Goal: Task Accomplishment & Management: Manage account settings

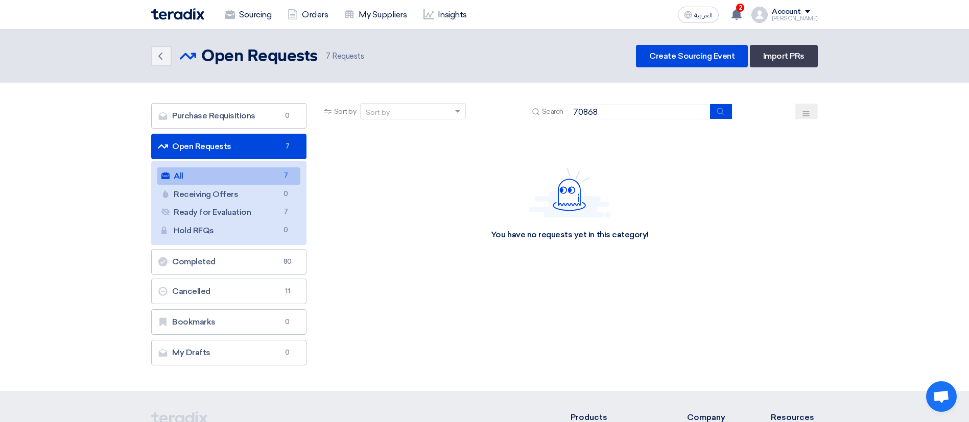
type input "70868"
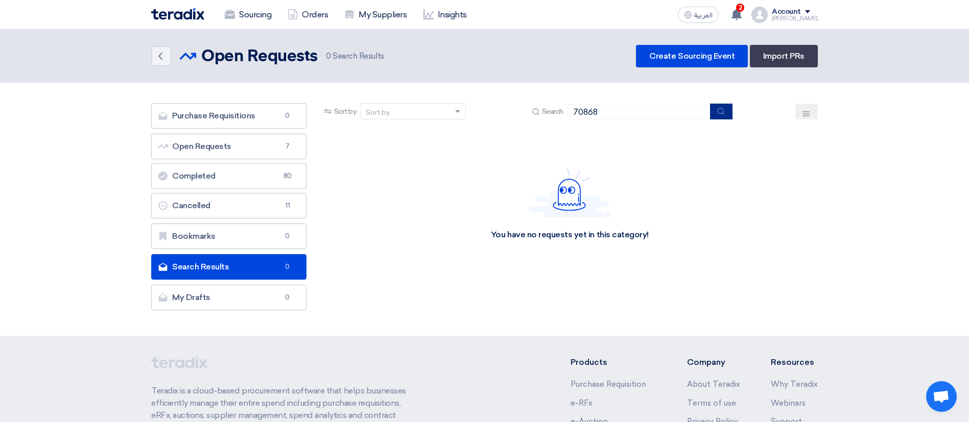
click at [730, 106] on button "submit" at bounding box center [721, 112] width 22 height 16
click at [573, 108] on input "70868" at bounding box center [639, 111] width 143 height 15
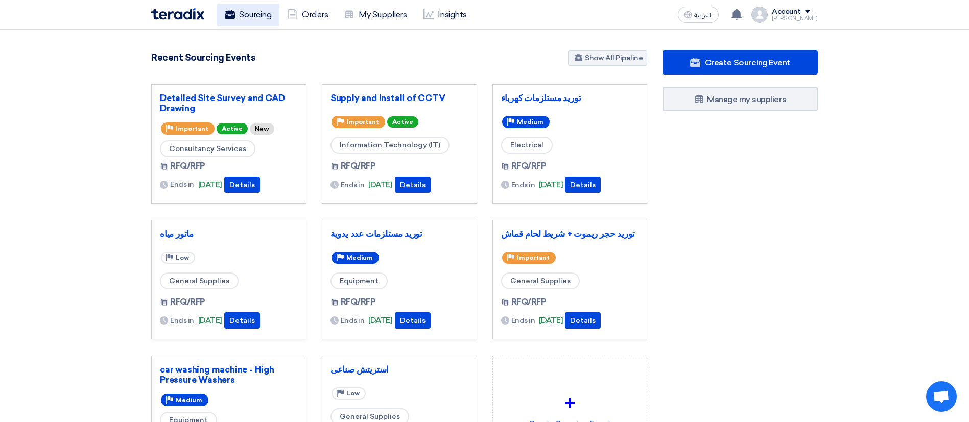
click at [239, 13] on link "Sourcing" at bounding box center [248, 15] width 63 height 22
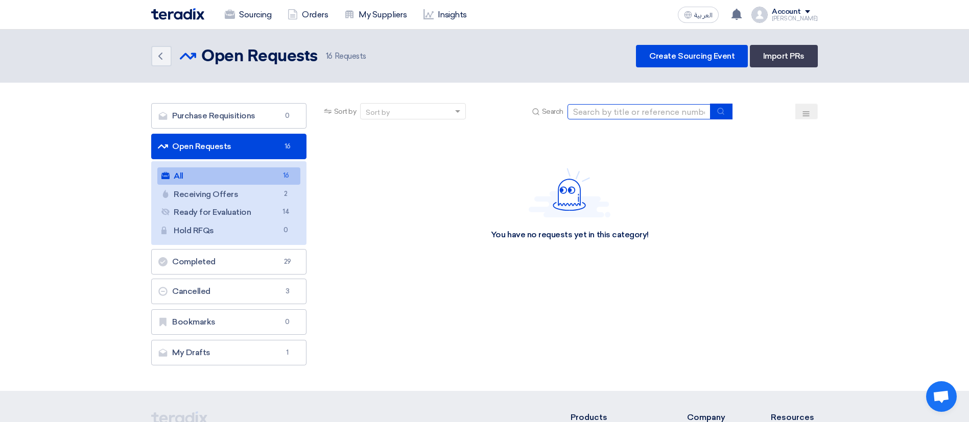
click at [590, 109] on input at bounding box center [639, 111] width 143 height 15
paste input "70868"
type input "70868"
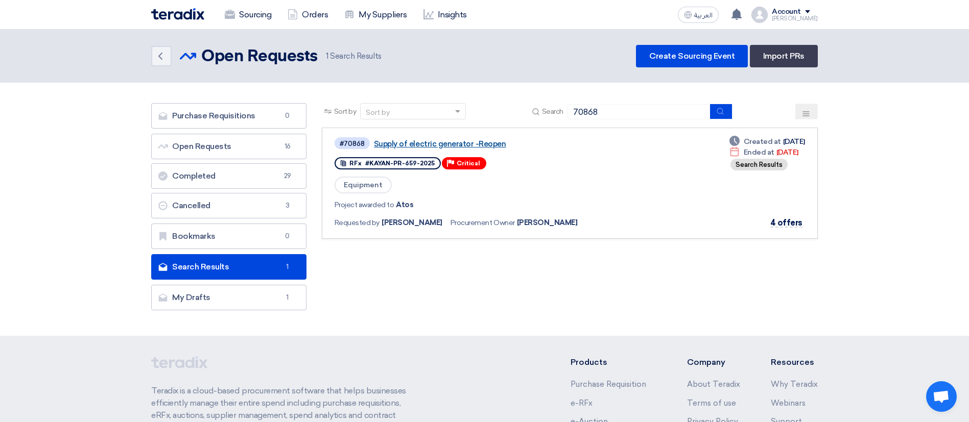
click at [455, 145] on link "Supply of electric generator -Reopen" at bounding box center [501, 143] width 255 height 9
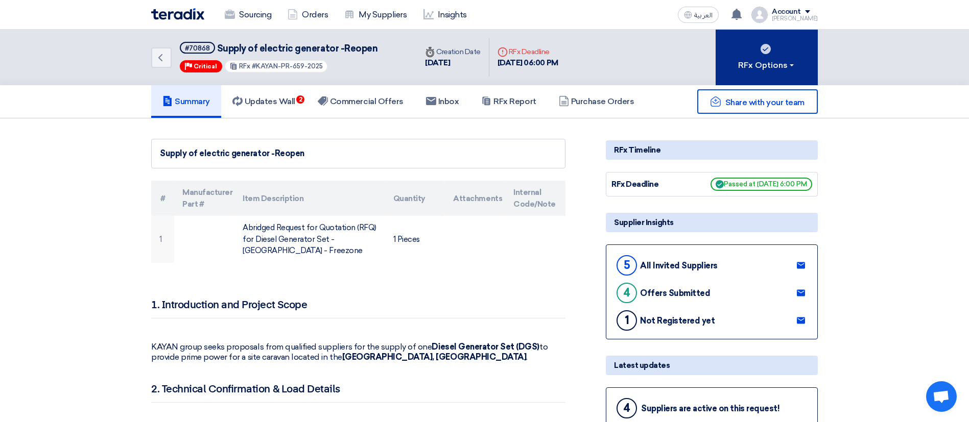
click at [760, 50] on button "RFx Options" at bounding box center [767, 58] width 102 height 56
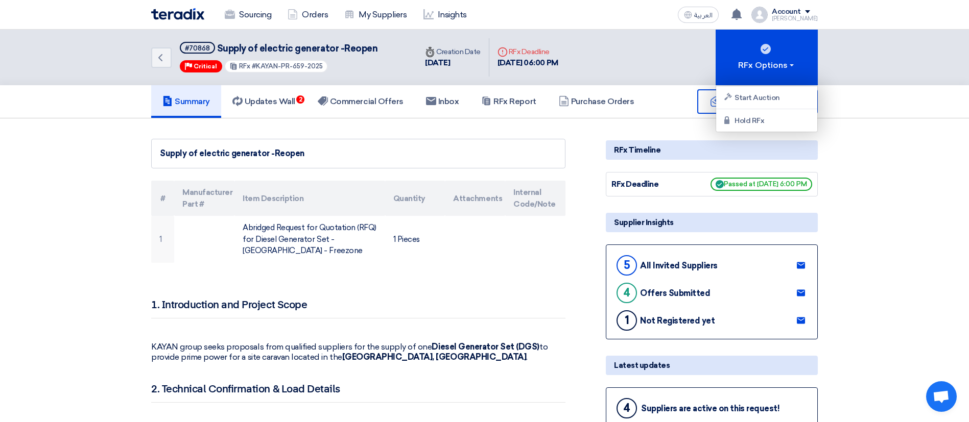
click at [675, 63] on div "Back #70868 Supply of electric generator -Reopen Priority Critical RFx #KAYAN-P…" at bounding box center [484, 58] width 667 height 56
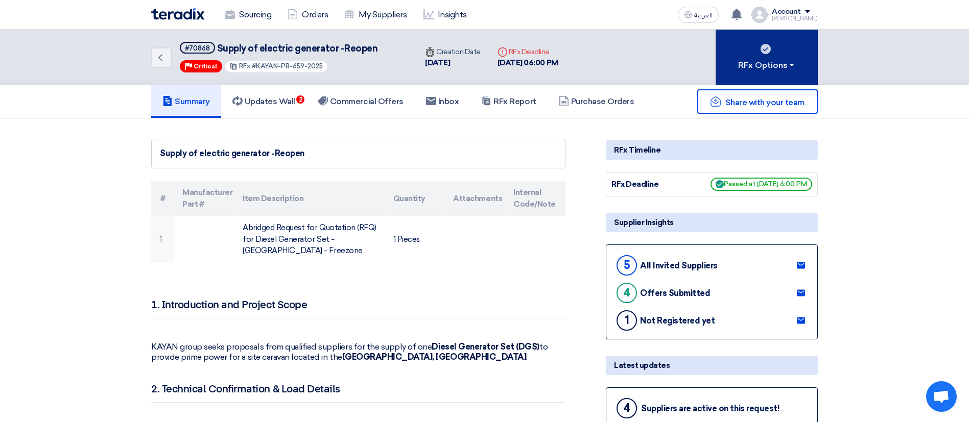
click at [765, 57] on button "RFx Options" at bounding box center [767, 58] width 102 height 56
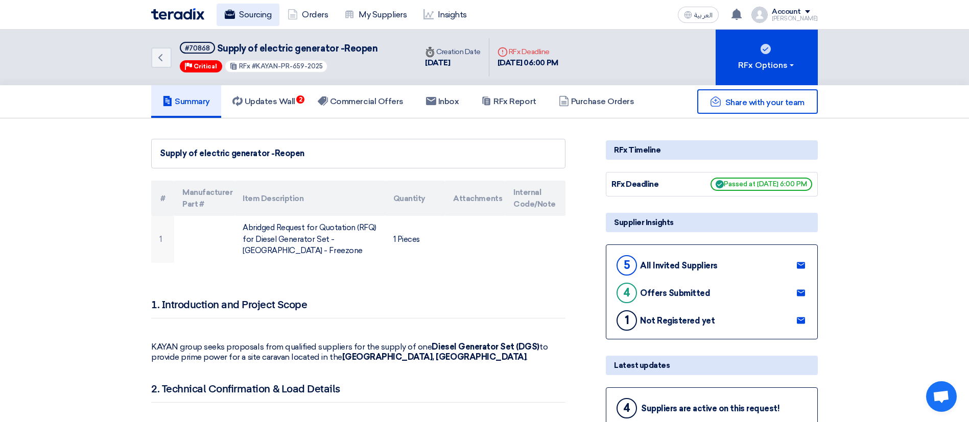
click at [261, 6] on link "Sourcing" at bounding box center [248, 15] width 63 height 22
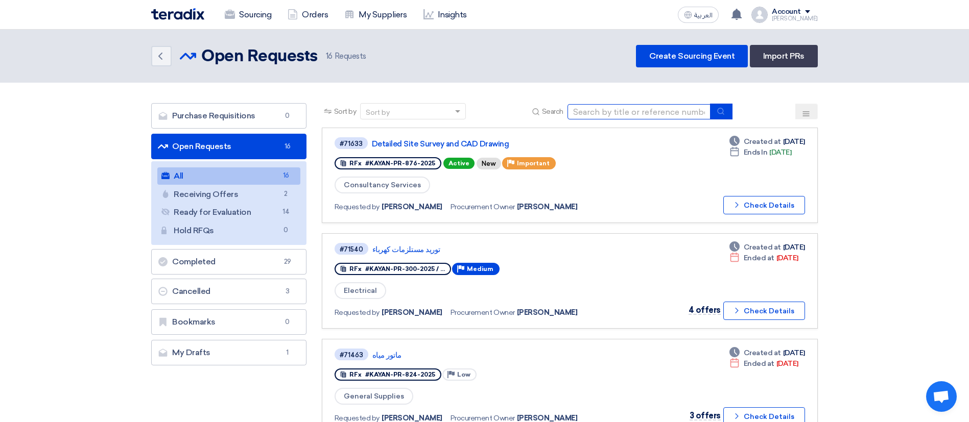
click at [587, 112] on input at bounding box center [639, 111] width 143 height 15
paste input "70868"
type input "70868"
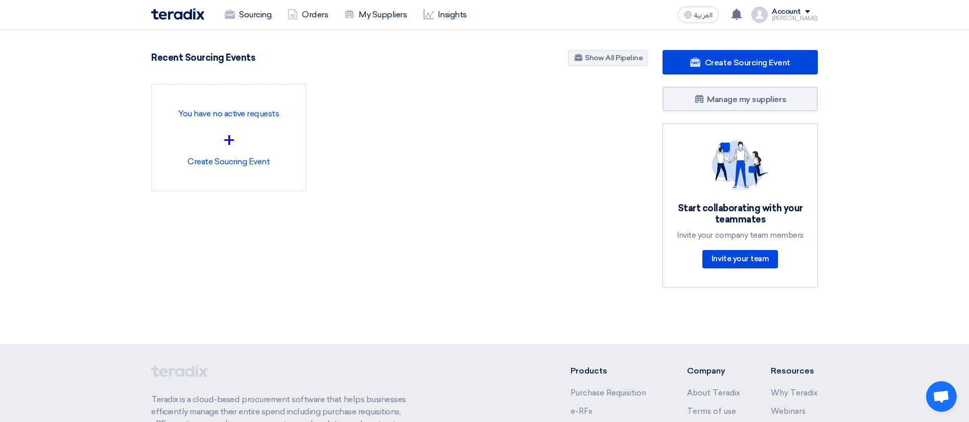
click at [795, 12] on div "Account" at bounding box center [786, 12] width 29 height 9
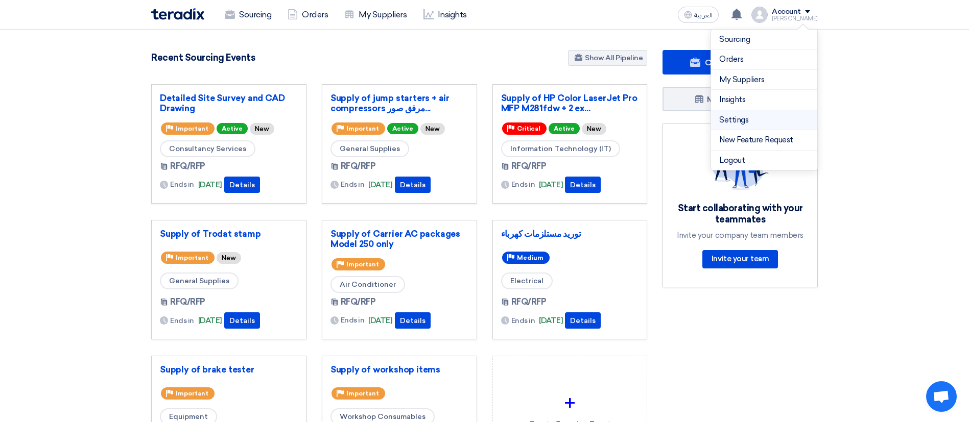
click at [754, 116] on link "Settings" at bounding box center [764, 120] width 90 height 12
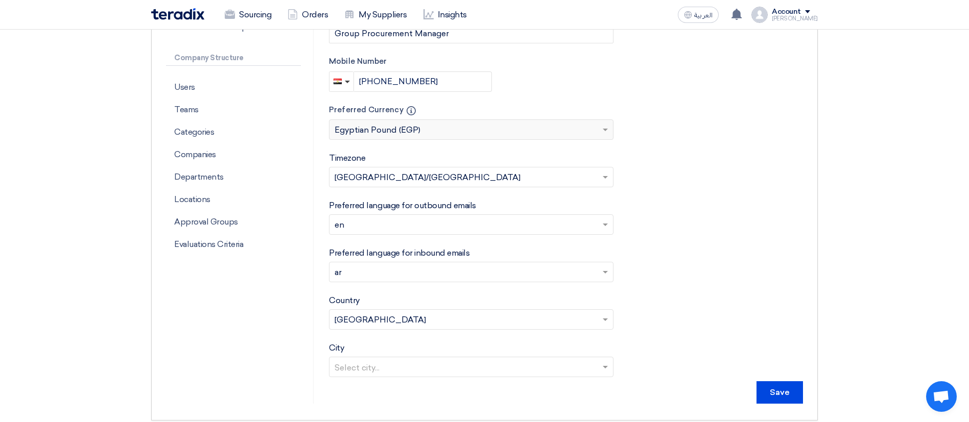
scroll to position [265, 0]
click at [232, 126] on p "Categories" at bounding box center [233, 131] width 135 height 22
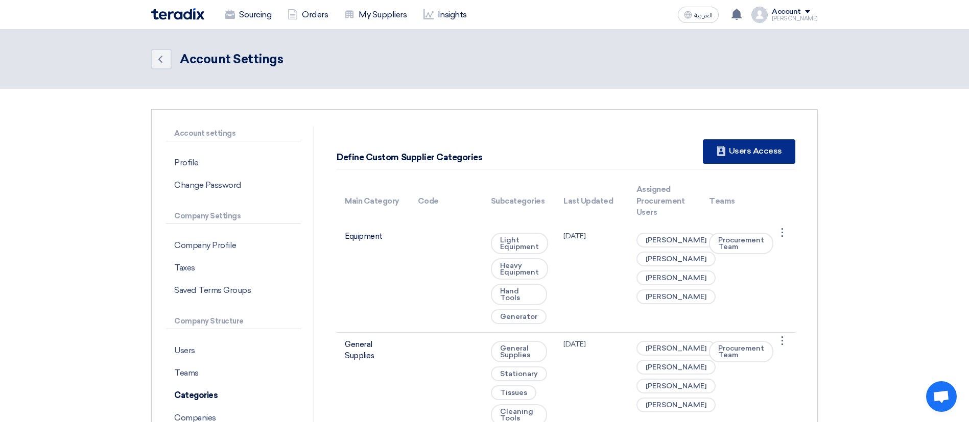
click at [733, 148] on div "New Supplier Users Access" at bounding box center [749, 151] width 92 height 25
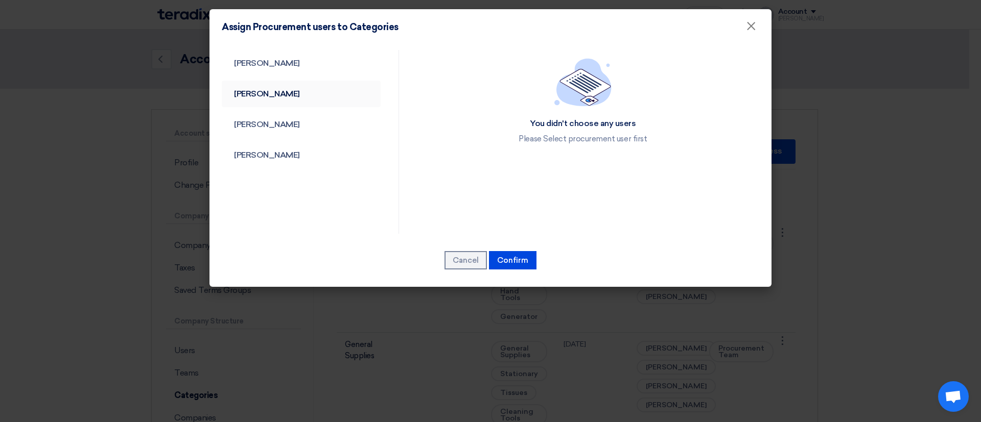
click at [316, 100] on link "[PERSON_NAME]" at bounding box center [301, 94] width 159 height 27
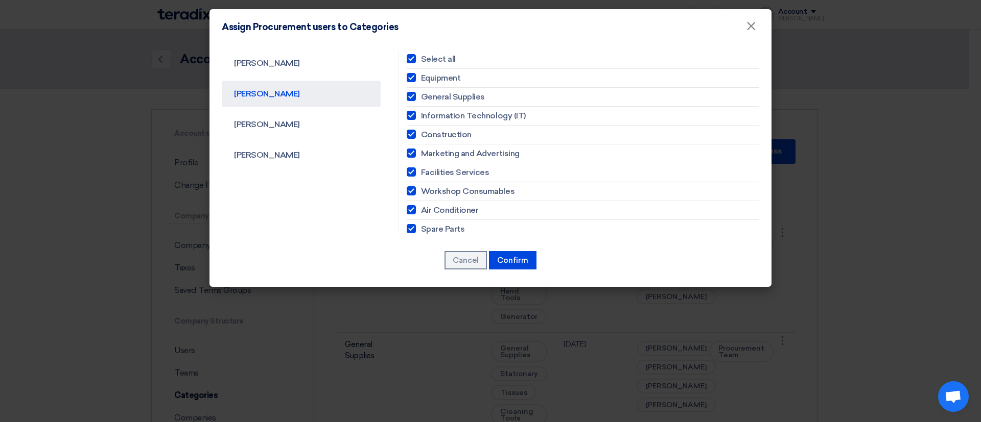
click at [421, 53] on span "Select all" at bounding box center [438, 59] width 35 height 12
click at [421, 56] on input "Select all" at bounding box center [424, 59] width 7 height 7
checkbox input "false"
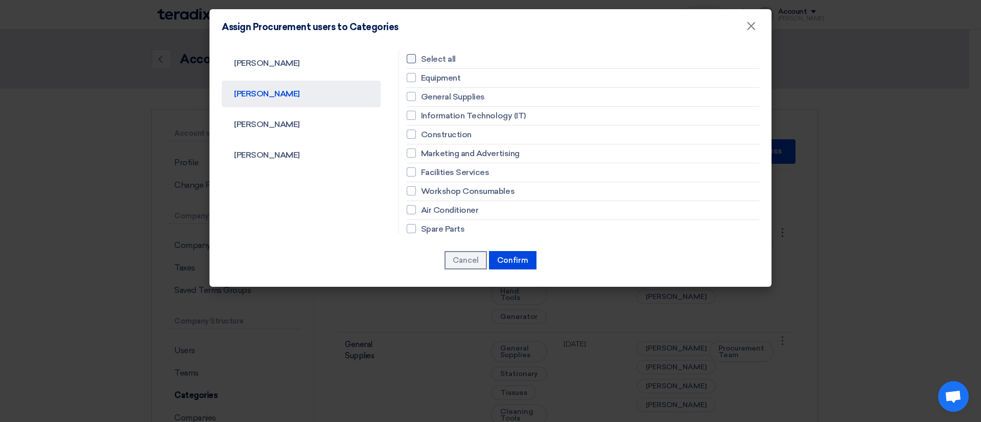
checkbox input "false"
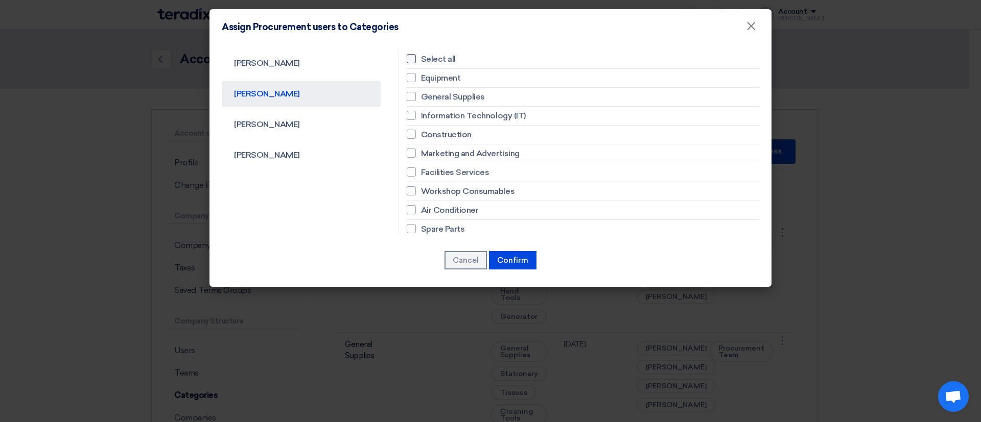
checkbox input "false"
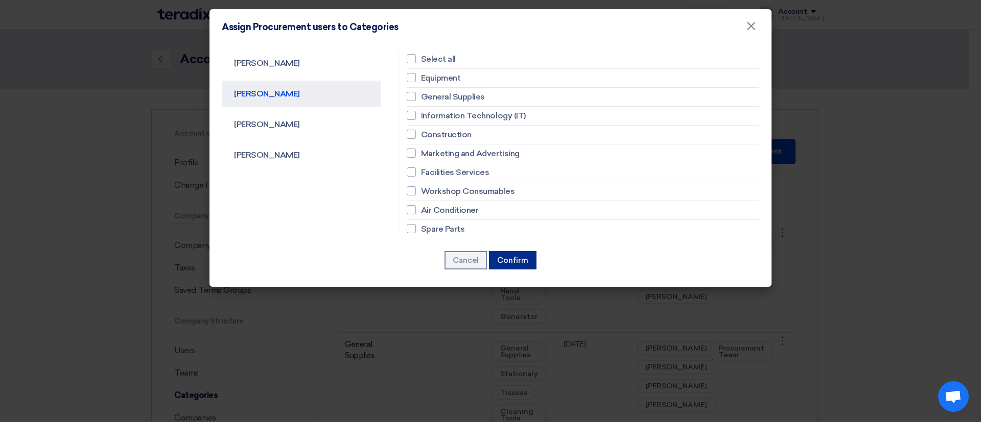
click at [513, 265] on button "Confirm" at bounding box center [513, 260] width 48 height 18
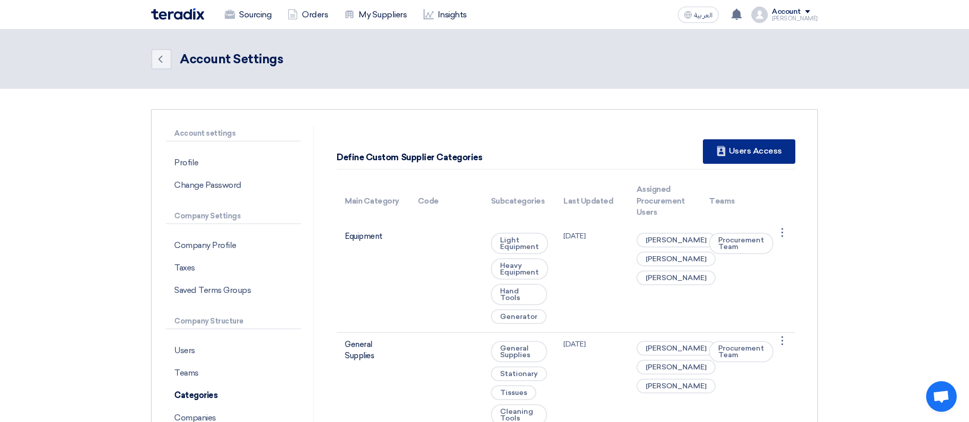
click at [736, 163] on div "New Supplier Users Access" at bounding box center [749, 151] width 92 height 25
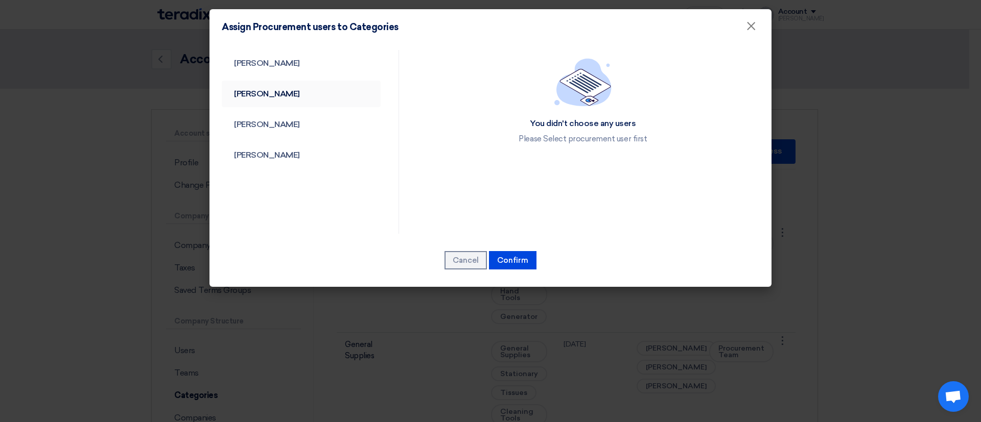
click at [287, 105] on link "George Azmy" at bounding box center [301, 94] width 159 height 27
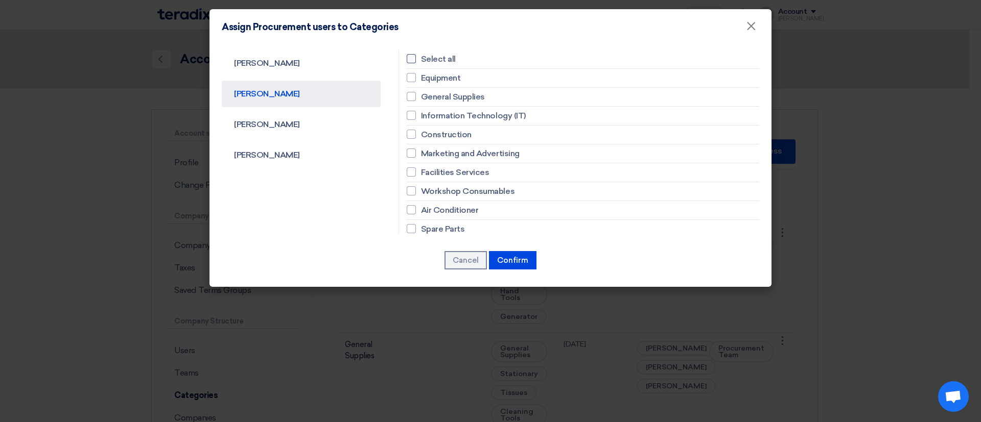
click at [408, 61] on div at bounding box center [411, 58] width 9 height 9
click at [421, 61] on input "Select all" at bounding box center [424, 59] width 7 height 7
checkbox input "true"
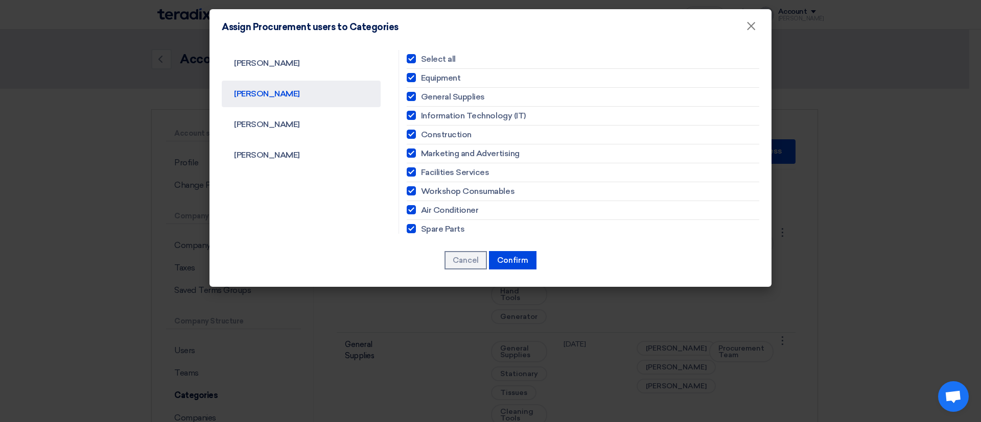
checkbox input "true"
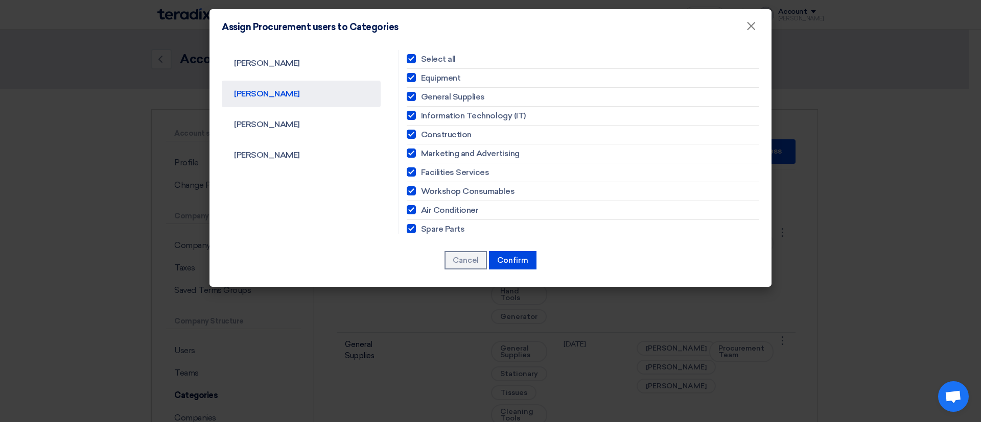
checkbox input "true"
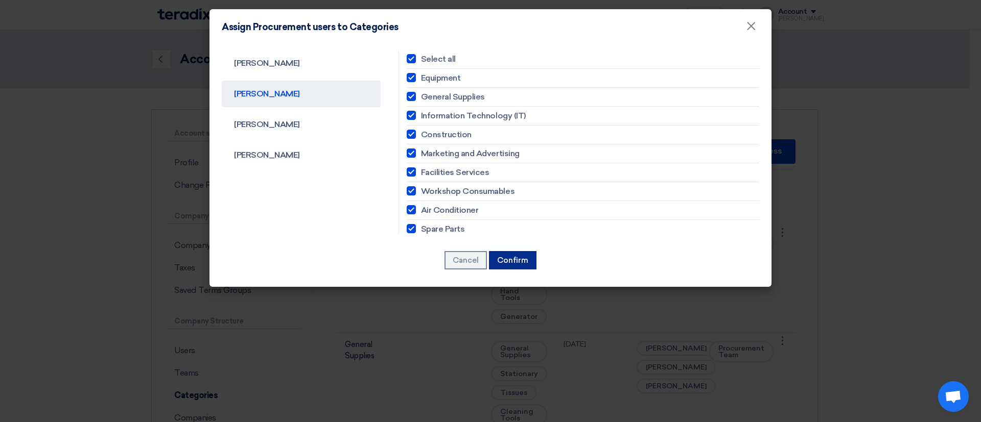
click at [522, 264] on button "Confirm" at bounding box center [513, 260] width 48 height 18
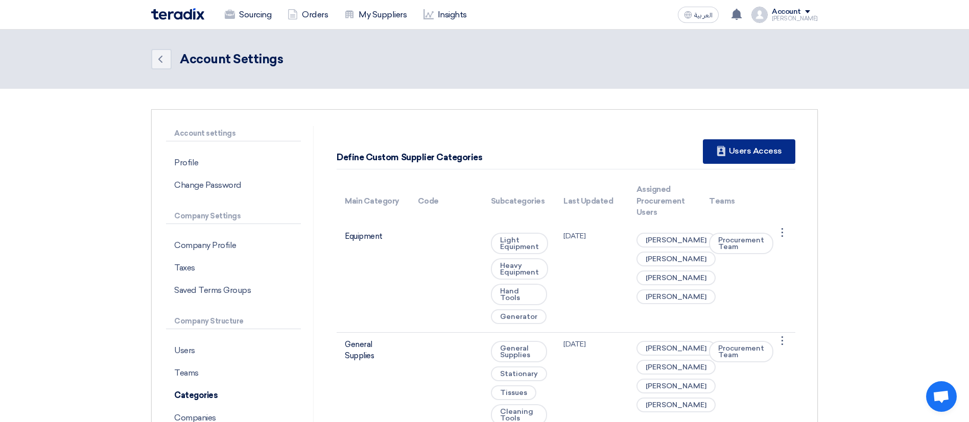
click at [740, 156] on div "New Supplier Users Access" at bounding box center [749, 151] width 92 height 25
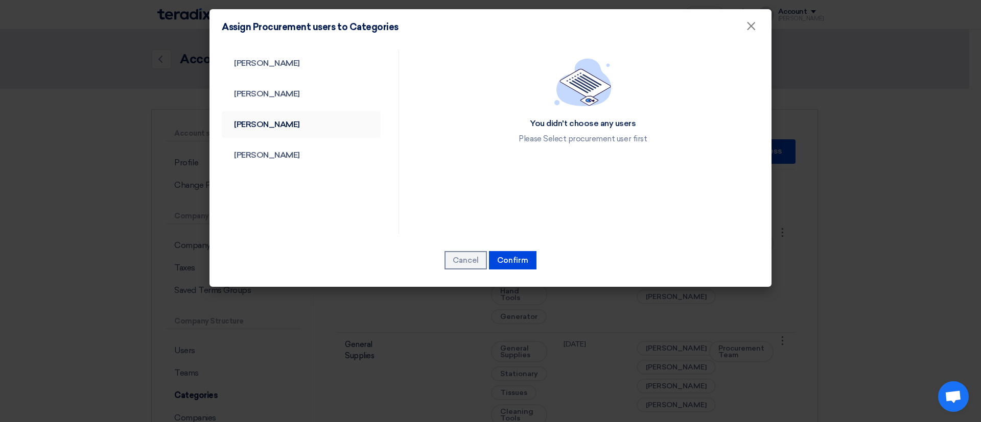
click at [280, 116] on link "Michael Wassef" at bounding box center [301, 124] width 159 height 27
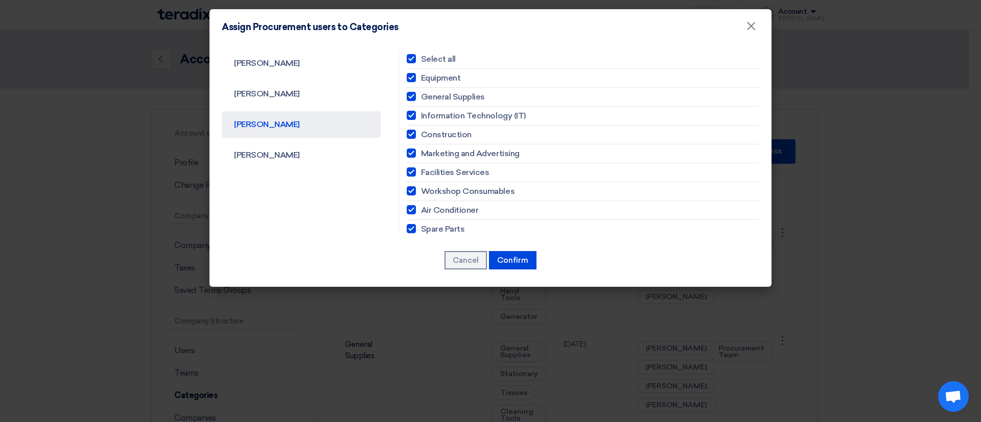
click at [414, 62] on label "Select all" at bounding box center [583, 59] width 352 height 12
click at [421, 62] on input "Select all" at bounding box center [424, 59] width 7 height 7
checkbox input "false"
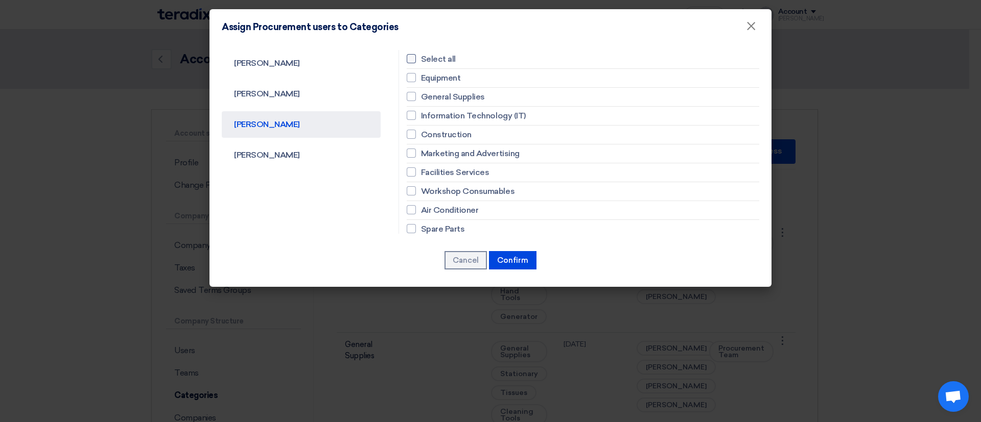
checkbox input "false"
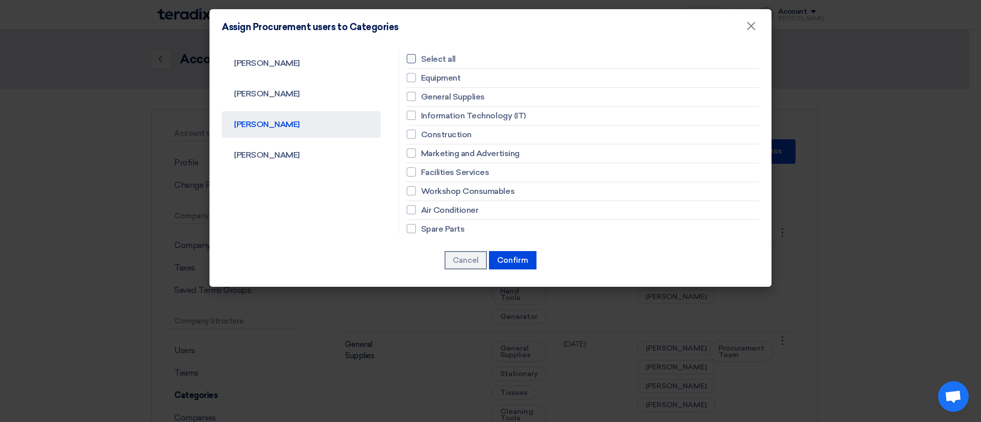
checkbox input "false"
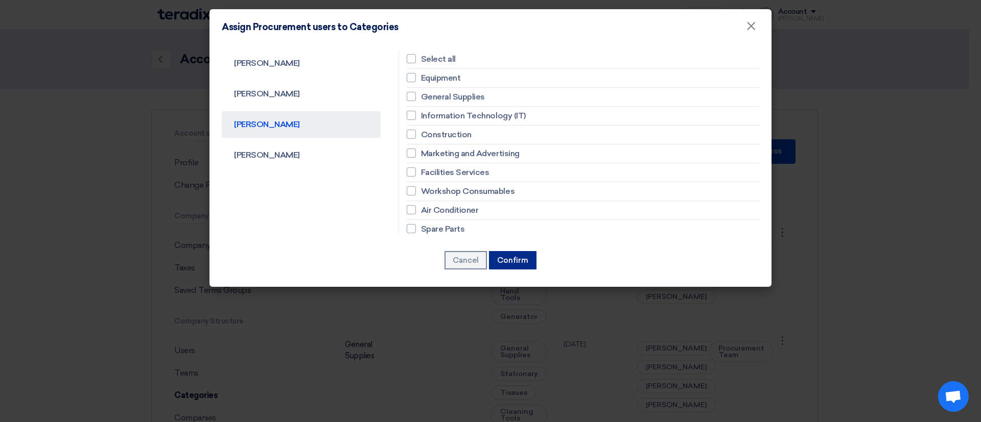
click at [524, 255] on button "Confirm" at bounding box center [513, 260] width 48 height 18
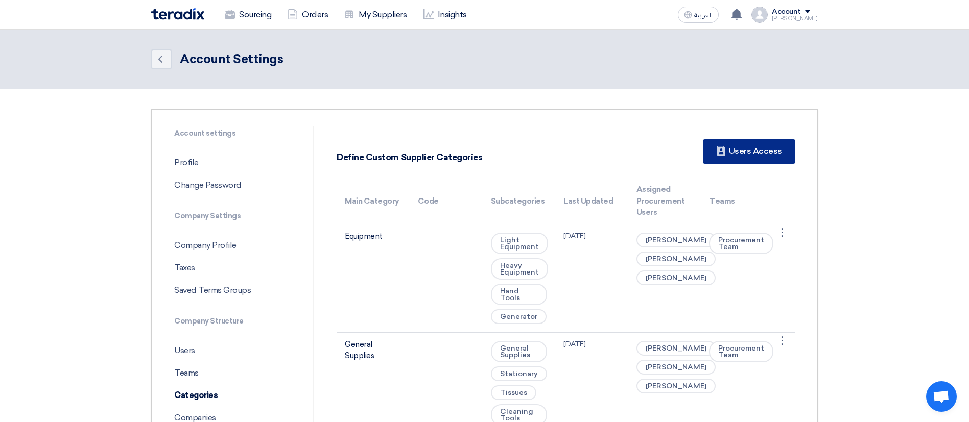
click at [728, 147] on div "New Supplier Users Access" at bounding box center [749, 151] width 92 height 25
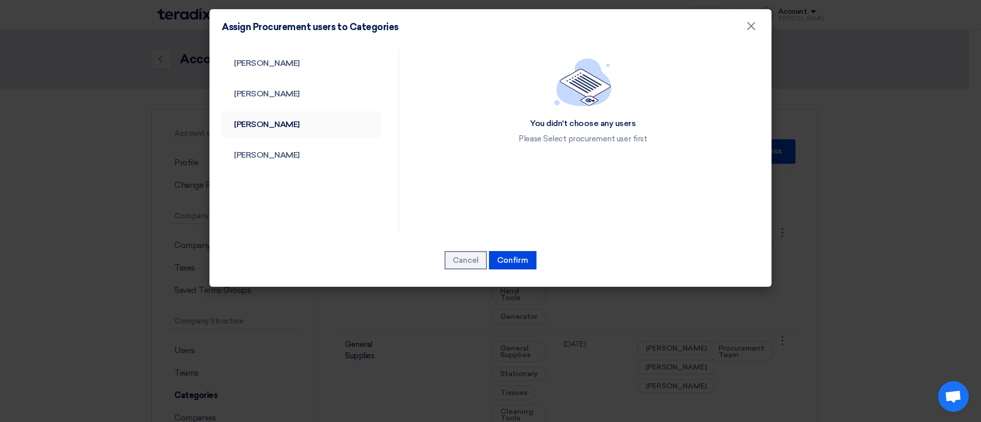
click at [305, 126] on link "Michael Wassef" at bounding box center [301, 124] width 159 height 27
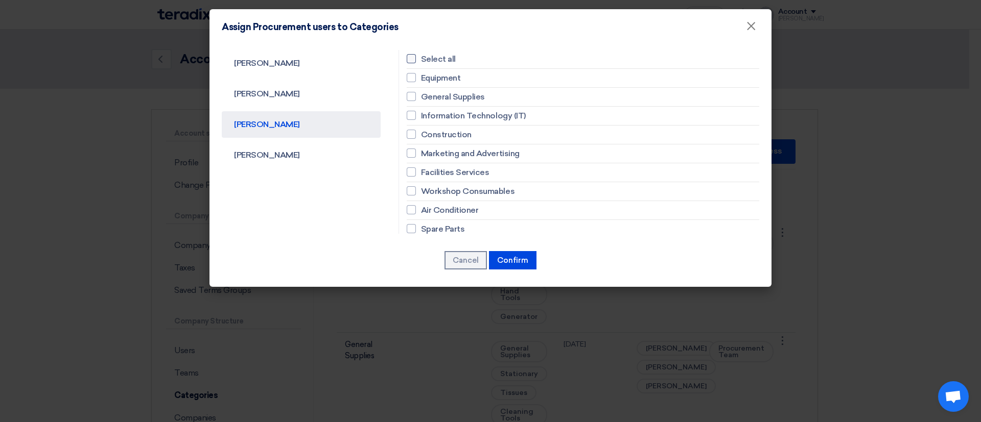
click at [416, 62] on label "Select all" at bounding box center [583, 59] width 352 height 12
click at [421, 62] on input "Select all" at bounding box center [424, 59] width 7 height 7
checkbox input "true"
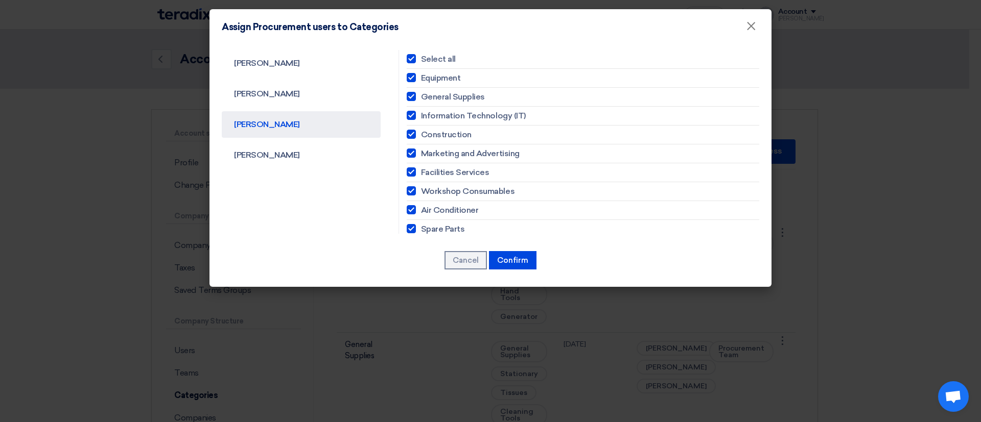
checkbox input "true"
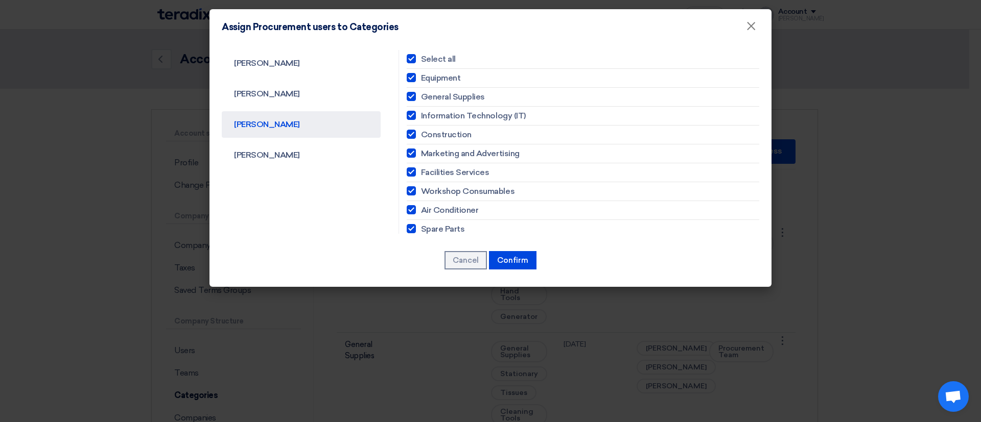
checkbox input "true"
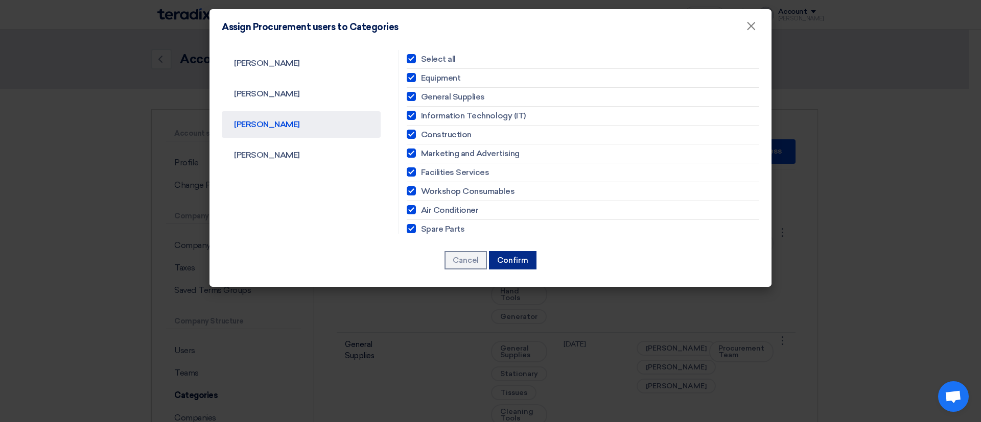
click at [507, 258] on button "Confirm" at bounding box center [513, 260] width 48 height 18
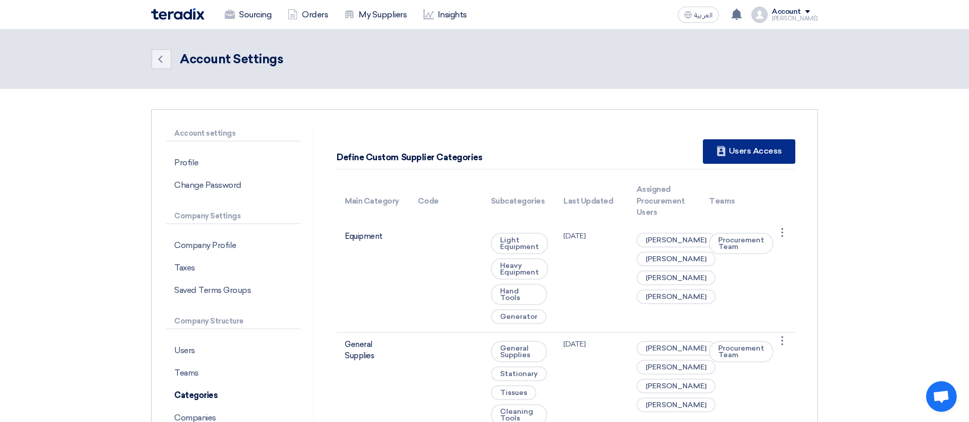
click at [737, 147] on div "New Supplier Users Access" at bounding box center [749, 151] width 92 height 25
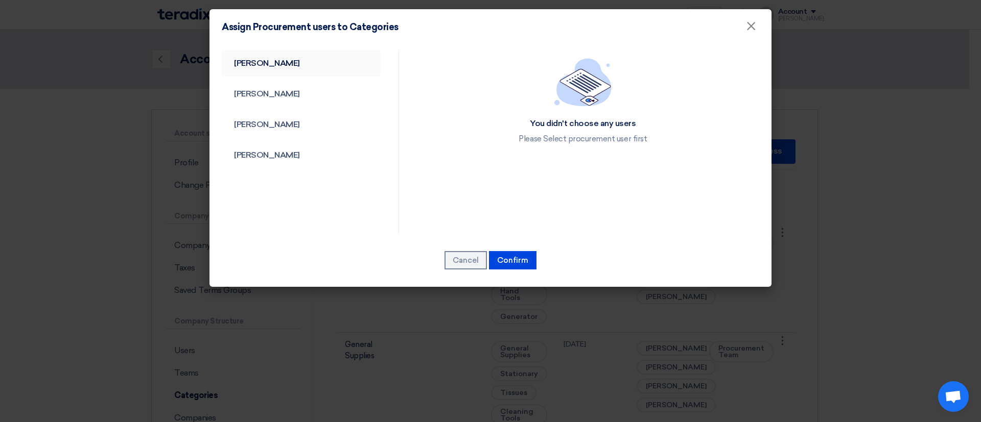
click at [265, 64] on link "Fady Mahmoud" at bounding box center [301, 63] width 159 height 27
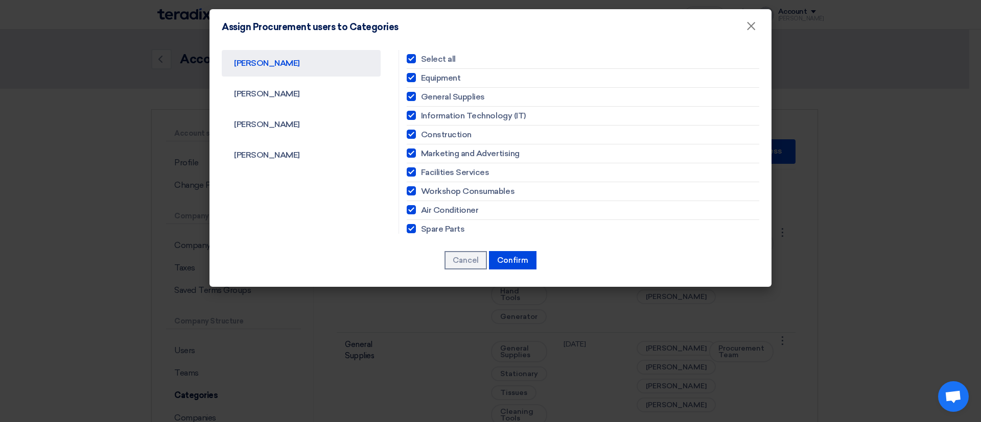
click at [407, 56] on div at bounding box center [411, 58] width 9 height 9
click at [421, 56] on input "Select all" at bounding box center [424, 59] width 7 height 7
checkbox input "false"
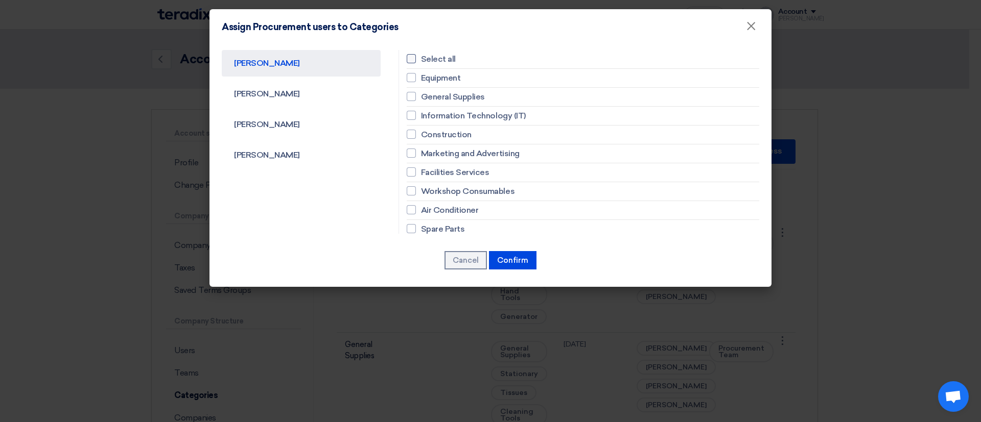
checkbox input "false"
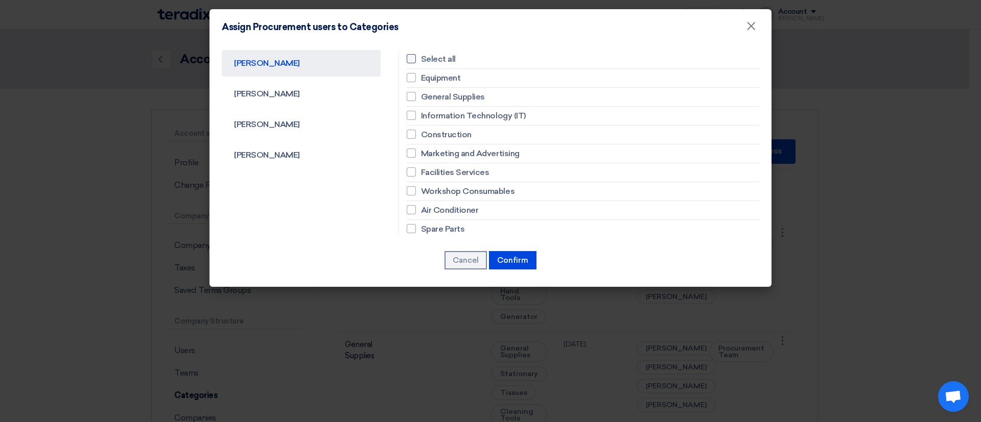
checkbox input "false"
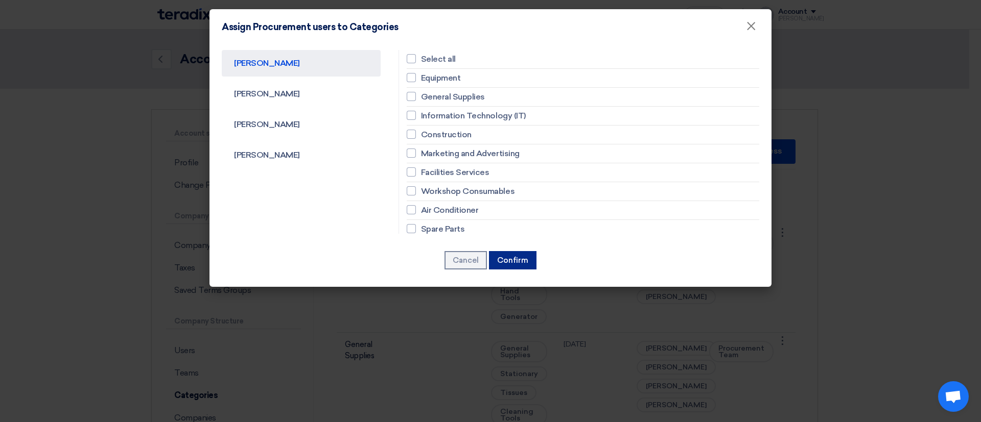
click at [514, 261] on button "Confirm" at bounding box center [513, 260] width 48 height 18
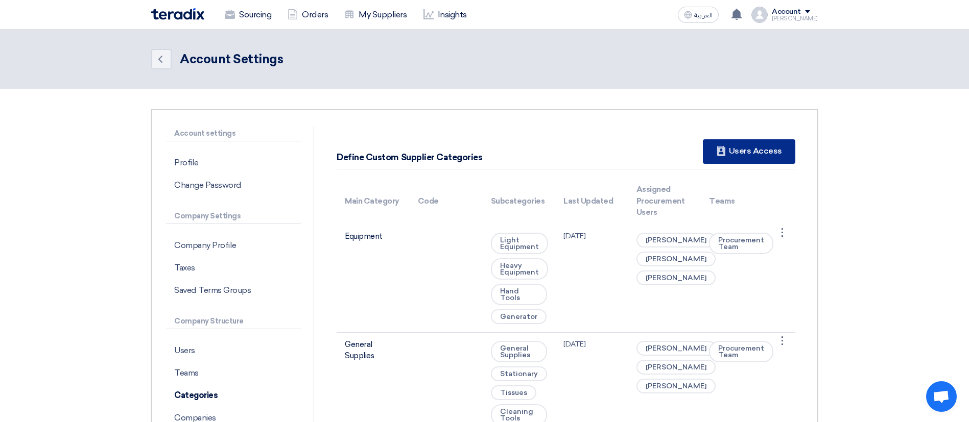
click at [741, 153] on div "New Supplier Users Access" at bounding box center [749, 151] width 92 height 25
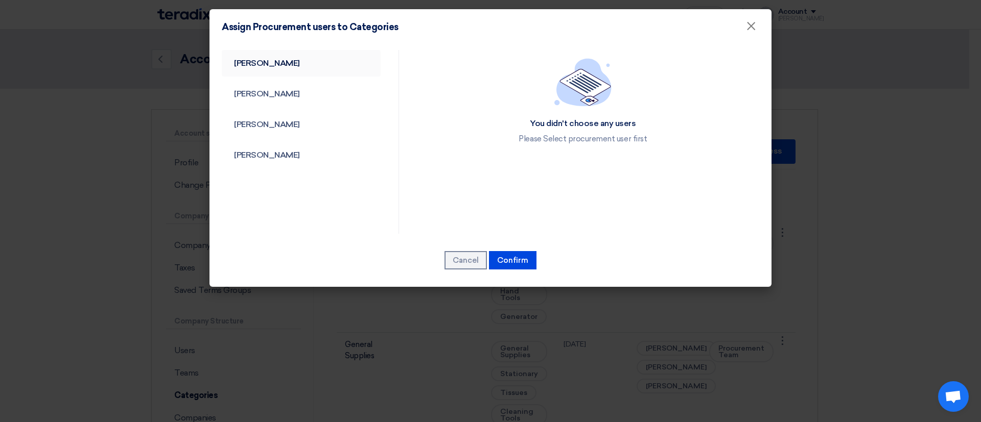
click at [274, 72] on link "Fady Mahmoud" at bounding box center [301, 63] width 159 height 27
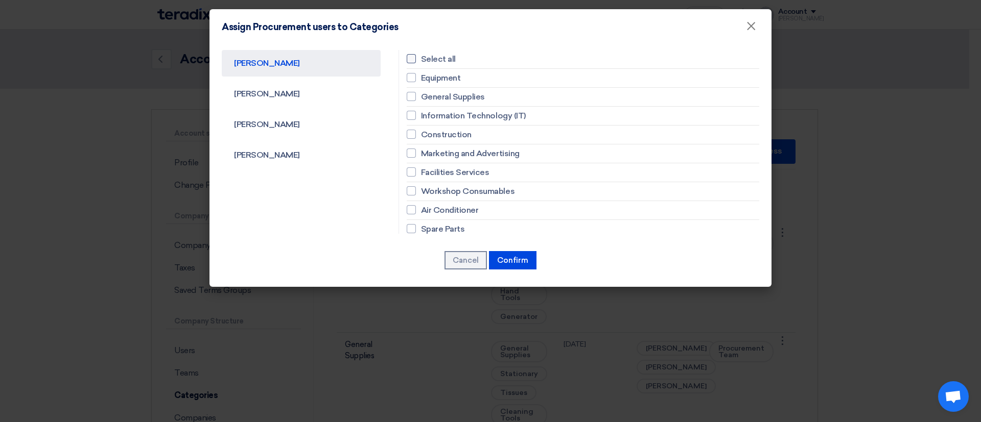
click at [407, 55] on div at bounding box center [411, 58] width 9 height 9
click at [421, 56] on input "Select all" at bounding box center [424, 59] width 7 height 7
checkbox input "true"
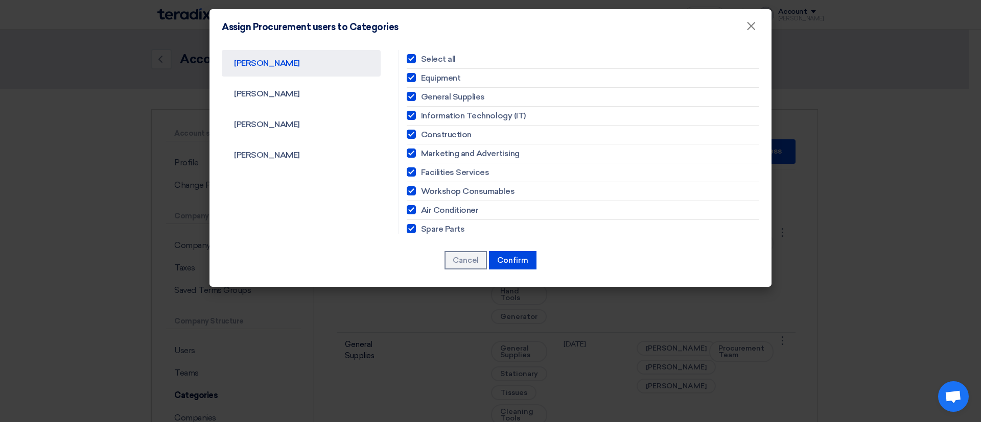
checkbox input "true"
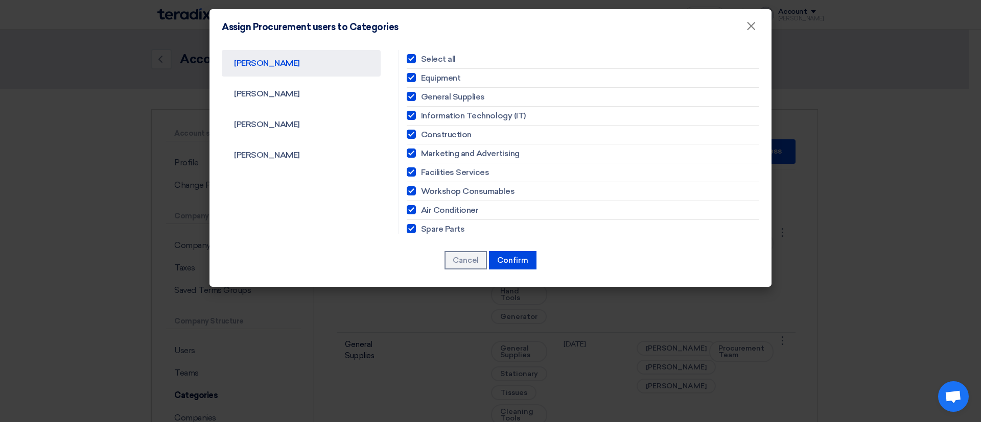
checkbox input "true"
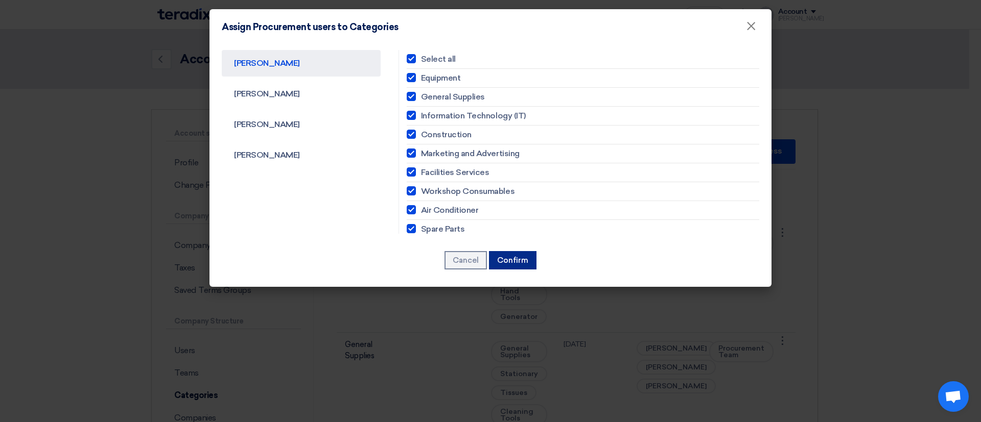
click at [514, 257] on button "Confirm" at bounding box center [513, 260] width 48 height 18
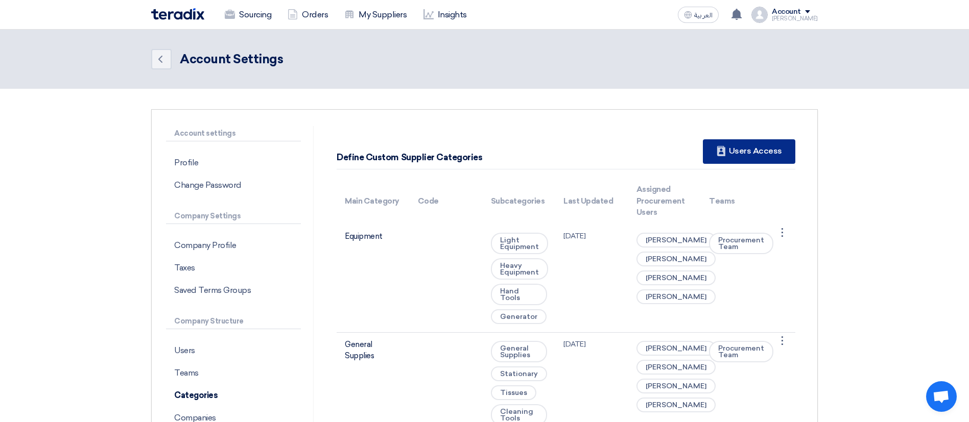
click at [755, 154] on div "New Supplier Users Access" at bounding box center [749, 151] width 92 height 25
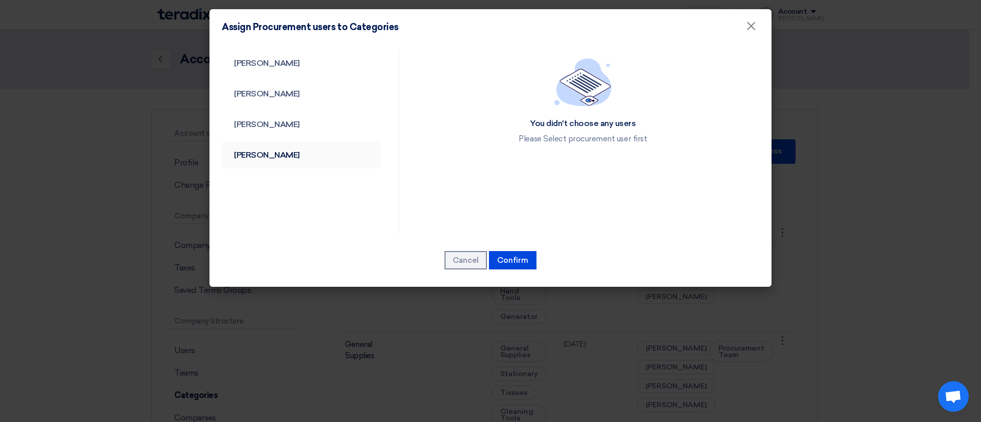
click at [324, 159] on link "طارق خليل حسن عوض عوض" at bounding box center [301, 155] width 159 height 27
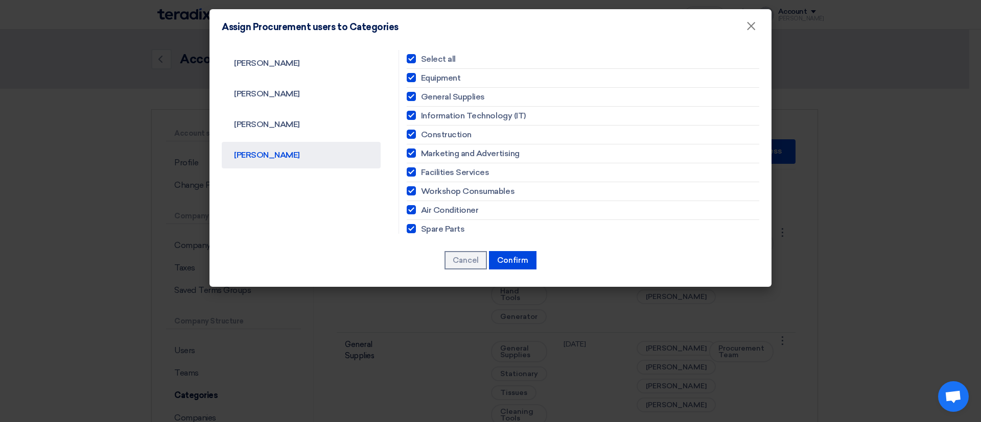
click at [421, 58] on span "Select all" at bounding box center [438, 59] width 35 height 12
click at [421, 58] on input "Select all" at bounding box center [424, 59] width 7 height 7
checkbox input "false"
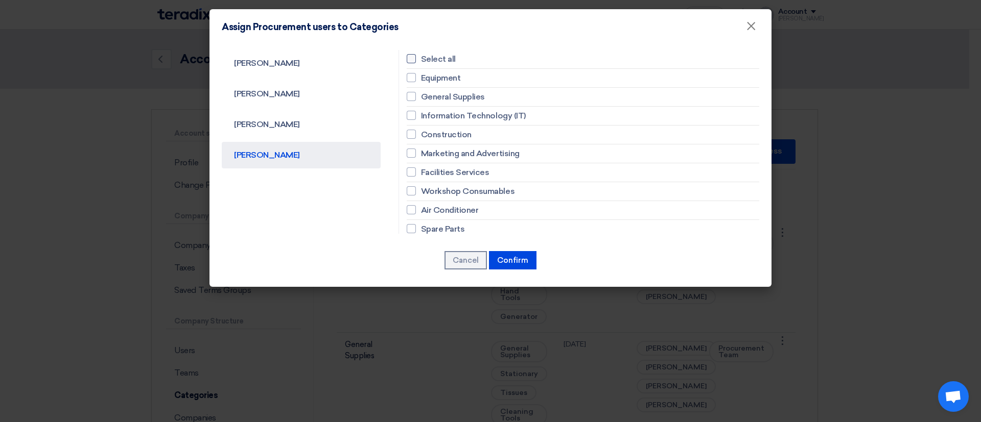
checkbox input "false"
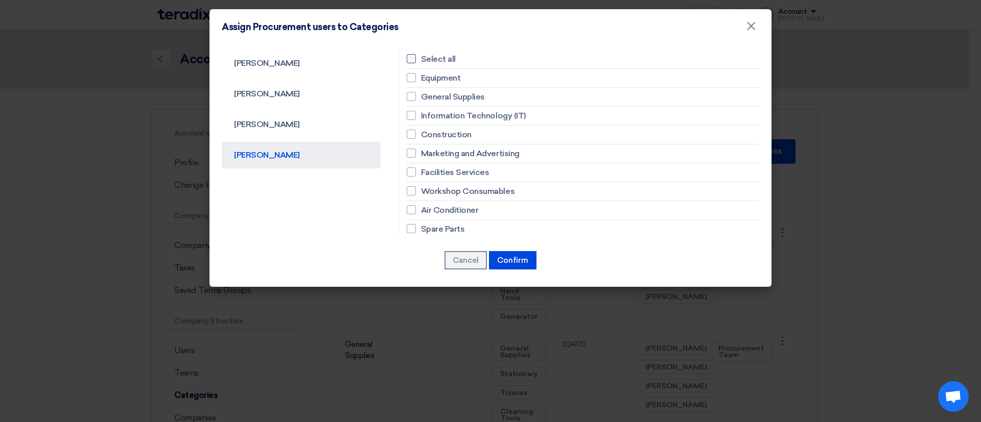
checkbox input "false"
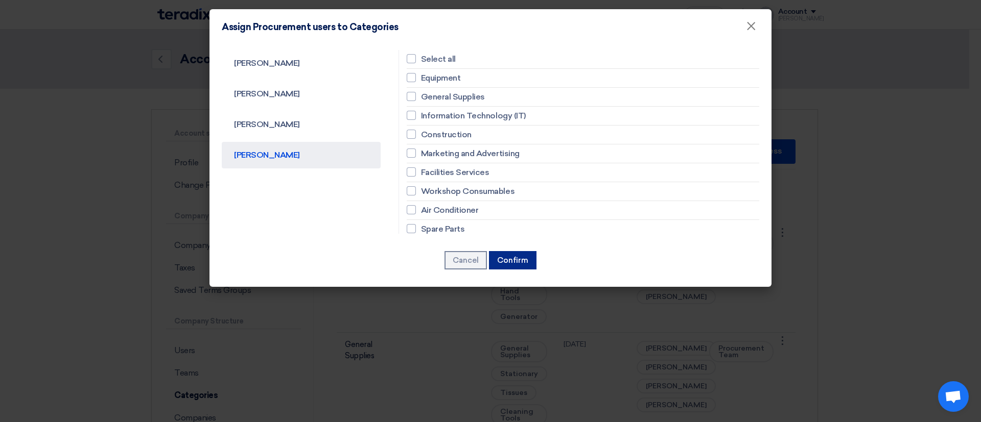
click at [516, 264] on button "Confirm" at bounding box center [513, 260] width 48 height 18
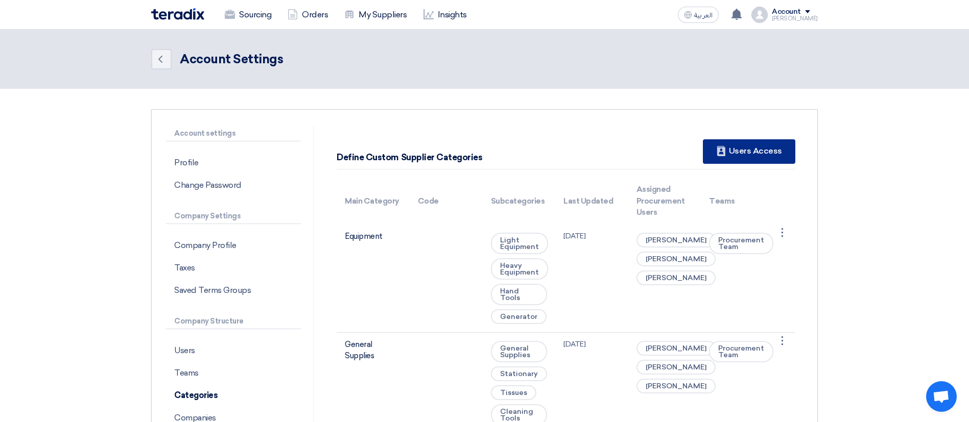
click at [749, 147] on div "New Supplier Users Access" at bounding box center [749, 151] width 92 height 25
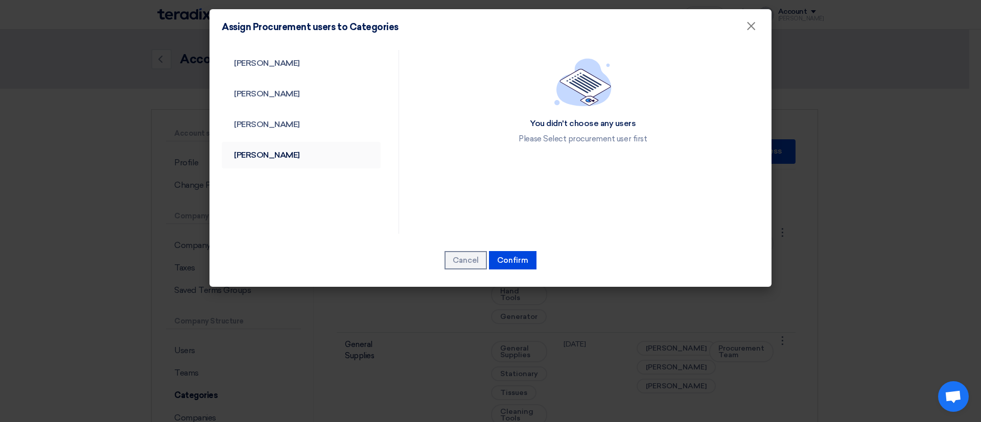
click at [311, 153] on link "طارق خليل حسن عوض عوض" at bounding box center [301, 155] width 159 height 27
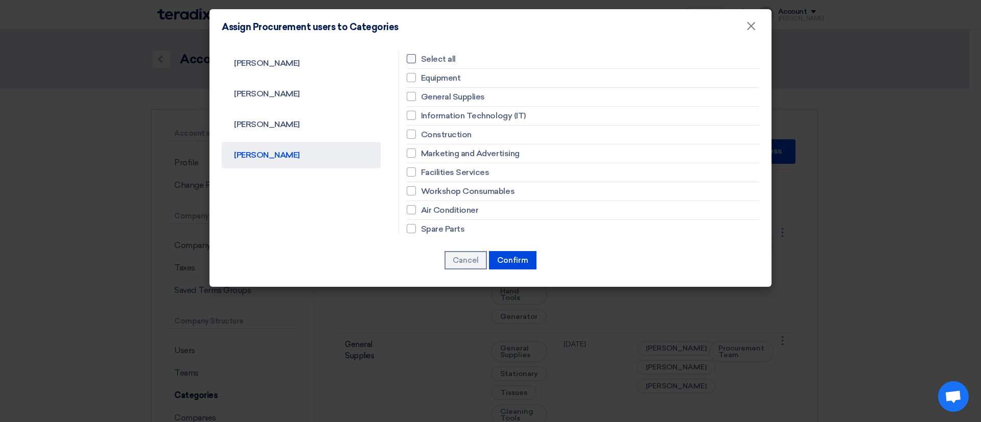
click at [416, 61] on label "Select all" at bounding box center [583, 59] width 352 height 12
click at [421, 61] on input "Select all" at bounding box center [424, 59] width 7 height 7
checkbox input "true"
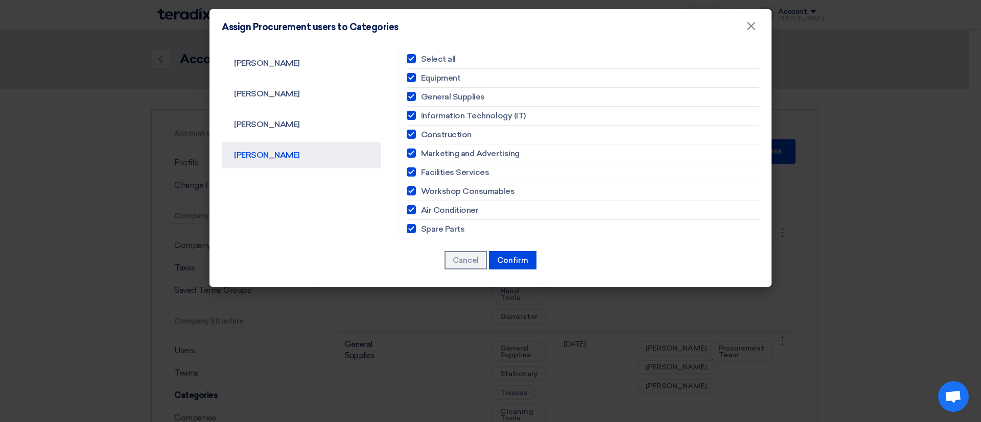
checkbox input "true"
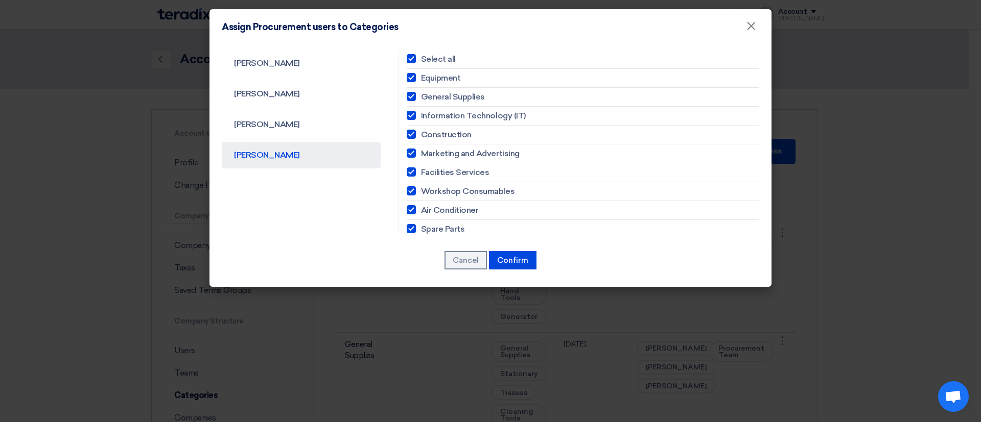
checkbox input "true"
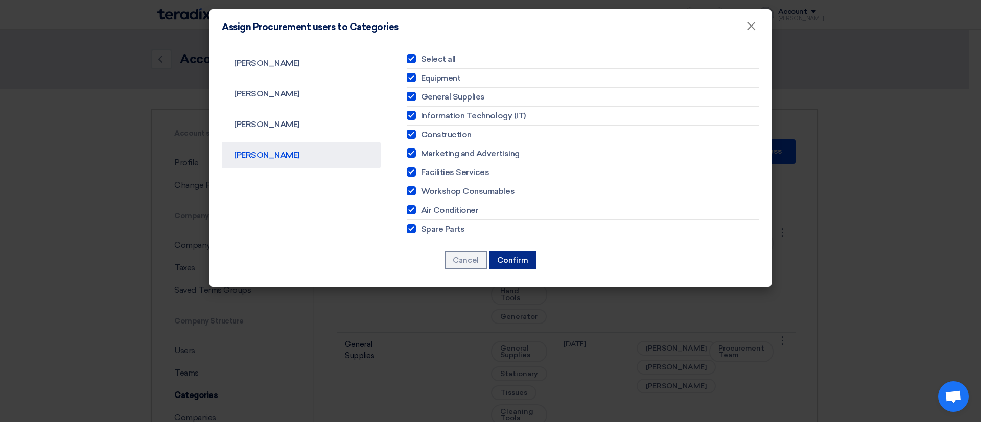
click at [517, 253] on button "Confirm" at bounding box center [513, 260] width 48 height 18
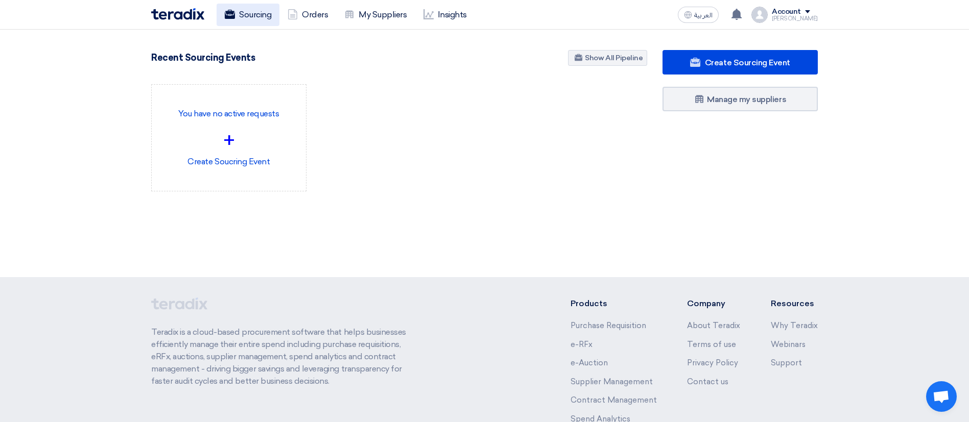
click at [242, 20] on link "Sourcing" at bounding box center [248, 15] width 63 height 22
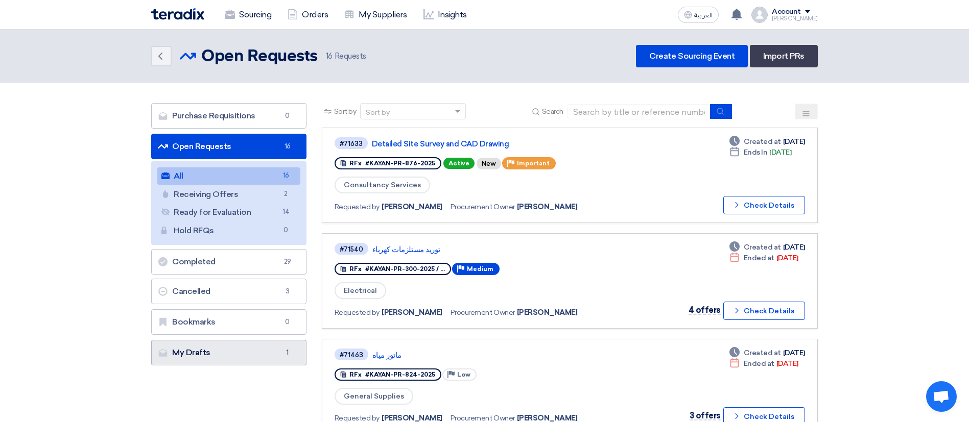
click at [180, 353] on link "My Drafts My Drafts 1" at bounding box center [228, 353] width 155 height 26
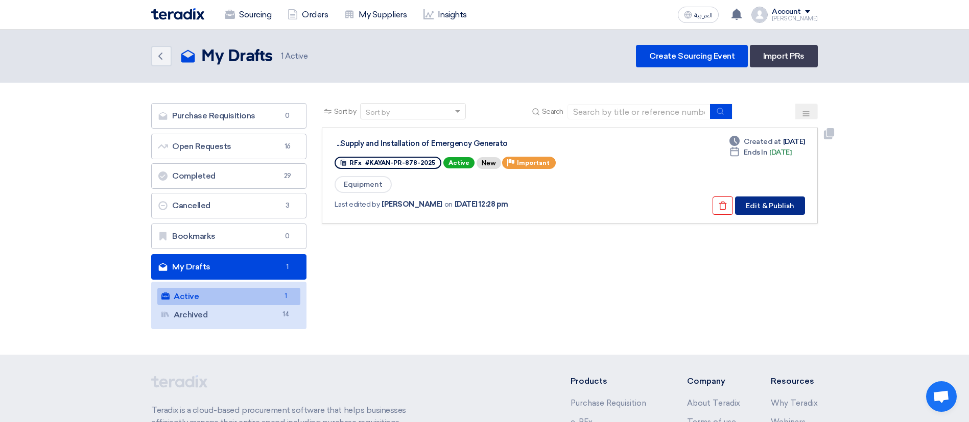
click at [775, 203] on button "Edit & Publish" at bounding box center [770, 206] width 70 height 18
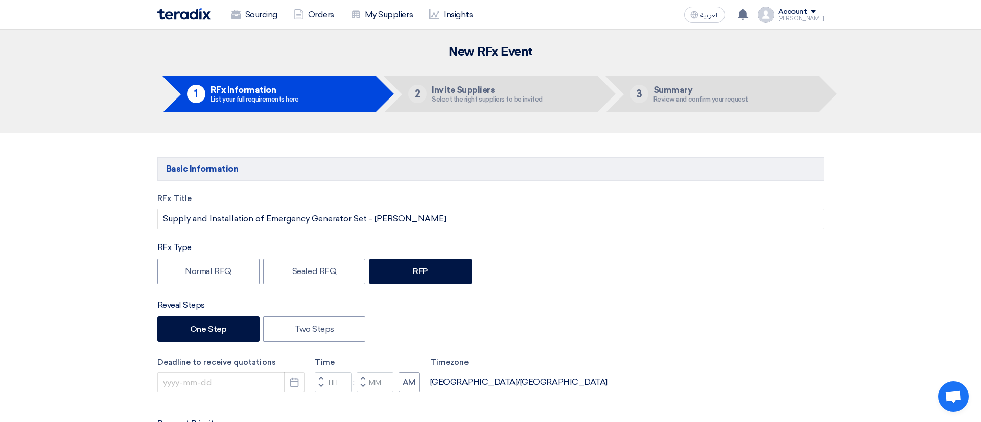
type input "10/12/2025"
type input "03"
type input "00"
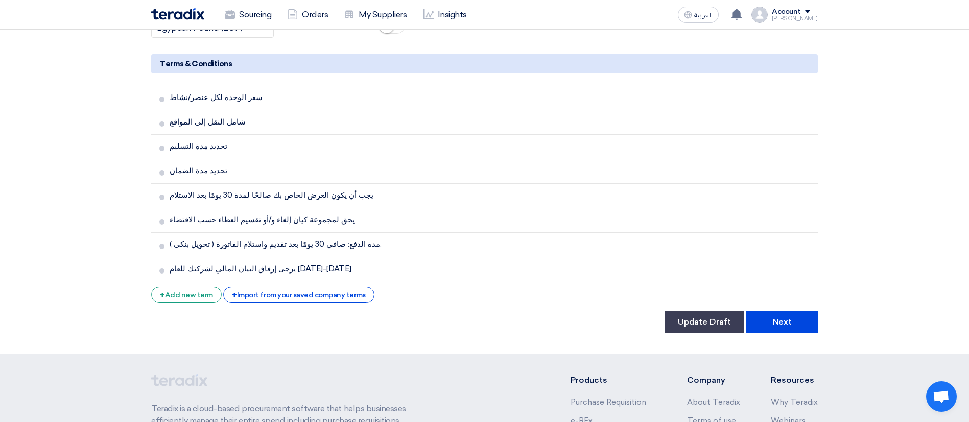
scroll to position [1761, 0]
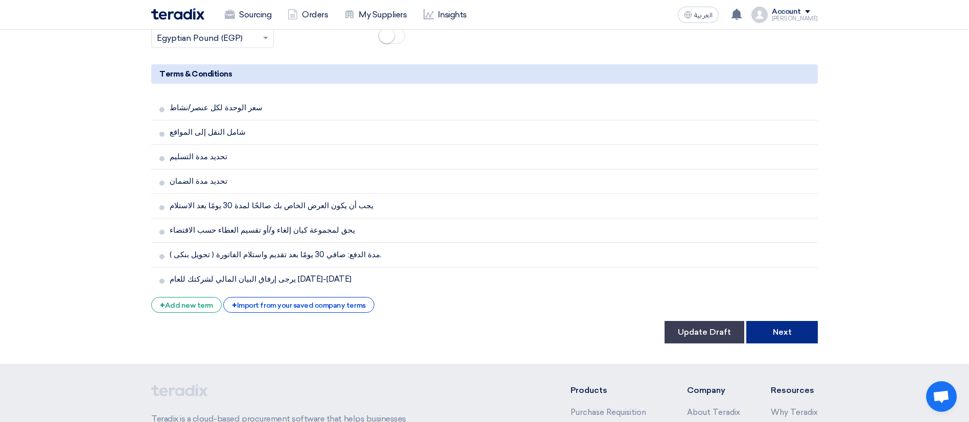
click at [797, 321] on button "Next" at bounding box center [782, 332] width 72 height 22
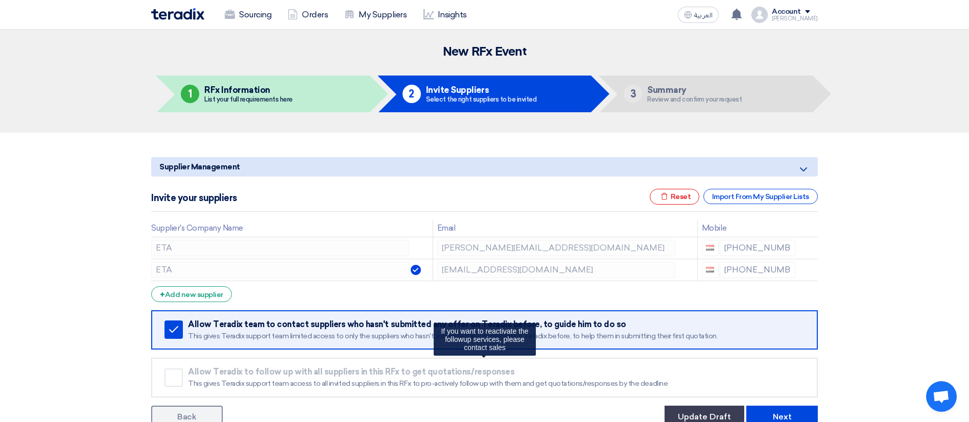
scroll to position [178, 0]
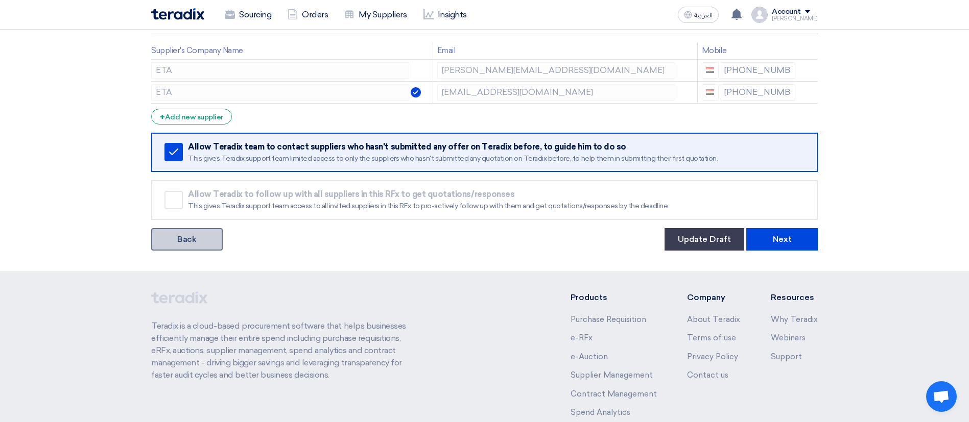
click at [205, 242] on link "Back" at bounding box center [187, 239] width 72 height 22
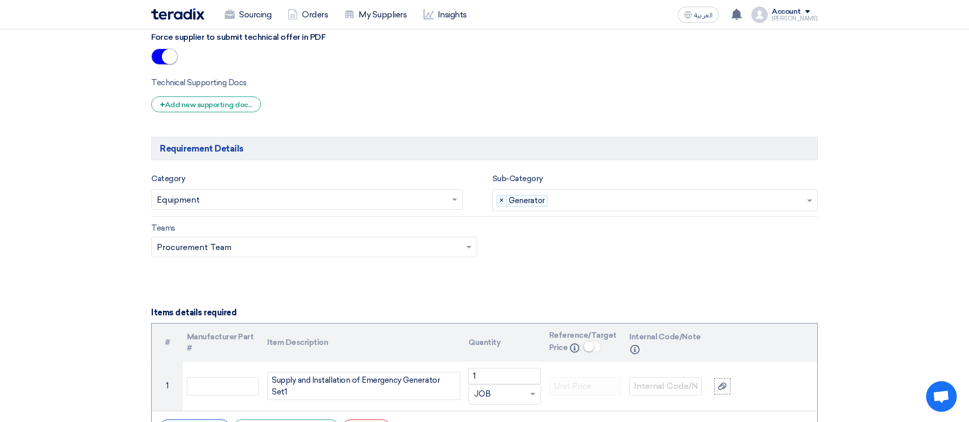
scroll to position [864, 0]
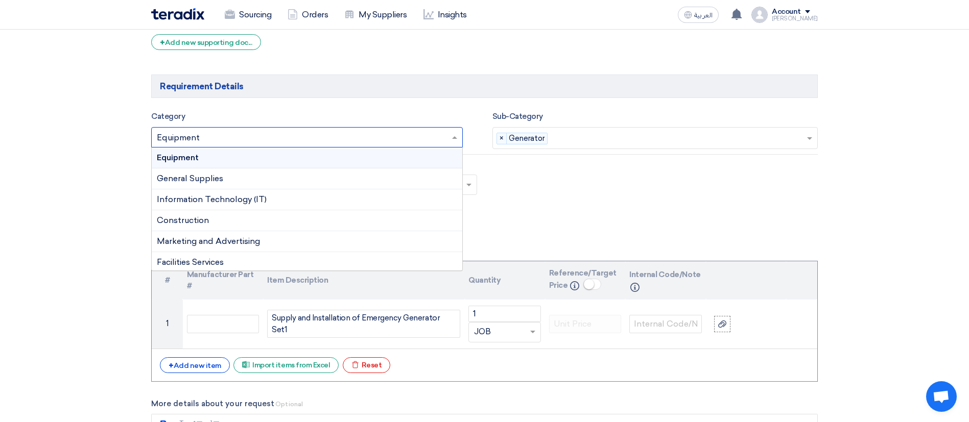
click at [401, 142] on input "text" at bounding box center [302, 138] width 290 height 17
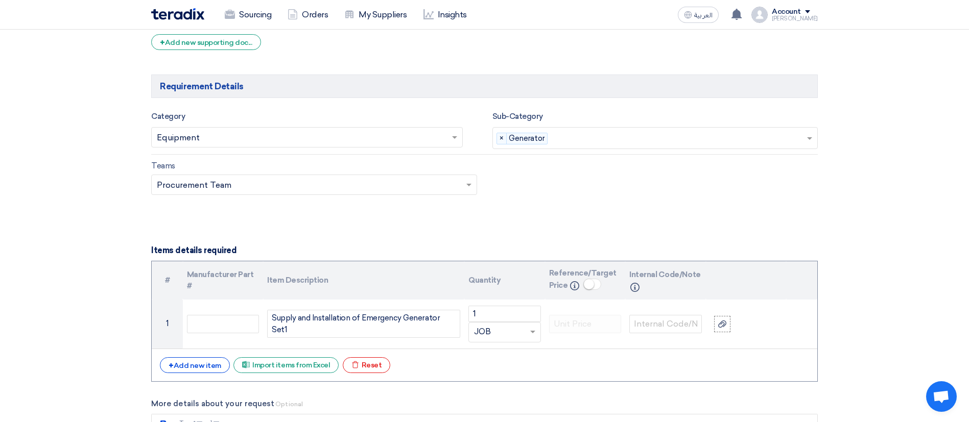
click at [567, 168] on div "Teams Teams.. × Procurement Team ×" at bounding box center [485, 184] width 682 height 48
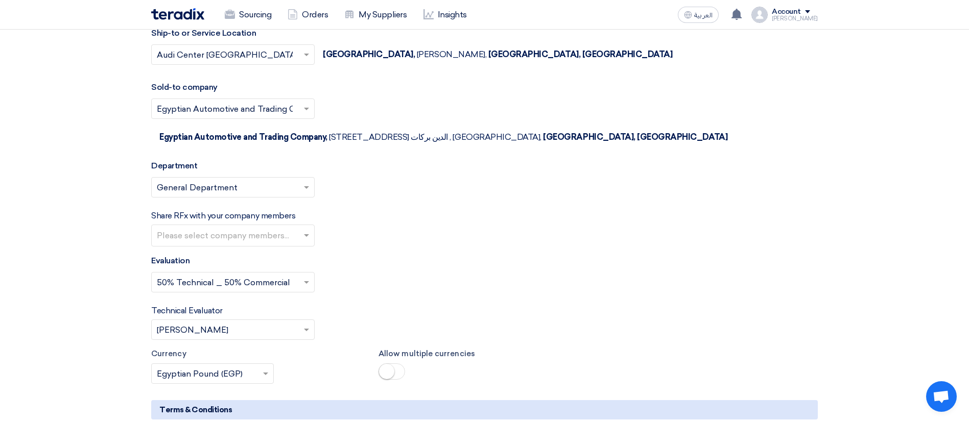
scroll to position [1910, 0]
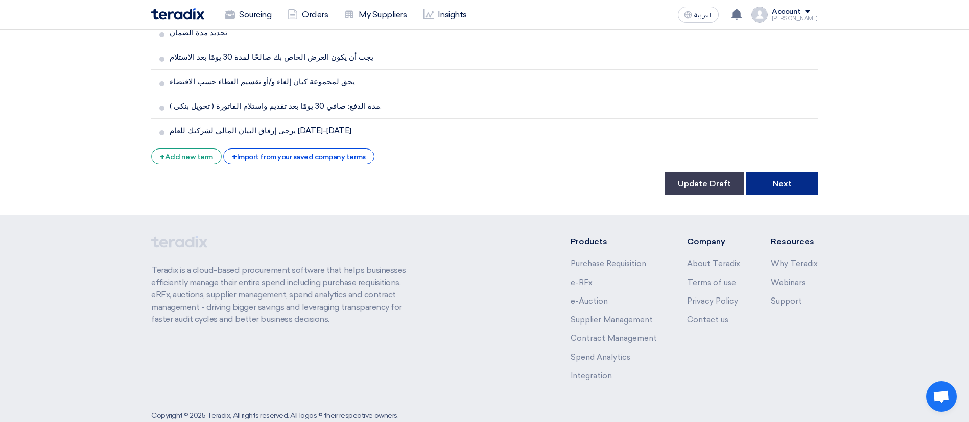
click at [791, 173] on button "Next" at bounding box center [782, 184] width 72 height 22
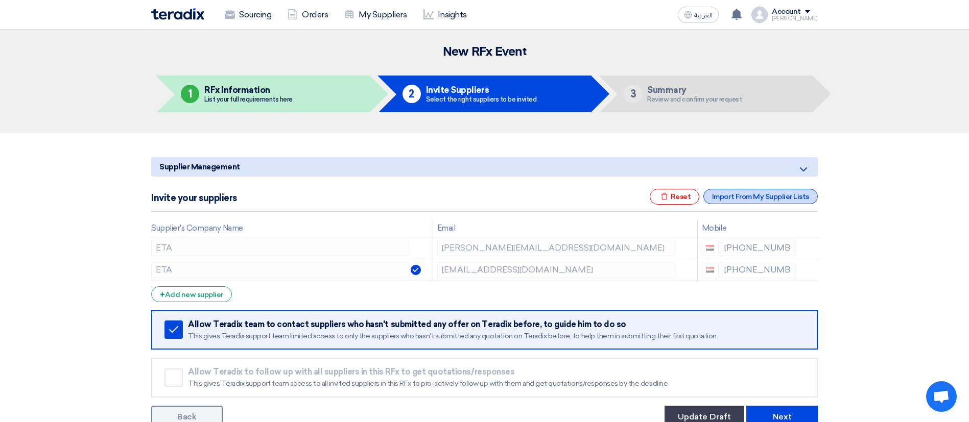
click at [765, 193] on div "Import From My Supplier Lists" at bounding box center [760, 196] width 114 height 15
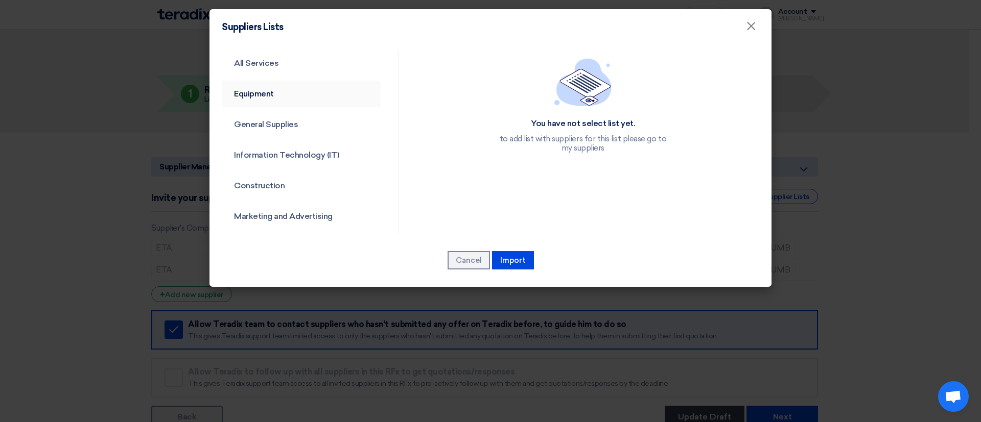
click at [295, 93] on link "Equipment" at bounding box center [301, 94] width 159 height 27
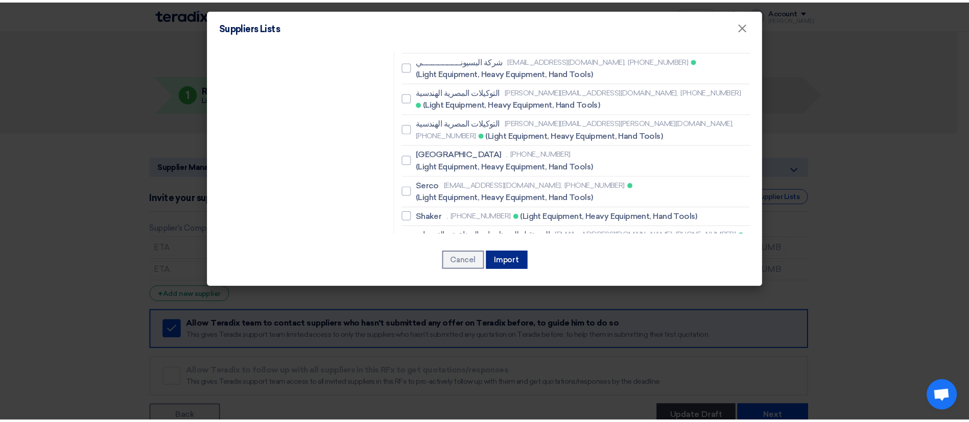
scroll to position [710, 0]
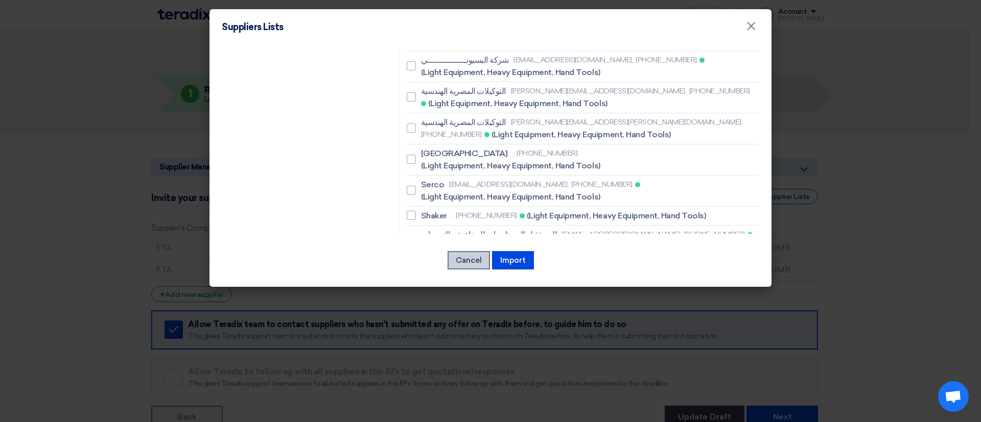
click at [469, 257] on button "Cancel" at bounding box center [469, 260] width 42 height 18
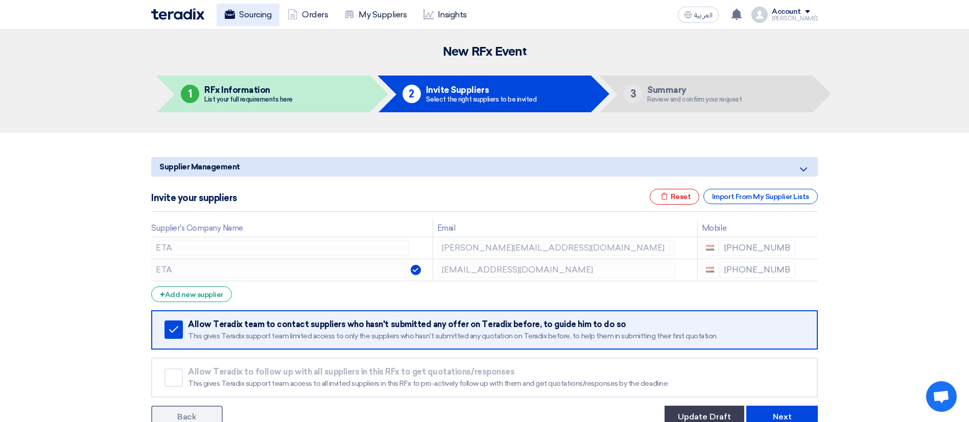
click at [264, 20] on link "Sourcing" at bounding box center [248, 15] width 63 height 22
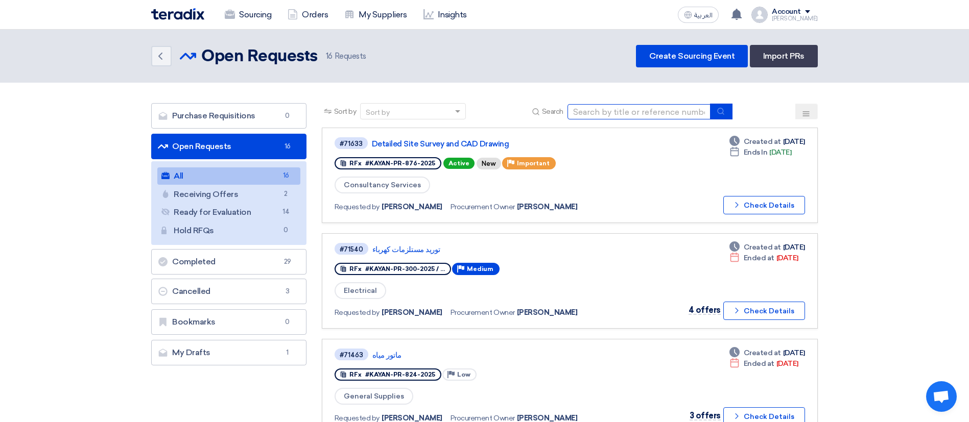
click at [633, 113] on input at bounding box center [639, 111] width 143 height 15
paste input "70868"
type input "70868"
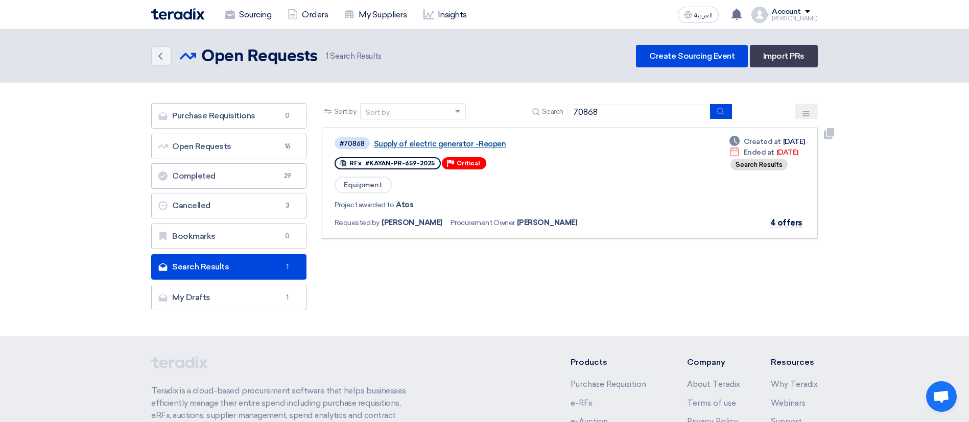
click at [471, 144] on link "Supply of electric generator -Reopen" at bounding box center [501, 143] width 255 height 9
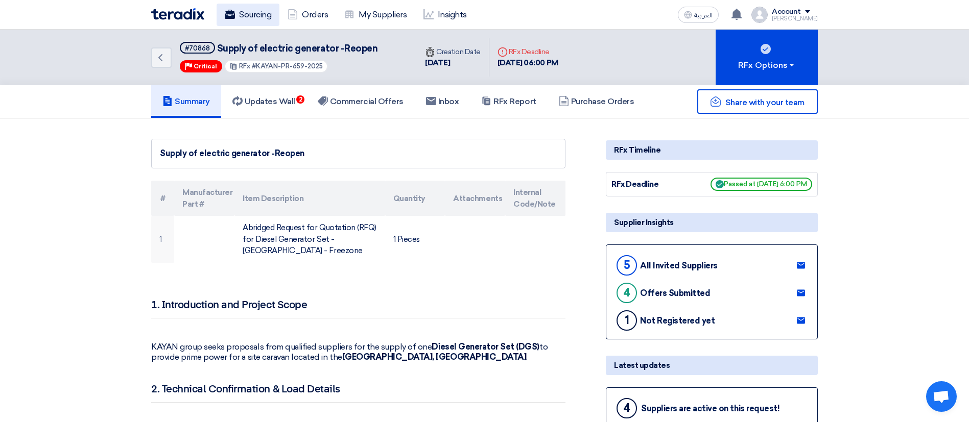
click at [242, 18] on link "Sourcing" at bounding box center [248, 15] width 63 height 22
click at [241, 13] on link "Sourcing" at bounding box center [248, 15] width 63 height 22
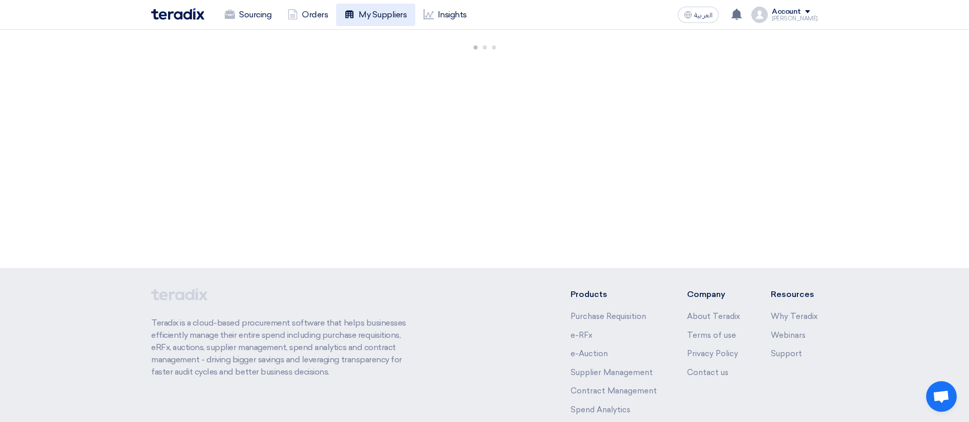
click at [383, 13] on link "My Suppliers" at bounding box center [375, 15] width 79 height 22
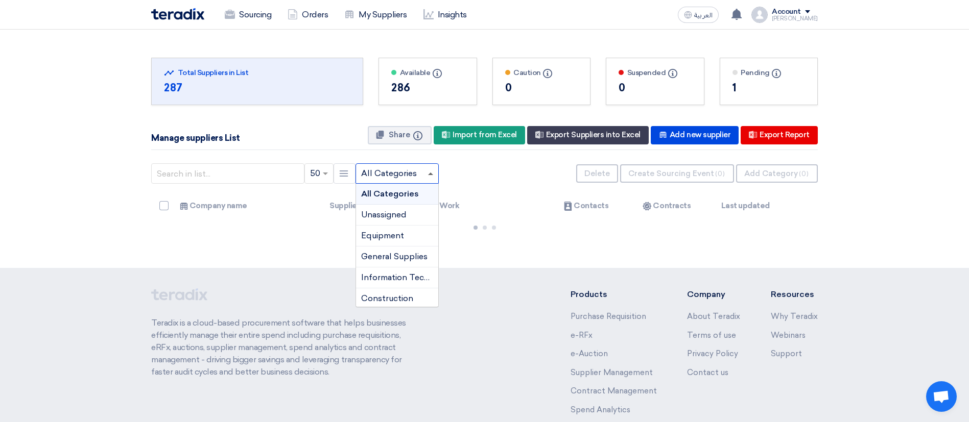
click at [427, 175] on span at bounding box center [432, 174] width 13 height 12
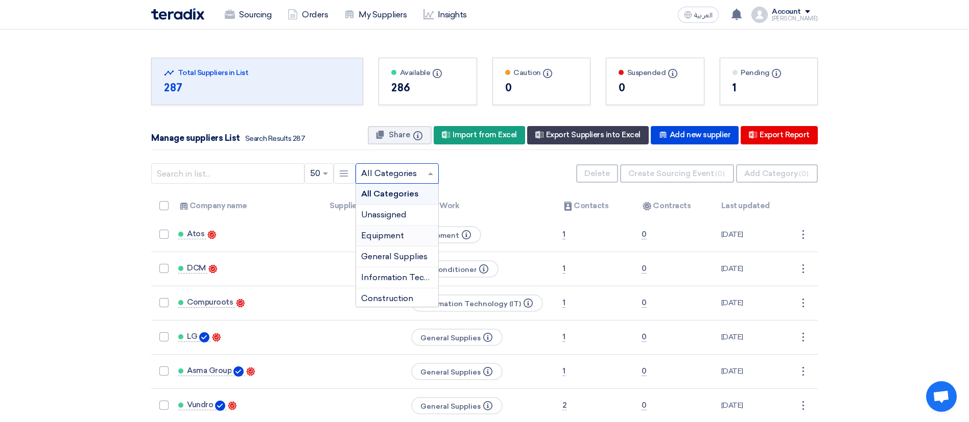
click at [380, 234] on span "Equipment" at bounding box center [382, 236] width 43 height 10
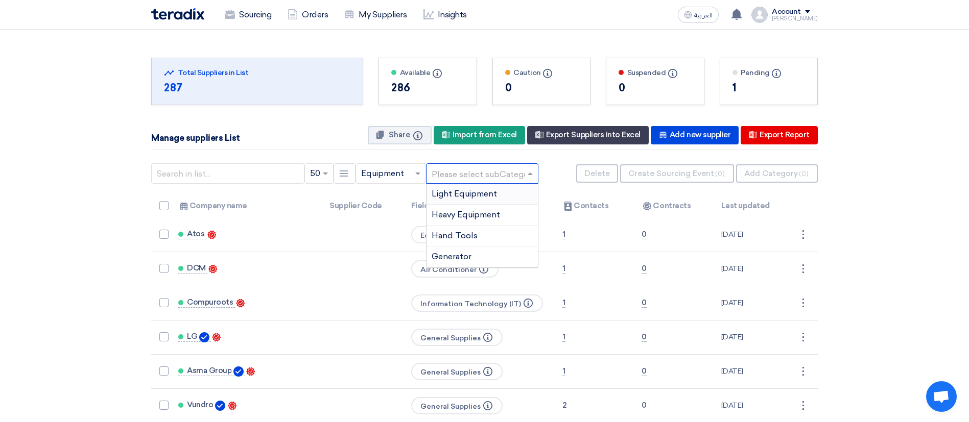
click at [524, 179] on div at bounding box center [482, 174] width 111 height 17
click at [471, 252] on span "Generator" at bounding box center [452, 257] width 40 height 10
click at [462, 252] on span "Generator" at bounding box center [453, 257] width 42 height 10
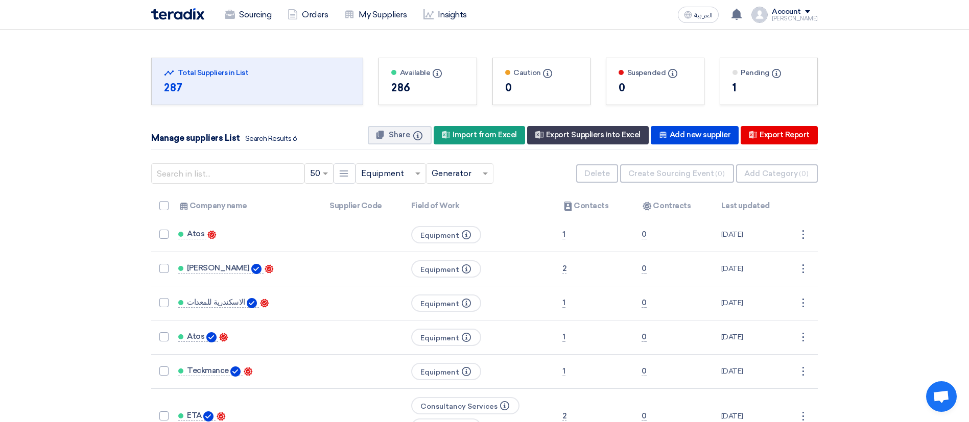
click at [869, 287] on section "Total Suppliers in this list Total Suppliers in List 287 Available Info" at bounding box center [484, 247] width 969 height 435
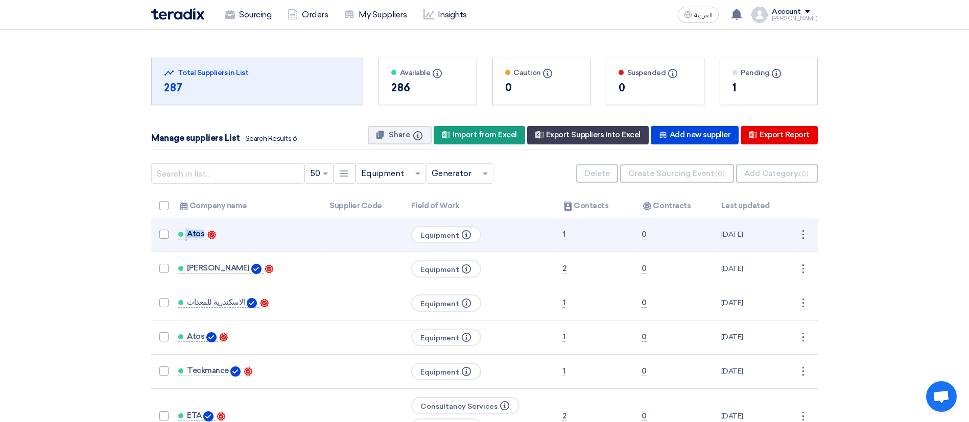
drag, startPoint x: 175, startPoint y: 226, endPoint x: 202, endPoint y: 238, distance: 29.5
click at [202, 238] on td "Atos Contacts" at bounding box center [246, 235] width 152 height 34
copy link "Atos"
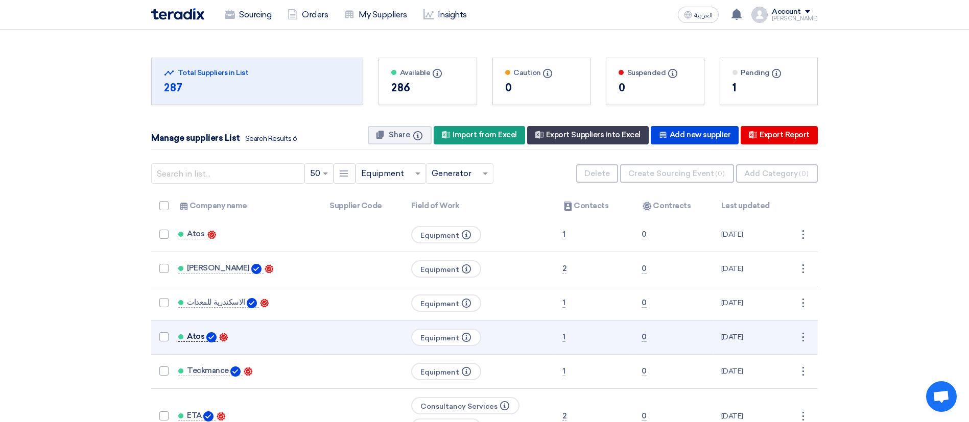
click at [196, 335] on span "Atos" at bounding box center [195, 337] width 17 height 8
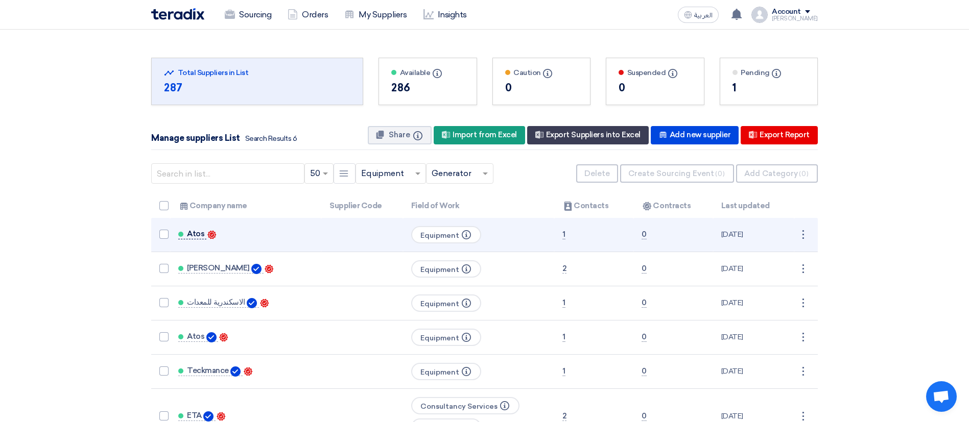
click at [195, 230] on span "Atos" at bounding box center [195, 234] width 17 height 8
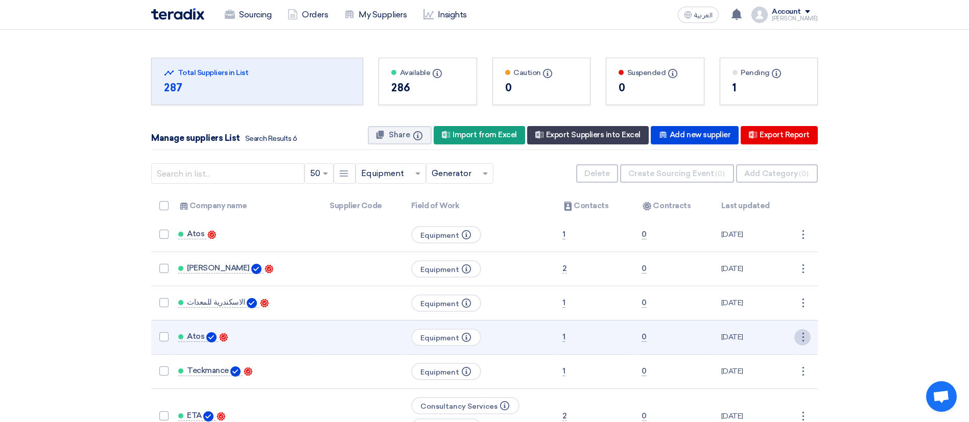
click at [802, 335] on div "⋮" at bounding box center [802, 338] width 16 height 16
click at [779, 374] on link "Delete" at bounding box center [785, 371] width 50 height 15
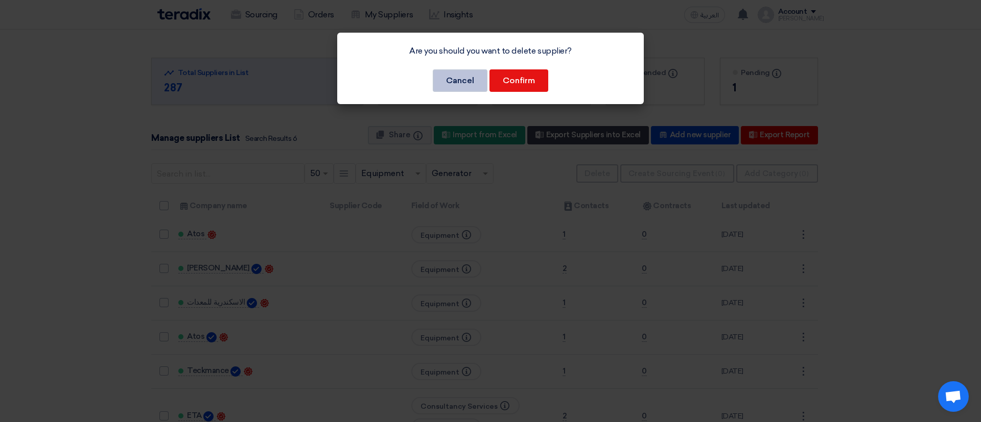
click at [467, 75] on button "Cancel" at bounding box center [460, 80] width 55 height 22
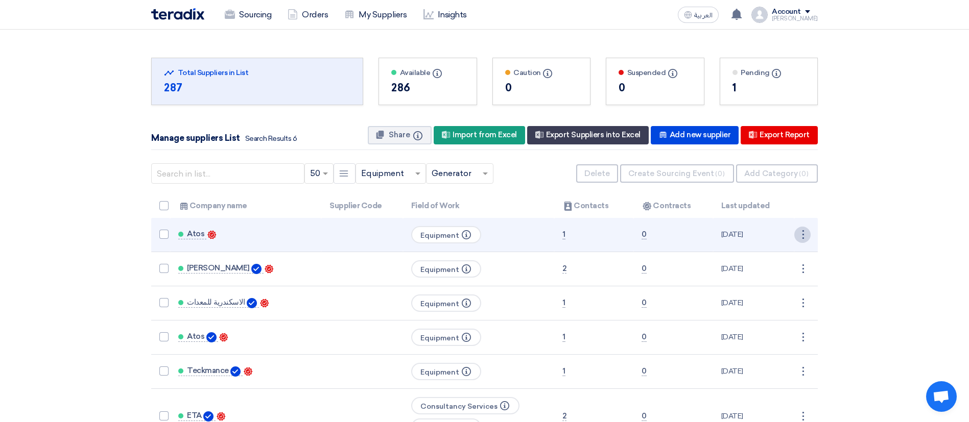
click at [800, 230] on div "⋮" at bounding box center [802, 235] width 16 height 16
click at [778, 267] on link "Delete" at bounding box center [785, 269] width 50 height 15
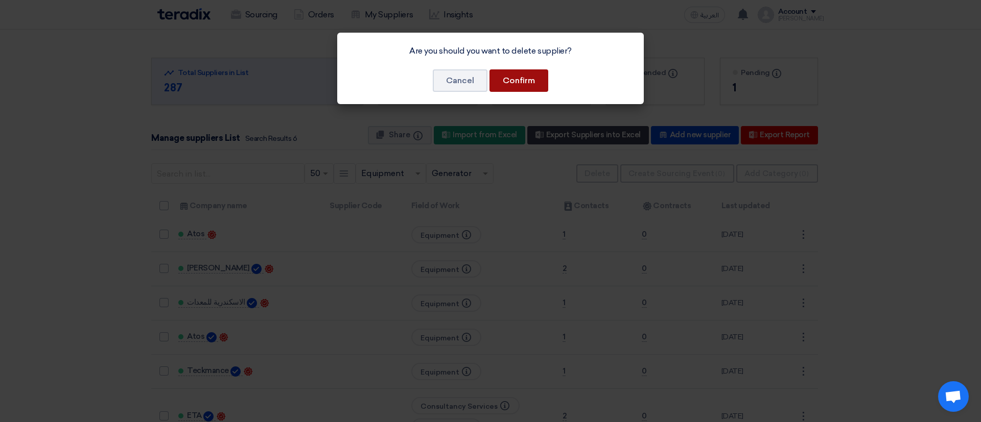
click at [500, 81] on button "Confirm" at bounding box center [518, 80] width 59 height 22
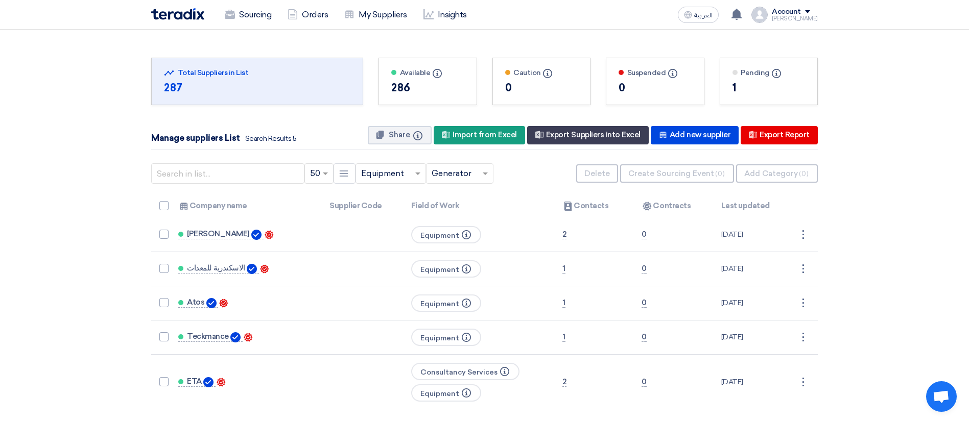
click at [802, 16] on div "[PERSON_NAME]" at bounding box center [795, 19] width 46 height 6
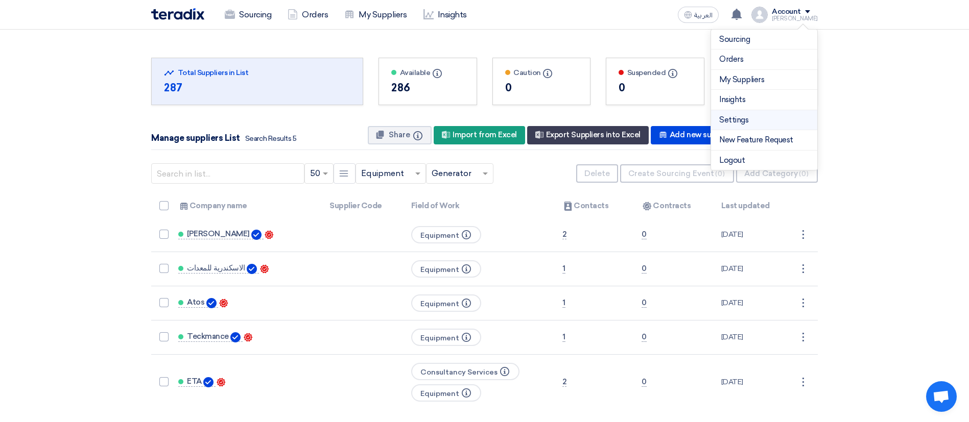
click at [751, 120] on link "Settings" at bounding box center [764, 120] width 90 height 12
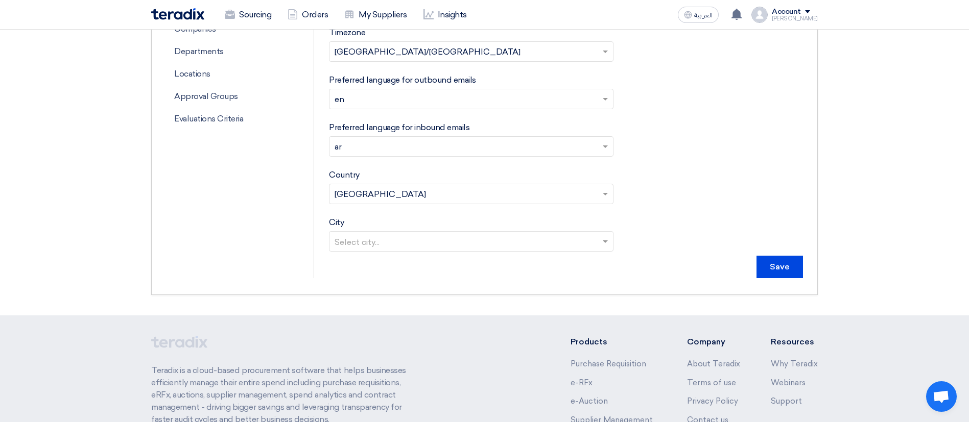
scroll to position [239, 0]
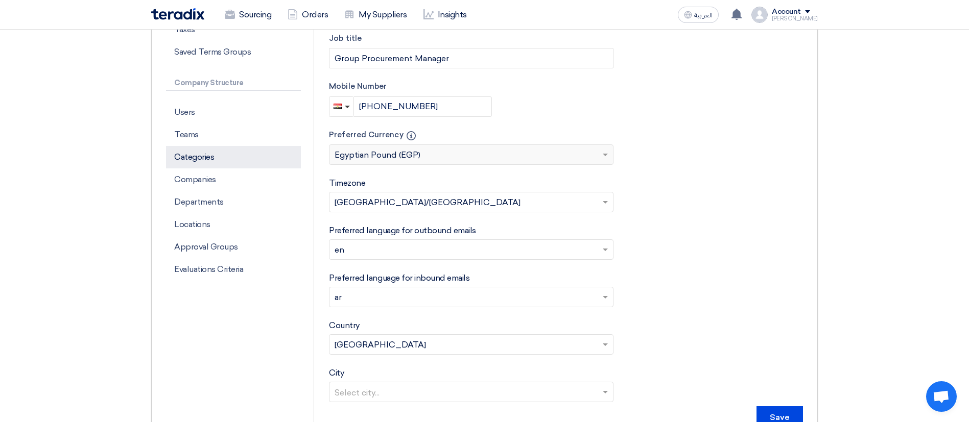
click at [203, 151] on p "Categories" at bounding box center [233, 157] width 135 height 22
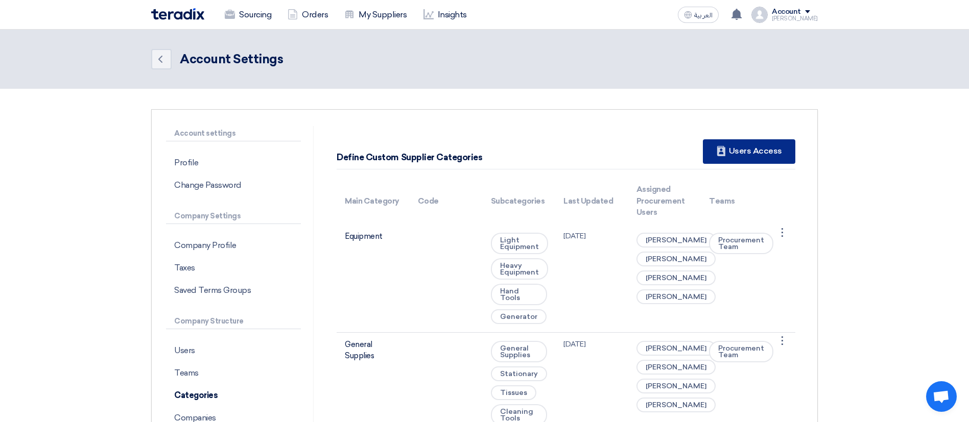
click at [740, 148] on div "New Supplier Users Access" at bounding box center [749, 151] width 92 height 25
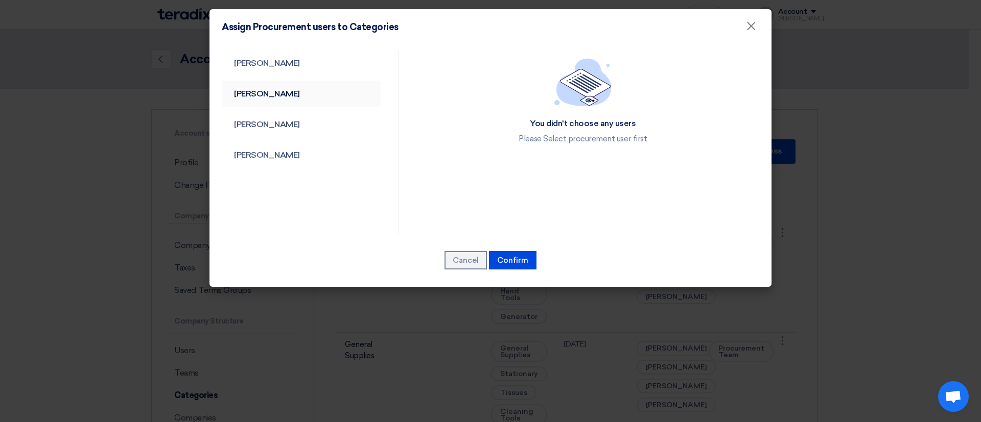
click at [274, 100] on link "George Azmy" at bounding box center [301, 94] width 159 height 27
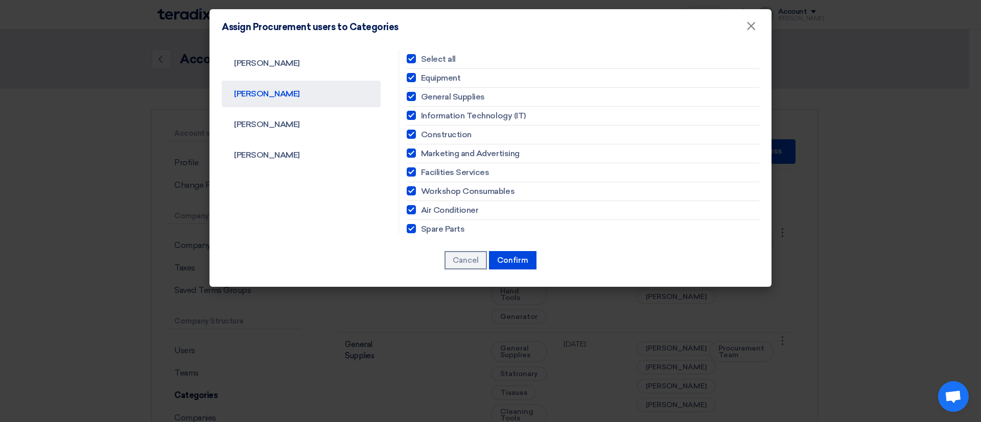
click at [415, 61] on label "Select all" at bounding box center [583, 59] width 352 height 12
click at [421, 61] on input "Select all" at bounding box center [424, 59] width 7 height 7
checkbox input "false"
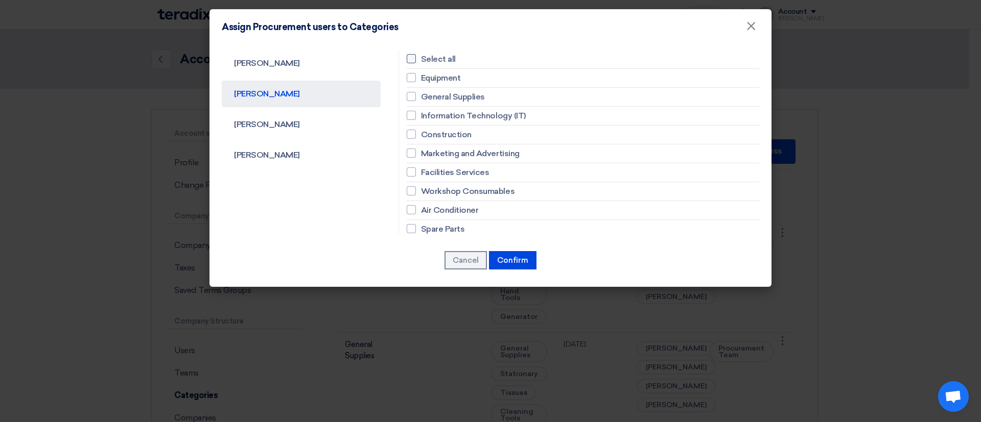
checkbox input "false"
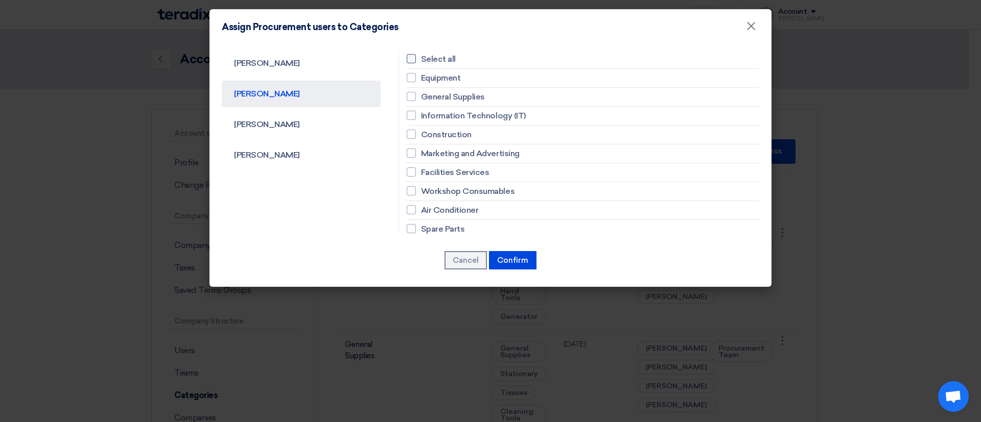
checkbox input "false"
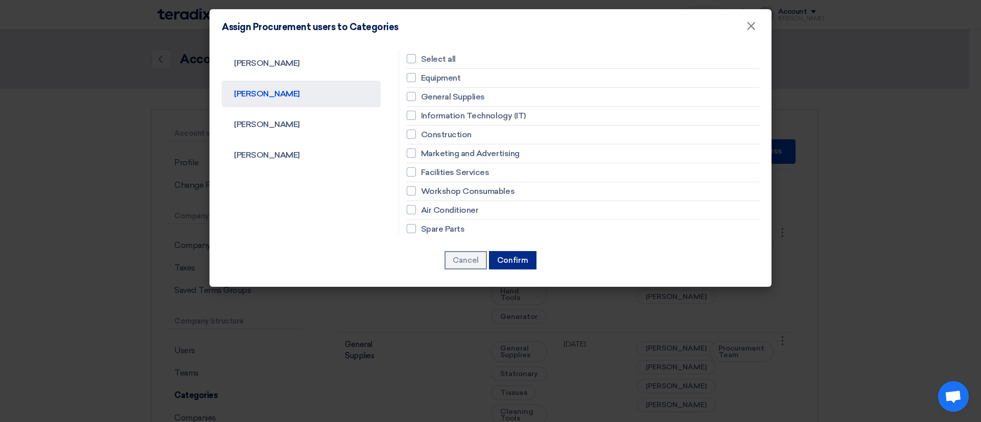
click at [518, 256] on button "Confirm" at bounding box center [513, 260] width 48 height 18
click at [522, 262] on button "Confirm" at bounding box center [513, 260] width 48 height 18
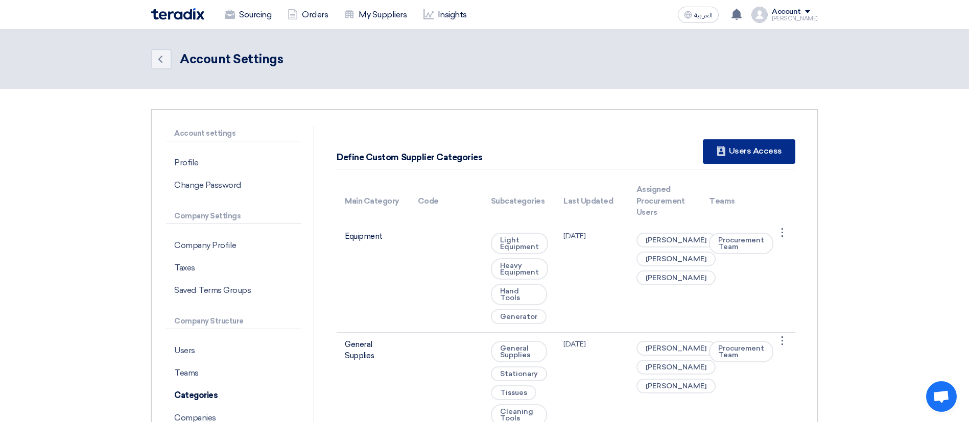
click at [743, 153] on div "New Supplier Users Access" at bounding box center [749, 151] width 92 height 25
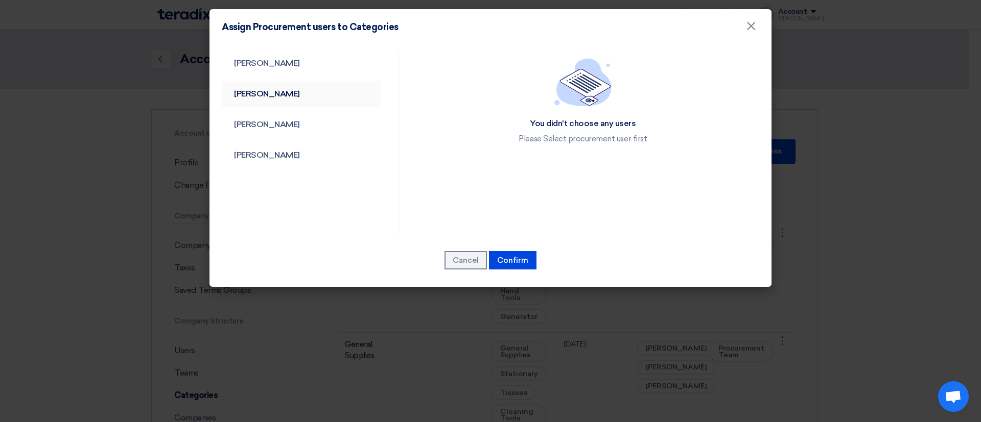
click at [271, 90] on link "George Azmy" at bounding box center [301, 94] width 159 height 27
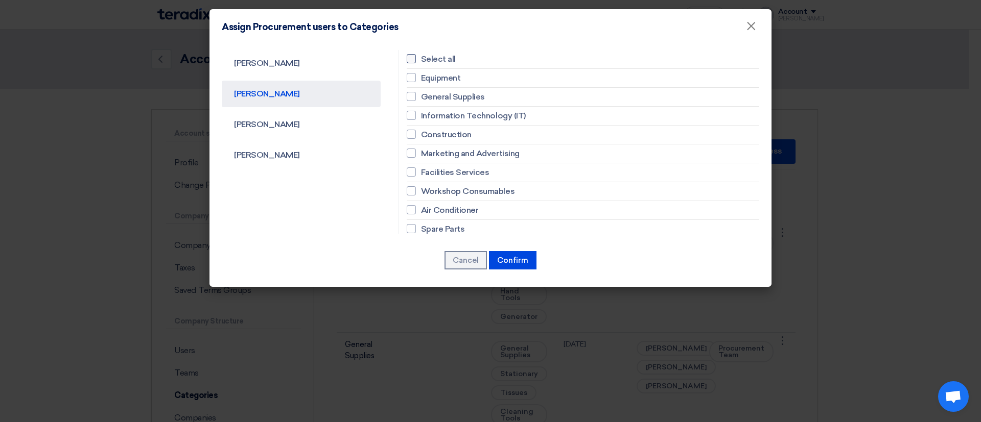
click at [427, 58] on span "Select all" at bounding box center [438, 59] width 35 height 12
click at [427, 58] on input "Select all" at bounding box center [424, 59] width 7 height 7
checkbox input "true"
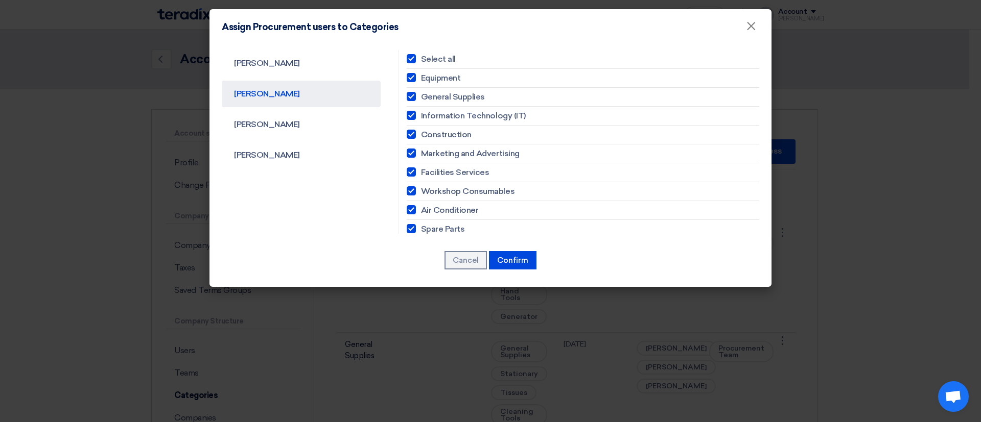
checkbox input "true"
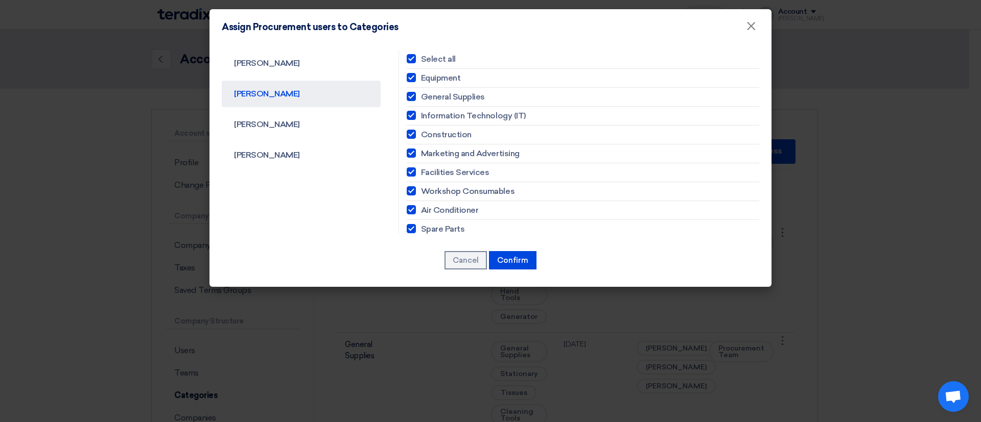
checkbox input "true"
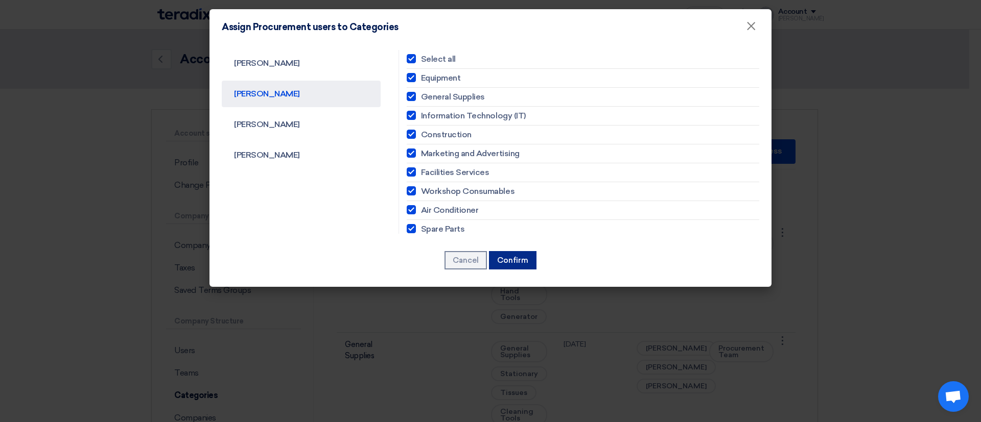
click at [514, 261] on button "Confirm" at bounding box center [513, 260] width 48 height 18
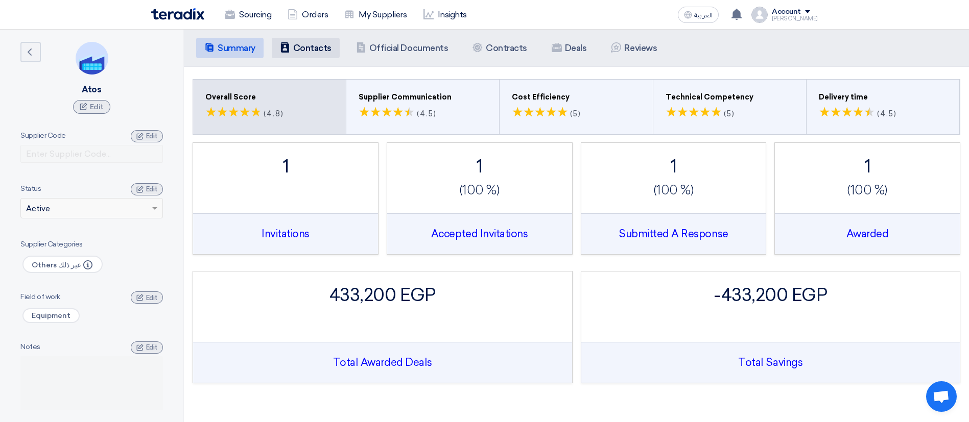
click at [294, 46] on h5 "Contacts" at bounding box center [312, 48] width 38 height 10
click at [299, 50] on h5 "Contacts" at bounding box center [312, 48] width 38 height 10
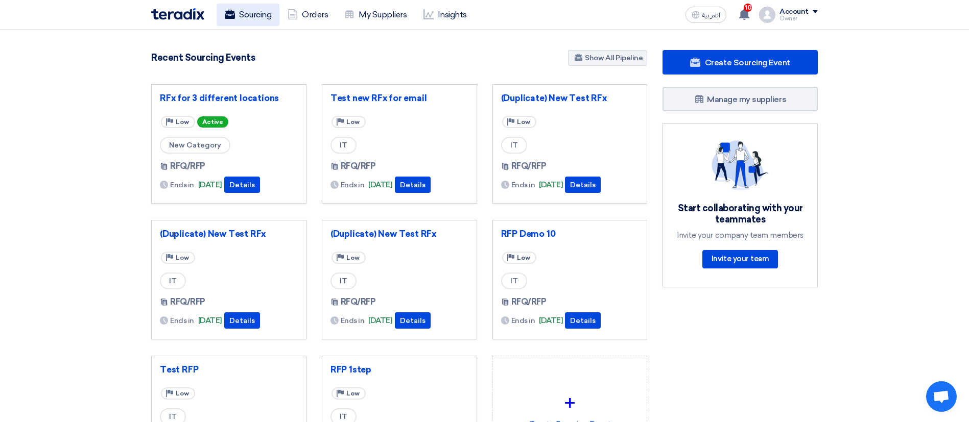
click at [253, 6] on link "Sourcing" at bounding box center [248, 15] width 63 height 22
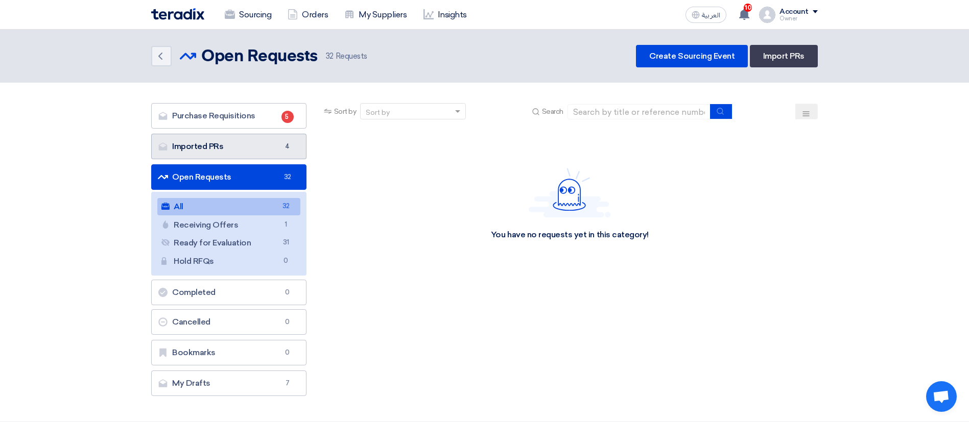
click at [220, 152] on link "Imported PRs Imported PRs 4" at bounding box center [228, 147] width 155 height 26
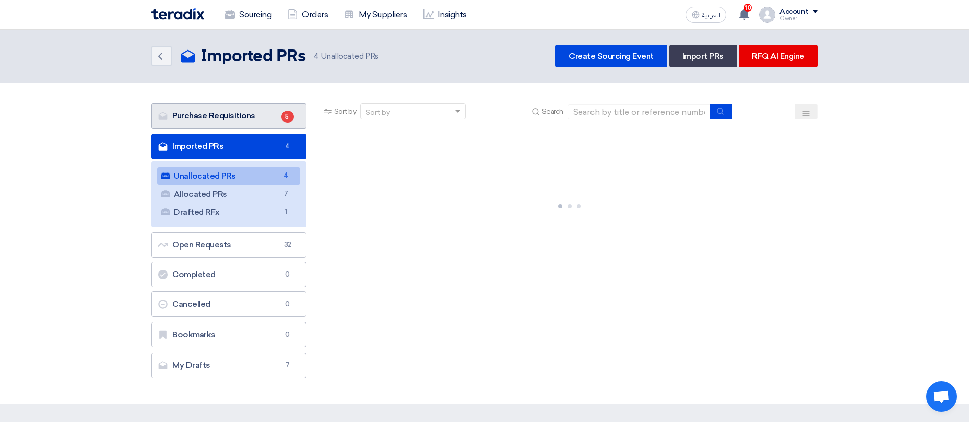
click at [229, 116] on link "Purchase Requisitions Purchase Requisitions 5" at bounding box center [228, 116] width 155 height 26
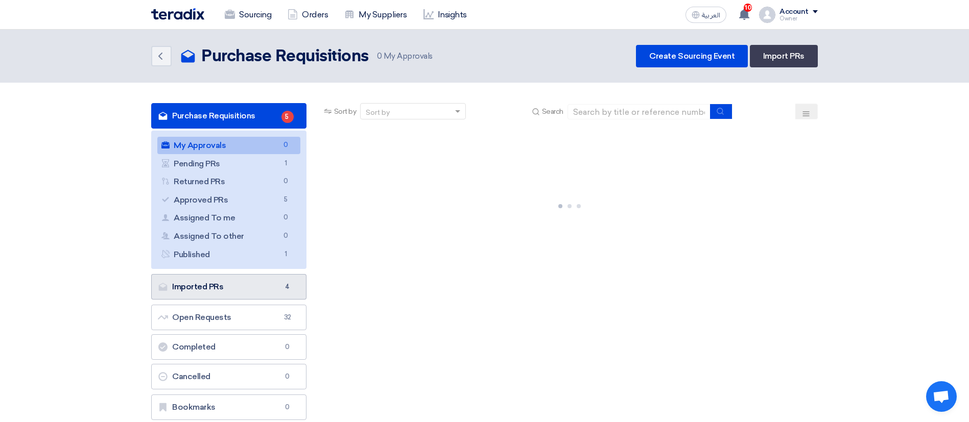
click at [213, 292] on link "Imported PRs Imported PRs 4" at bounding box center [228, 287] width 155 height 26
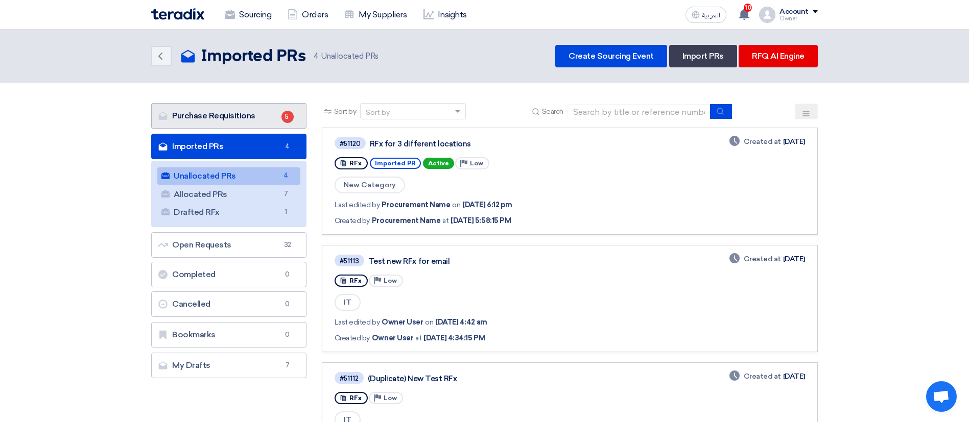
click at [271, 112] on link "Purchase Requisitions Purchase Requisitions 5" at bounding box center [228, 116] width 155 height 26
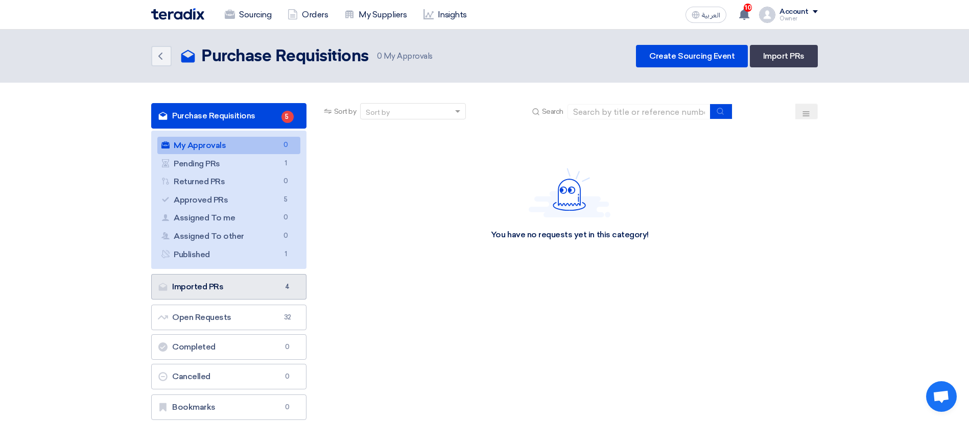
click at [200, 291] on link "Imported PRs Imported PRs 4" at bounding box center [228, 287] width 155 height 26
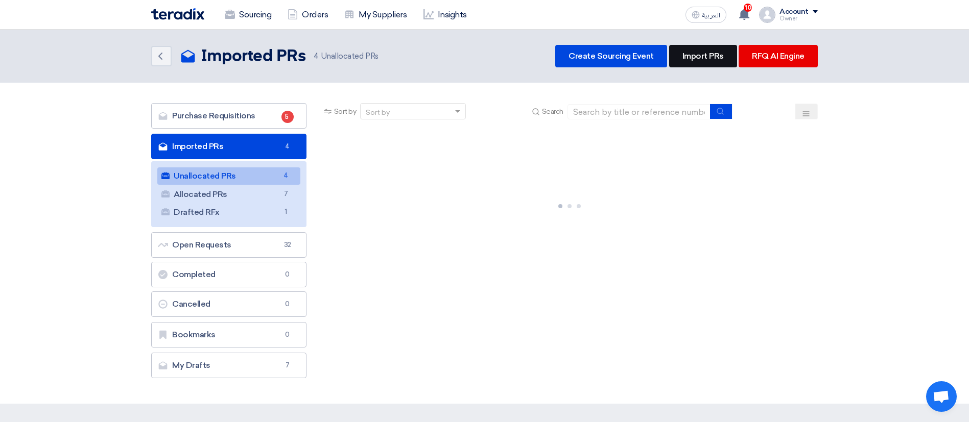
click at [697, 51] on link "Import PRs" at bounding box center [703, 56] width 68 height 22
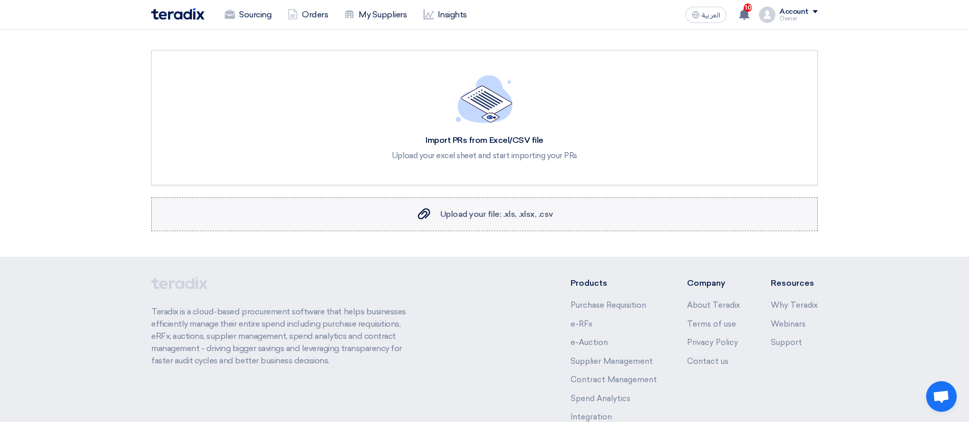
click at [518, 210] on span "Upload your file: .xls, .xlsx, .csv" at bounding box center [496, 214] width 113 height 10
click at [0, 0] on input "Upload your file: .xls, .xlsx, .csv Upload your file: .xls, .xlsx, .csv" at bounding box center [0, 0] width 0 height 0
click at [790, 18] on div "Owner" at bounding box center [799, 19] width 38 height 6
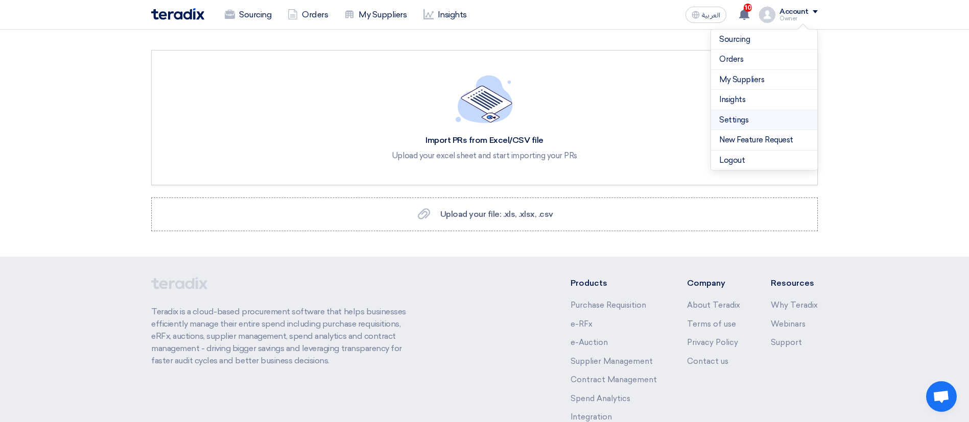
click at [744, 115] on link "Settings" at bounding box center [764, 120] width 90 height 12
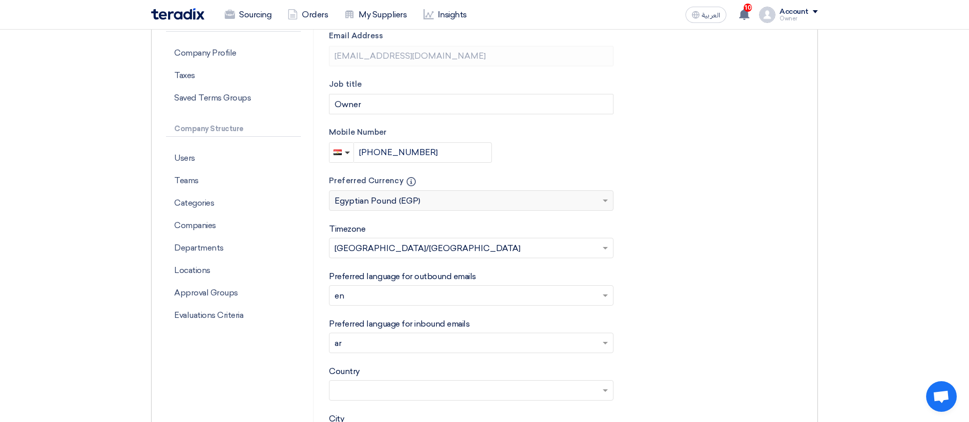
scroll to position [191, 0]
click at [224, 167] on p "Users" at bounding box center [233, 160] width 135 height 22
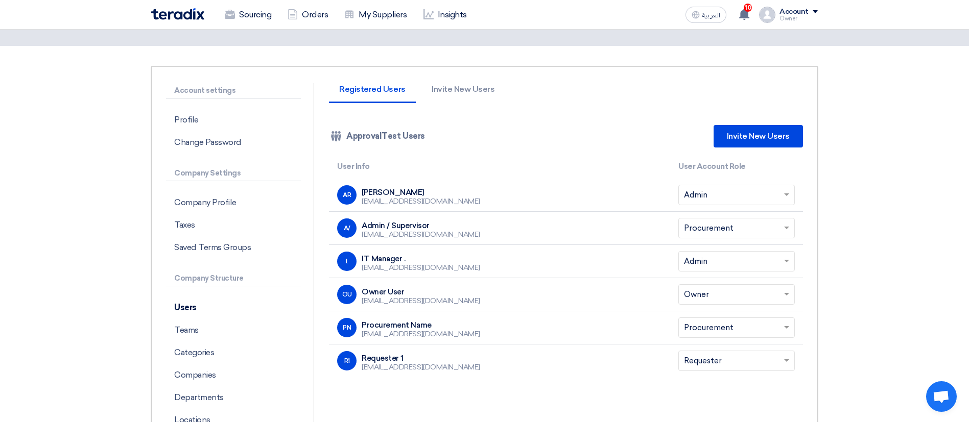
scroll to position [61, 0]
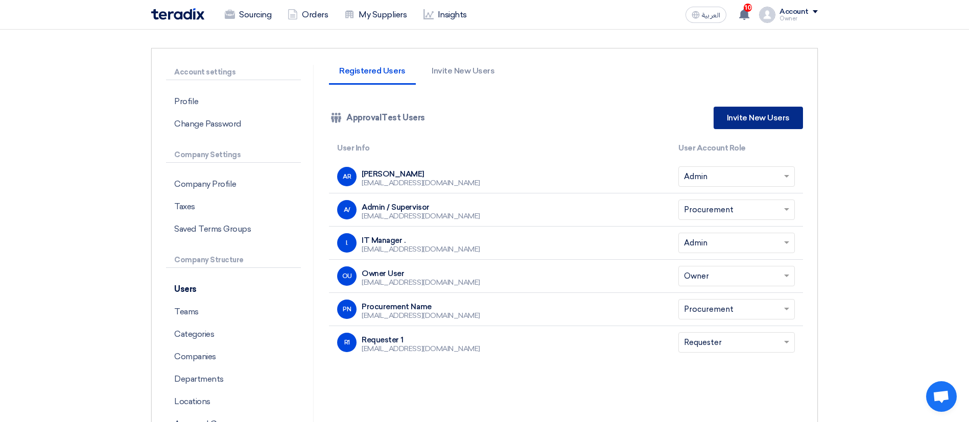
click at [750, 126] on link "Invite New Users" at bounding box center [758, 118] width 89 height 22
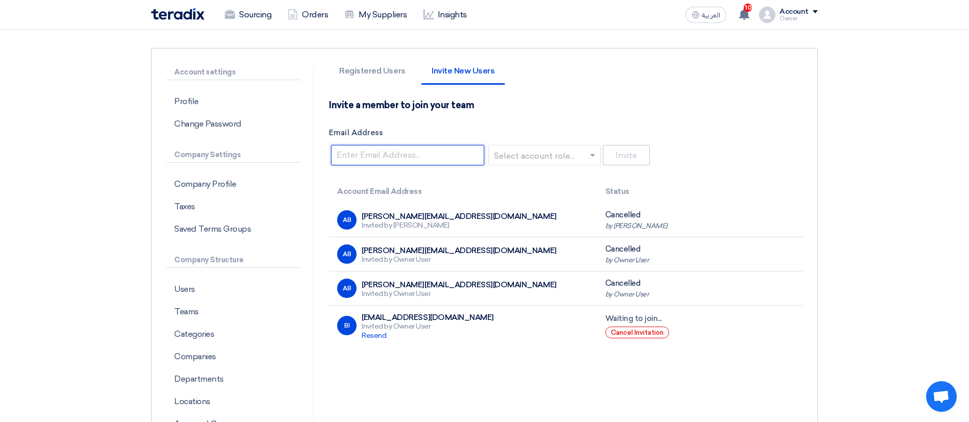
click at [420, 158] on input "Email Address" at bounding box center [407, 155] width 153 height 20
type input "S"
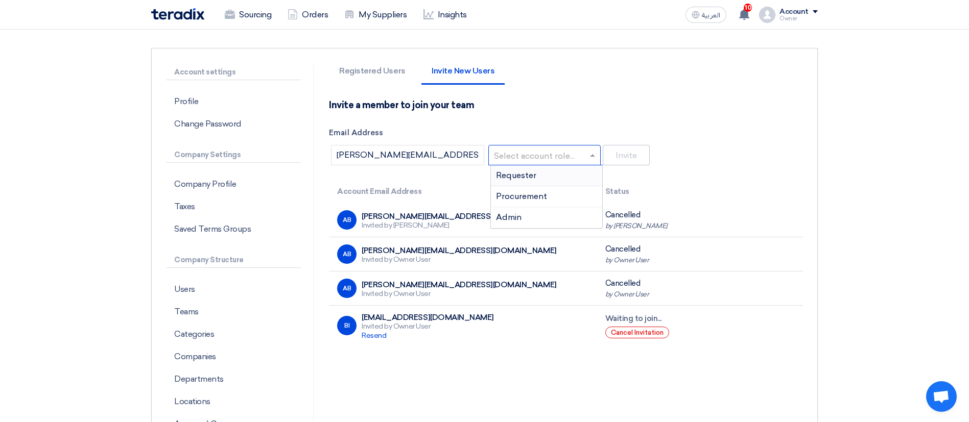
click at [595, 158] on span at bounding box center [593, 155] width 13 height 12
click at [544, 176] on div "Requester" at bounding box center [546, 176] width 111 height 21
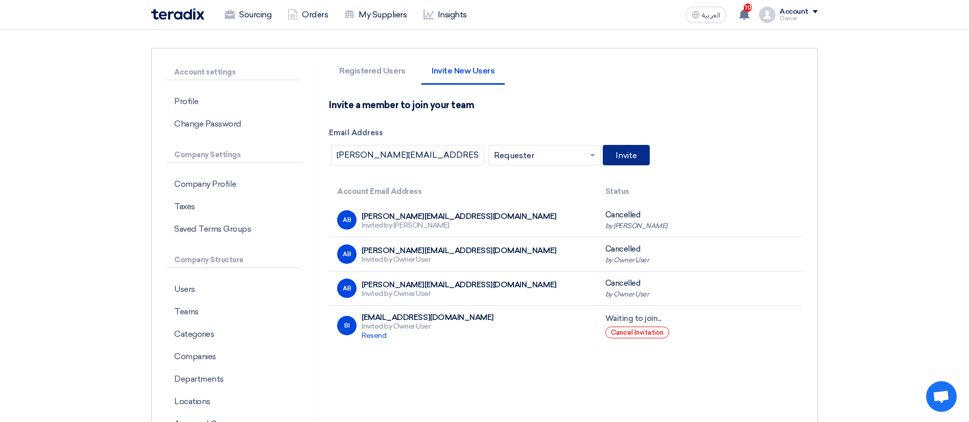
click at [619, 155] on button "Invite" at bounding box center [626, 155] width 47 height 20
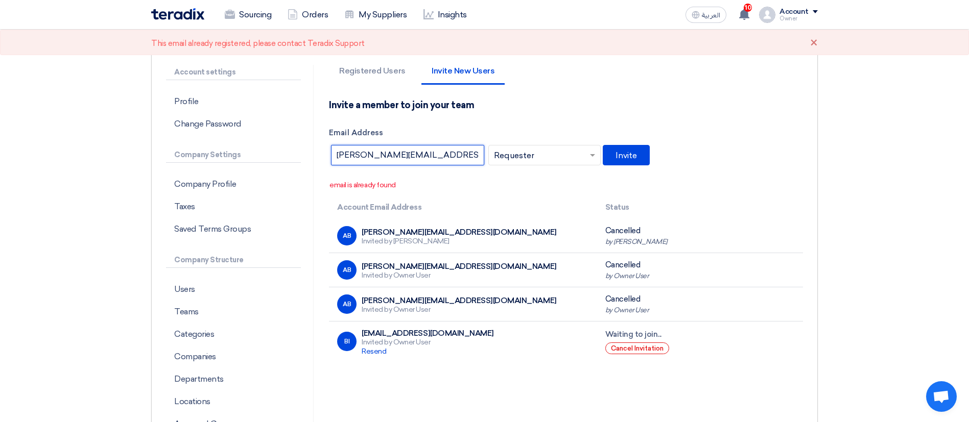
drag, startPoint x: 361, startPoint y: 156, endPoint x: 306, endPoint y: 153, distance: 54.7
click at [306, 153] on div "Account settings Profile Change Password Company Settings Company Profile Taxes…" at bounding box center [484, 268] width 652 height 406
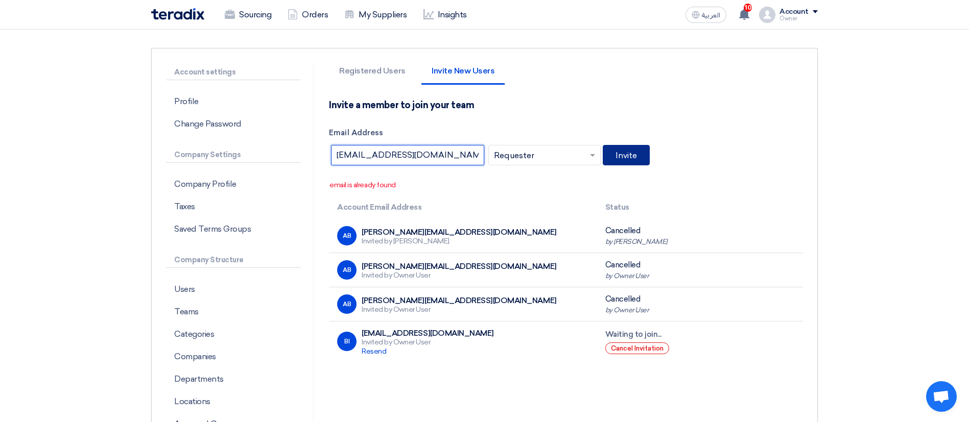
type input "rqu1@teradix.com"
click at [631, 157] on button "Invite" at bounding box center [626, 155] width 47 height 20
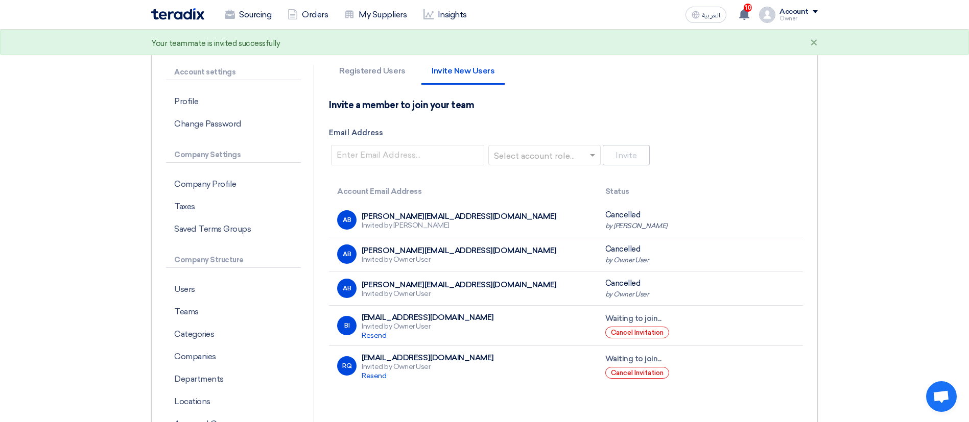
drag, startPoint x: 420, startPoint y: 361, endPoint x: 363, endPoint y: 358, distance: 57.3
click at [363, 358] on div "rqu1@teradix.com" at bounding box center [428, 358] width 132 height 9
copy div "rqu1@teradix.com"
click at [414, 162] on input "Email Address" at bounding box center [407, 155] width 153 height 20
paste input "rqu1@teradix.com"
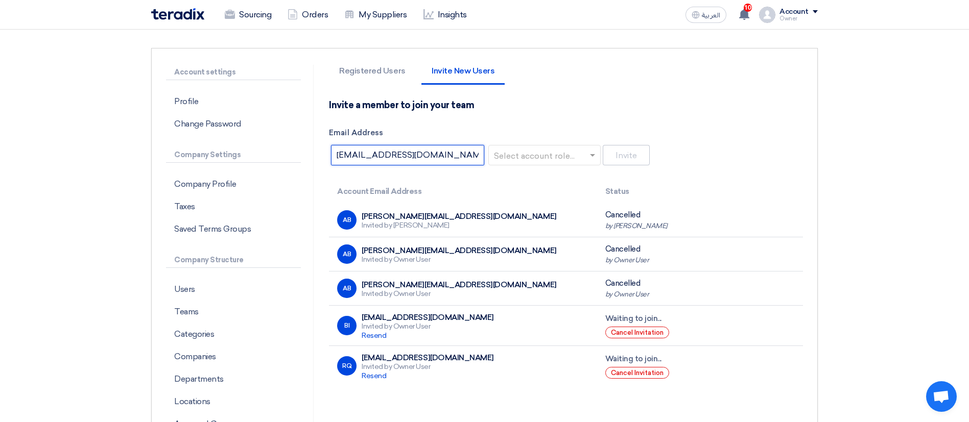
type input "rqu2@teradix.com"
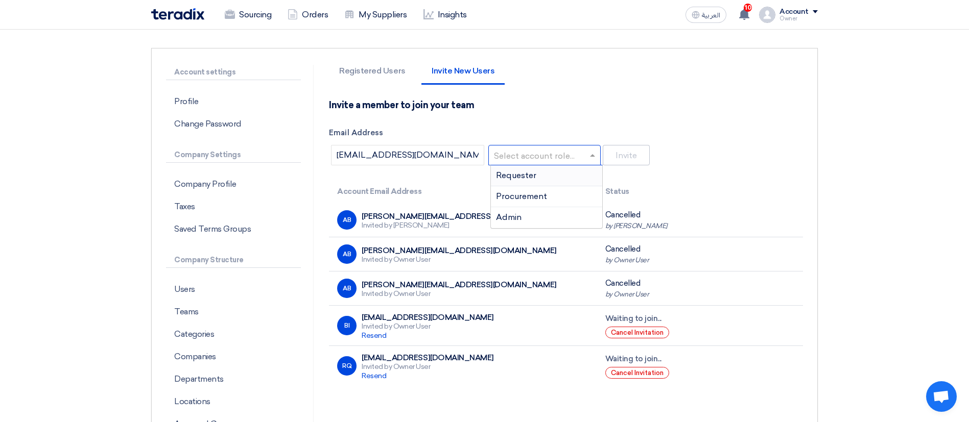
click at [547, 158] on input "text" at bounding box center [541, 156] width 91 height 17
click at [525, 178] on span "Requester" at bounding box center [516, 176] width 40 height 10
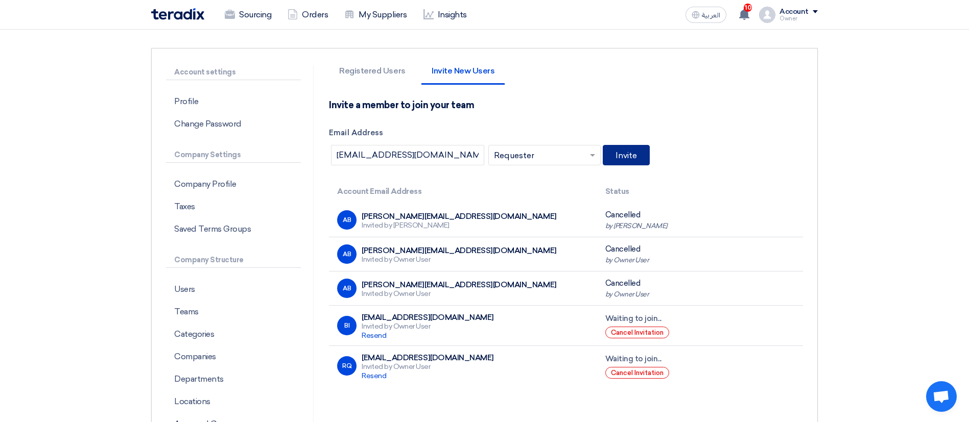
click at [629, 161] on button "Invite" at bounding box center [626, 155] width 47 height 20
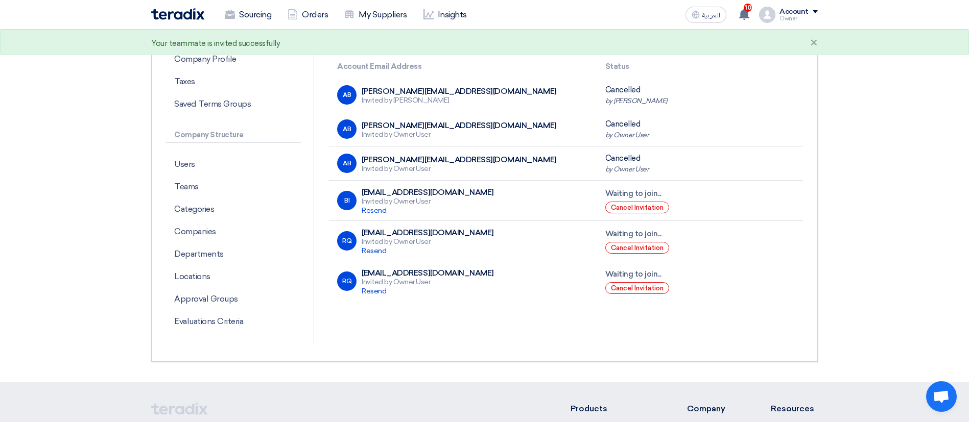
scroll to position [188, 0]
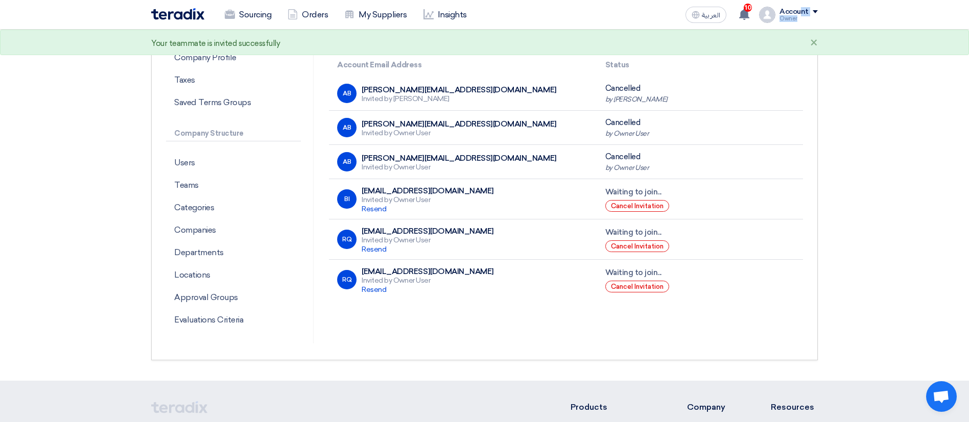
drag, startPoint x: 798, startPoint y: 23, endPoint x: 807, endPoint y: 12, distance: 13.9
click at [807, 12] on div "العربية ع 10 Good News, TBAT Solutions has confirmed a recent purchase order fo…" at bounding box center [749, 15] width 136 height 20
click at [807, 12] on div "Account" at bounding box center [794, 12] width 29 height 9
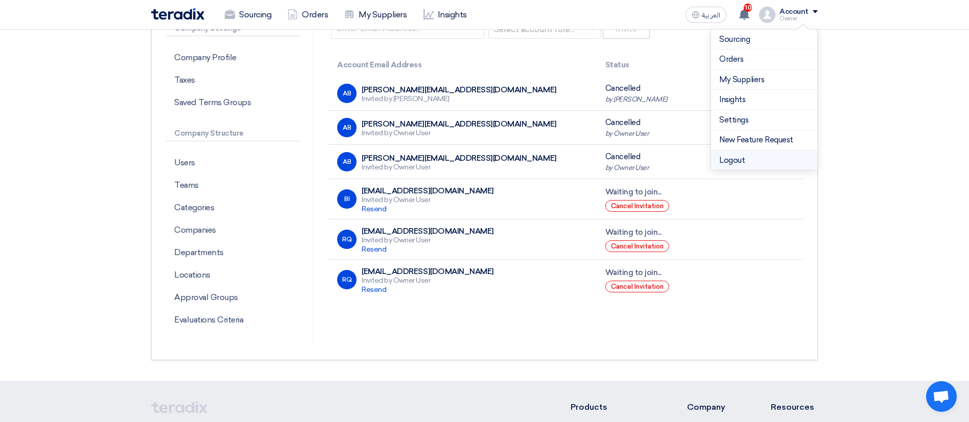
click at [756, 153] on li "Logout" at bounding box center [764, 161] width 106 height 20
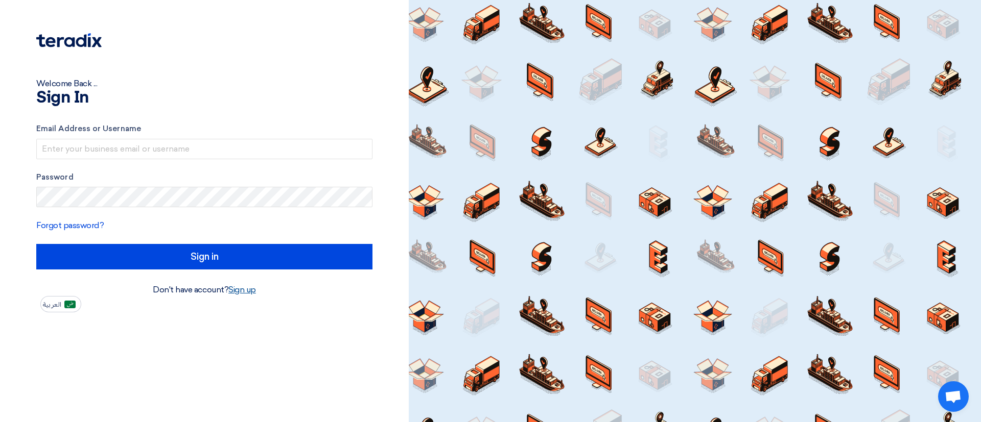
click at [245, 292] on link "Sign up" at bounding box center [242, 290] width 28 height 10
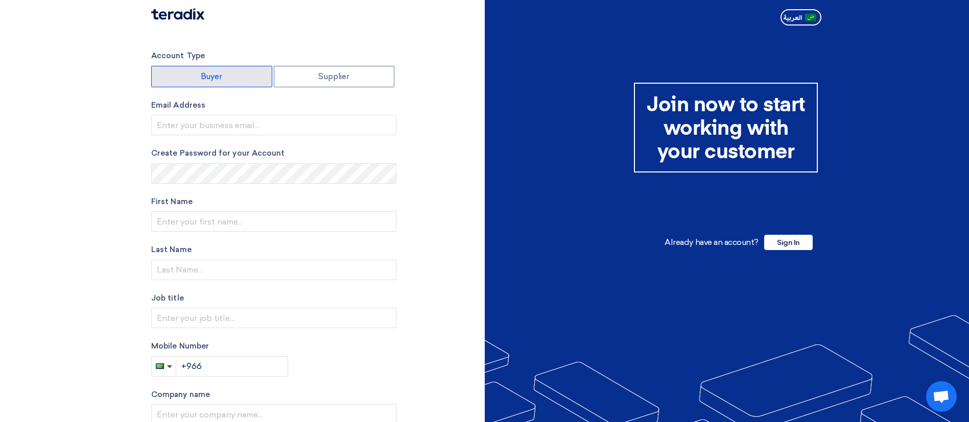
click at [237, 72] on label "Buyer" at bounding box center [211, 76] width 121 height 21
click at [237, 72] on input "Buyer" at bounding box center [212, 76] width 120 height 20
radio input "true"
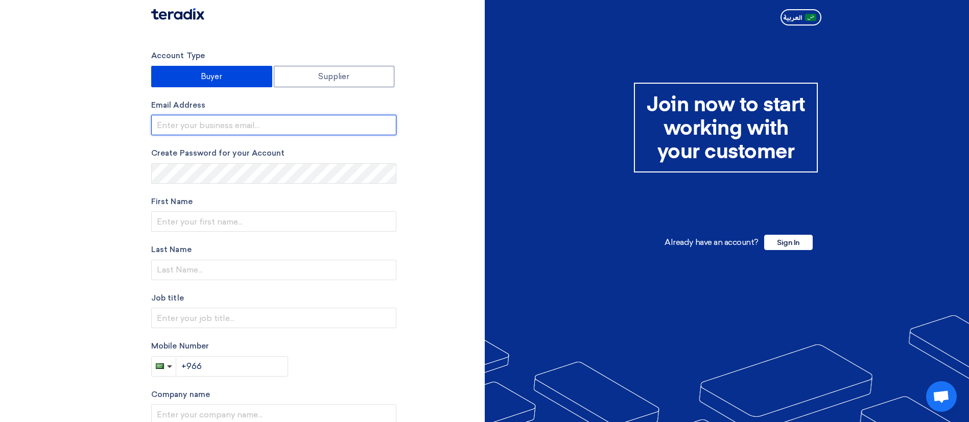
click at [330, 130] on input "email" at bounding box center [273, 125] width 245 height 20
paste input "rqu1@teradix.com"
type input "rqu1@teradix.com"
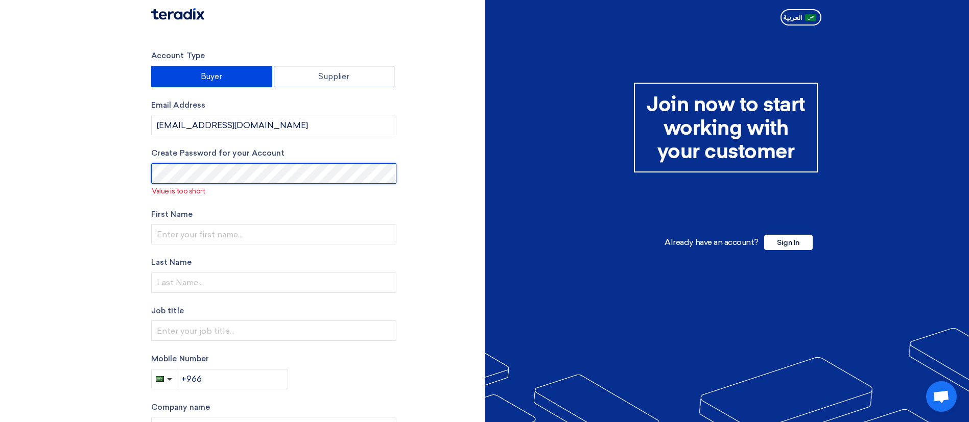
type input "ApprovalTest"
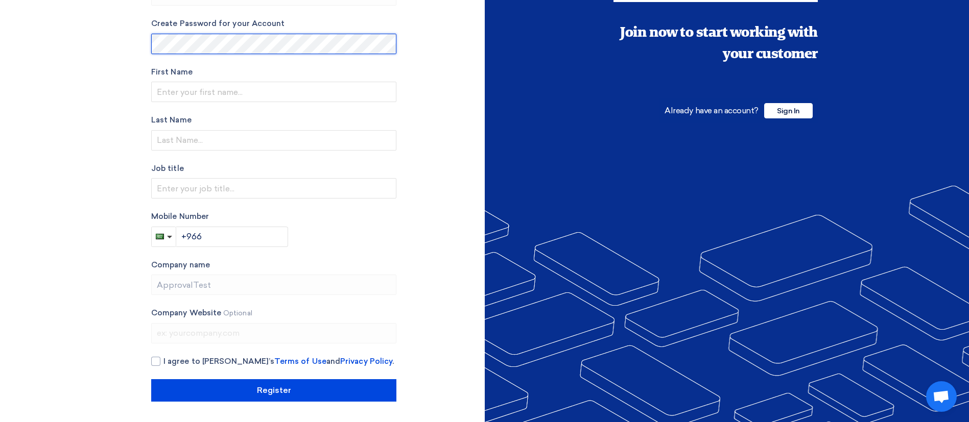
scroll to position [129, 0]
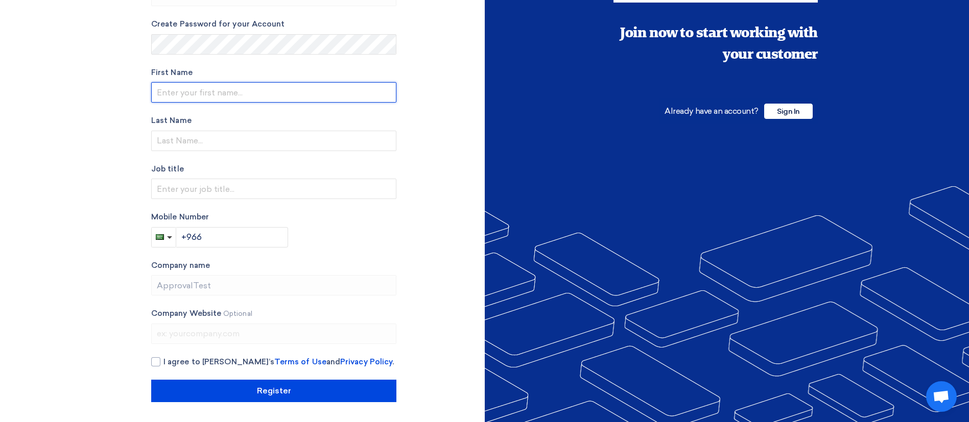
click at [189, 91] on input "text" at bounding box center [273, 92] width 245 height 20
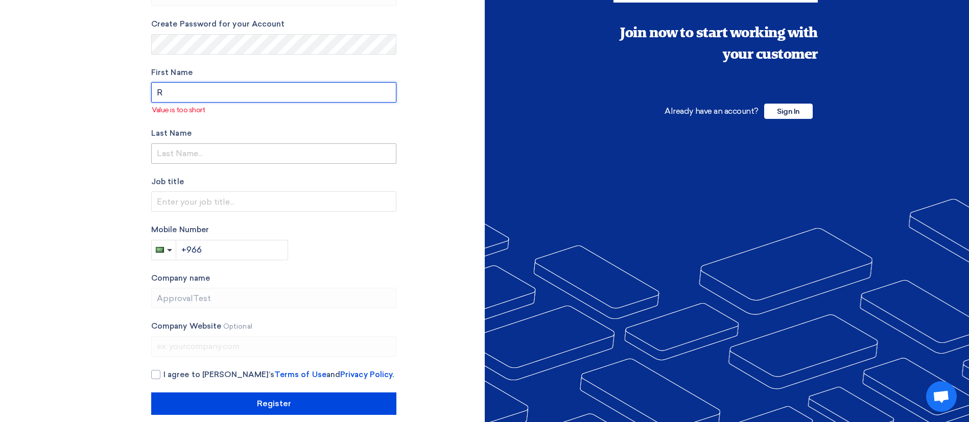
type input "R"
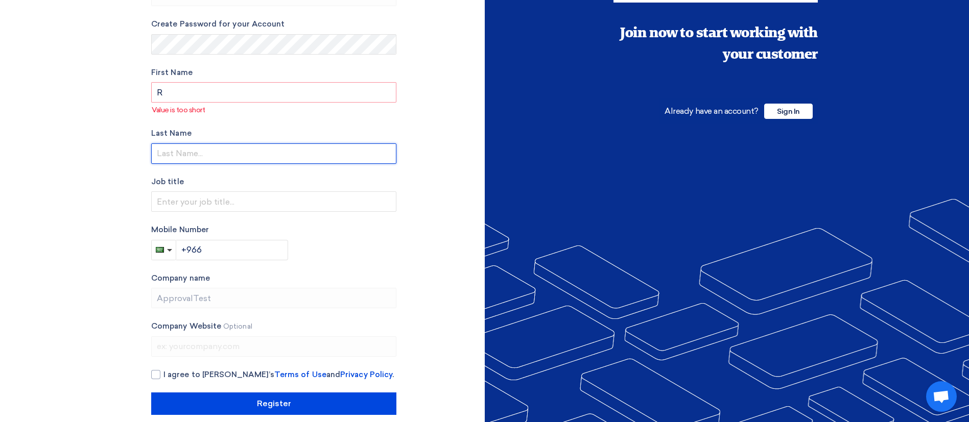
click at [191, 156] on input "text" at bounding box center [273, 154] width 245 height 20
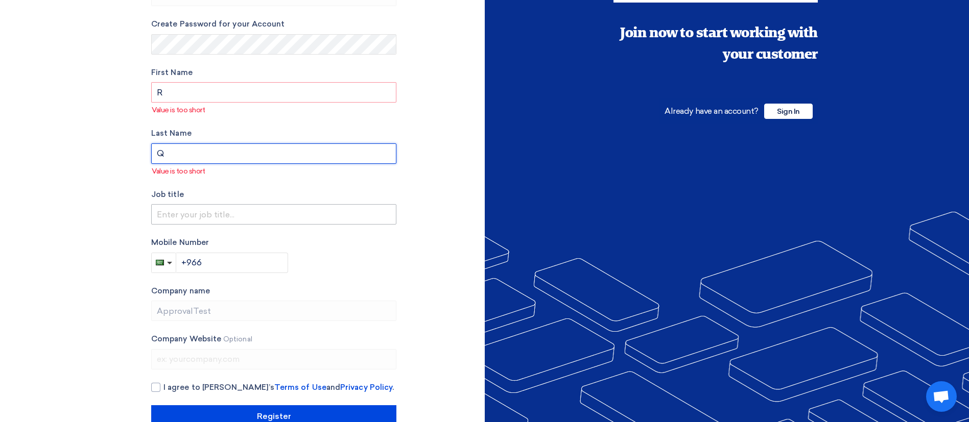
type input "Q"
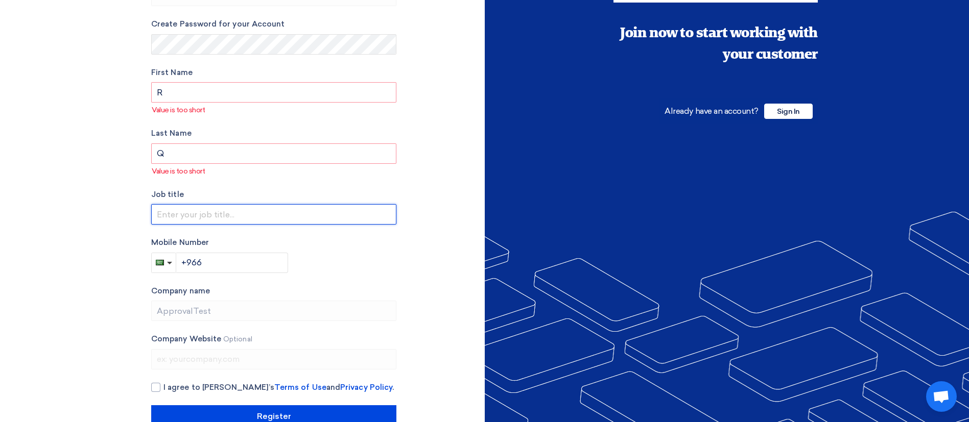
click at [219, 215] on input "text" at bounding box center [273, 214] width 245 height 20
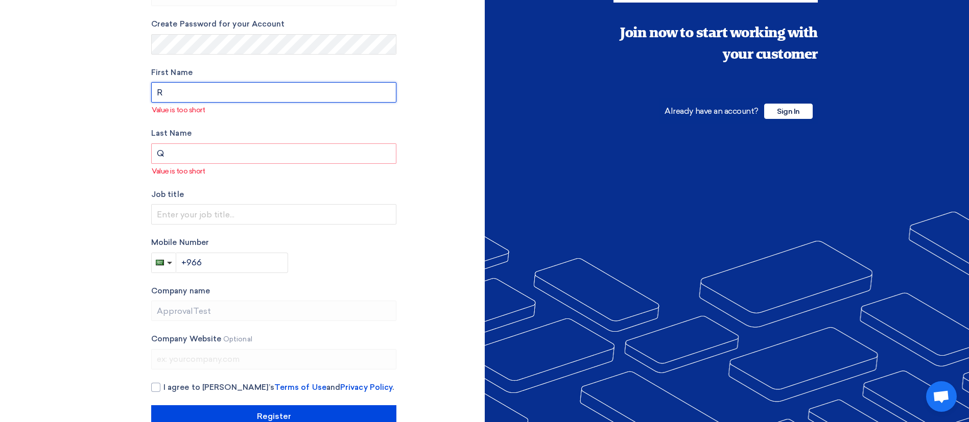
click at [194, 87] on input "R" at bounding box center [273, 92] width 245 height 20
click at [185, 85] on input "R" at bounding box center [273, 92] width 245 height 20
paste input "equester"
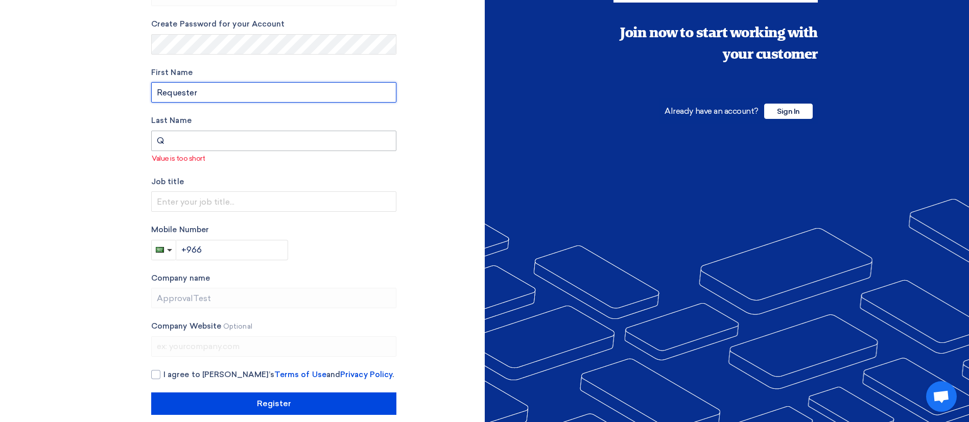
type input "Requester"
click at [182, 147] on input "Q" at bounding box center [273, 141] width 245 height 20
type input "2"
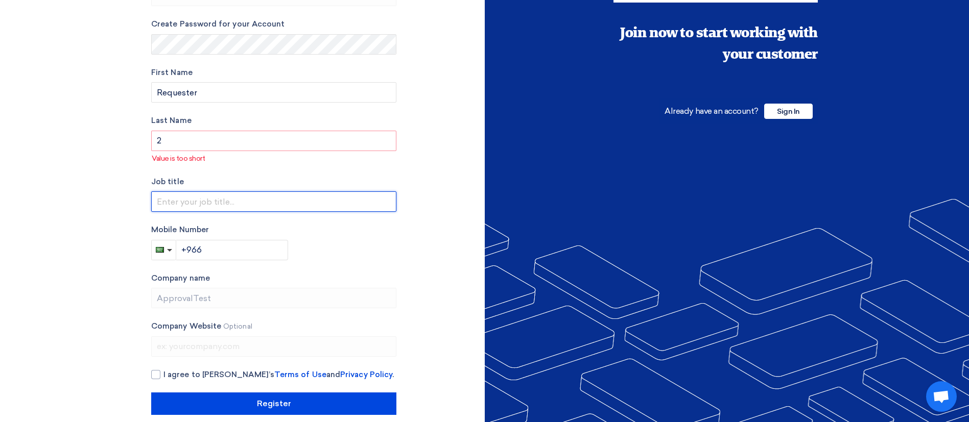
click at [273, 211] on input "text" at bounding box center [273, 202] width 245 height 20
type input "Sales"
click at [233, 256] on input "+966" at bounding box center [232, 250] width 112 height 20
click at [164, 247] on button "button" at bounding box center [163, 250] width 25 height 20
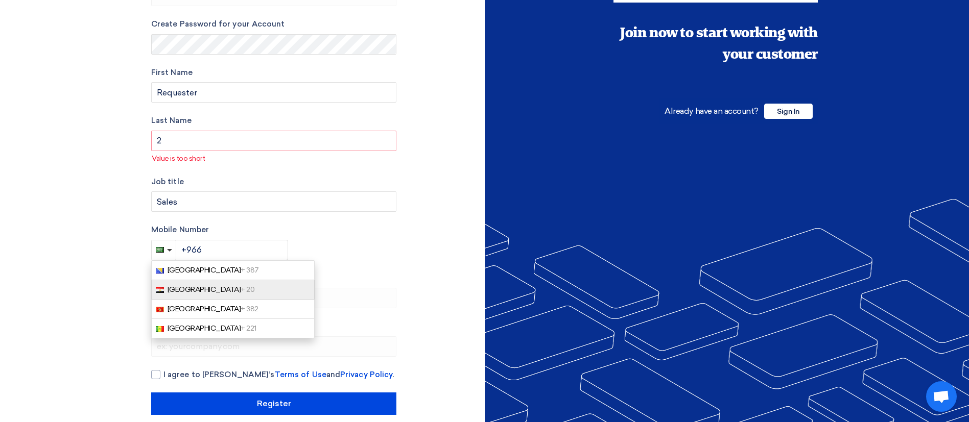
click at [203, 291] on link "Egypt + 20" at bounding box center [232, 289] width 163 height 19
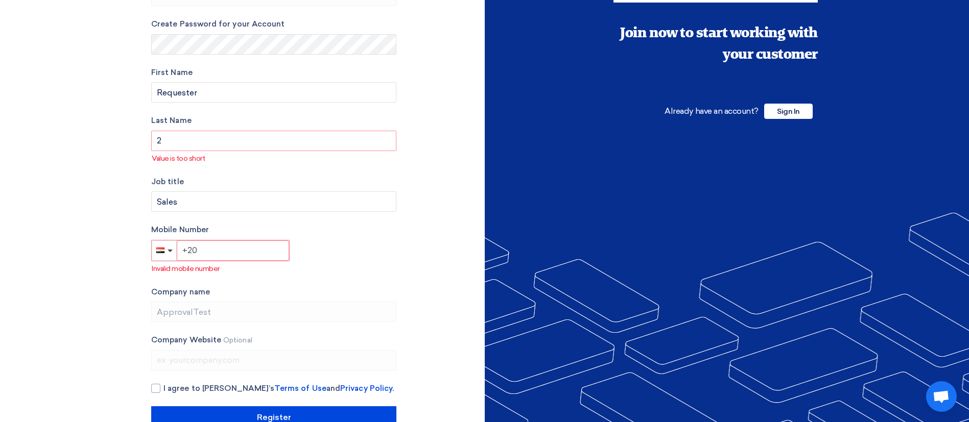
click at [220, 257] on input "+20" at bounding box center [233, 251] width 112 height 20
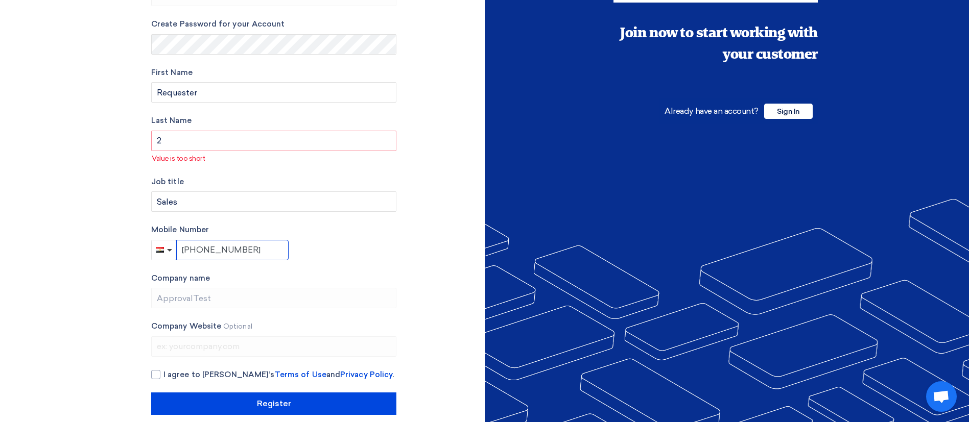
type input "+20 1146384865"
drag, startPoint x: 151, startPoint y: 374, endPoint x: 166, endPoint y: 373, distance: 15.4
click at [166, 373] on div "Account Type Change Buyer Supplier Email Address Change rqu1@teradix.com Create…" at bounding box center [314, 168] width 341 height 495
click at [156, 373] on div at bounding box center [155, 374] width 9 height 9
click at [163, 373] on input "I agree to Teradix’s Terms of Use and Privacy Policy ." at bounding box center [285, 379] width 245 height 20
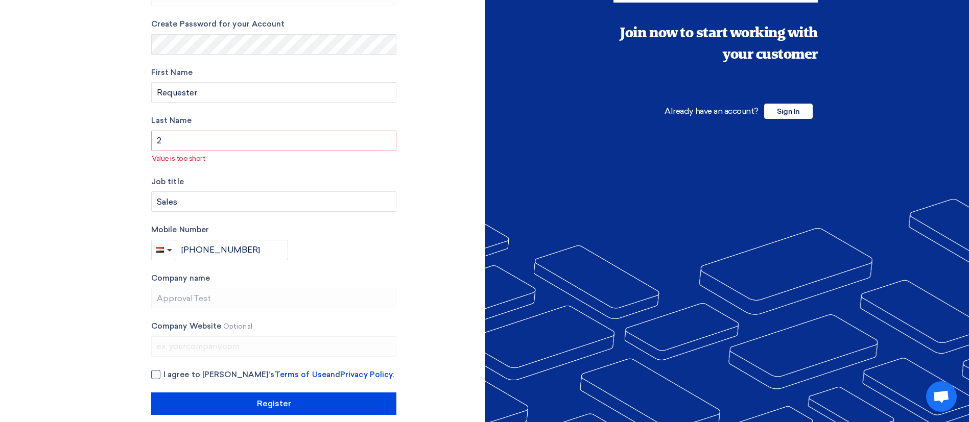
checkbox input "true"
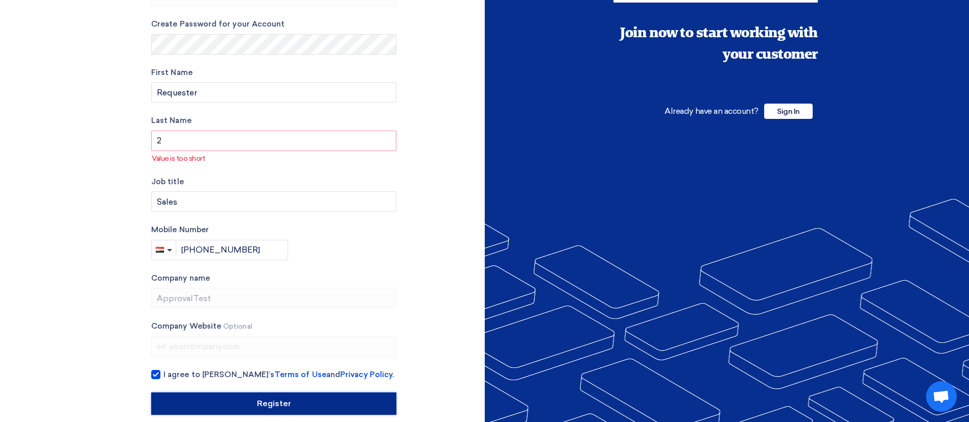
click at [243, 405] on input "Register" at bounding box center [273, 404] width 245 height 22
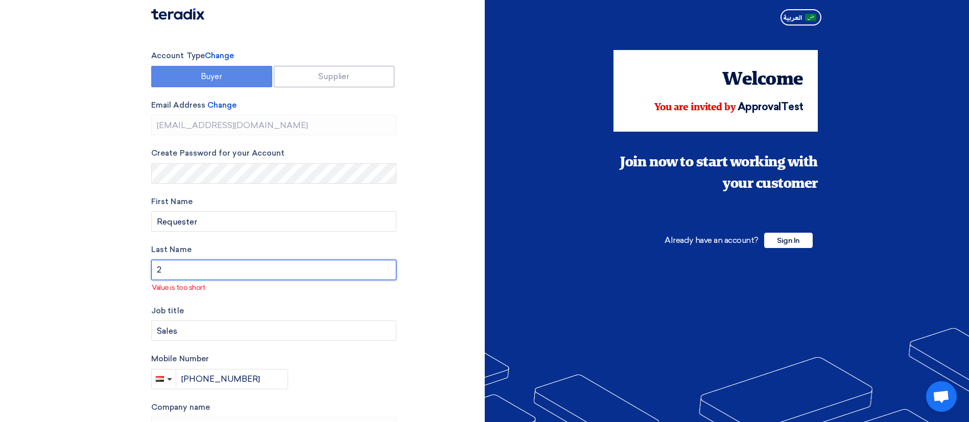
click at [224, 268] on input "2" at bounding box center [273, 270] width 245 height 20
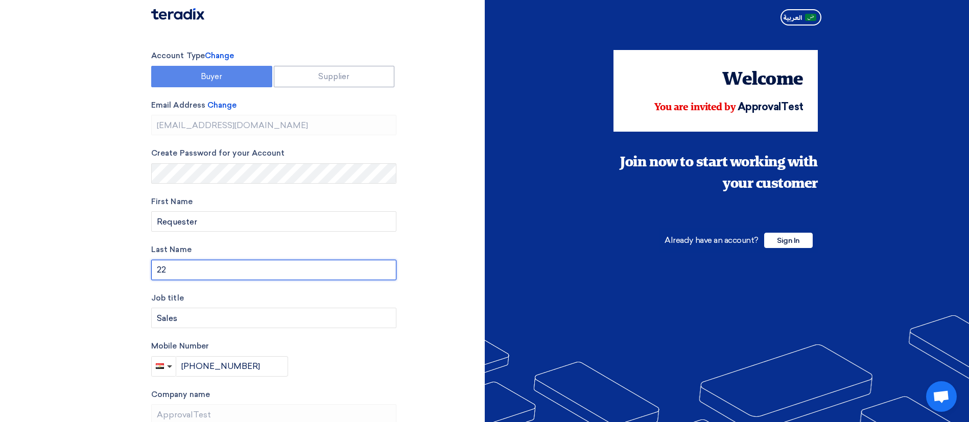
scroll to position [130, 0]
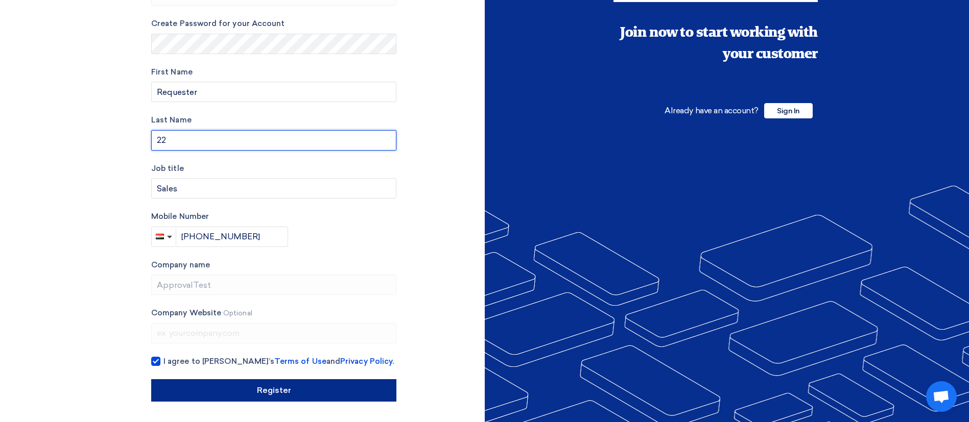
type input "22"
click at [270, 387] on input "Register" at bounding box center [273, 391] width 245 height 22
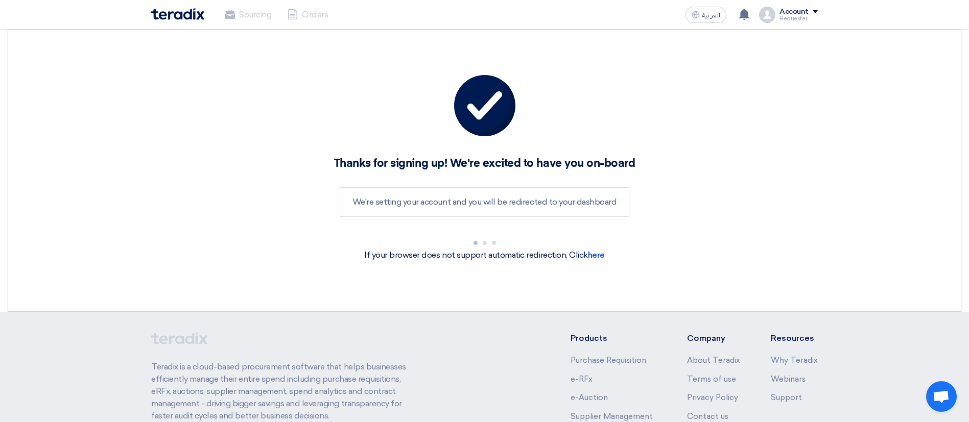
click at [788, 13] on div "Account" at bounding box center [794, 12] width 29 height 9
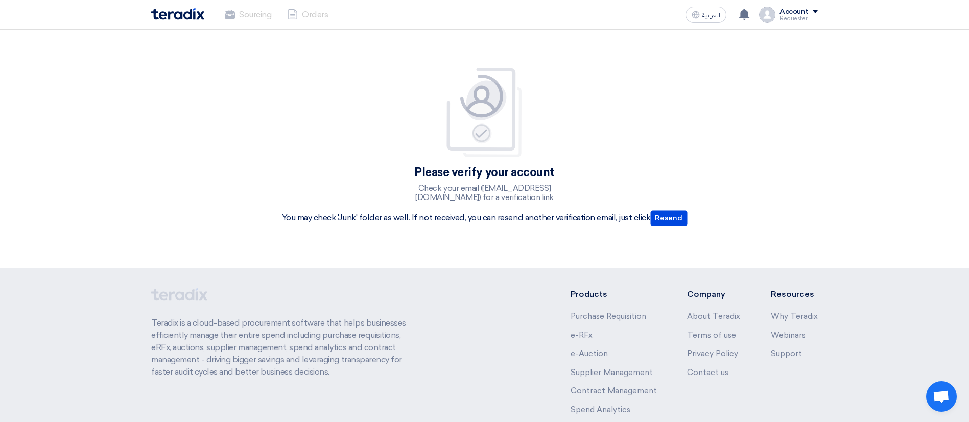
click at [743, 115] on div "Please verify your account Check your email (rqu1@teradix.com) for a verificati…" at bounding box center [485, 149] width 682 height 164
click at [792, 14] on div "Account" at bounding box center [794, 12] width 29 height 9
click at [758, 113] on li "Logout" at bounding box center [764, 120] width 106 height 20
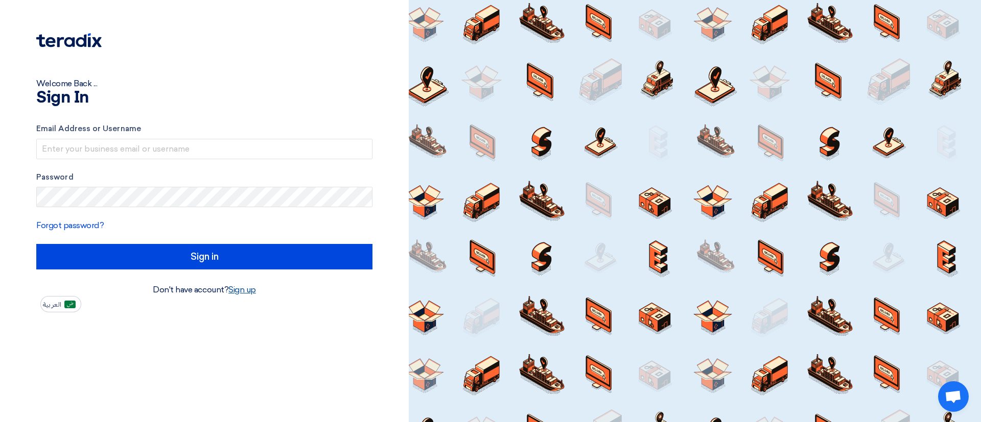
click at [249, 293] on link "Sign up" at bounding box center [242, 290] width 28 height 10
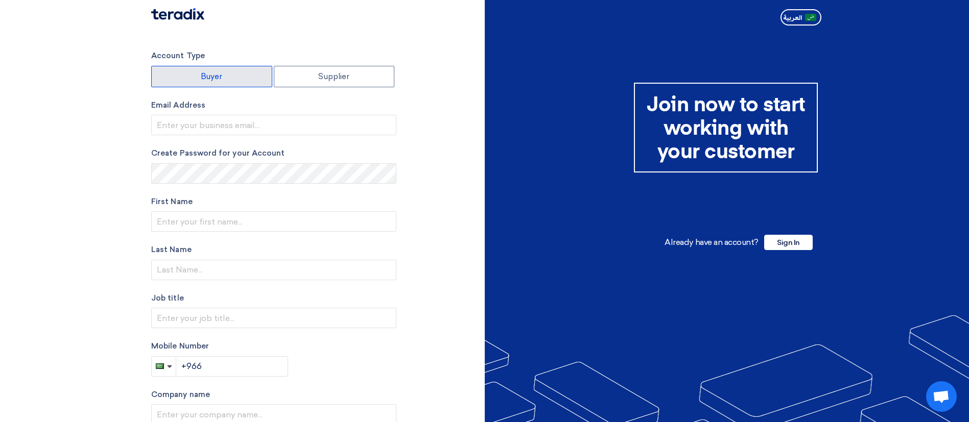
click at [230, 84] on label "Buyer" at bounding box center [211, 76] width 121 height 21
click at [230, 84] on input "Buyer" at bounding box center [212, 76] width 120 height 20
radio input "true"
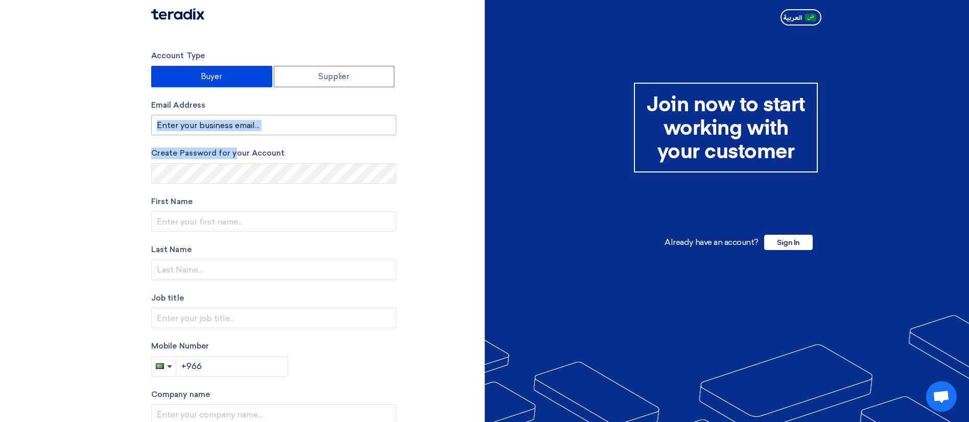
drag, startPoint x: 233, startPoint y: 135, endPoint x: 221, endPoint y: 121, distance: 19.2
click at [221, 121] on form "Account Type Buyer Supplier Email Address Create Password for your Account Firs…" at bounding box center [273, 213] width 245 height 327
click at [221, 121] on input "email" at bounding box center [273, 125] width 245 height 20
paste input "Requester"
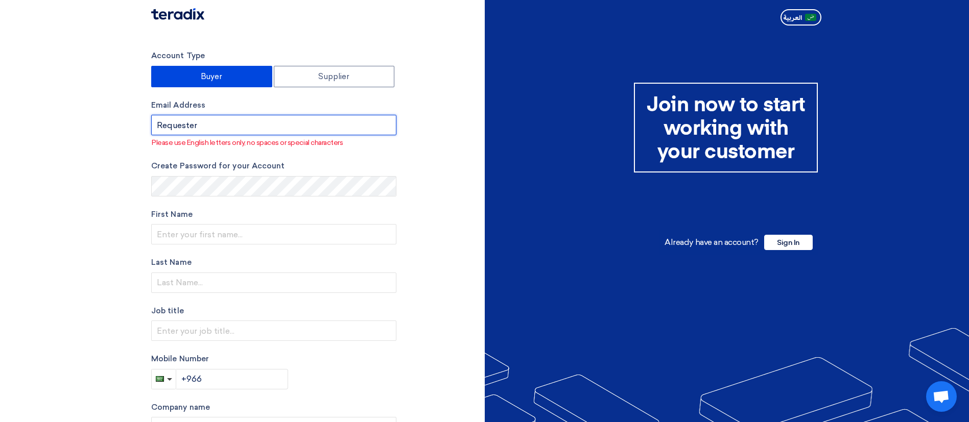
paste input "rqu1@teradix.com"
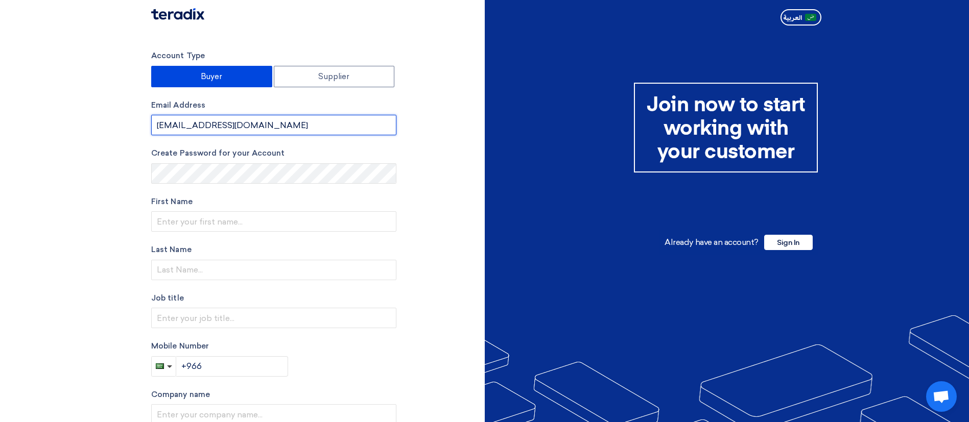
type input "rqu2@teradix.com"
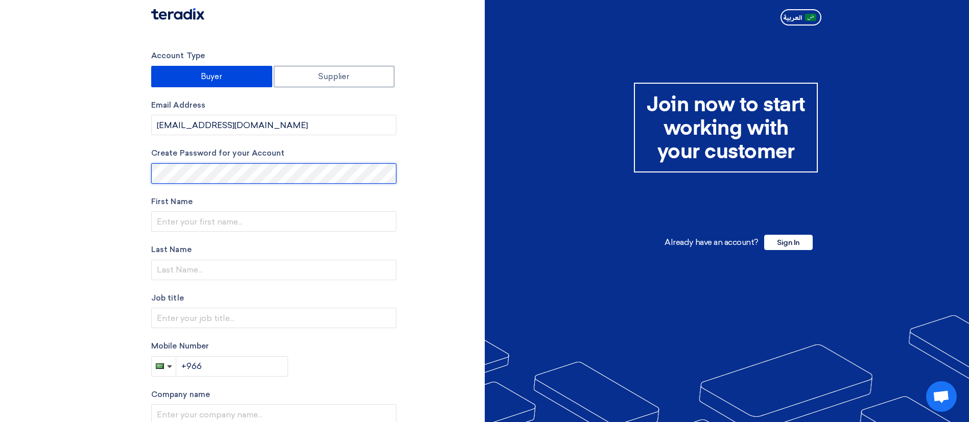
type input "ApprovalTest"
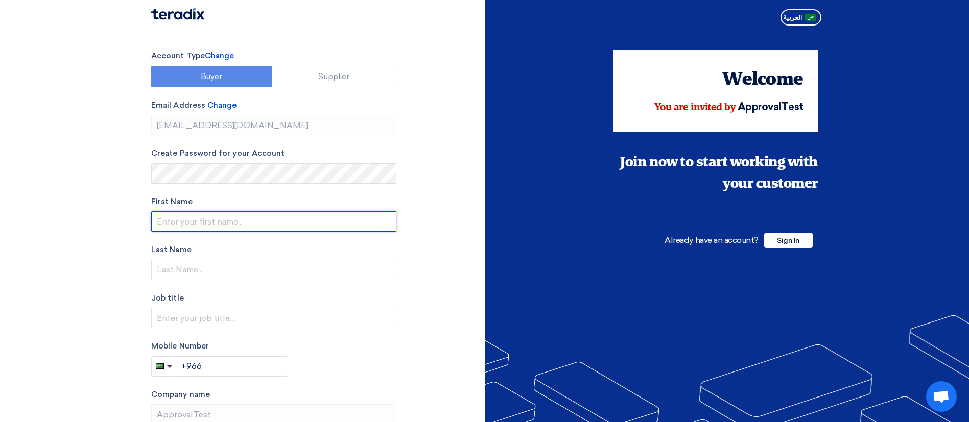
click at [200, 211] on input "text" at bounding box center [273, 221] width 245 height 20
paste input "Requester"
type input "Requester"
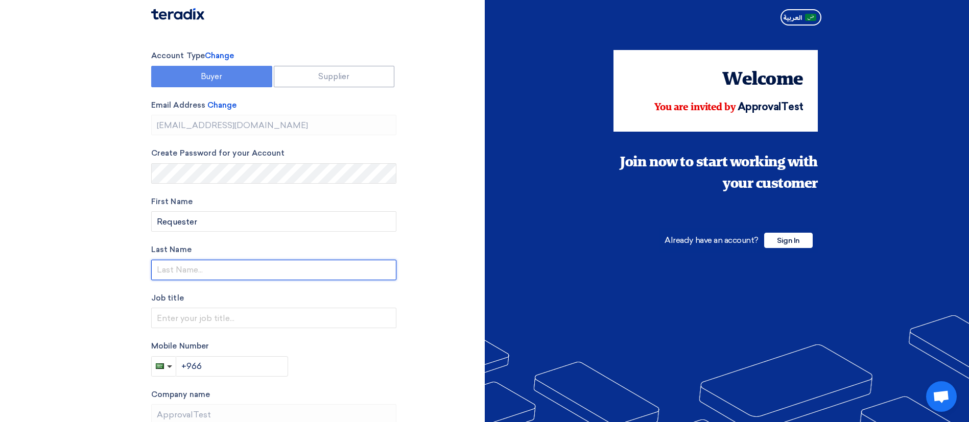
click at [202, 271] on input "text" at bounding box center [273, 270] width 245 height 20
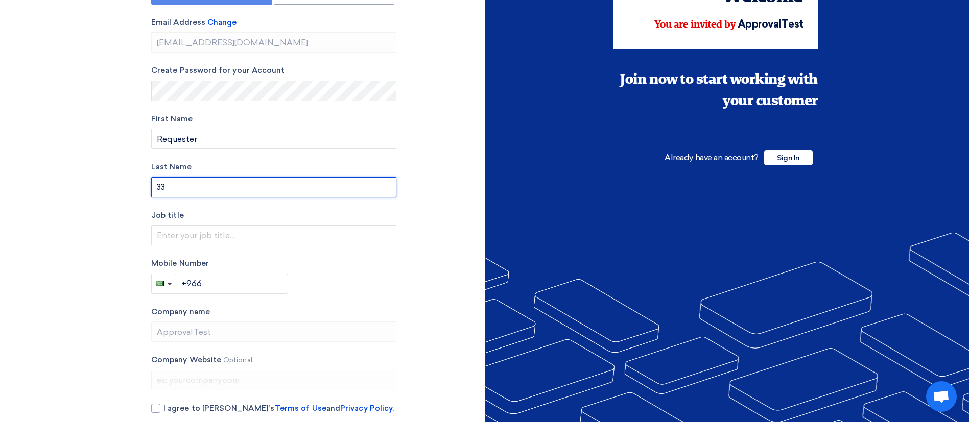
scroll to position [84, 0]
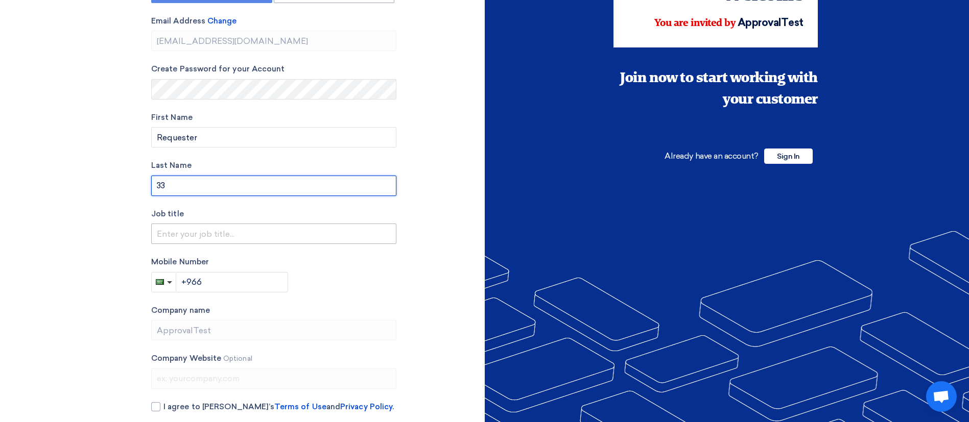
type input "33"
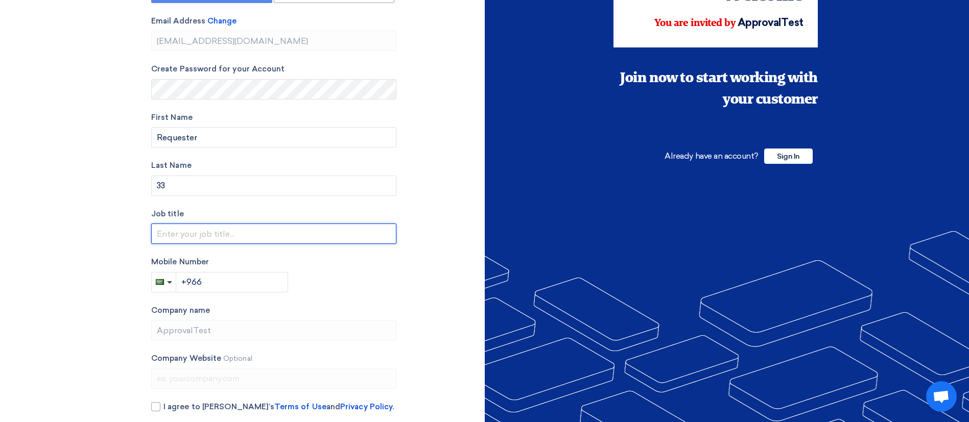
click at [183, 242] on input "text" at bounding box center [273, 234] width 245 height 20
type input "Sales"
click at [163, 283] on span "button" at bounding box center [160, 282] width 8 height 6
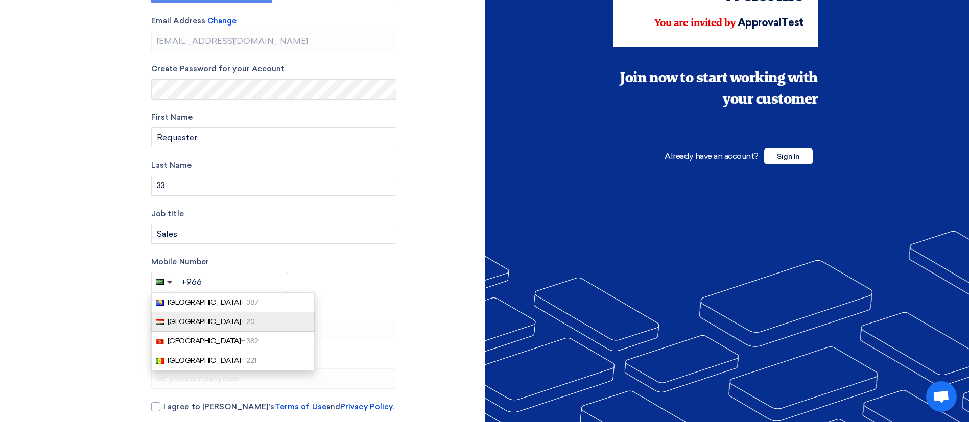
click at [185, 317] on link "Egypt + 20" at bounding box center [232, 322] width 163 height 19
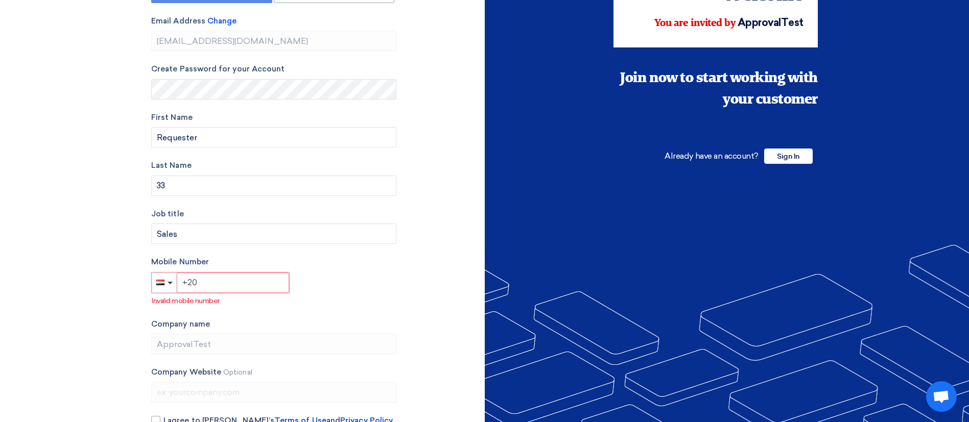
click at [225, 284] on input "+20" at bounding box center [233, 283] width 112 height 20
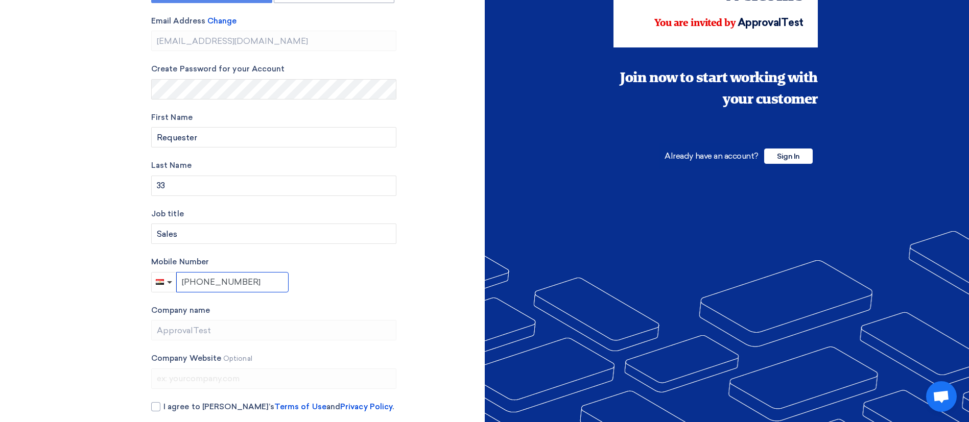
scroll to position [130, 0]
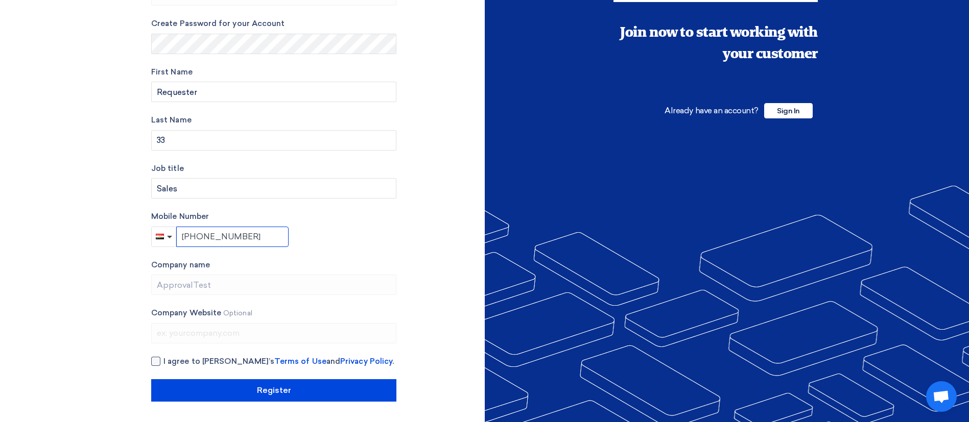
type input "+20 1232637745"
click at [156, 364] on div at bounding box center [155, 361] width 9 height 9
click at [163, 364] on input "I agree to Teradix’s Terms of Use and Privacy Policy ." at bounding box center [285, 366] width 245 height 20
checkbox input "true"
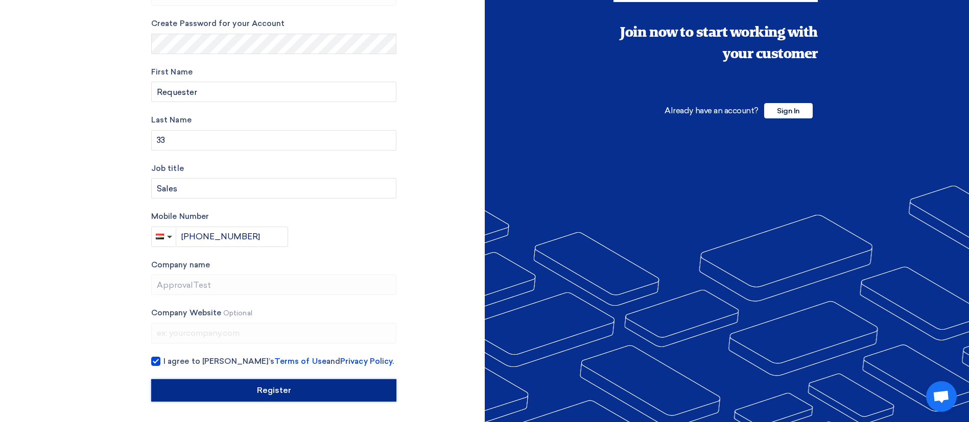
click at [205, 396] on input "Register" at bounding box center [273, 391] width 245 height 22
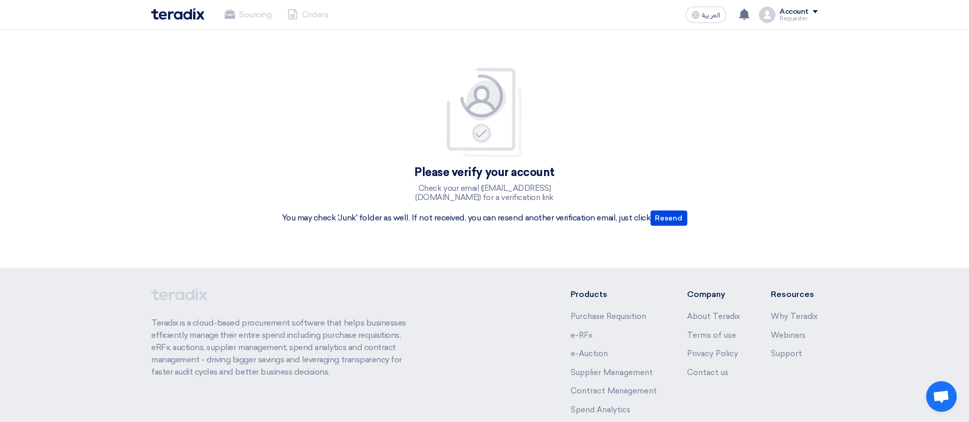
click at [793, 12] on div "Account" at bounding box center [794, 12] width 29 height 9
click at [753, 113] on li "Logout" at bounding box center [764, 120] width 106 height 20
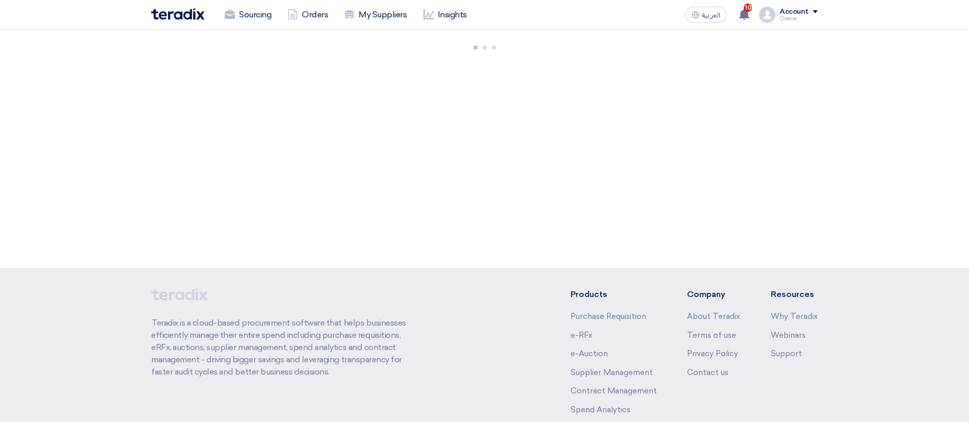
click at [816, 12] on span at bounding box center [815, 11] width 5 height 3
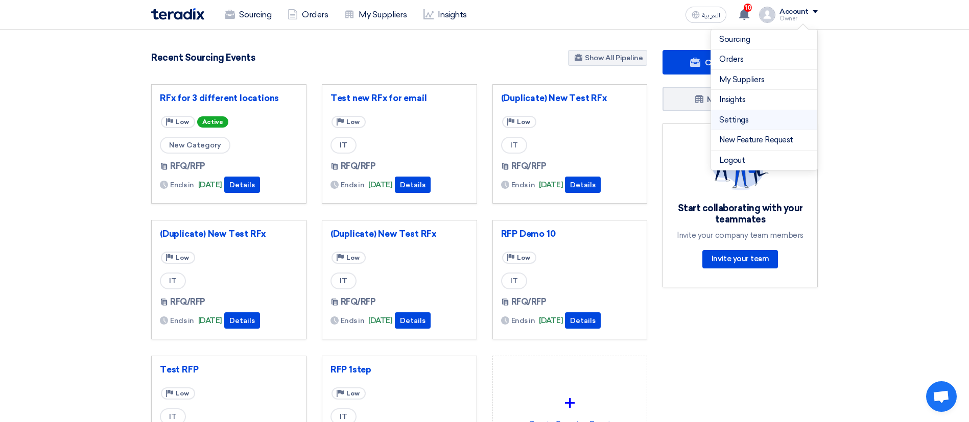
click at [739, 121] on link "Settings" at bounding box center [764, 120] width 90 height 12
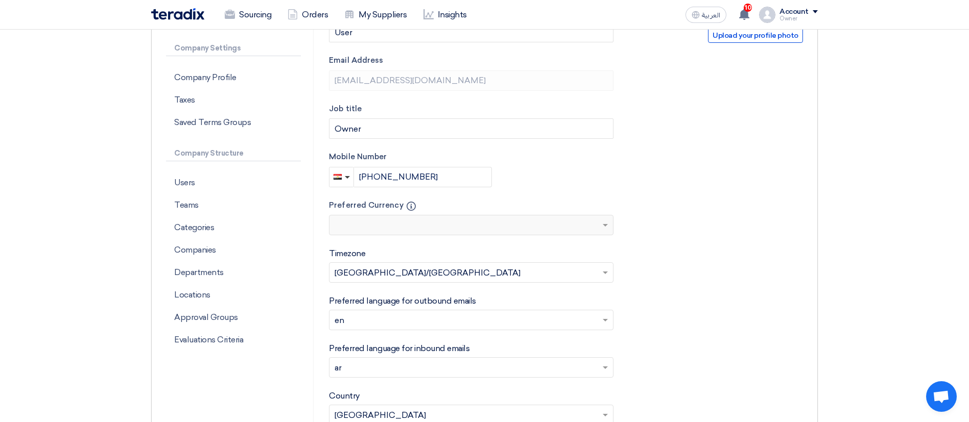
scroll to position [169, 0]
click at [204, 224] on p "Categories" at bounding box center [233, 227] width 135 height 22
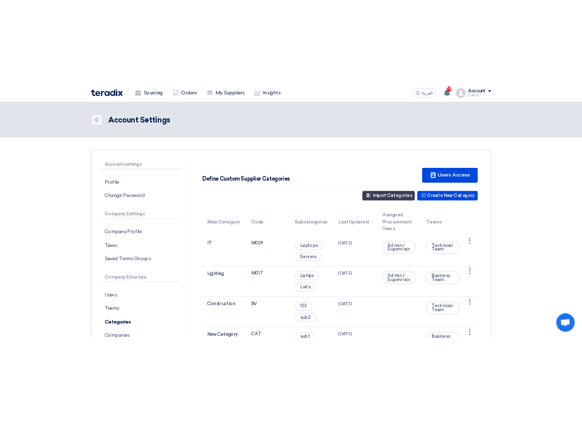
scroll to position [50, 0]
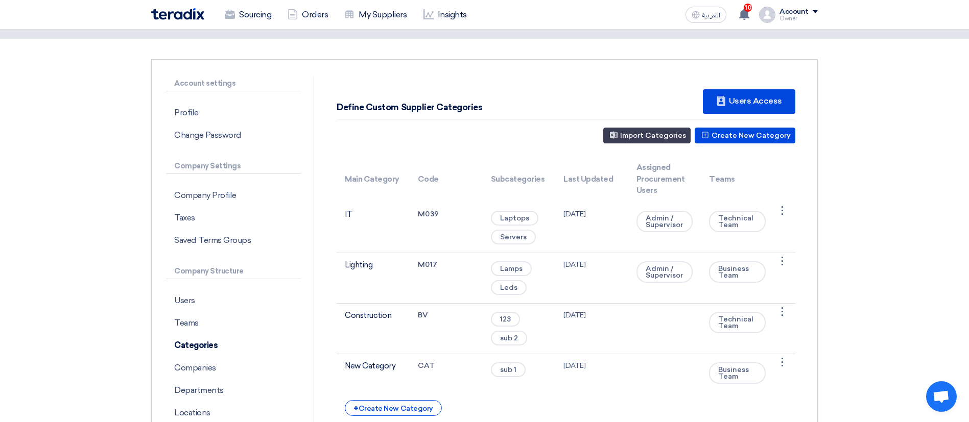
click at [675, 144] on div "Define Custom Supplier Categories New Supplier Users Access Create New Category…" at bounding box center [566, 250] width 474 height 332
click at [666, 137] on button "Import Categories" at bounding box center [646, 136] width 87 height 16
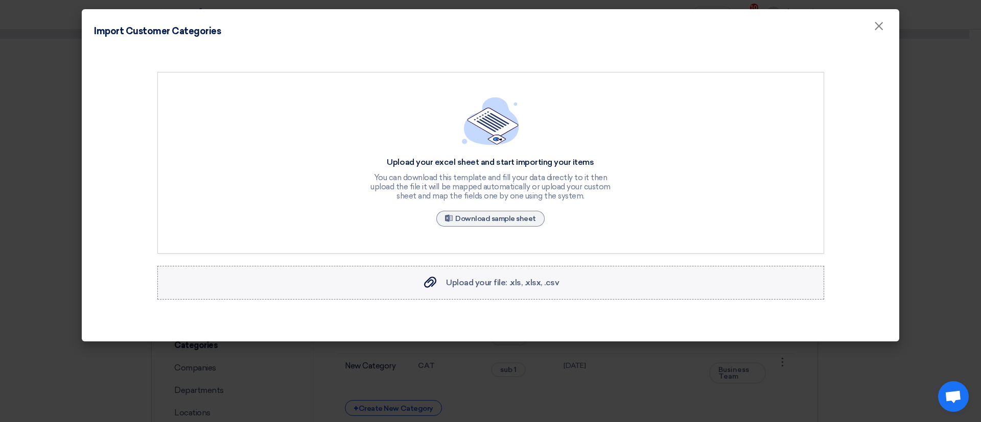
click at [471, 273] on label "Upload your file: .xls, .xlsx, .csv Upload your file: .xls, .xlsx, .csv" at bounding box center [490, 283] width 667 height 34
click at [0, 0] on input "Upload your file: .xls, .xlsx, .csv Upload your file: .xls, .xlsx, .csv" at bounding box center [0, 0] width 0 height 0
click at [874, 29] on span "×" at bounding box center [879, 28] width 10 height 20
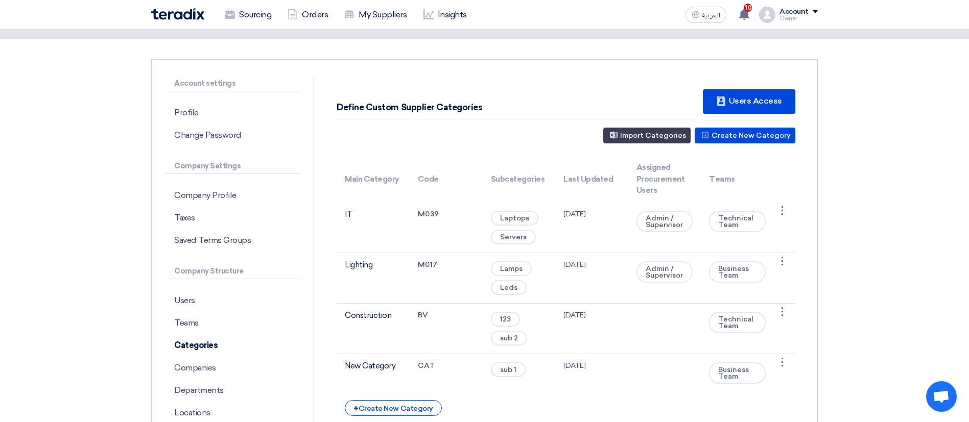
click at [461, 108] on div "Define Custom Supplier Categories" at bounding box center [410, 107] width 146 height 13
copy div "Categories"
click at [198, 322] on p "Teams" at bounding box center [233, 323] width 135 height 22
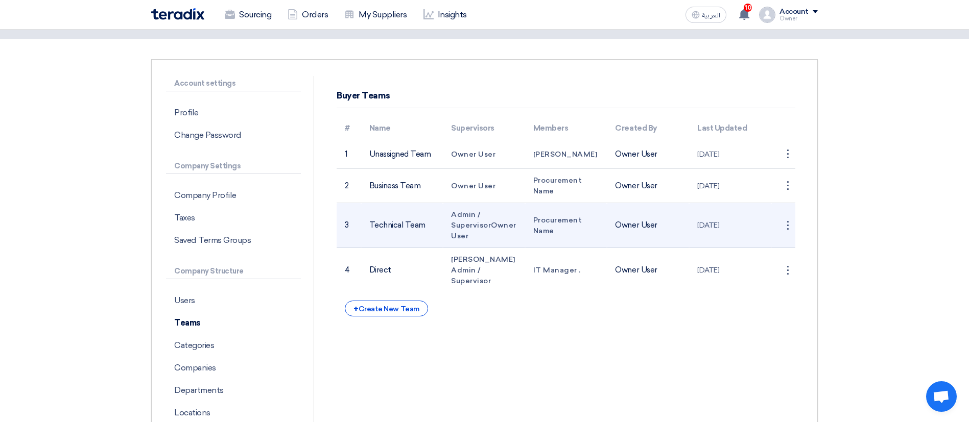
drag, startPoint x: 368, startPoint y: 157, endPoint x: 399, endPoint y: 228, distance: 77.3
click at [399, 228] on tbody "1 Unassigned Team Owner User Abd Rah Owner User [DATE] ⋮ Edit Team 2 Business T…" at bounding box center [566, 216] width 459 height 153
click at [394, 245] on td "Technical Team" at bounding box center [402, 225] width 82 height 45
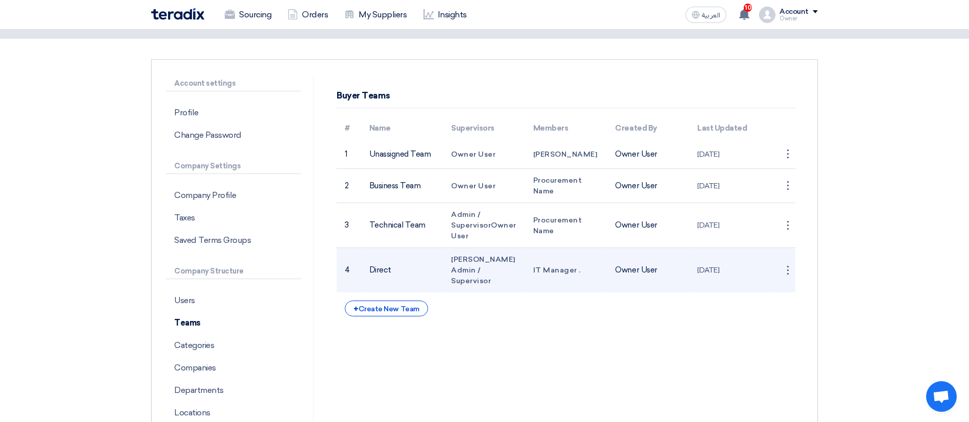
click at [384, 264] on td "Direct" at bounding box center [402, 270] width 82 height 45
copy td "Direct"
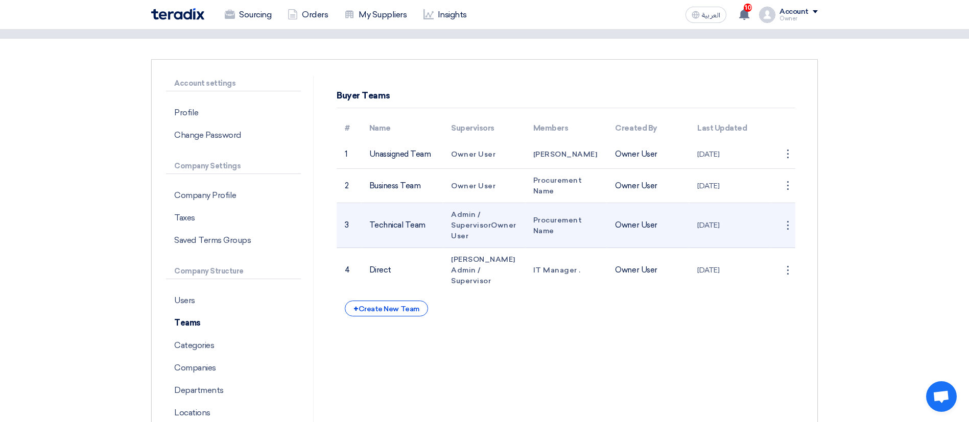
click at [405, 222] on td "Technical Team" at bounding box center [402, 225] width 82 height 45
copy tr "Technical Team"
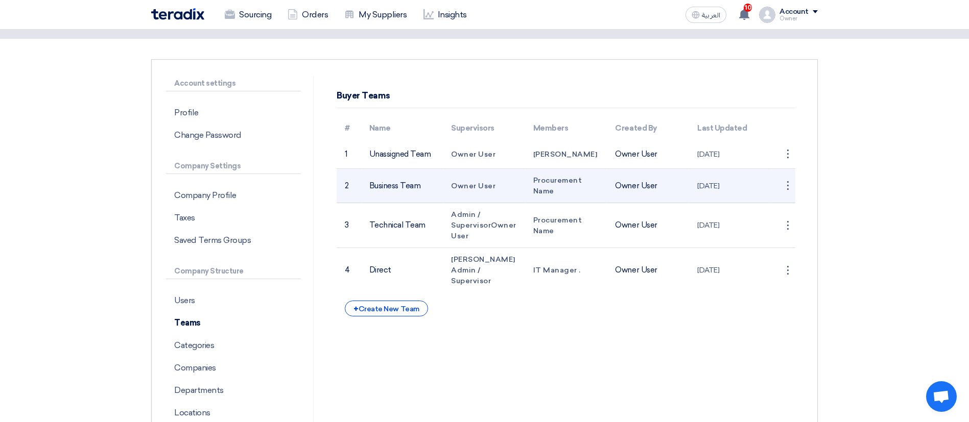
click at [403, 184] on td "Business Team" at bounding box center [402, 186] width 82 height 34
copy tr "Business Team"
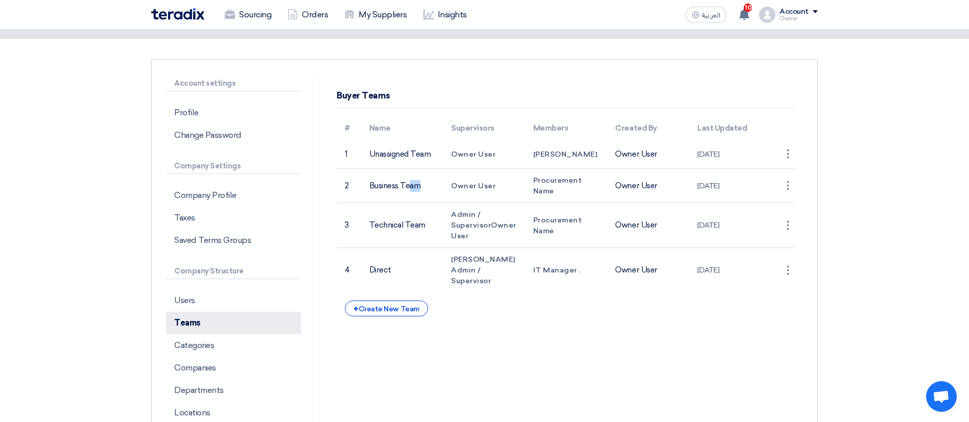
copy tr "Business Team"
click at [200, 354] on p "Categories" at bounding box center [233, 346] width 135 height 22
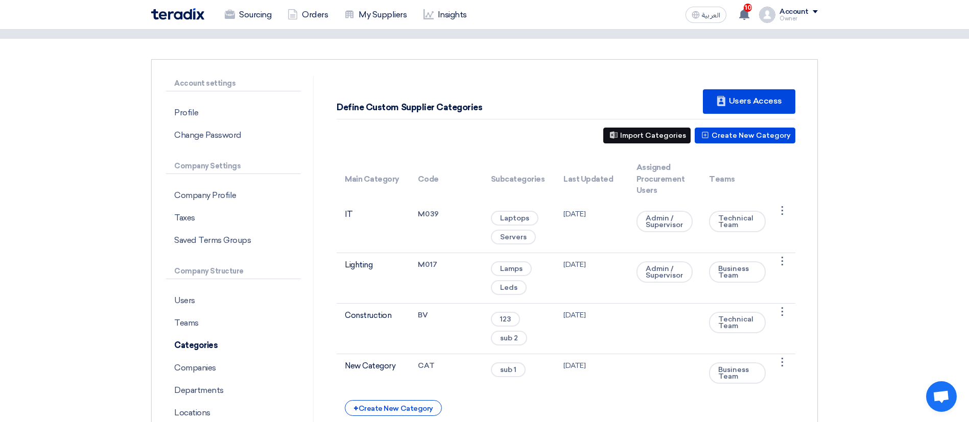
click at [687, 136] on button "Import Categories" at bounding box center [646, 136] width 87 height 16
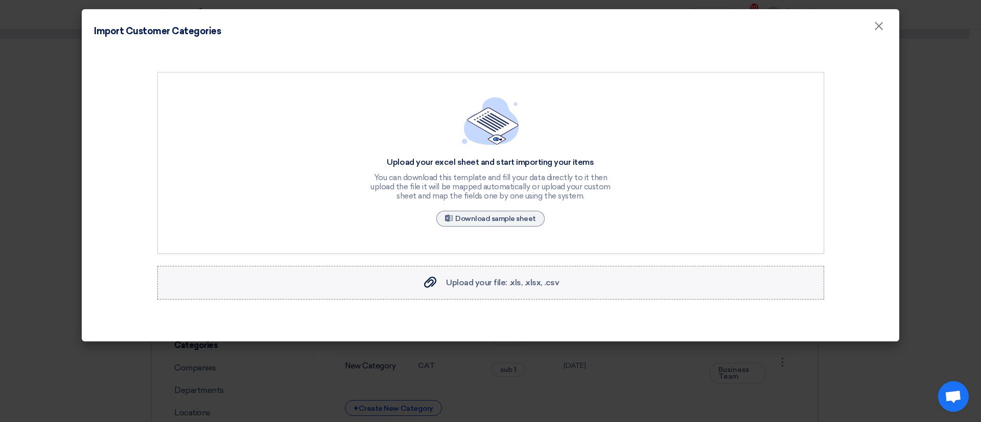
click at [596, 289] on label "Upload your file: .xls, .xlsx, .csv Upload your file: .xls, .xlsx, .csv" at bounding box center [490, 283] width 667 height 34
click at [0, 0] on input "Upload your file: .xls, .xlsx, .csv Upload your file: .xls, .xlsx, .csv" at bounding box center [0, 0] width 0 height 0
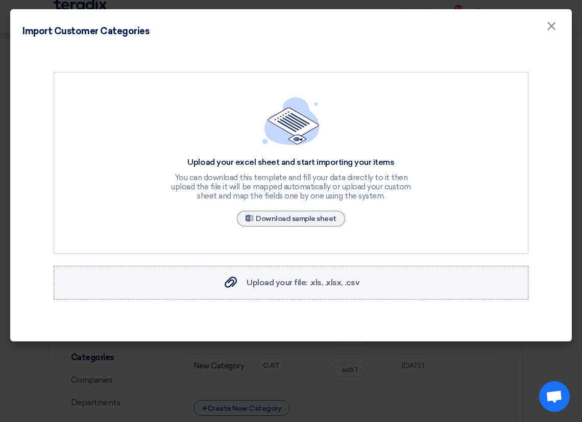
click at [377, 275] on label "Upload your file: .xls, .xlsx, .csv Upload your file: .xls, .xlsx, .csv" at bounding box center [291, 283] width 475 height 34
click at [0, 0] on input "Upload your file: .xls, .xlsx, .csv Upload your file: .xls, .xlsx, .csv" at bounding box center [0, 0] width 0 height 0
click at [504, 270] on label "Upload your file: .xls, .xlsx, .csv Upload your file: .xls, .xlsx, .csv" at bounding box center [291, 283] width 475 height 34
click at [0, 0] on input "Upload your file: .xls, .xlsx, .csv Upload your file: .xls, .xlsx, .csv" at bounding box center [0, 0] width 0 height 0
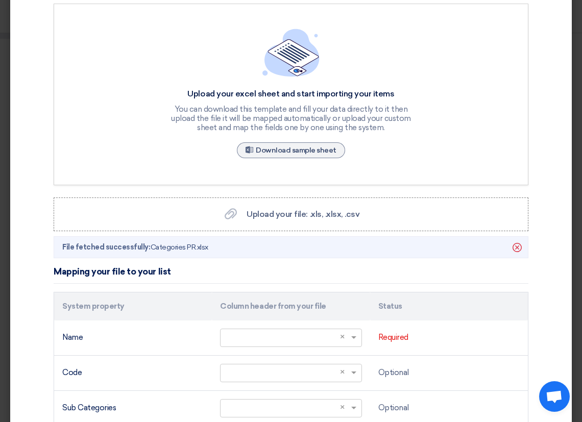
scroll to position [194, 0]
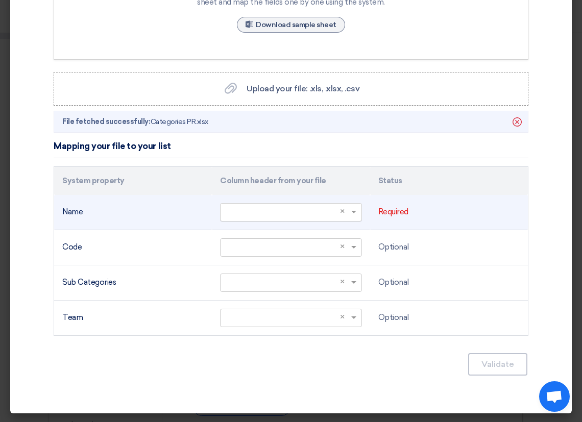
click at [318, 205] on input "text" at bounding box center [286, 212] width 120 height 17
click at [288, 228] on div "Categories" at bounding box center [291, 232] width 140 height 20
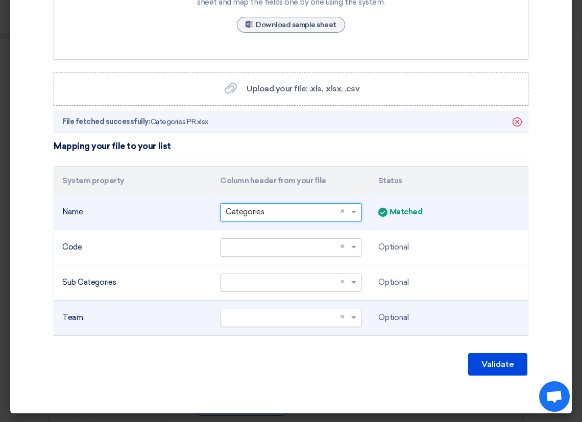
click at [305, 317] on input "text" at bounding box center [286, 318] width 120 height 17
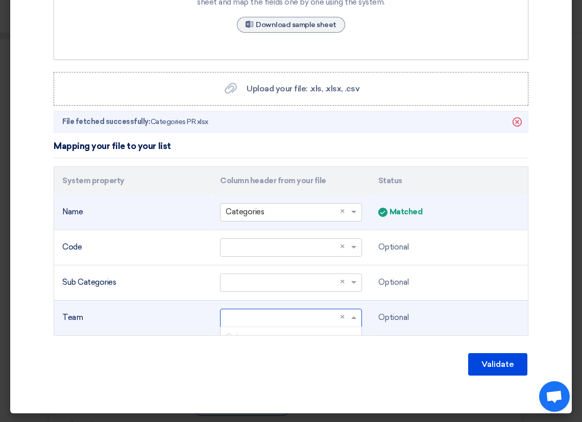
click at [265, 316] on input "text" at bounding box center [286, 318] width 120 height 17
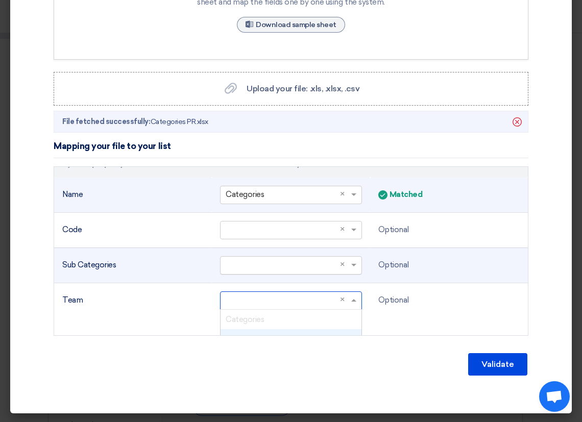
scroll to position [32, 0]
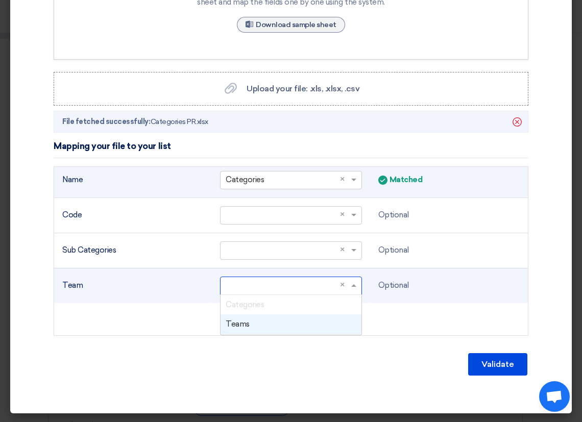
click at [267, 324] on div "Teams" at bounding box center [291, 325] width 140 height 20
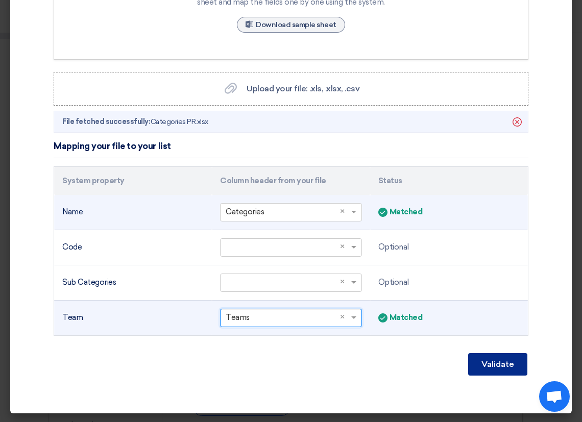
click at [495, 363] on button "Validate" at bounding box center [497, 365] width 59 height 22
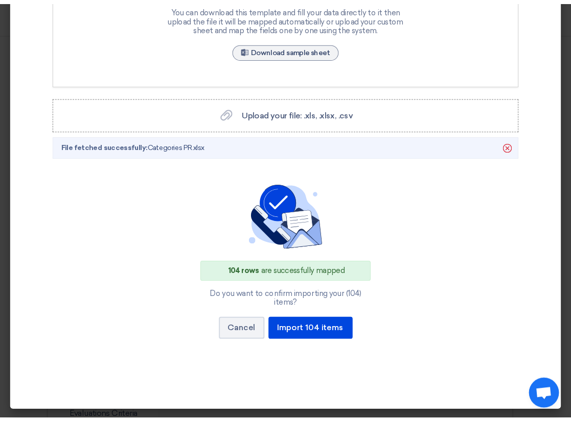
scroll to position [160, 0]
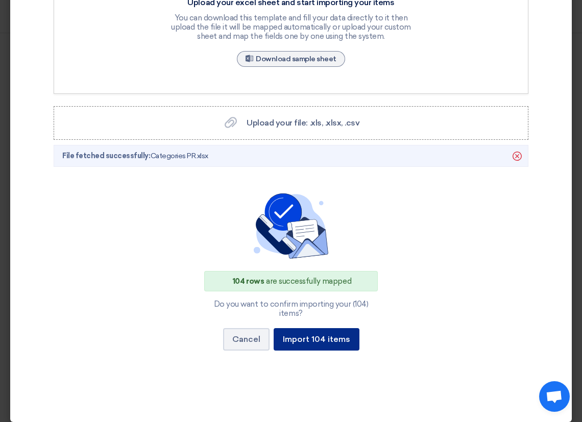
click at [307, 328] on button "Import 104 items" at bounding box center [317, 339] width 86 height 22
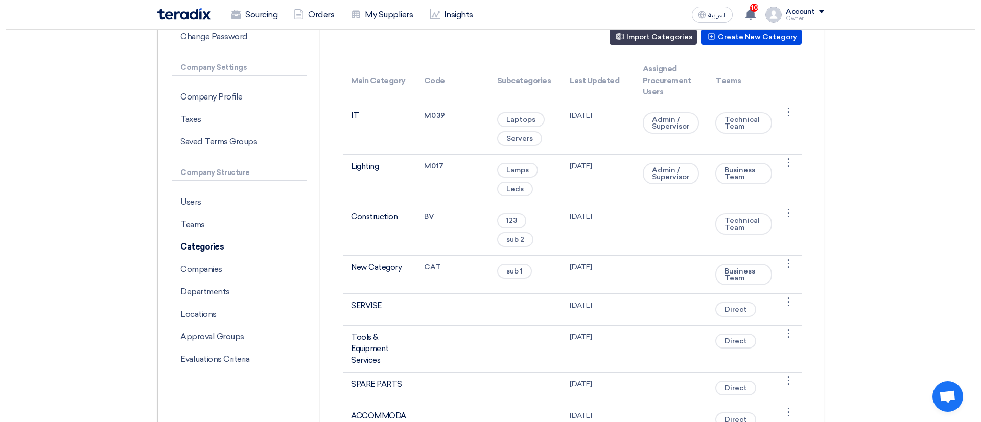
scroll to position [150, 0]
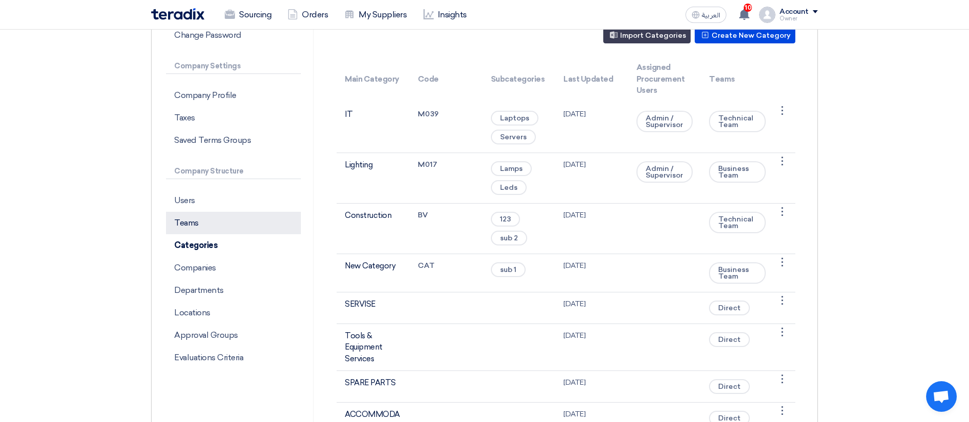
click at [214, 227] on p "Teams" at bounding box center [233, 223] width 135 height 22
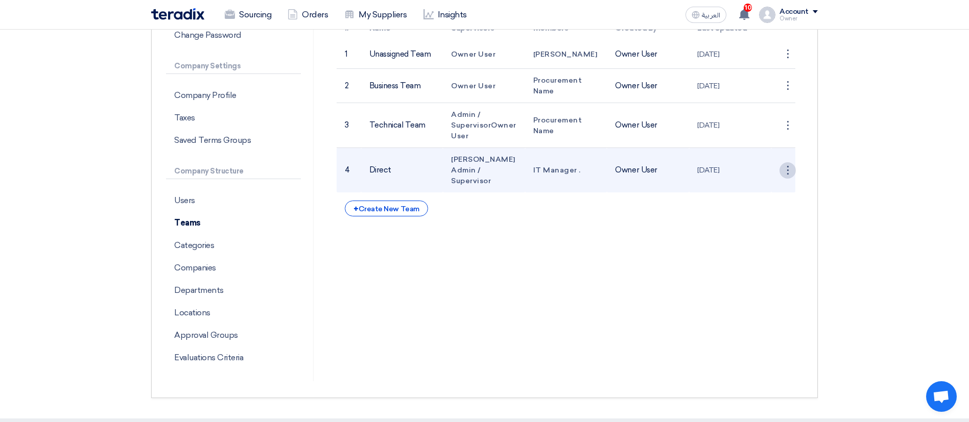
click at [792, 163] on div "⋮" at bounding box center [788, 170] width 16 height 16
click at [773, 184] on link "Edit Team" at bounding box center [769, 189] width 53 height 15
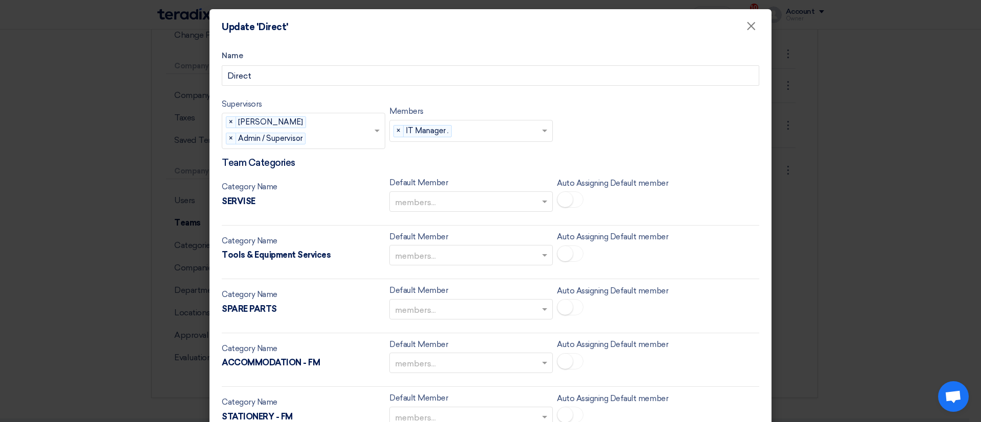
click at [507, 194] on input "text" at bounding box center [466, 202] width 142 height 17
click at [662, 116] on div "Supervisors Supervisors... × Abd Rah × Admin / Supervisor × Members members... …" at bounding box center [490, 127] width 537 height 59
click at [753, 33] on button "×" at bounding box center [751, 26] width 27 height 20
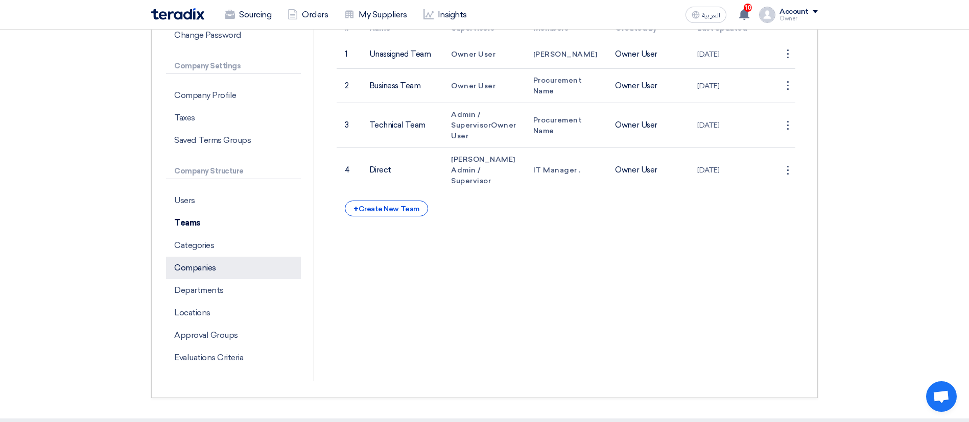
click at [231, 277] on p "Companies" at bounding box center [233, 268] width 135 height 22
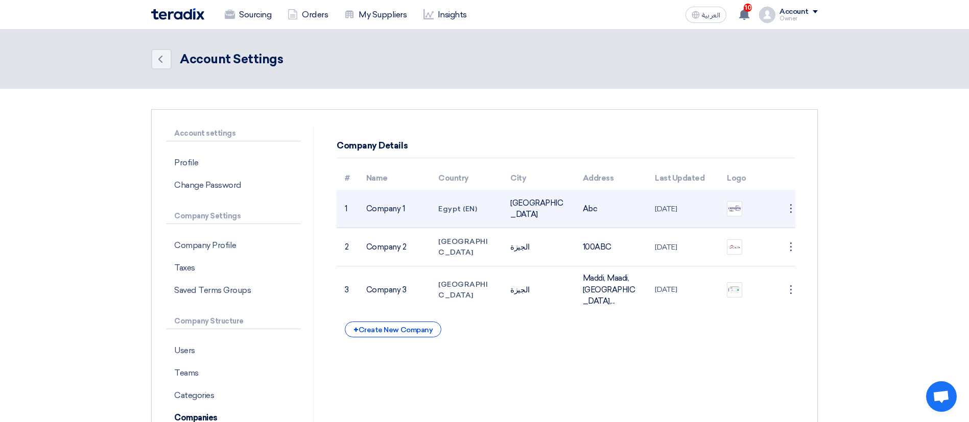
click at [389, 210] on td "Company 1" at bounding box center [394, 209] width 72 height 38
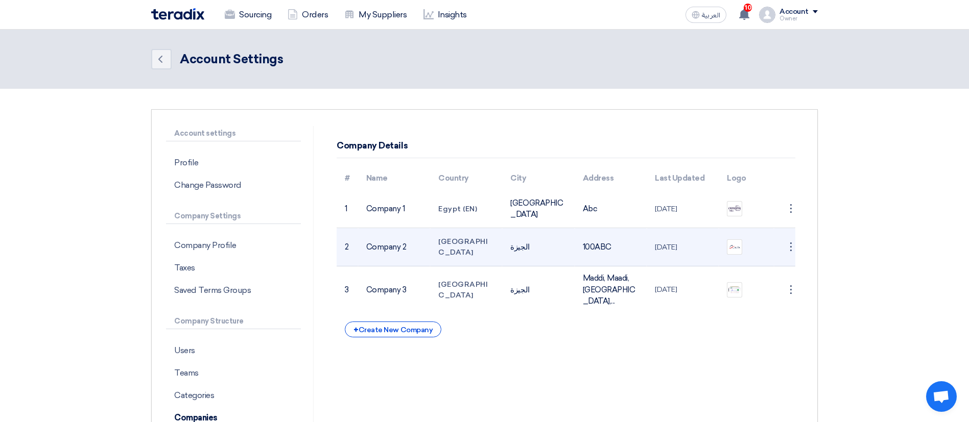
click at [405, 250] on td "Company 2" at bounding box center [394, 247] width 72 height 38
click at [404, 250] on td "Company 2" at bounding box center [394, 247] width 72 height 38
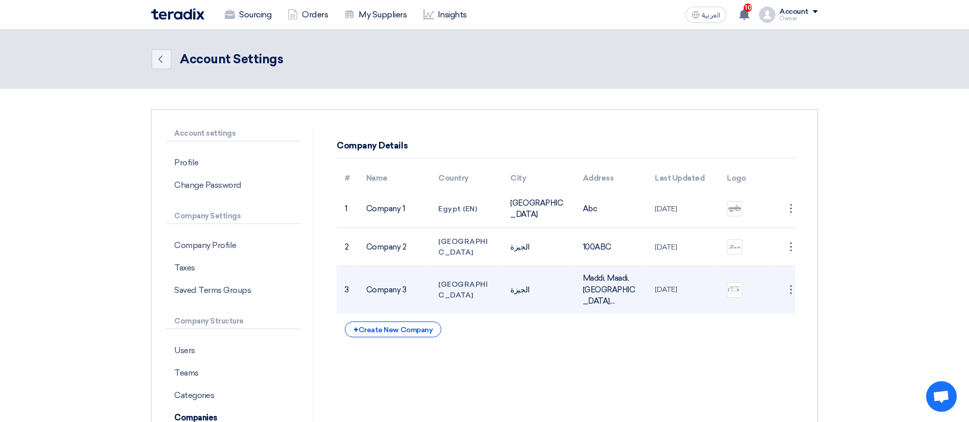
click at [398, 283] on td "Company 3" at bounding box center [394, 290] width 72 height 47
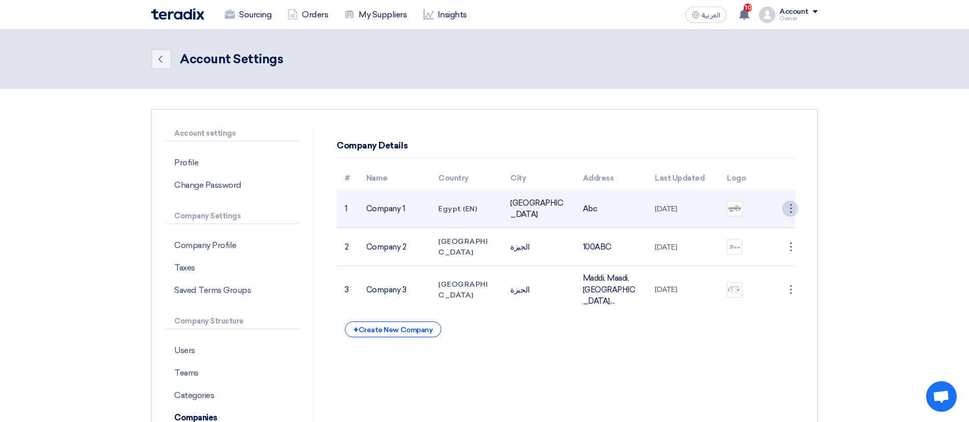
click at [795, 205] on div "⋮" at bounding box center [790, 209] width 16 height 16
click at [764, 231] on link "Edit Company" at bounding box center [764, 228] width 68 height 15
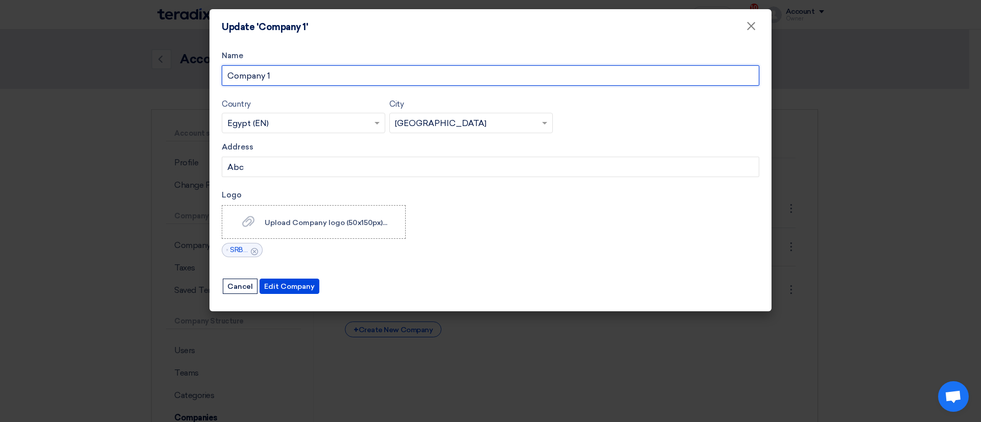
click at [271, 73] on input "Company 1" at bounding box center [490, 75] width 537 height 20
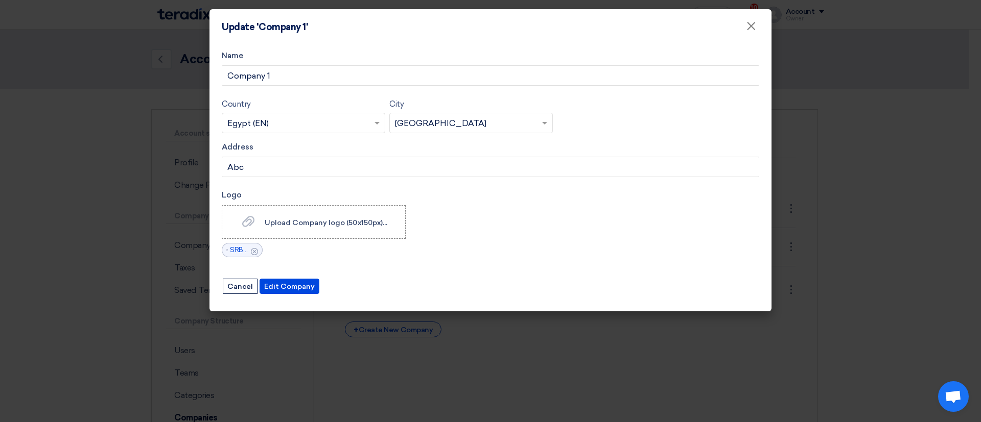
click at [348, 364] on modal-container "Update 'Company 1' × Name Company 1 Country Select country... × Egypt (EN) × Ci…" at bounding box center [490, 211] width 981 height 422
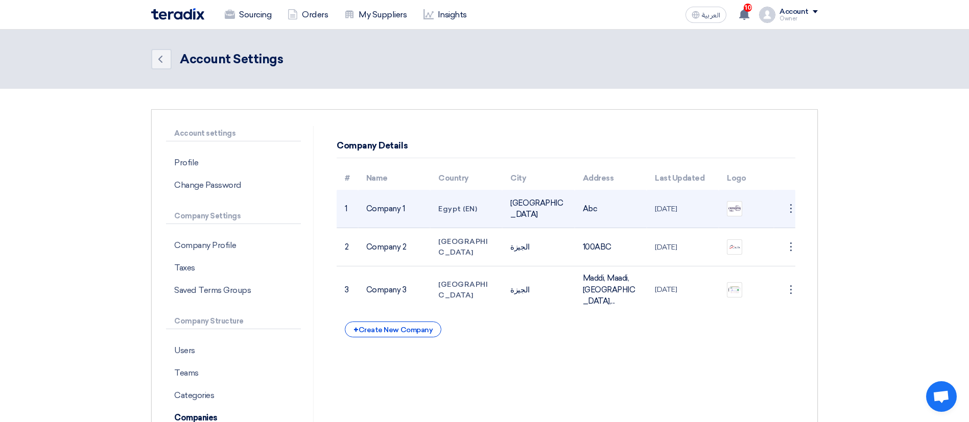
click at [380, 213] on td "Company 1" at bounding box center [394, 209] width 72 height 38
copy tr "Company 1"
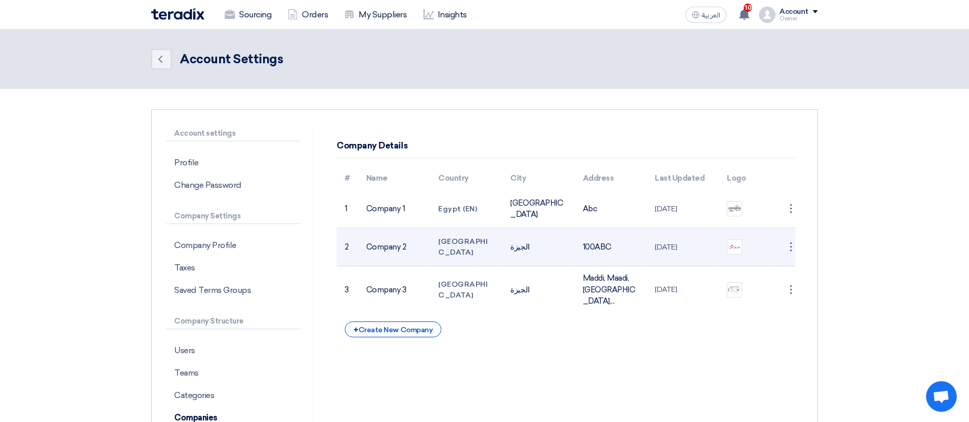
click at [385, 249] on td "Company 2" at bounding box center [394, 247] width 72 height 38
copy td "Company 2"
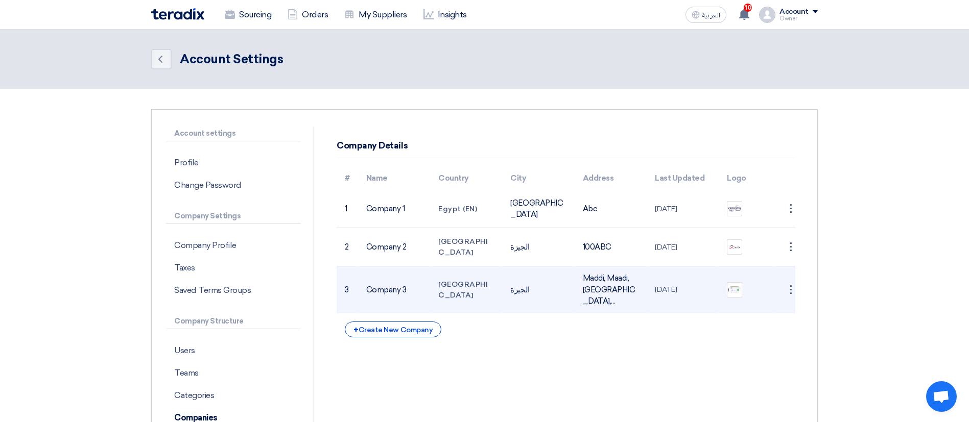
click at [380, 278] on td "Company 3" at bounding box center [394, 290] width 72 height 47
copy tr "Company 3"
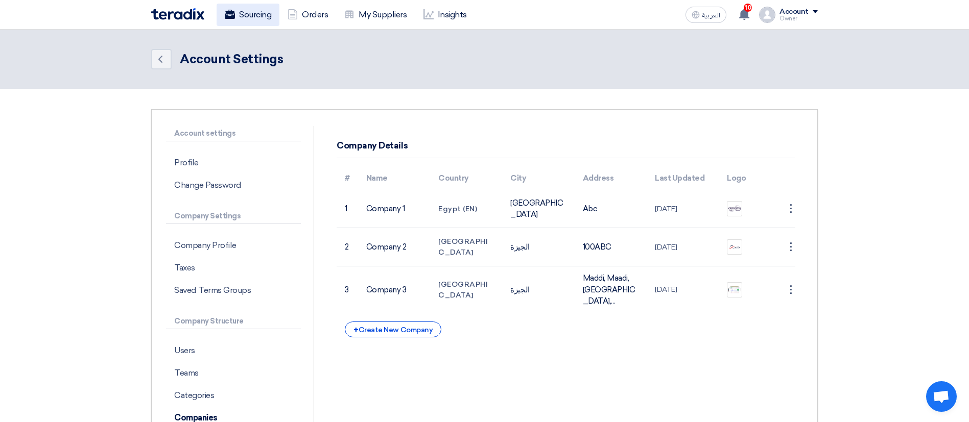
click at [249, 11] on link "Sourcing" at bounding box center [248, 15] width 63 height 22
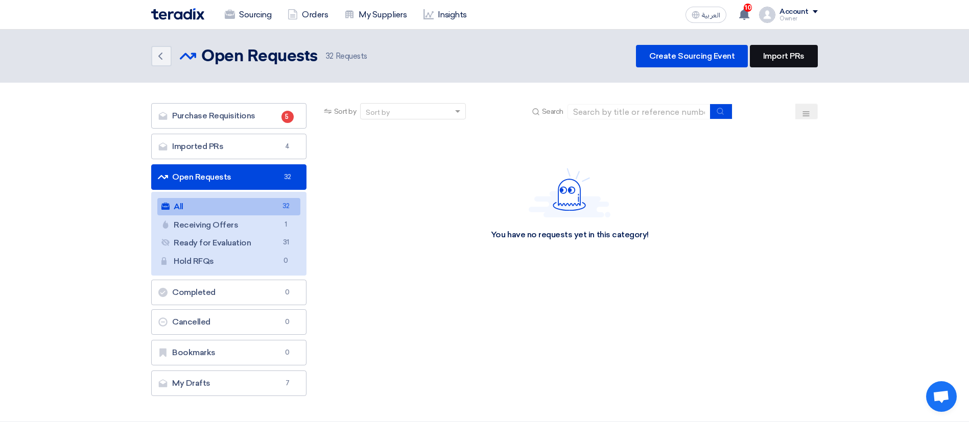
click at [807, 59] on link "Import PRs" at bounding box center [784, 56] width 68 height 22
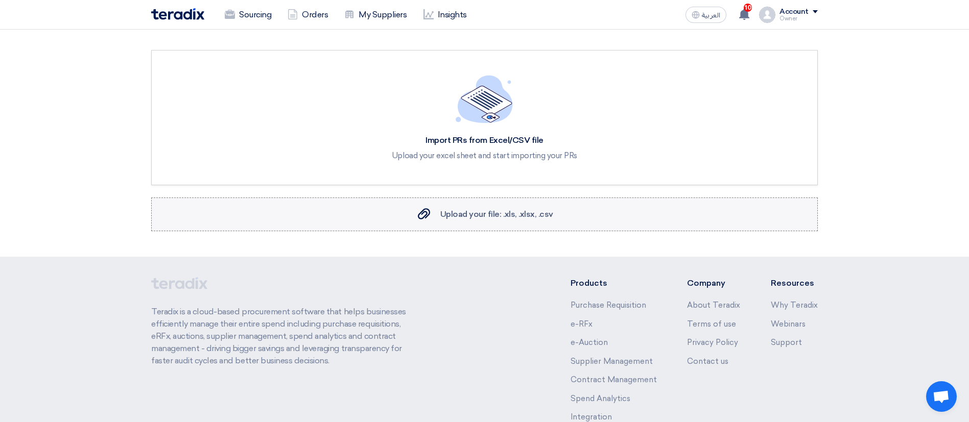
click at [527, 204] on label "Upload your file: .xls, .xlsx, .csv Upload your file: .xls, .xlsx, .csv" at bounding box center [484, 215] width 667 height 34
click at [0, 0] on input "Upload your file: .xls, .xlsx, .csv Upload your file: .xls, .xlsx, .csv" at bounding box center [0, 0] width 0 height 0
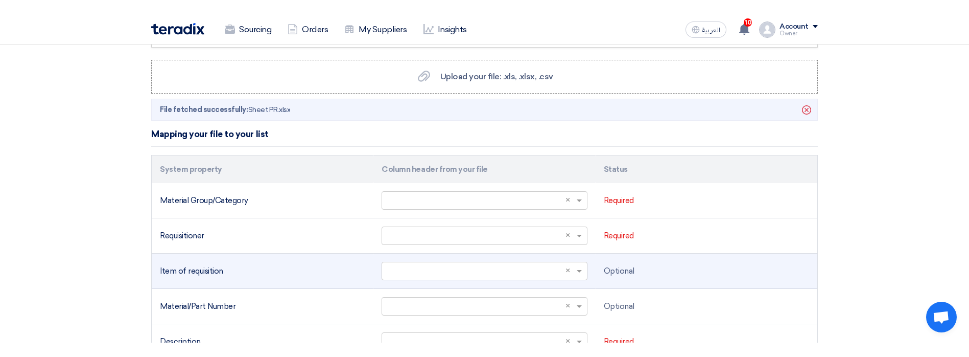
scroll to position [213, 0]
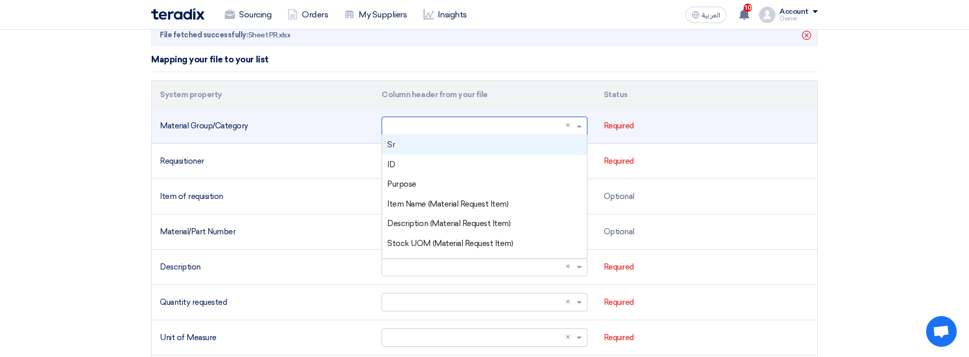
click at [553, 124] on input "text" at bounding box center [479, 125] width 184 height 17
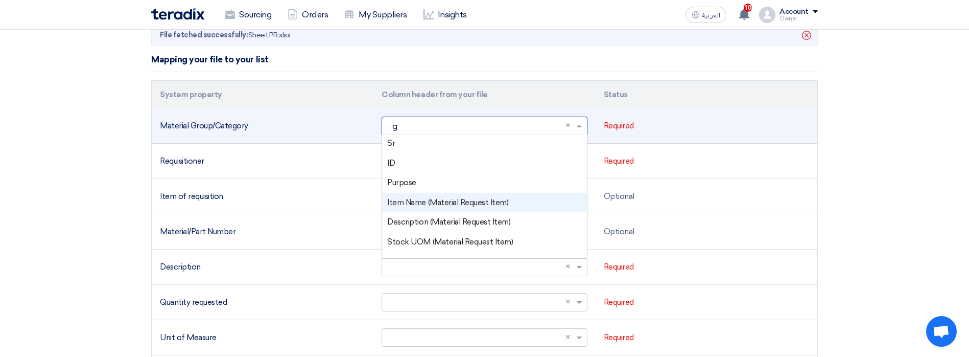
scroll to position [0, 0]
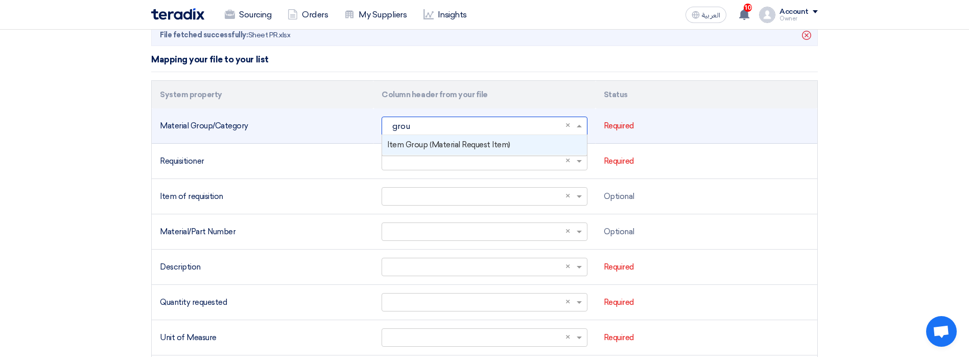
type input "group"
click at [447, 152] on div "Item Group (Material Request Item)" at bounding box center [484, 145] width 204 height 20
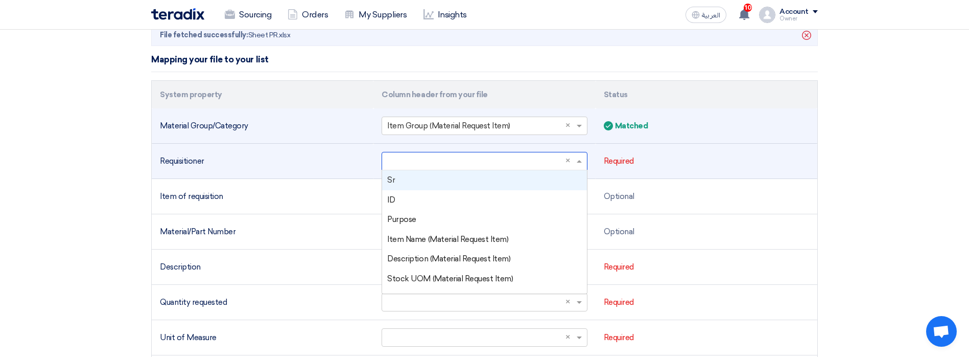
click at [432, 157] on input "text" at bounding box center [479, 161] width 184 height 17
type input "re"
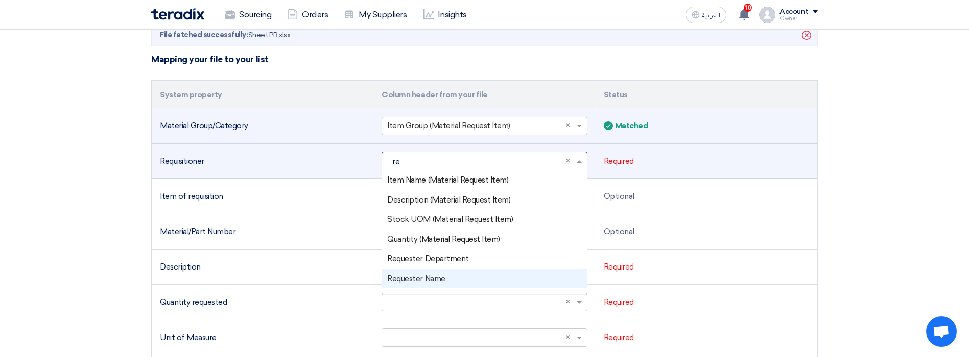
click at [450, 277] on div "Requester Name" at bounding box center [484, 279] width 204 height 20
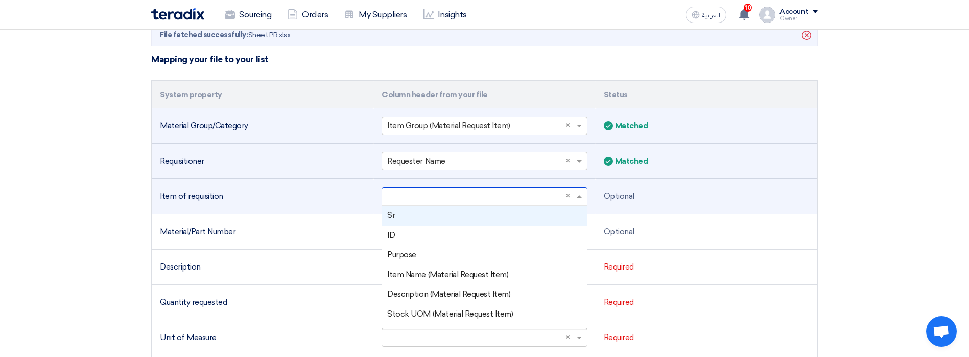
click at [406, 193] on input "text" at bounding box center [479, 196] width 184 height 17
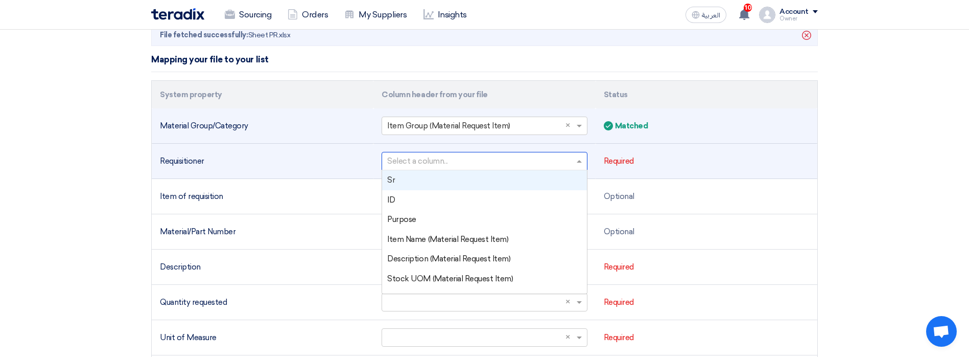
click at [539, 156] on input "text" at bounding box center [479, 161] width 184 height 17
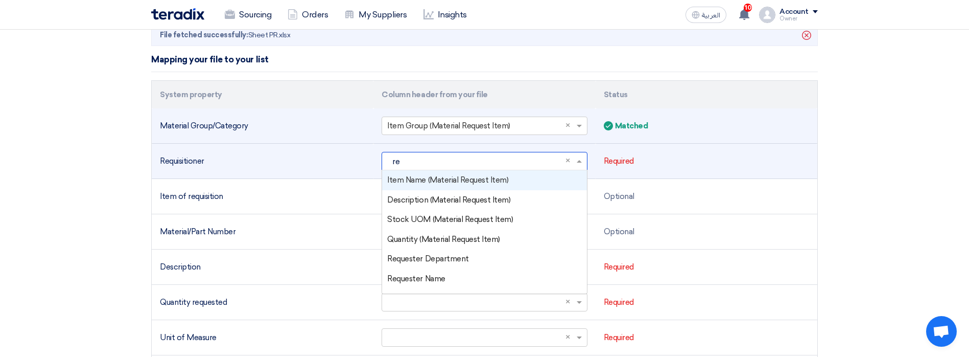
type input "req"
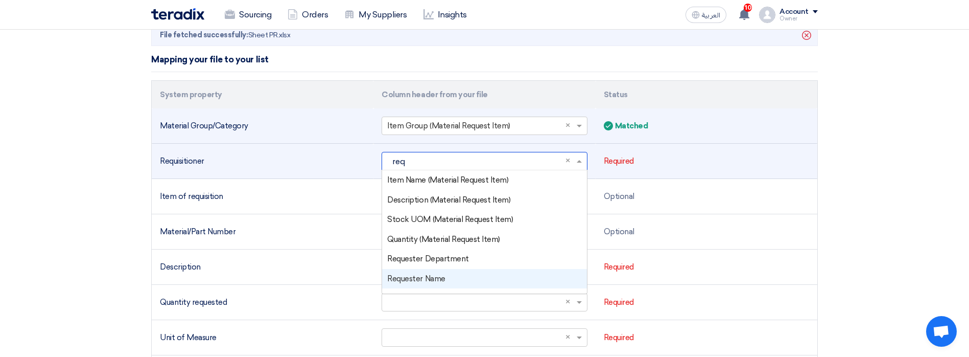
click at [455, 273] on div "Requester Name" at bounding box center [484, 279] width 204 height 20
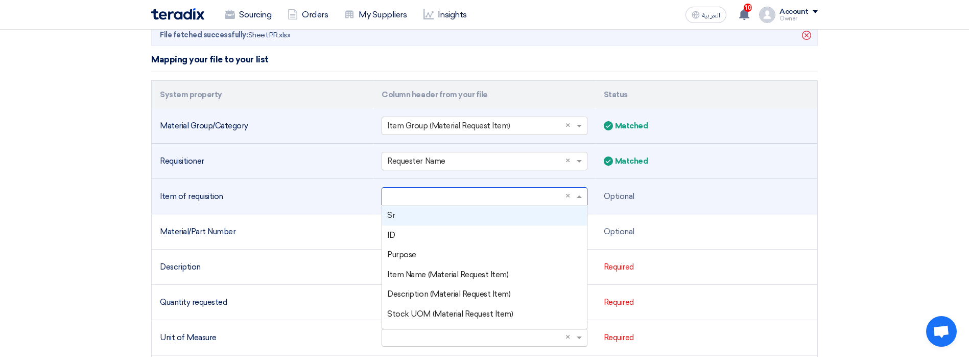
click at [406, 193] on input "text" at bounding box center [479, 196] width 184 height 17
click at [398, 218] on div "Sr" at bounding box center [484, 215] width 204 height 20
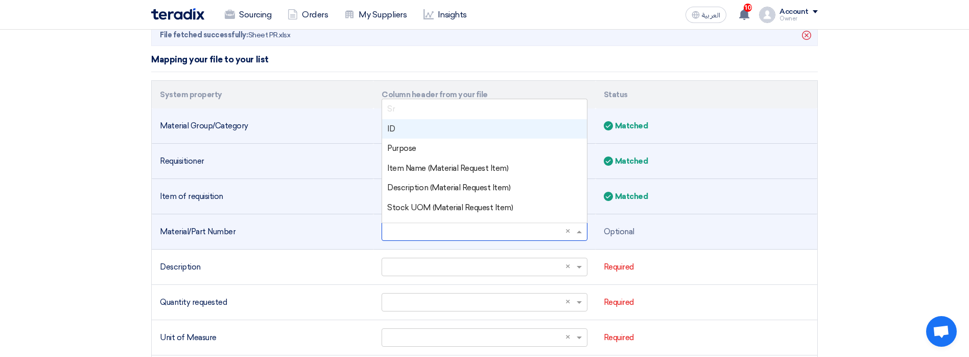
click at [404, 224] on input "text" at bounding box center [479, 231] width 184 height 17
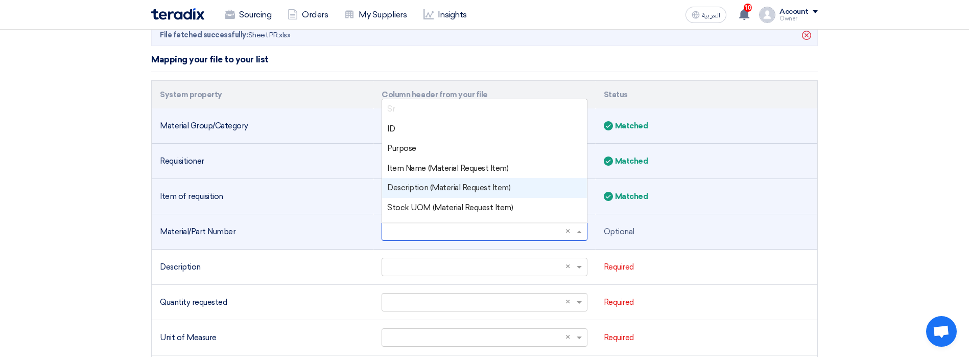
click at [426, 186] on span "Description (Material Request Item)" at bounding box center [448, 187] width 123 height 9
click at [538, 227] on input "text" at bounding box center [479, 231] width 184 height 17
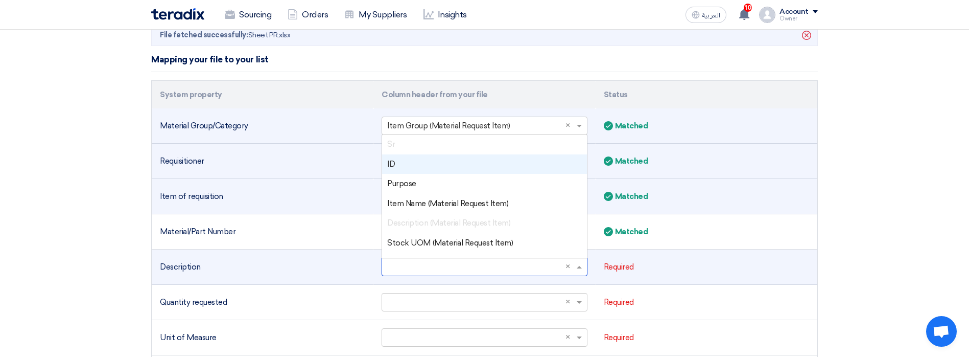
click at [474, 273] on input "text" at bounding box center [479, 266] width 184 height 17
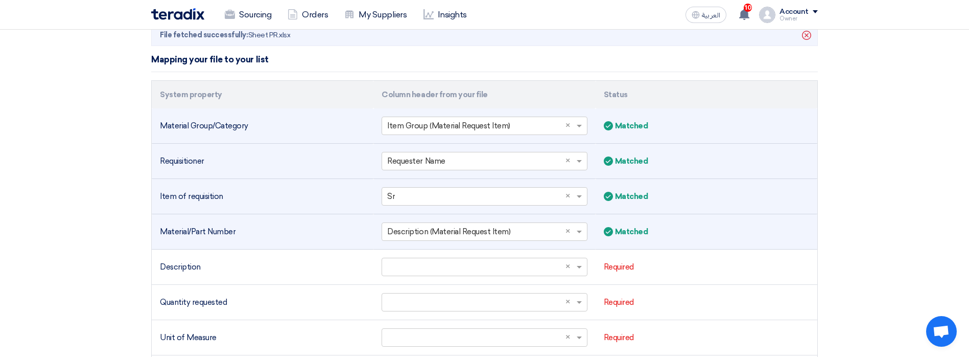
click at [617, 246] on td "Matched Matched" at bounding box center [707, 231] width 222 height 35
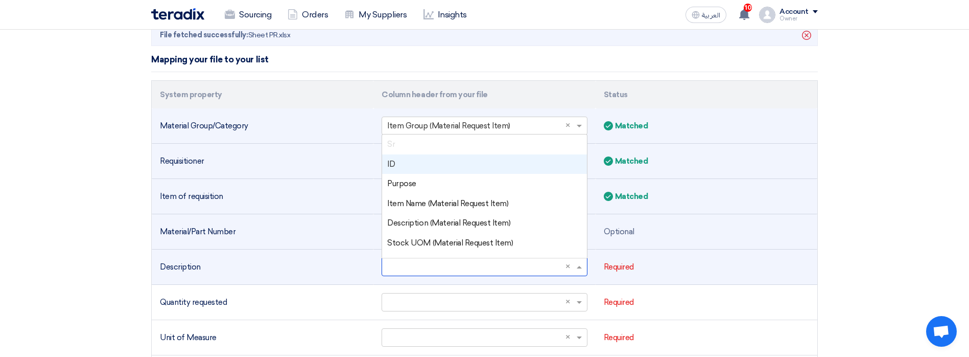
scroll to position [1, 0]
click at [487, 268] on input "text" at bounding box center [479, 266] width 184 height 17
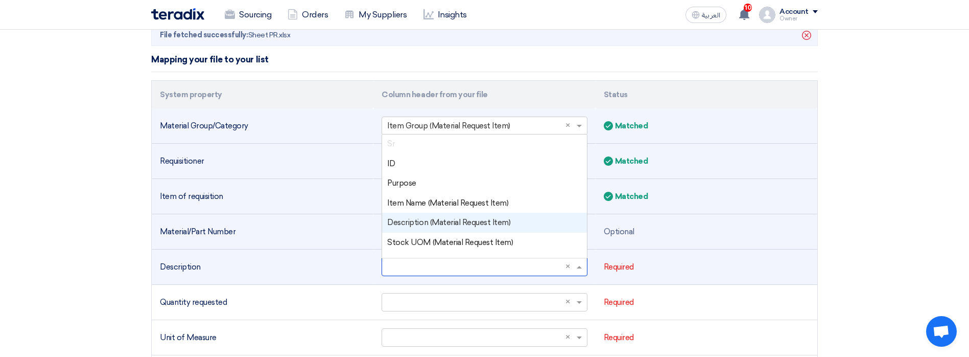
click at [441, 225] on span "Description (Material Request Item)" at bounding box center [448, 222] width 123 height 9
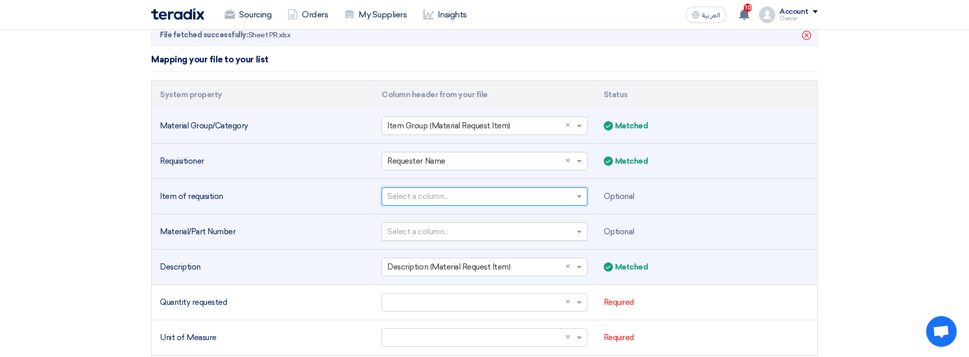
click at [569, 198] on input "text" at bounding box center [479, 196] width 184 height 17
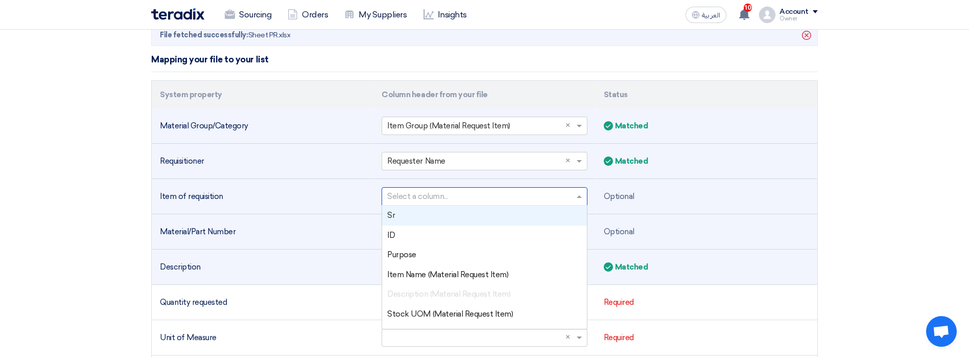
click at [523, 210] on div "Sr" at bounding box center [484, 215] width 204 height 20
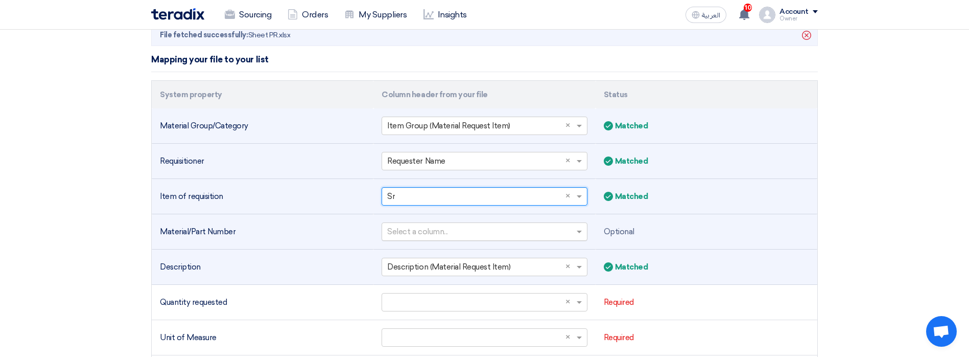
scroll to position [298, 0]
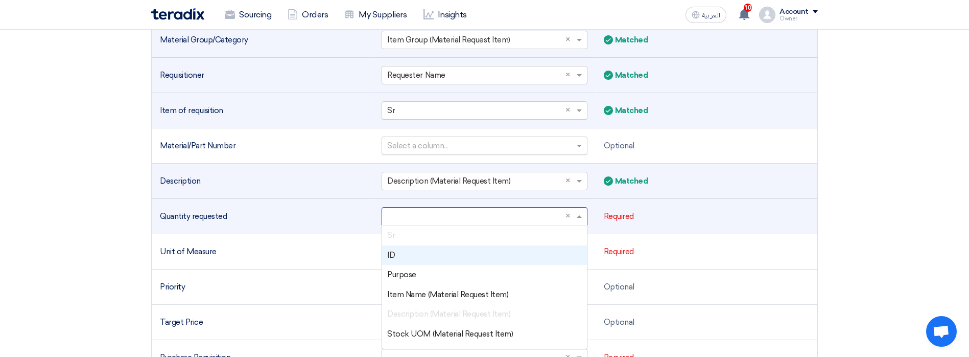
click at [409, 219] on input "text" at bounding box center [479, 216] width 184 height 17
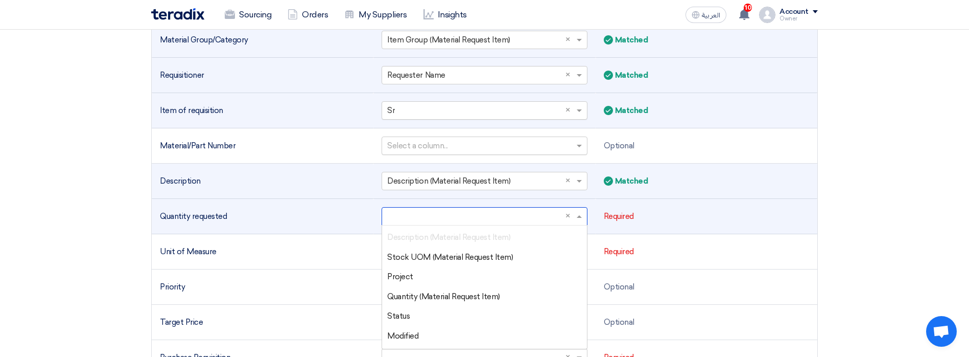
scroll to position [81, 0]
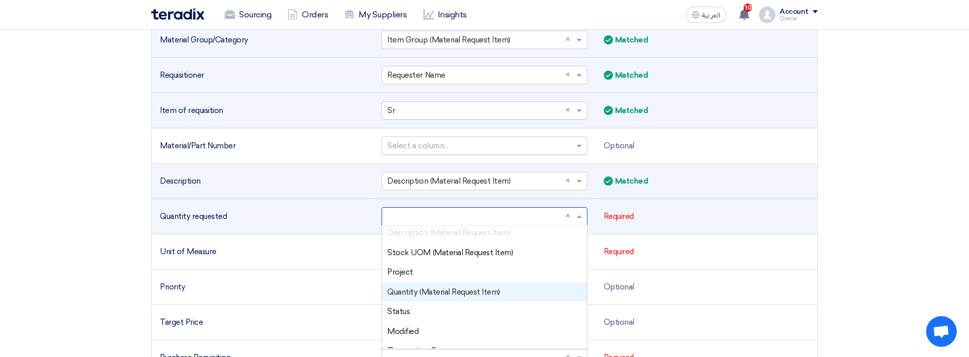
click at [456, 294] on span "Quantity (Material Request Item)" at bounding box center [443, 291] width 113 height 9
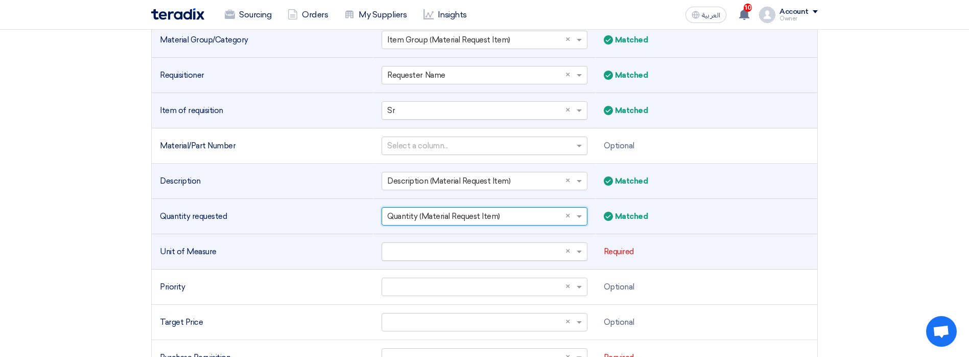
click at [428, 250] on input "text" at bounding box center [479, 251] width 184 height 17
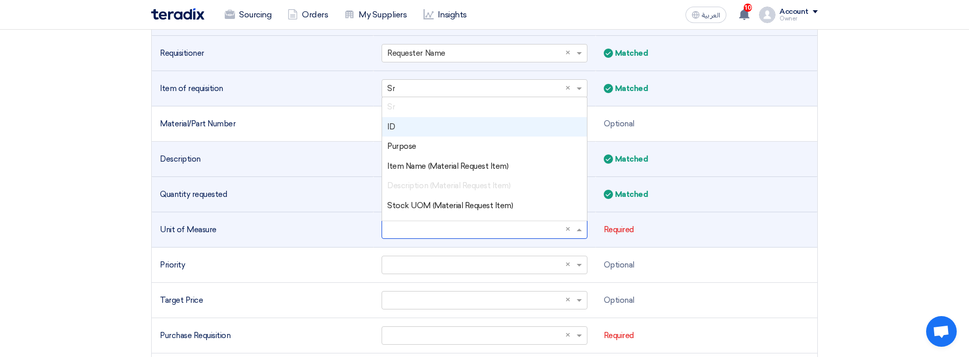
scroll to position [322, 0]
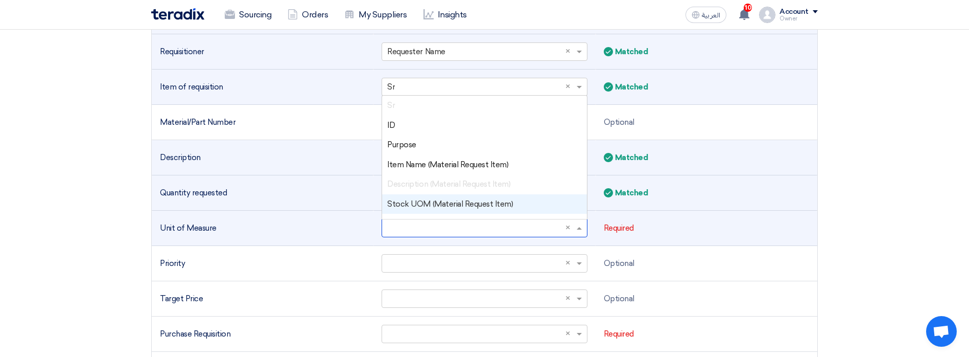
click at [431, 207] on span "Stock UOM (Material Request Item)" at bounding box center [450, 203] width 126 height 9
click at [429, 233] on input "text" at bounding box center [479, 228] width 184 height 17
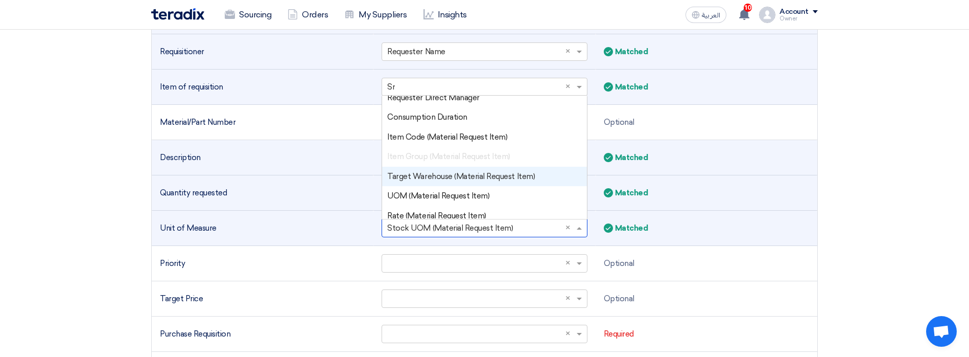
scroll to position [479, 0]
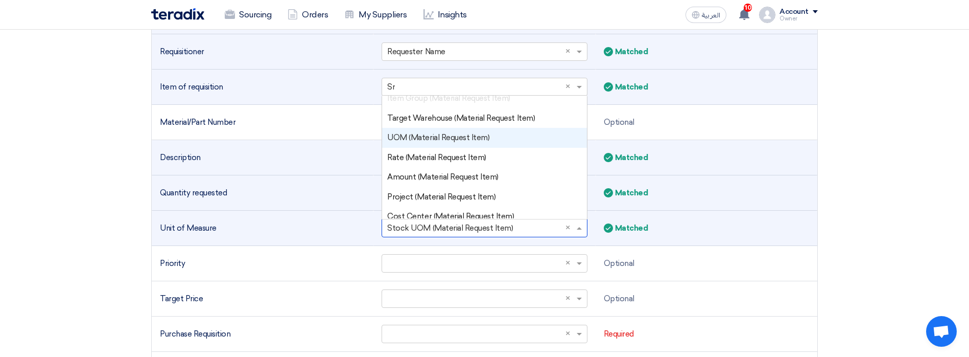
click at [428, 139] on span "UOM (Material Request Item)" at bounding box center [438, 137] width 102 height 9
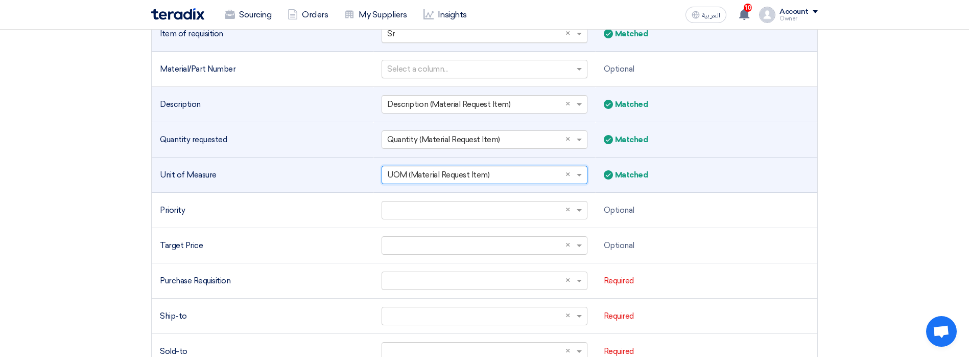
scroll to position [380, 0]
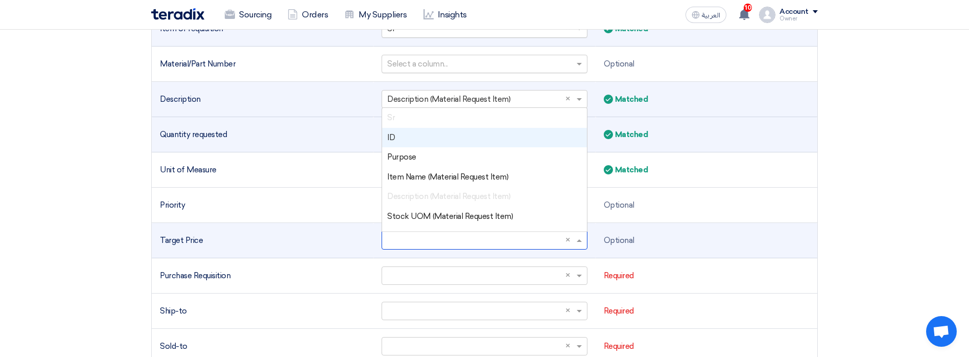
click at [422, 235] on input "text" at bounding box center [479, 240] width 184 height 17
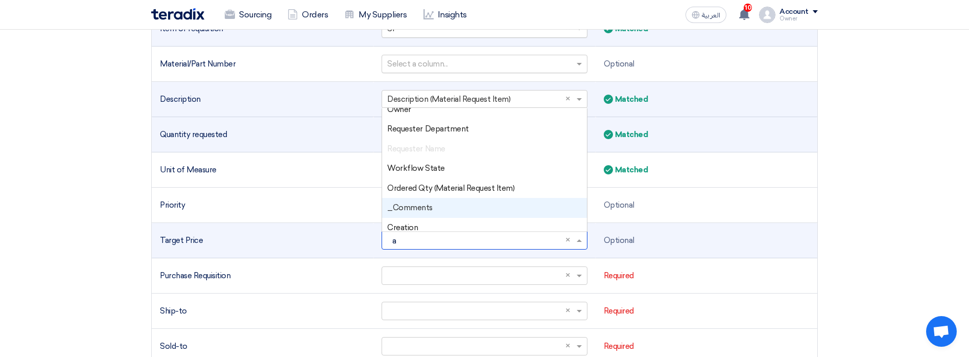
scroll to position [0, 0]
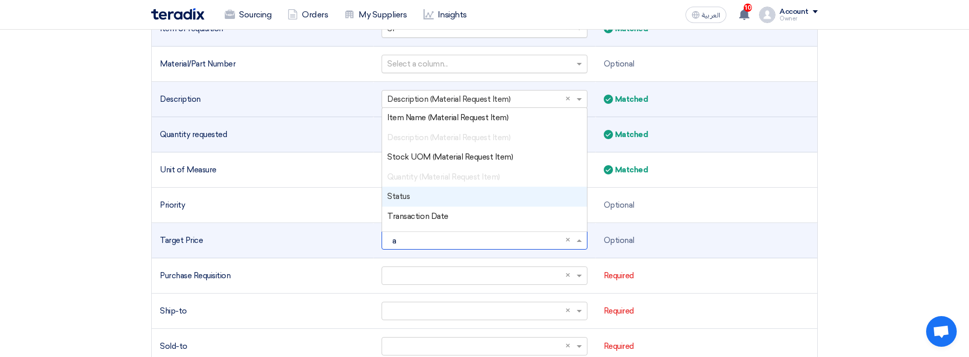
type input "am"
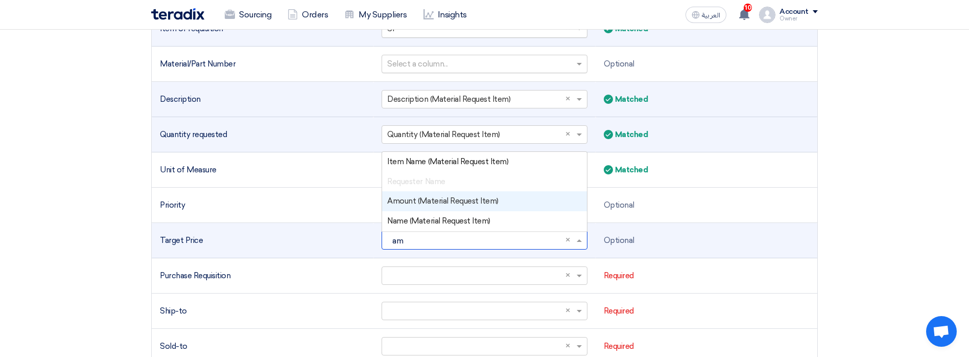
click at [394, 200] on span "Amount (Material Request Item)" at bounding box center [442, 200] width 111 height 9
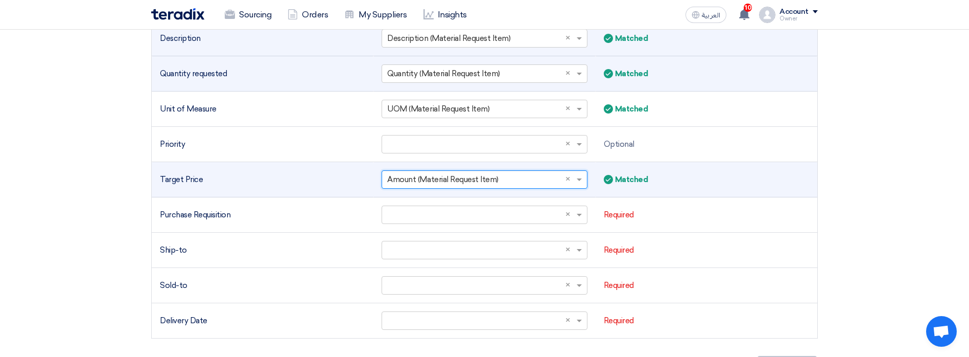
scroll to position [441, 0]
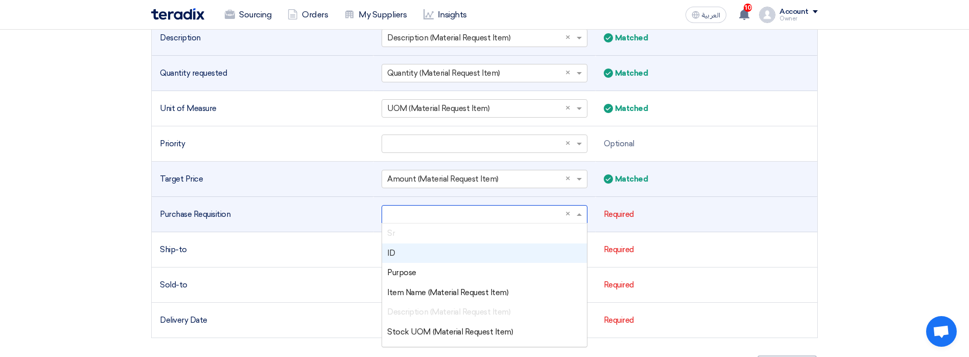
click at [418, 213] on input "text" at bounding box center [479, 214] width 184 height 17
click at [406, 256] on div "ID" at bounding box center [484, 253] width 204 height 20
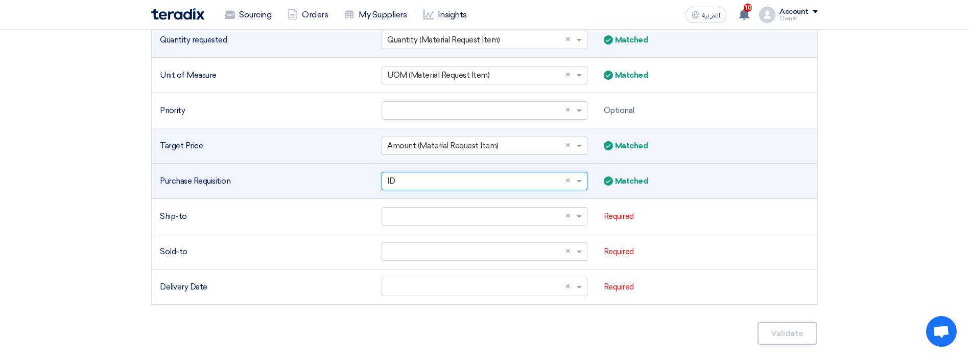
scroll to position [477, 0]
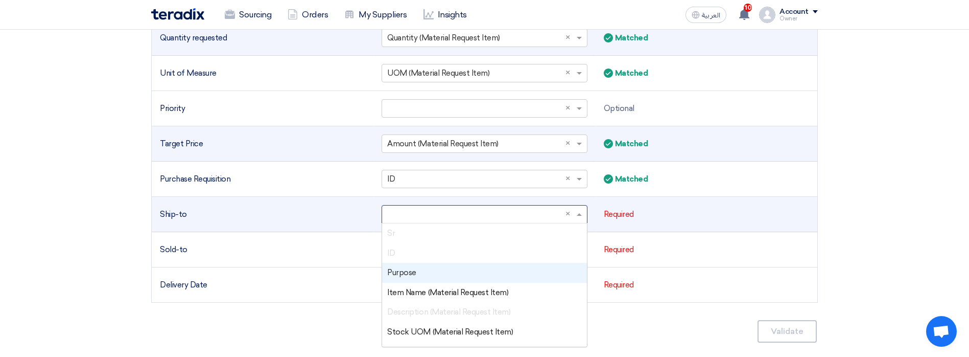
click at [408, 222] on input "text" at bounding box center [479, 214] width 184 height 17
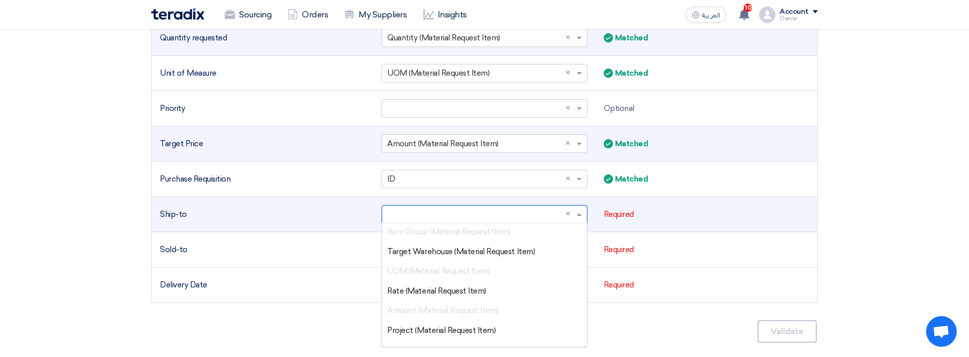
scroll to position [566, 0]
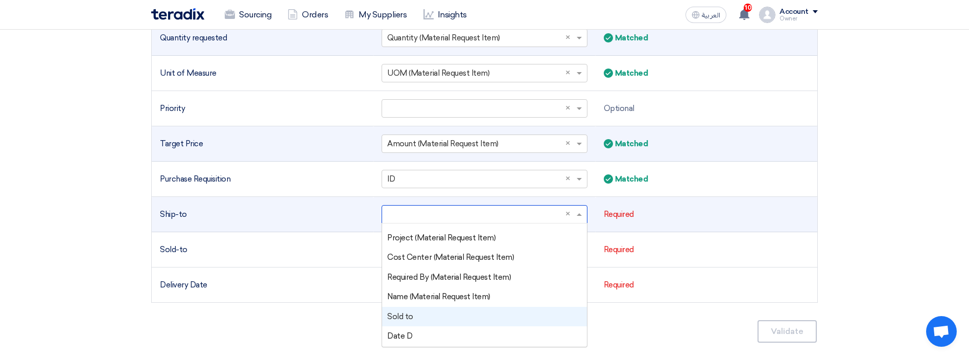
click at [407, 321] on div "Sold to" at bounding box center [484, 317] width 204 height 20
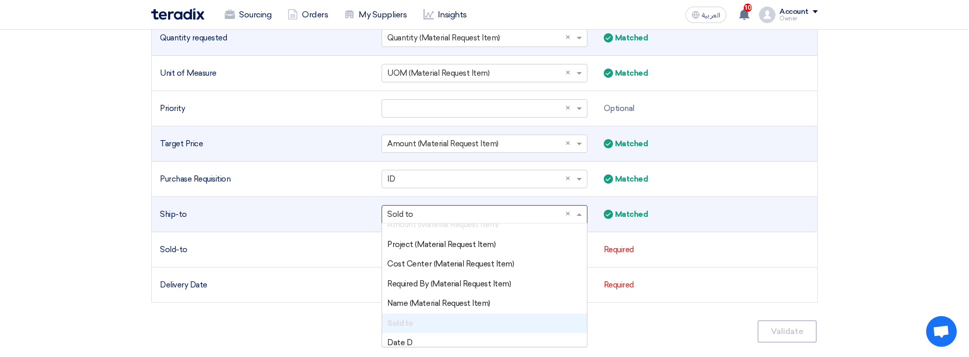
click at [439, 216] on input "text" at bounding box center [479, 214] width 184 height 17
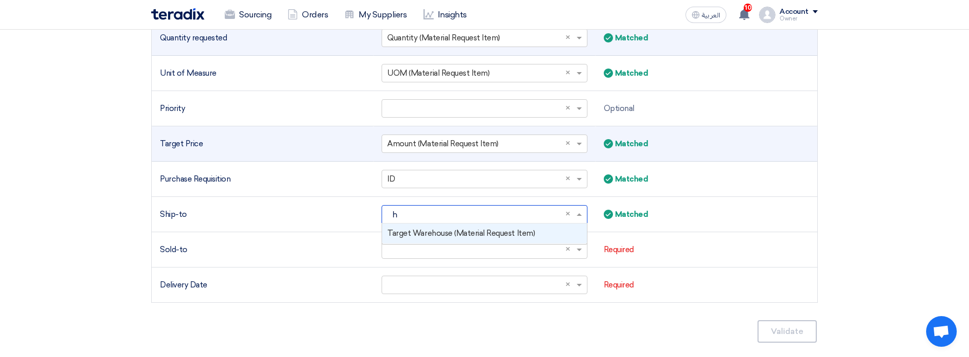
scroll to position [0, 0]
type input "hou"
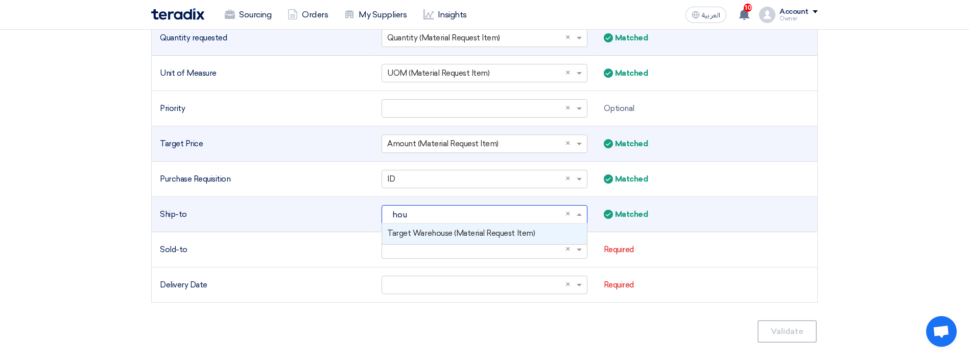
click at [457, 234] on span "Target Warehouse (Material Request Item)" at bounding box center [461, 232] width 148 height 9
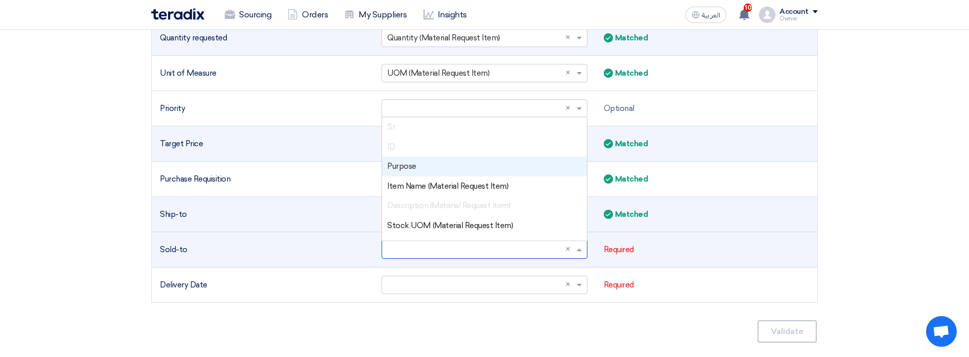
click at [429, 246] on input "text" at bounding box center [479, 249] width 184 height 17
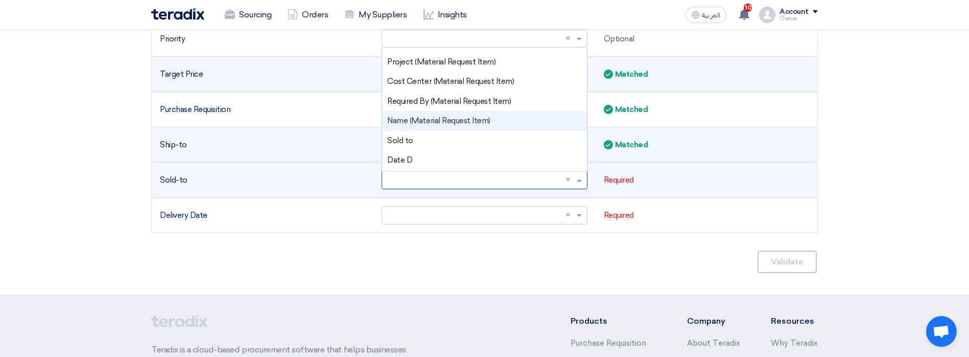
scroll to position [547, 0]
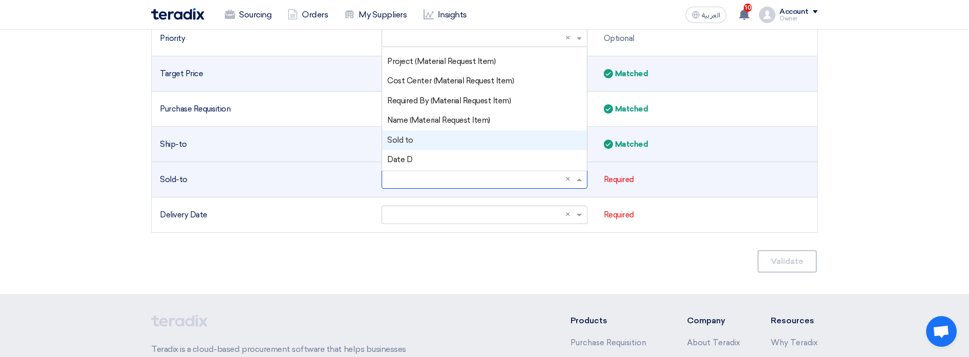
click at [442, 136] on div "Sold to" at bounding box center [484, 140] width 204 height 20
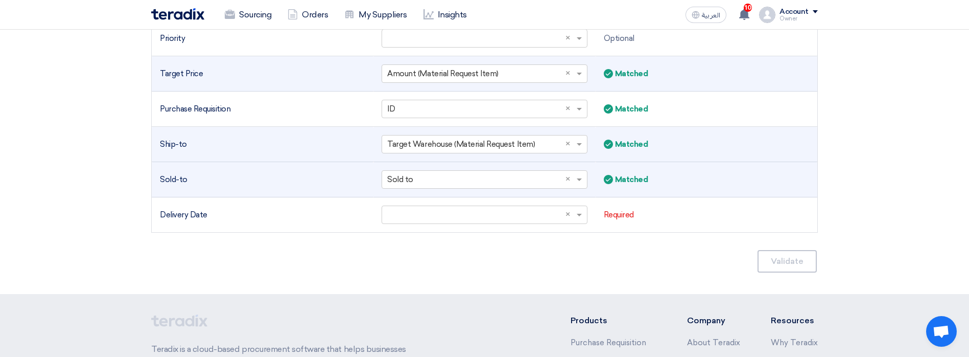
click at [793, 16] on div "Owner" at bounding box center [799, 19] width 38 height 6
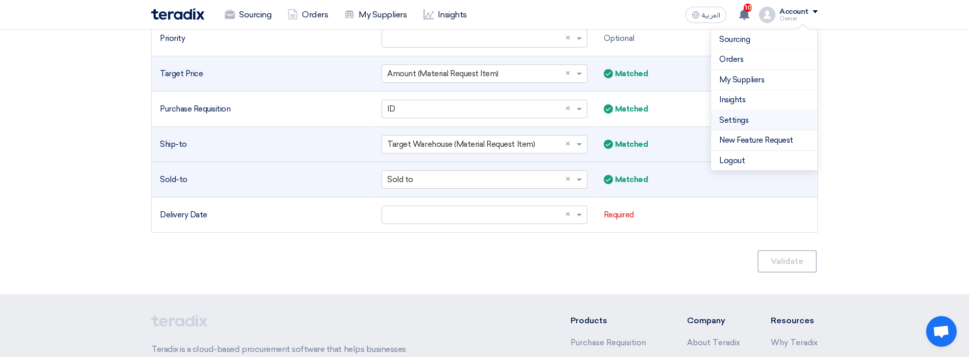
click at [755, 122] on link "Settings" at bounding box center [764, 120] width 90 height 12
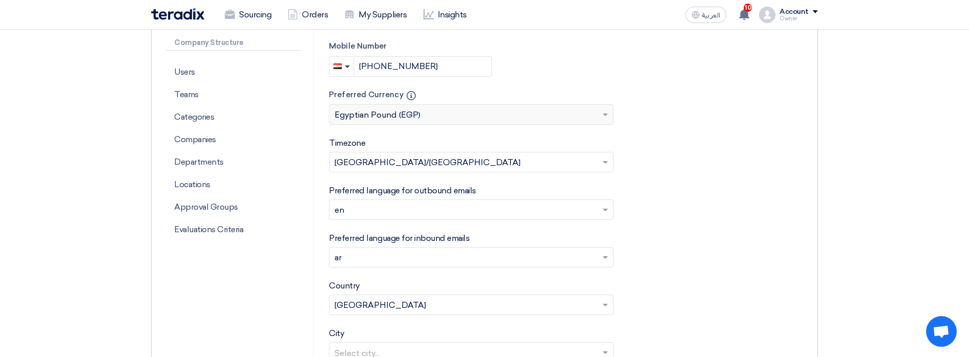
scroll to position [290, 0]
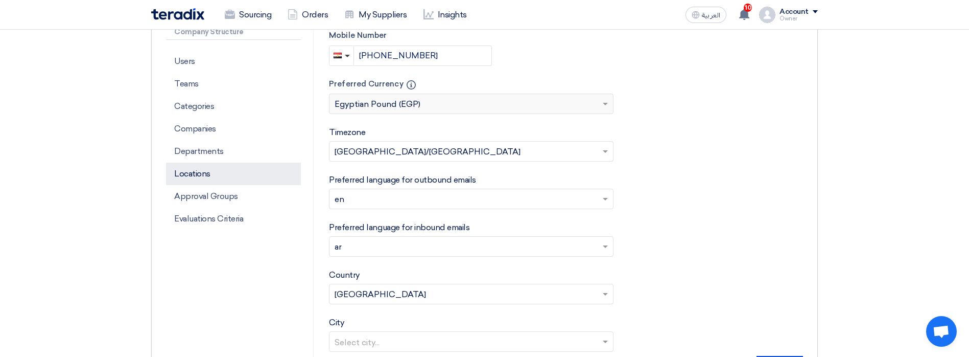
click at [223, 179] on p "Locations" at bounding box center [233, 173] width 135 height 22
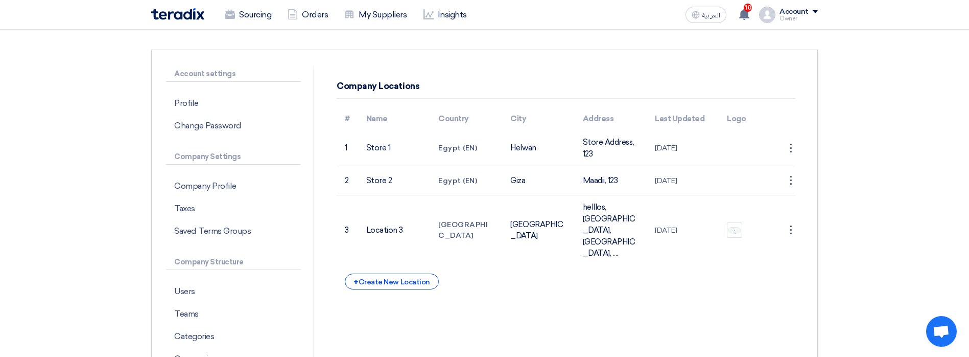
scroll to position [61, 0]
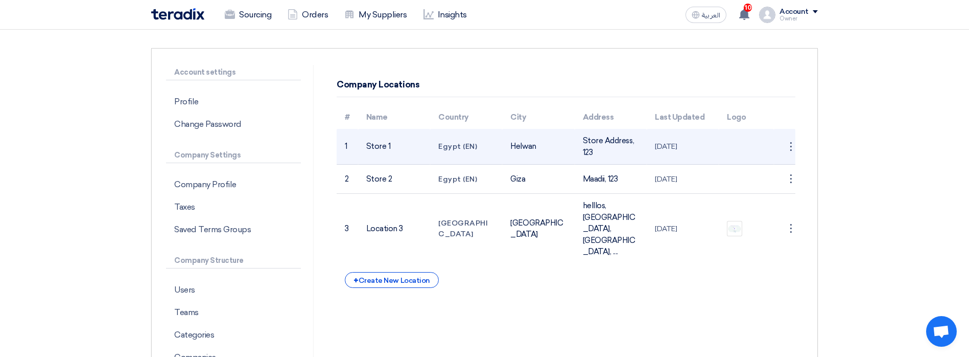
click at [368, 150] on td "Store 1" at bounding box center [394, 147] width 72 height 36
copy td "Store 1"
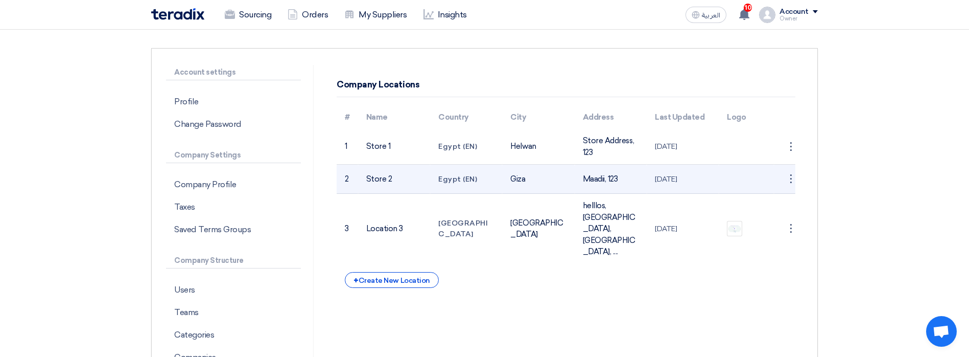
click at [375, 174] on td "Store 2" at bounding box center [394, 178] width 72 height 29
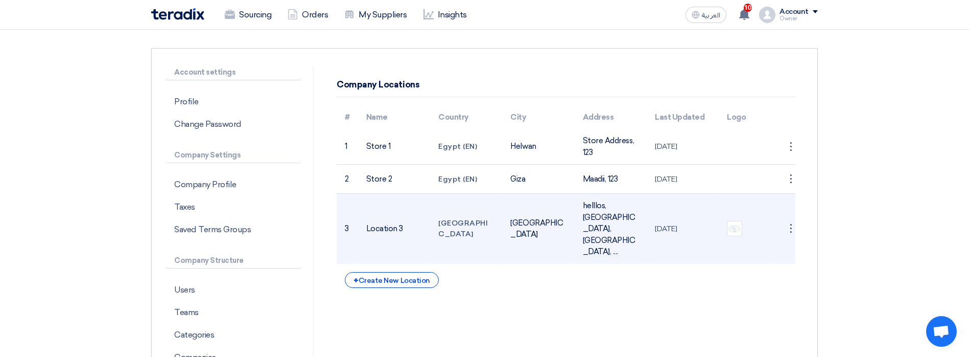
click at [381, 213] on td "Location 3" at bounding box center [394, 229] width 72 height 70
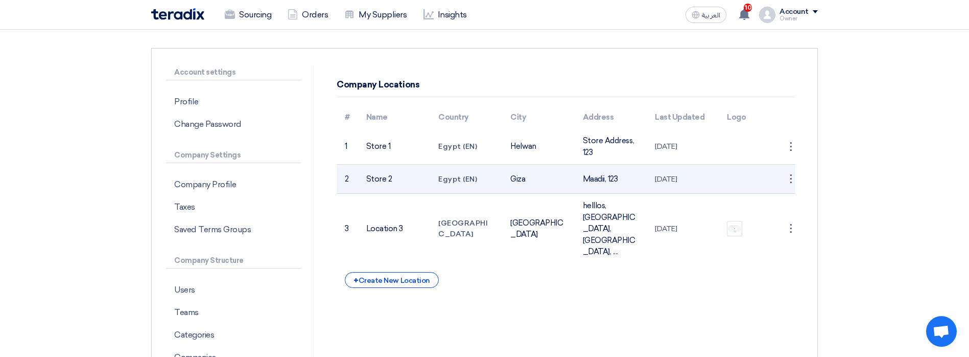
drag, startPoint x: 393, startPoint y: 180, endPoint x: 365, endPoint y: 180, distance: 28.1
click at [365, 180] on td "Store 2" at bounding box center [394, 178] width 72 height 29
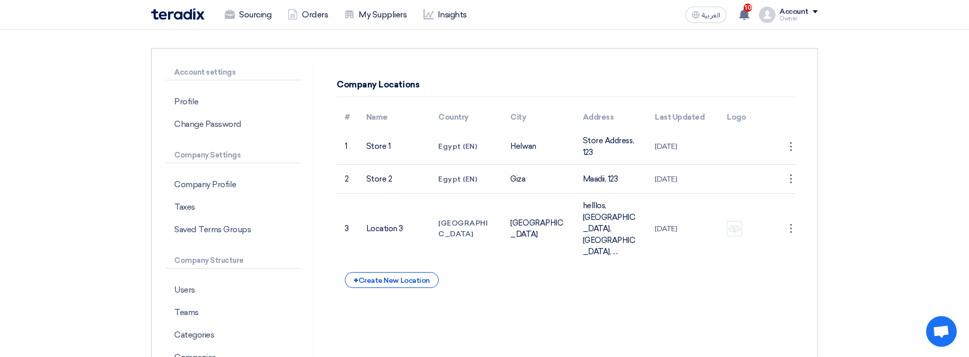
click at [810, 17] on div "Owner" at bounding box center [799, 19] width 38 height 6
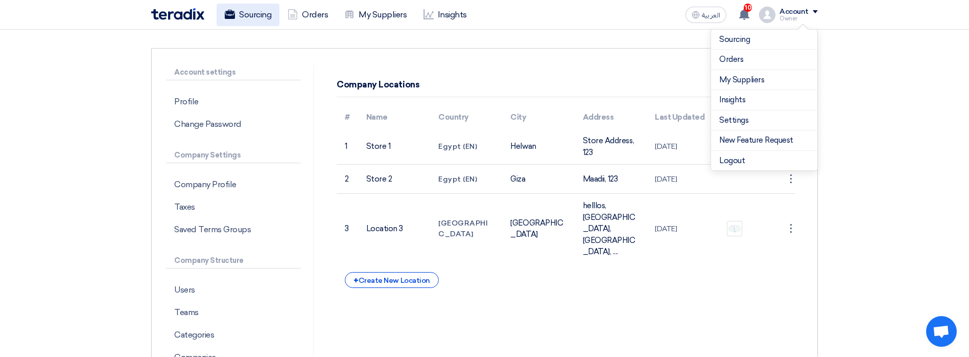
click at [251, 18] on link "Sourcing" at bounding box center [248, 15] width 63 height 22
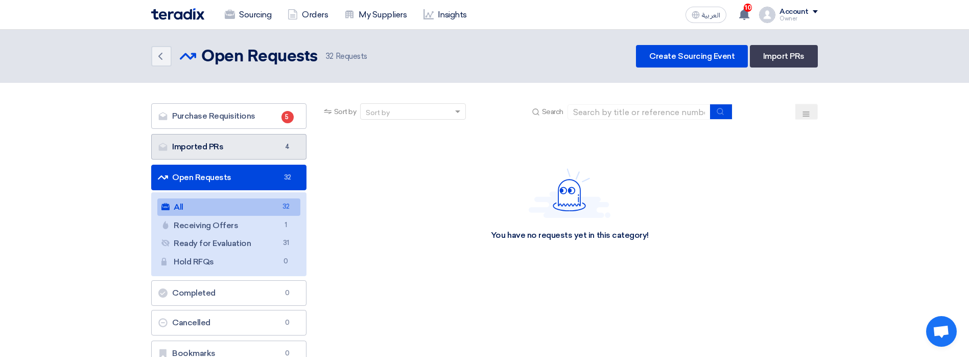
click at [269, 142] on link "Imported PRs Imported PRs 4" at bounding box center [228, 147] width 155 height 26
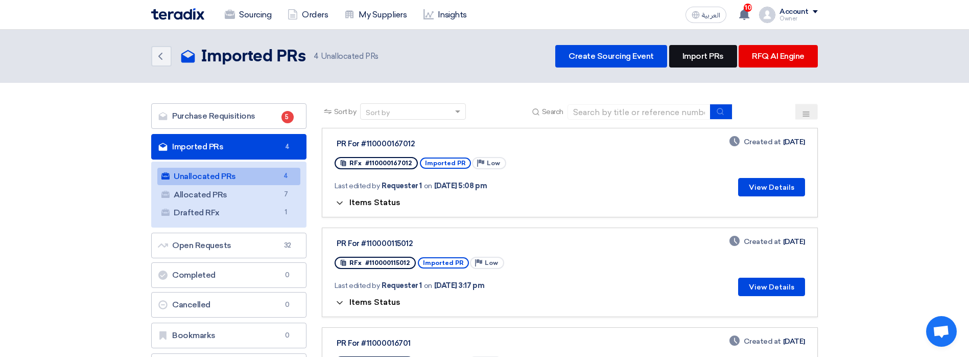
click at [692, 64] on link "Import PRs" at bounding box center [703, 56] width 68 height 22
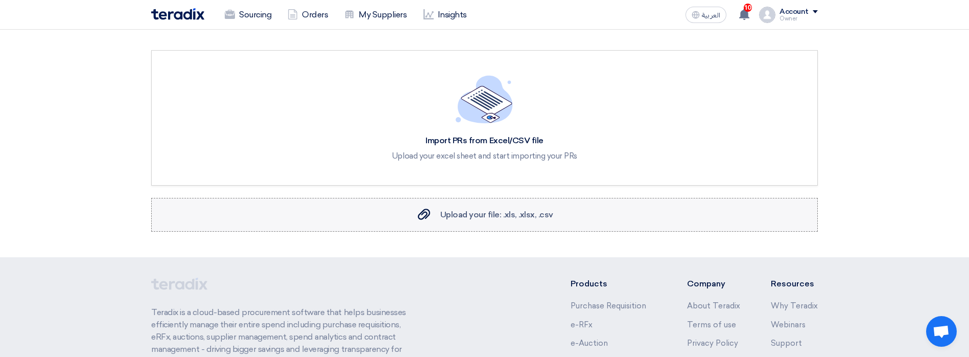
click at [467, 213] on span "Upload your file: .xls, .xlsx, .csv" at bounding box center [496, 214] width 113 height 10
click at [0, 0] on input "Upload your file: .xls, .xlsx, .csv Upload your file: .xls, .xlsx, .csv" at bounding box center [0, 0] width 0 height 0
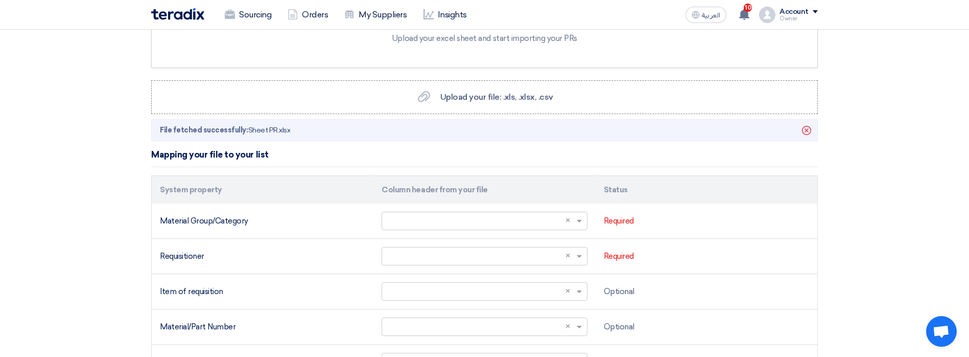
scroll to position [173, 0]
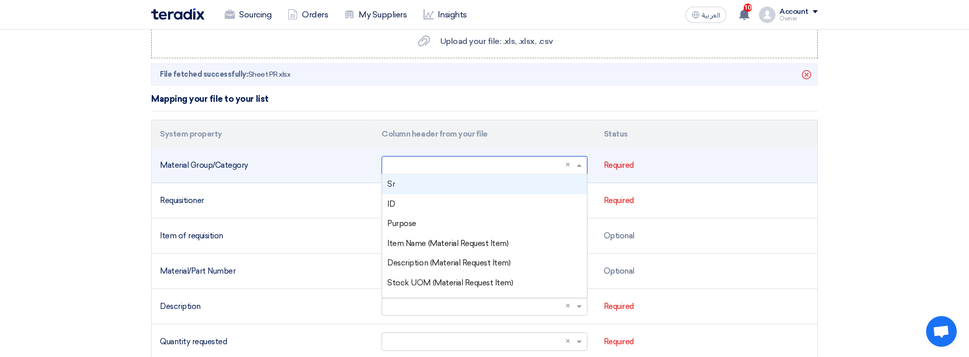
click at [416, 168] on input "text" at bounding box center [479, 165] width 184 height 17
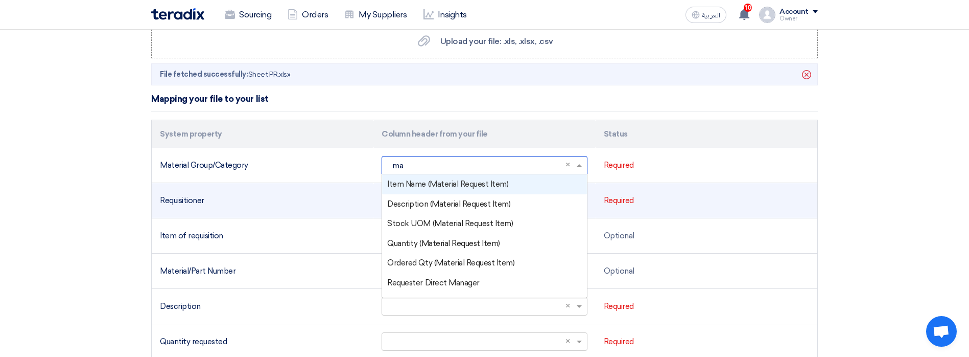
type input "m"
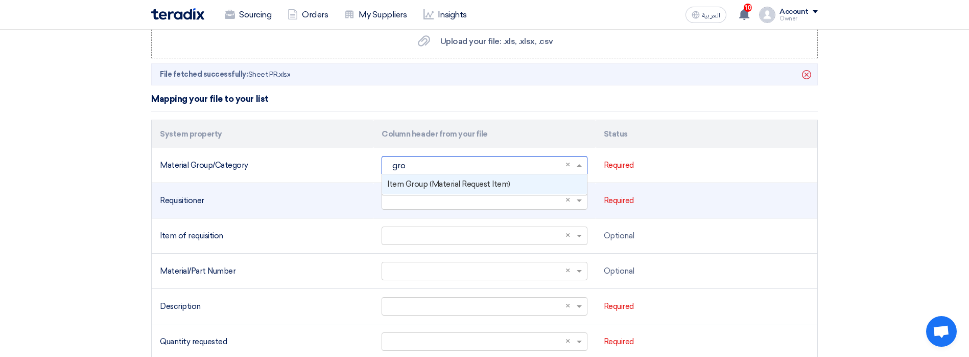
type input "grou"
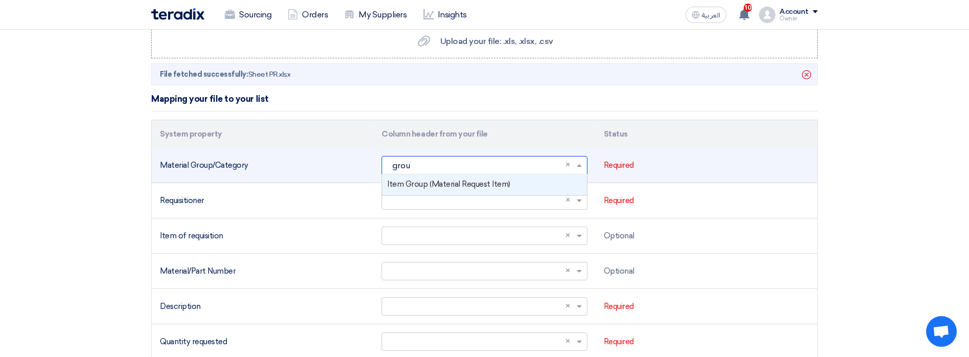
click at [429, 183] on span "Item Group (Material Request Item)" at bounding box center [448, 183] width 123 height 9
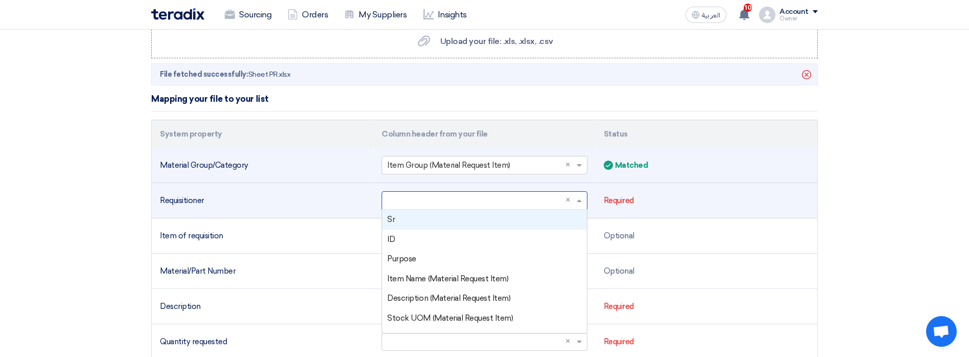
click at [399, 201] on input "text" at bounding box center [479, 200] width 184 height 17
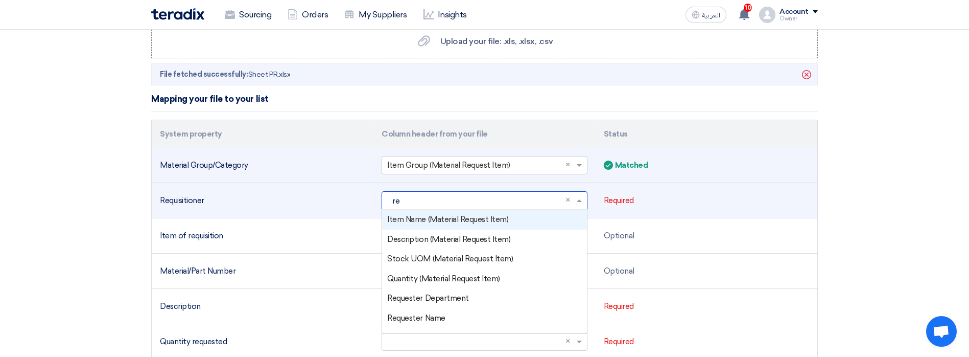
type input "req"
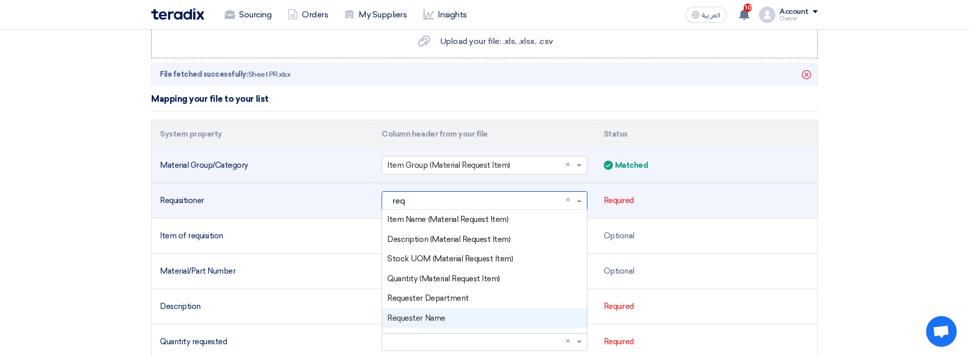
click at [439, 326] on div "Requester Name" at bounding box center [484, 318] width 204 height 20
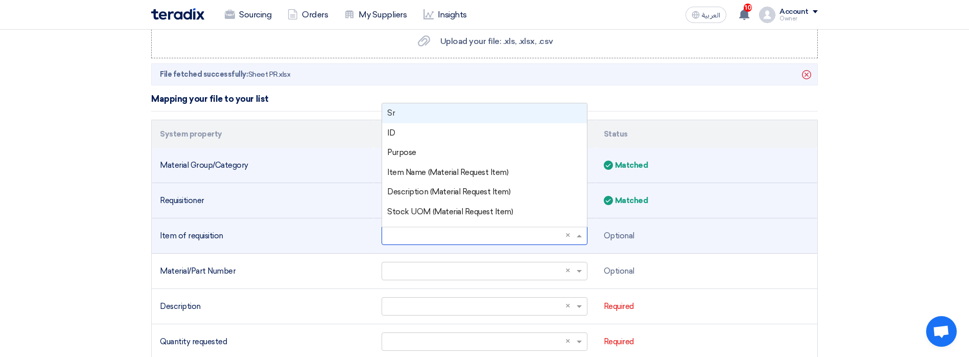
click at [416, 237] on input "text" at bounding box center [479, 235] width 184 height 17
click at [408, 117] on div "Sr" at bounding box center [484, 113] width 204 height 20
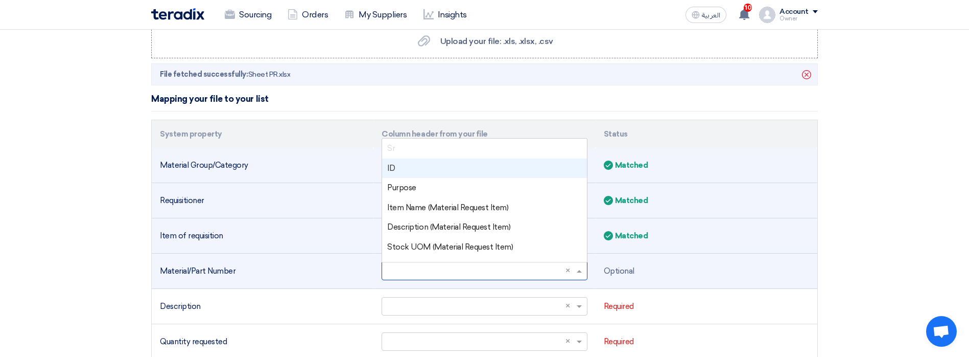
click at [393, 262] on ng-select "Select a column... × × Sr ID Purpose Item Name (Material Request Item) Descript…" at bounding box center [484, 271] width 205 height 18
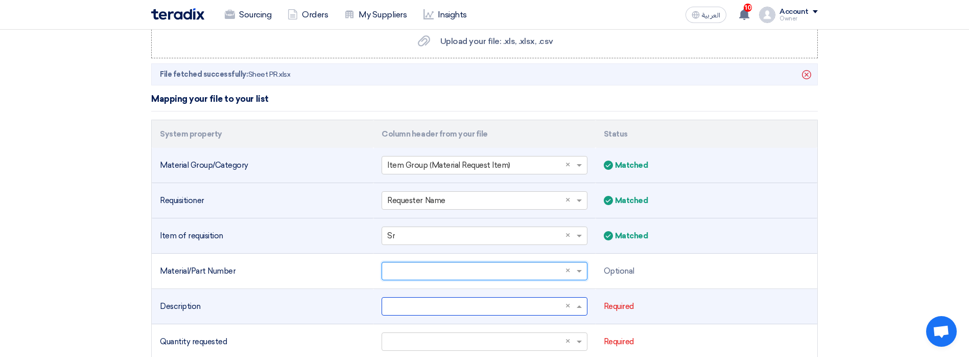
click at [398, 303] on input "text" at bounding box center [479, 306] width 184 height 17
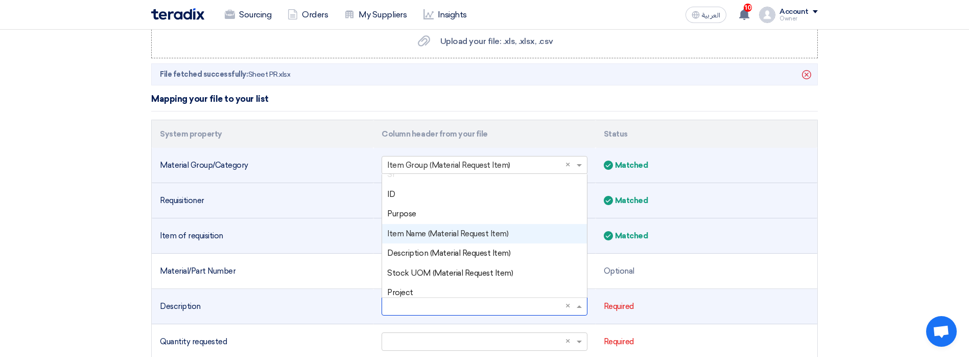
scroll to position [14, 0]
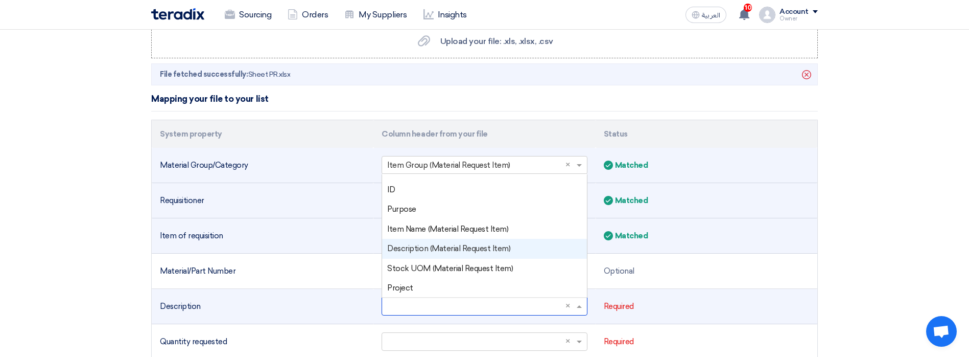
click at [462, 249] on span "Description (Material Request Item)" at bounding box center [448, 248] width 123 height 9
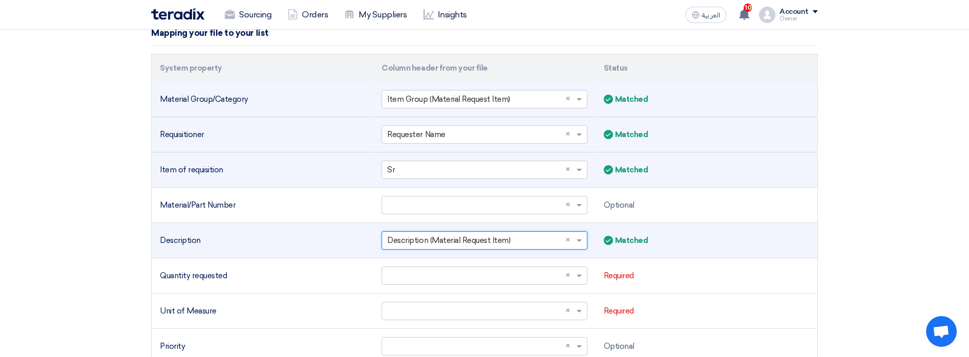
scroll to position [254, 0]
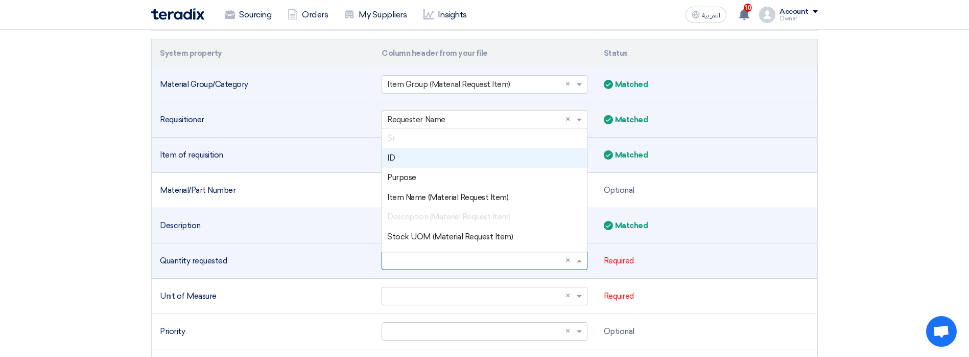
click at [444, 255] on input "text" at bounding box center [479, 260] width 184 height 17
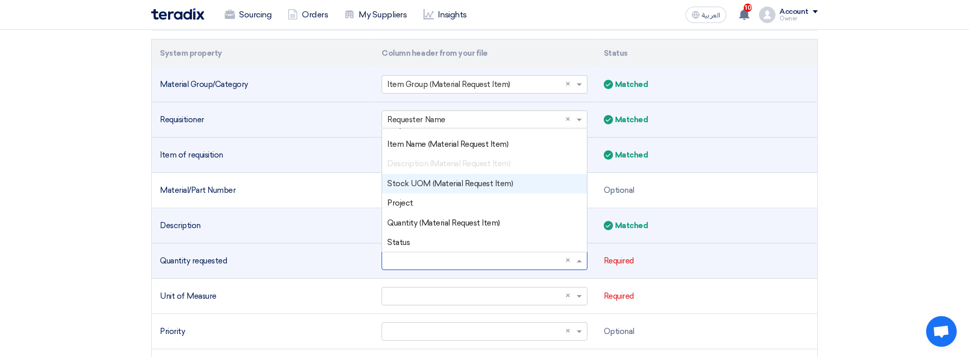
scroll to position [54, 0]
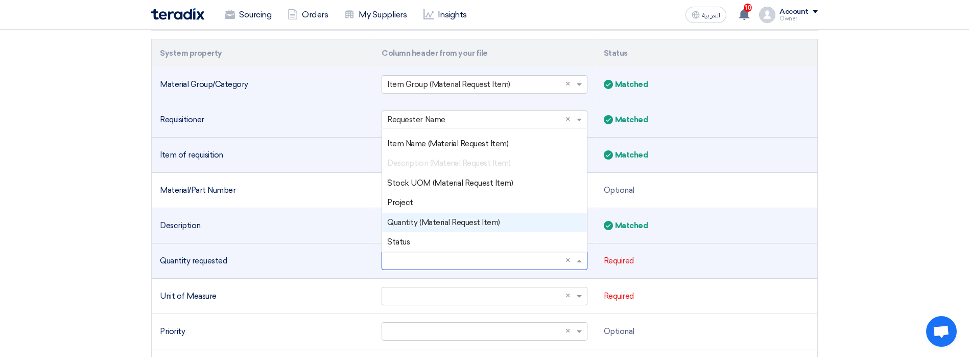
click at [427, 222] on span "Quantity (Material Request Item)" at bounding box center [443, 222] width 113 height 9
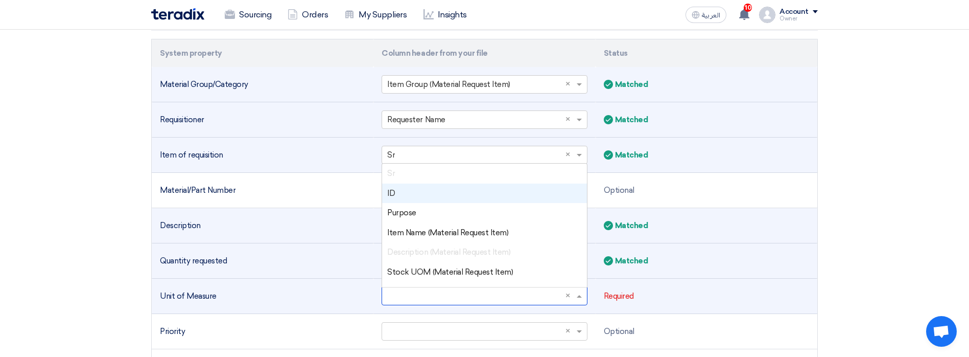
click at [414, 301] on input "text" at bounding box center [479, 296] width 184 height 17
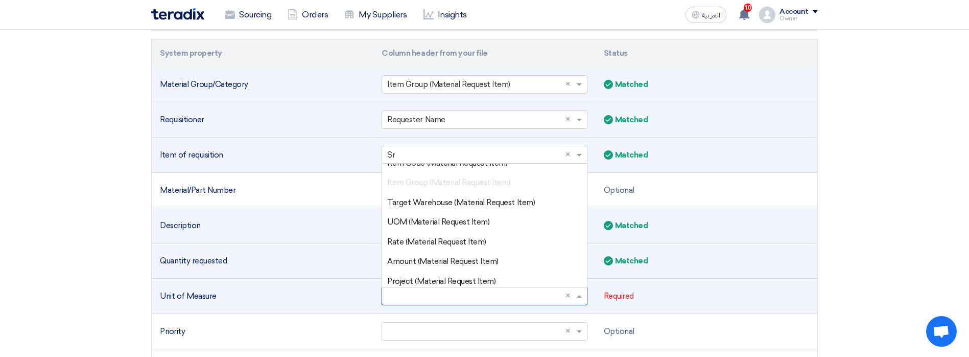
scroll to position [470, 0]
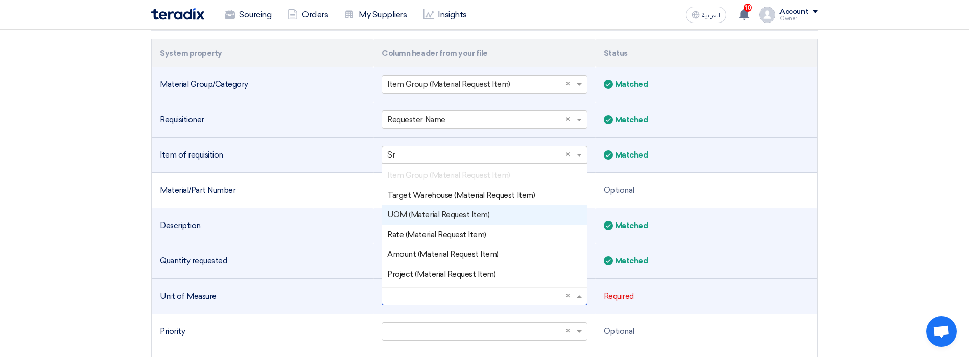
click at [440, 218] on span "UOM (Material Request Item)" at bounding box center [438, 214] width 102 height 9
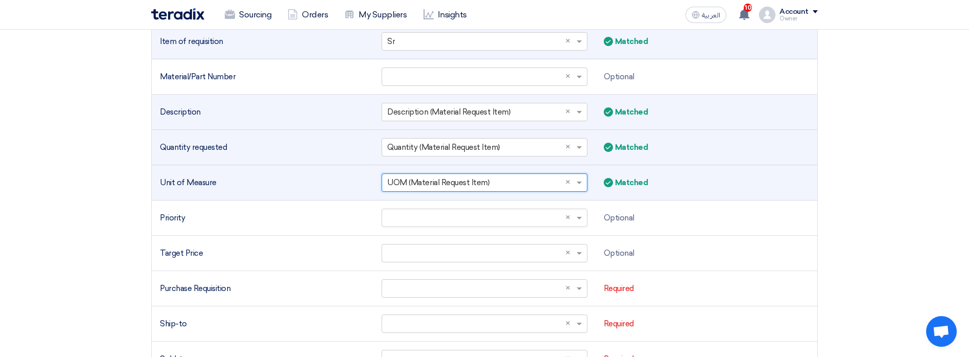
scroll to position [368, 0]
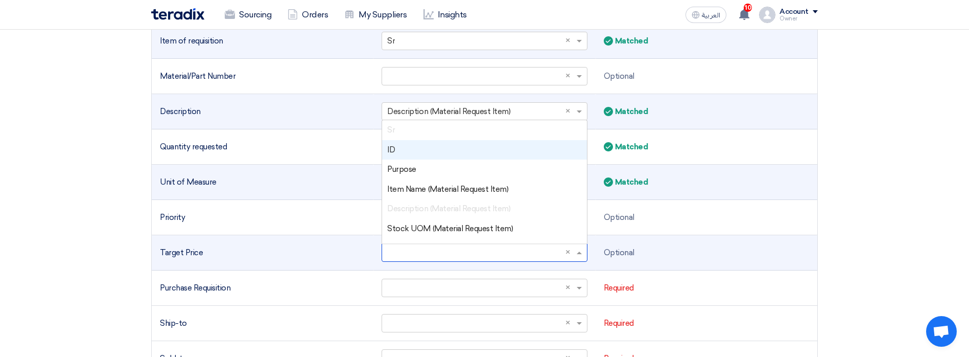
click at [419, 257] on input "text" at bounding box center [479, 252] width 184 height 17
type input "c"
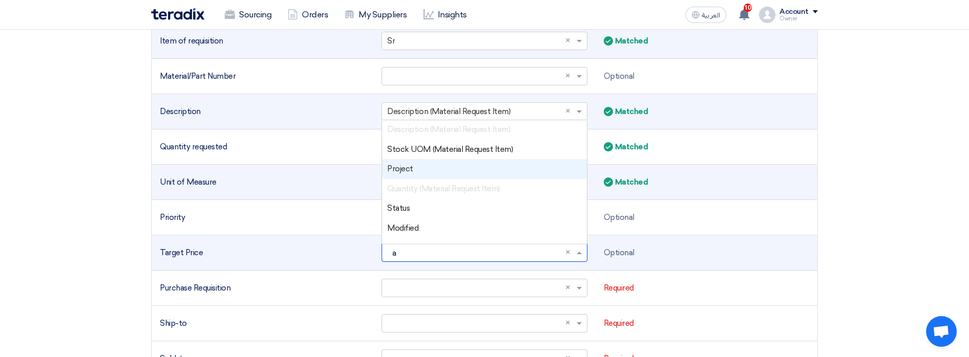
scroll to position [0, 0]
type input "am"
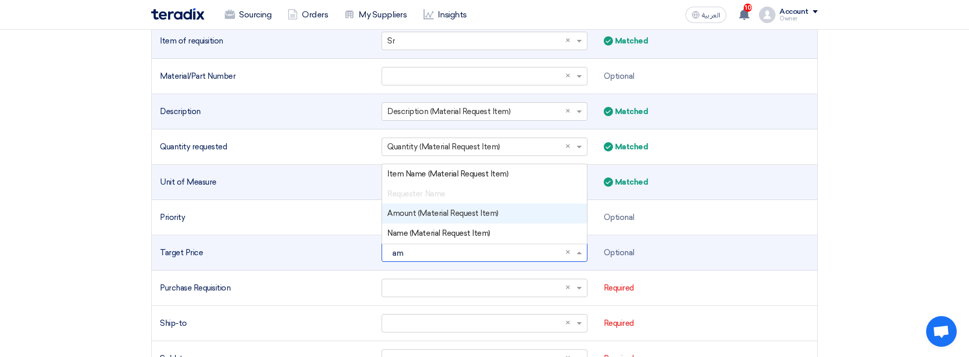
click at [393, 212] on span "Amount (Material Request Item)" at bounding box center [442, 212] width 111 height 9
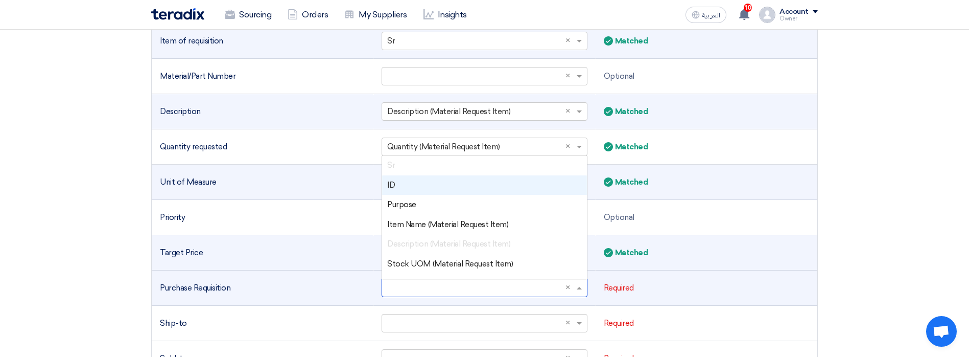
click at [413, 289] on input "text" at bounding box center [479, 287] width 184 height 17
click at [405, 191] on div "ID" at bounding box center [484, 185] width 204 height 20
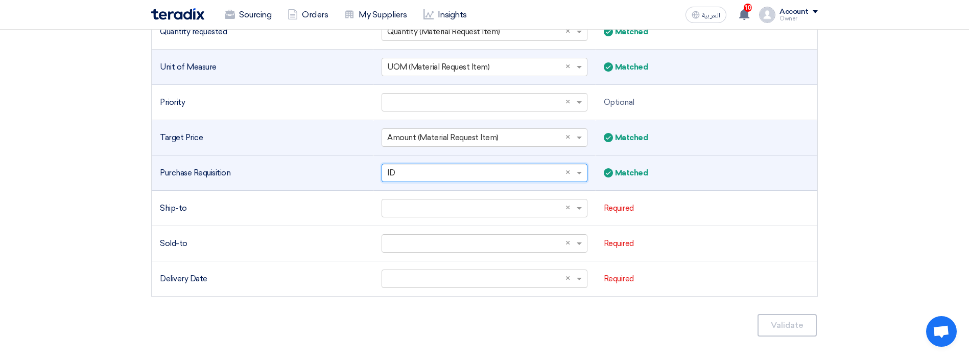
scroll to position [484, 0]
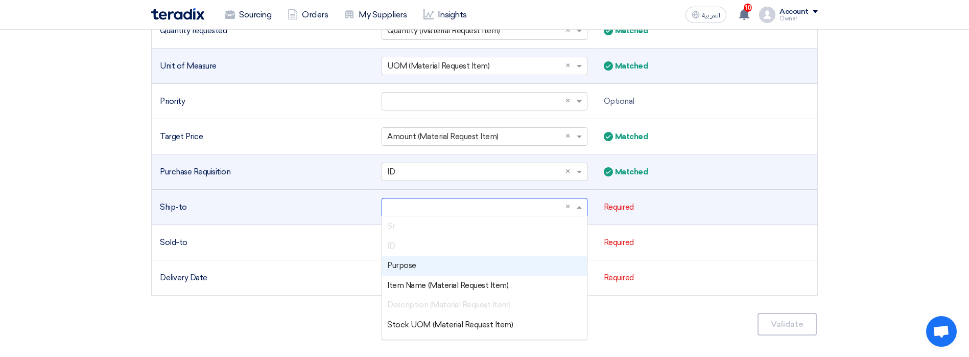
click at [412, 200] on input "text" at bounding box center [479, 207] width 184 height 17
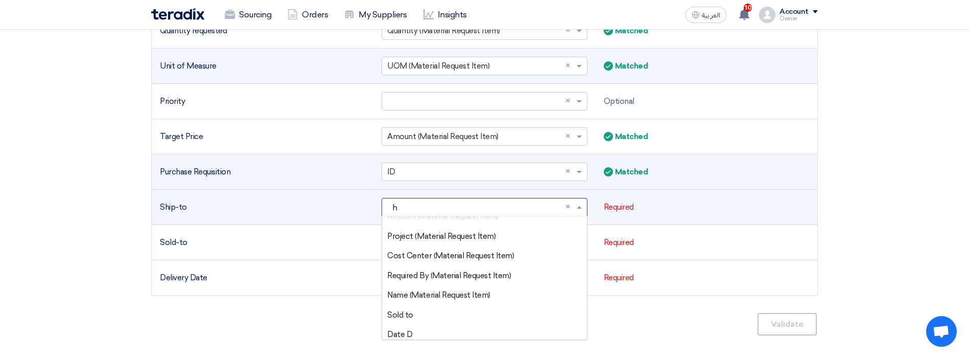
scroll to position [0, 0]
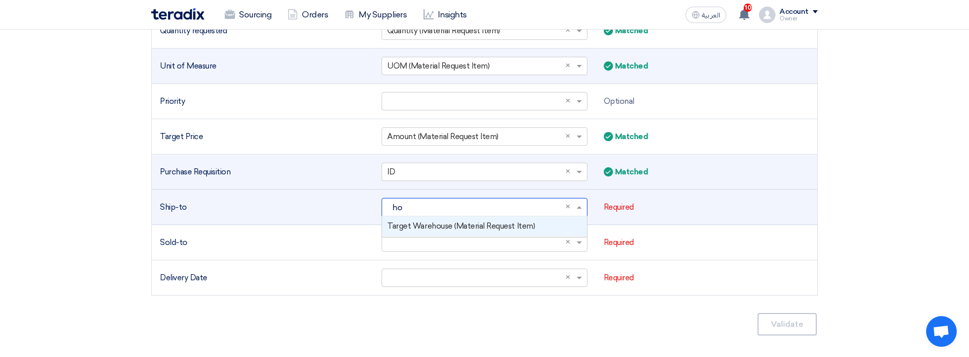
type input "hou"
click at [443, 226] on span "Target Warehouse (Material Request Item)" at bounding box center [461, 225] width 148 height 9
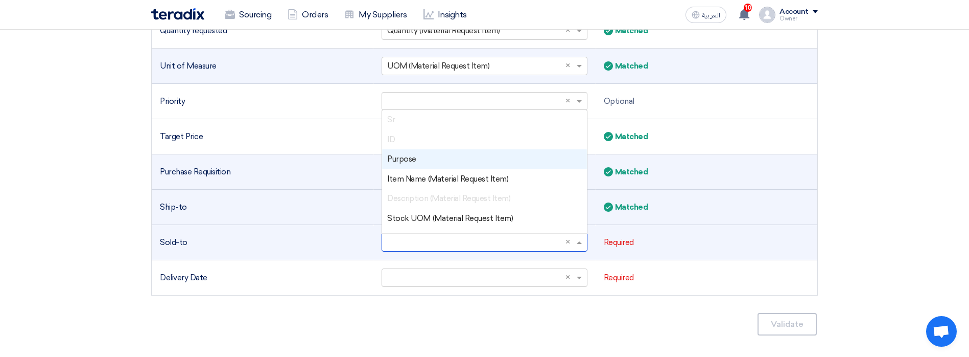
click at [429, 237] on input "text" at bounding box center [479, 242] width 184 height 17
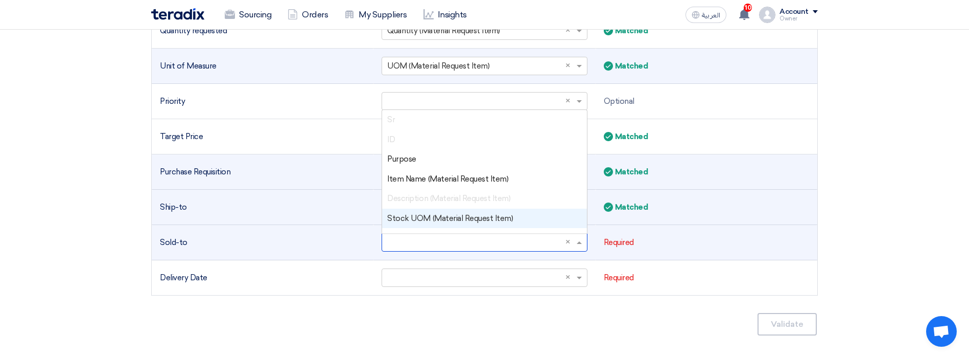
scroll to position [566, 0]
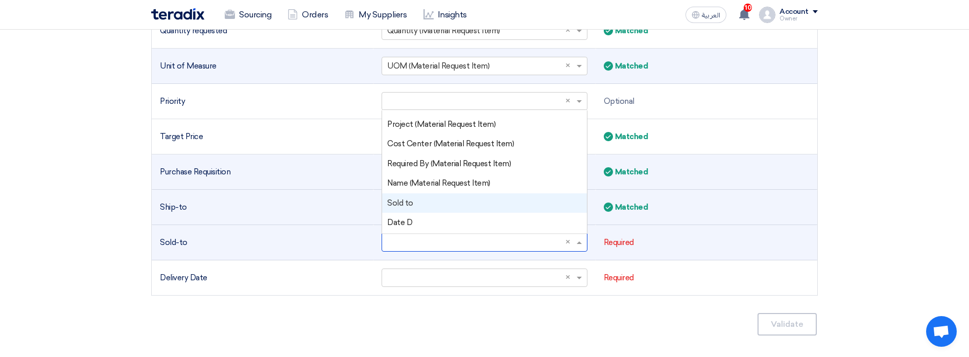
click at [419, 201] on div "Sold to" at bounding box center [484, 203] width 204 height 20
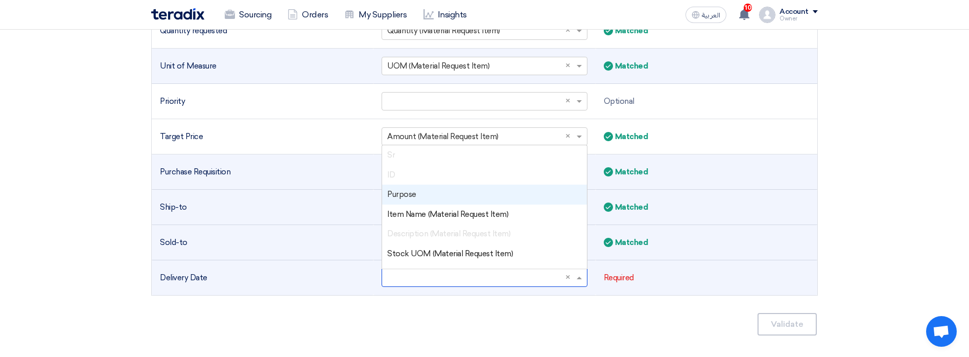
click at [410, 273] on input "text" at bounding box center [479, 277] width 184 height 17
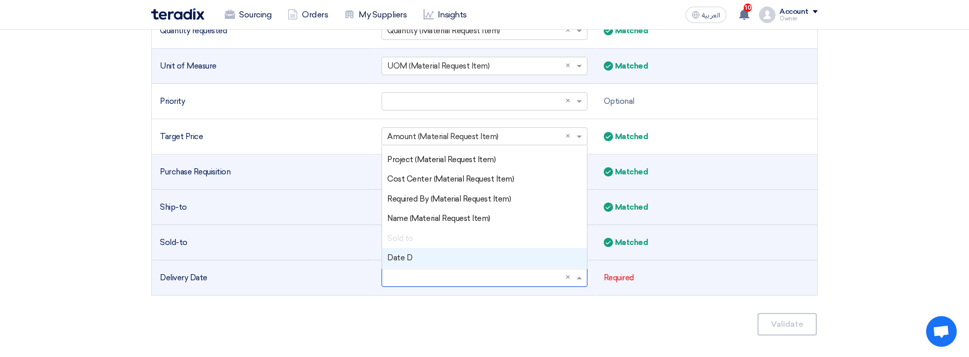
click at [417, 265] on div "Date D" at bounding box center [484, 258] width 204 height 20
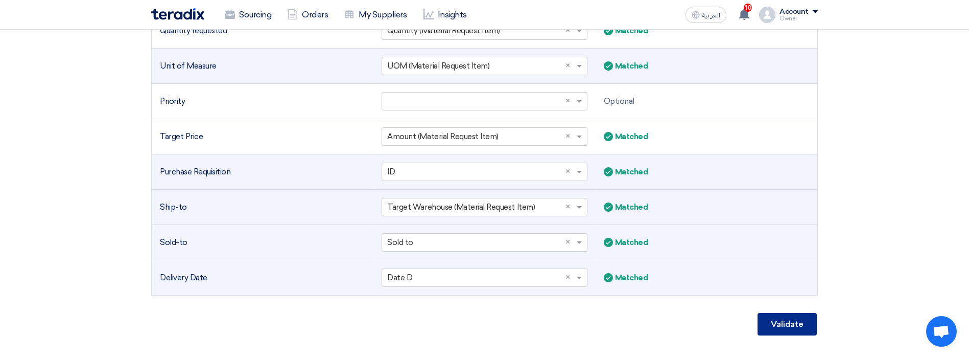
click at [793, 324] on button "Validate" at bounding box center [787, 324] width 59 height 22
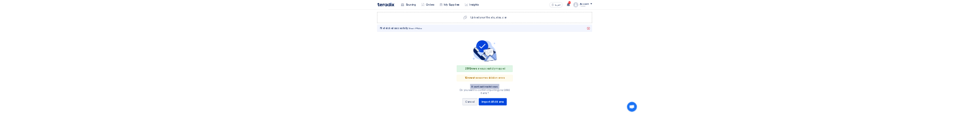
scroll to position [160, 0]
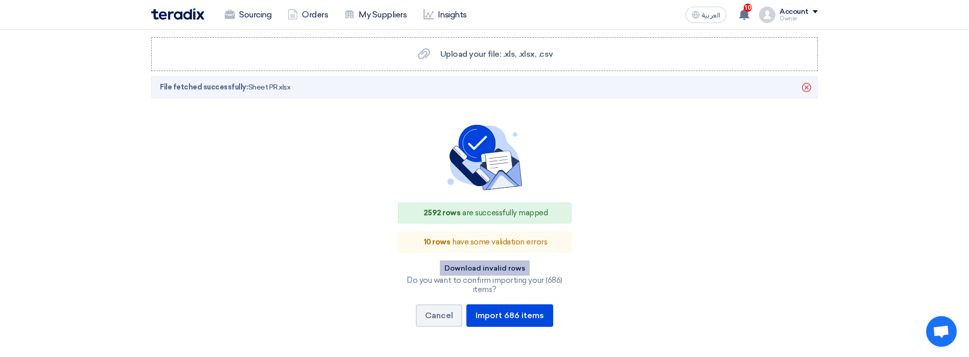
click at [477, 266] on button "Download invalid rows" at bounding box center [485, 267] width 90 height 15
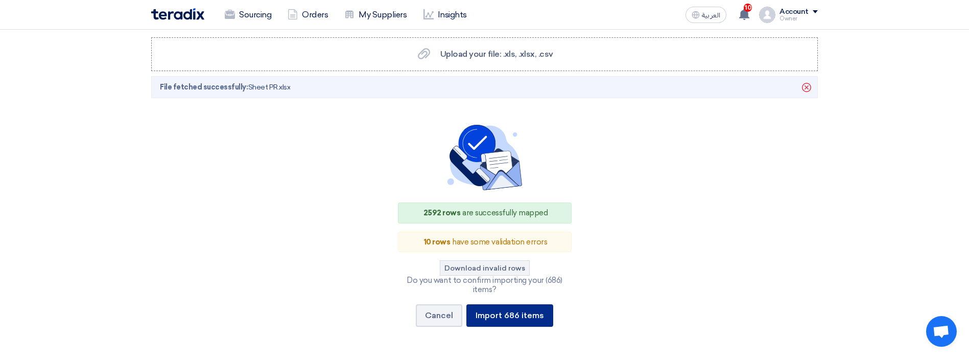
click at [520, 311] on button "Import 686 items" at bounding box center [509, 315] width 87 height 22
click at [519, 309] on button "Import 686 items" at bounding box center [509, 315] width 87 height 22
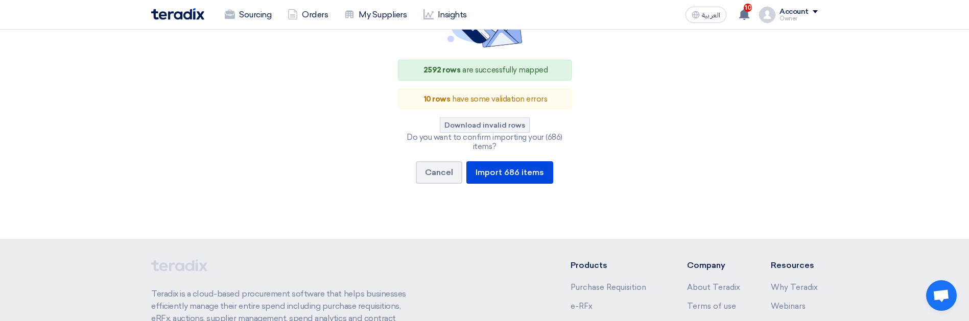
scroll to position [64, 0]
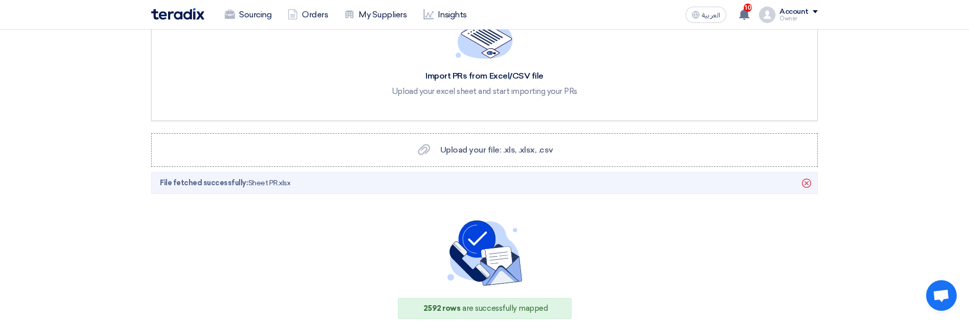
click at [450, 168] on div "Import PRs from Excel/CSV file Upload your excel sheet and start importing your…" at bounding box center [485, 222] width 682 height 472
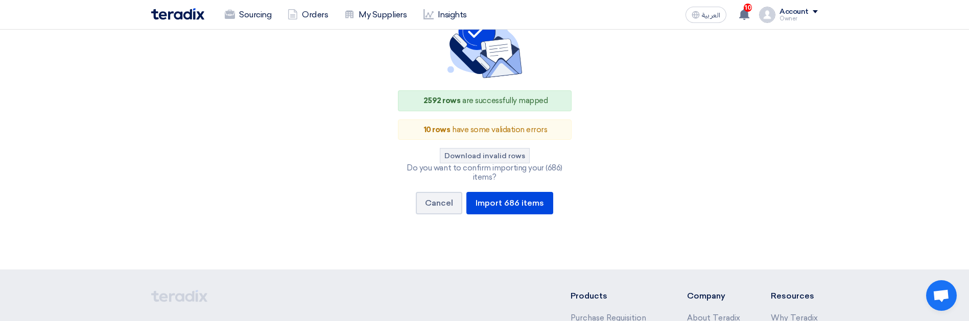
scroll to position [273, 0]
click at [439, 210] on button "Cancel" at bounding box center [439, 203] width 46 height 22
click at [430, 199] on button "Cancel" at bounding box center [439, 203] width 46 height 22
click at [259, 17] on link "Sourcing" at bounding box center [248, 15] width 63 height 22
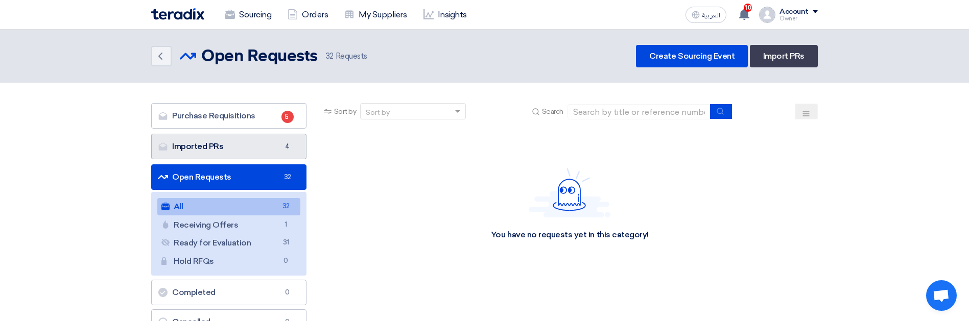
click at [259, 149] on link "Imported PRs Imported PRs 4" at bounding box center [228, 147] width 155 height 26
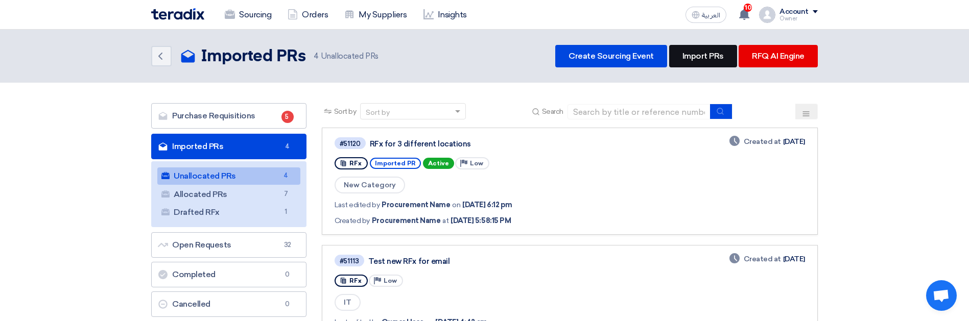
click at [706, 60] on link "Import PRs" at bounding box center [703, 56] width 68 height 22
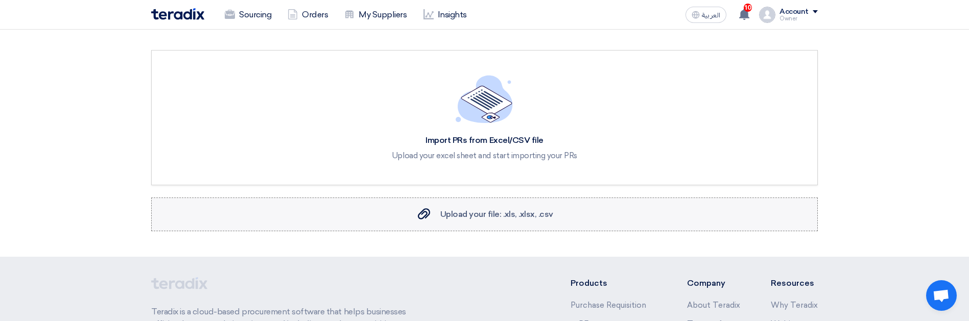
click at [499, 208] on div "Upload your file: .xls, .xlsx, .csv Upload your file: .xls, .xlsx, .csv" at bounding box center [484, 214] width 137 height 12
click at [0, 0] on input "Upload your file: .xls, .xlsx, .csv Upload your file: .xls, .xlsx, .csv" at bounding box center [0, 0] width 0 height 0
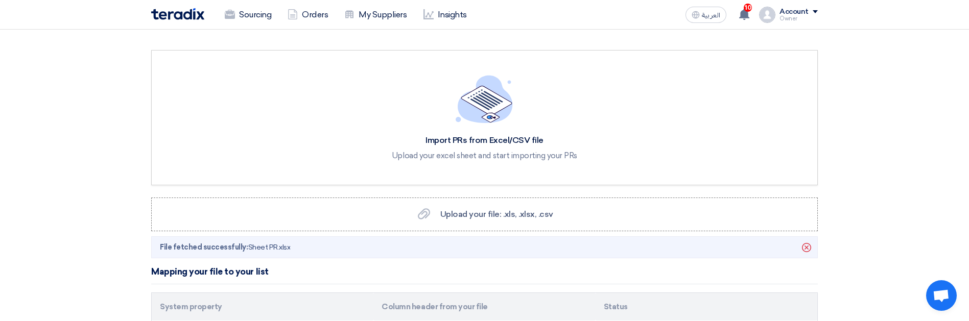
scroll to position [222, 0]
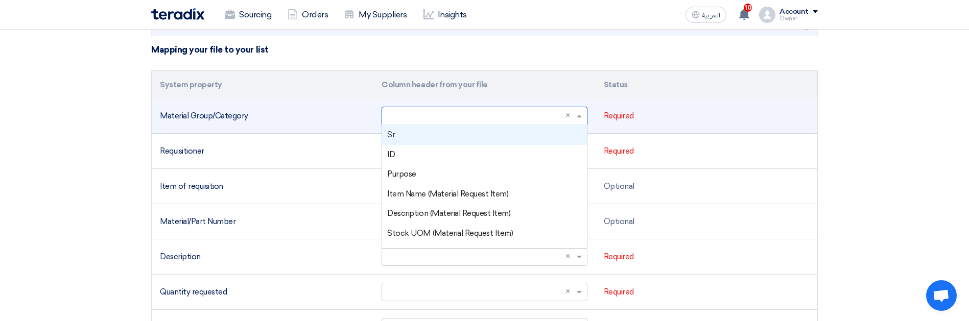
click at [435, 117] on input "text" at bounding box center [479, 116] width 184 height 17
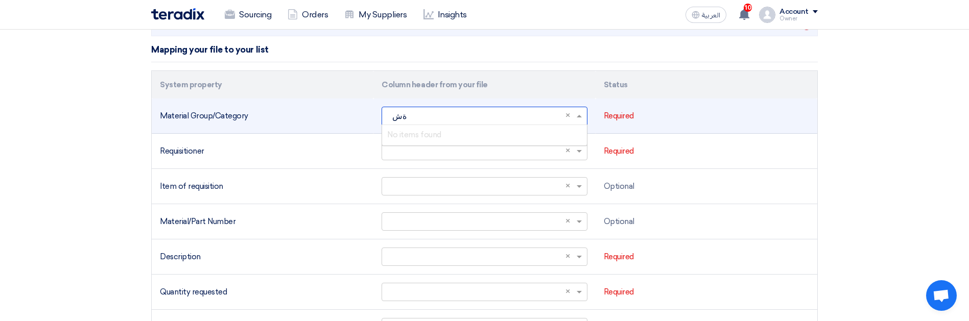
type input "ة"
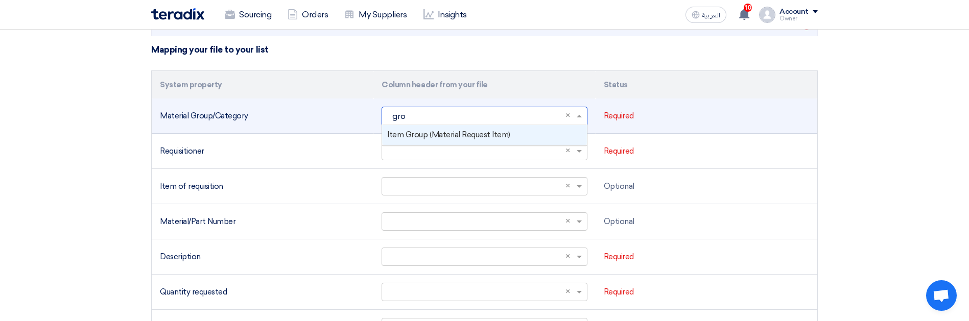
type input "grou"
click at [438, 134] on span "Item Group (Material Request Item)" at bounding box center [448, 134] width 123 height 9
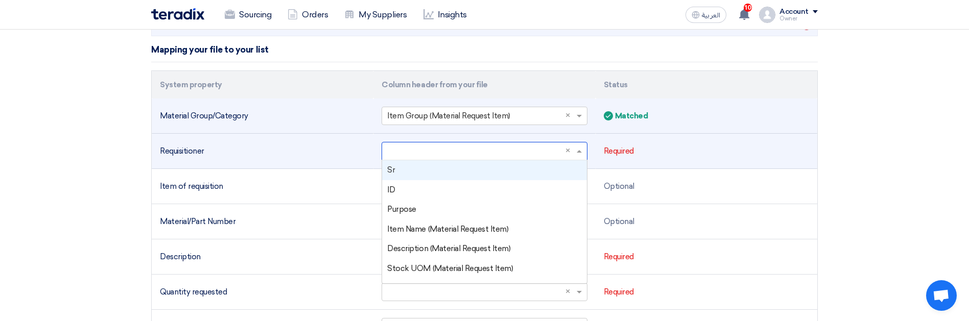
click at [450, 149] on input "text" at bounding box center [479, 151] width 184 height 17
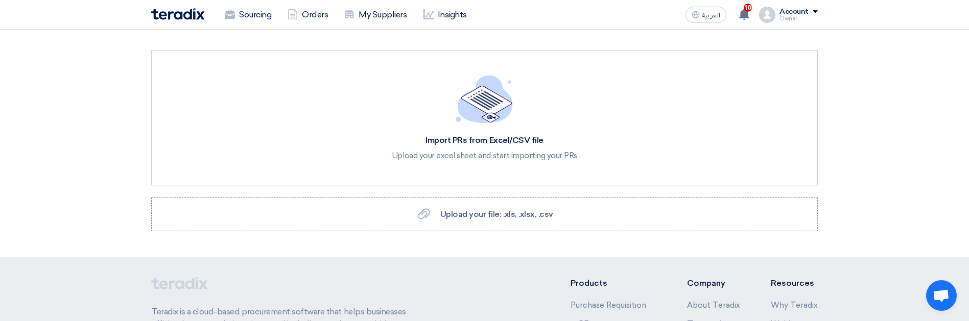
scroll to position [167, 0]
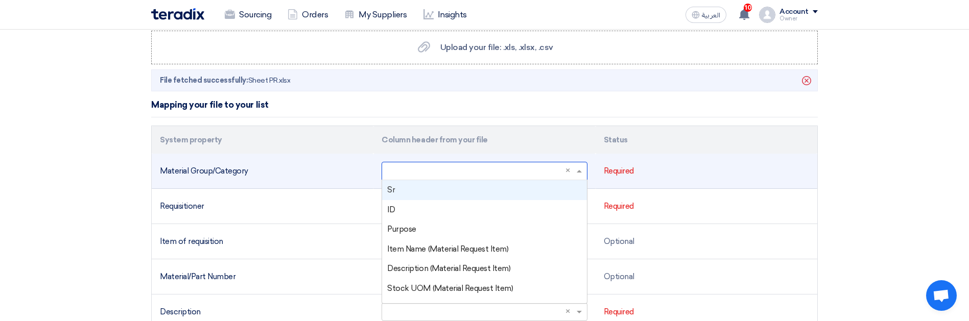
click at [433, 175] on input "text" at bounding box center [479, 171] width 184 height 17
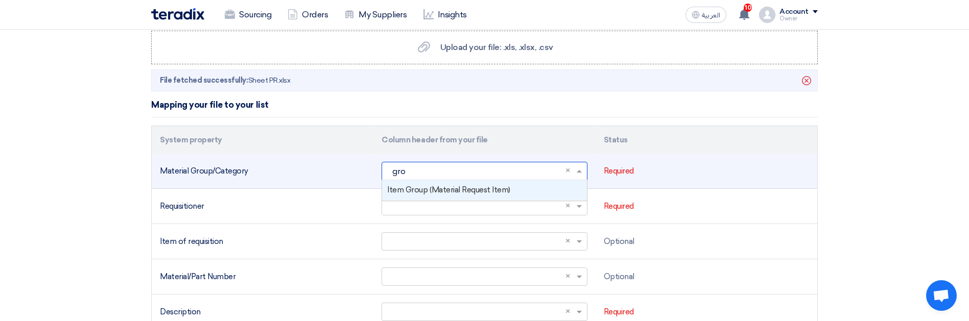
type input "grou"
click at [449, 189] on span "Item Group (Material Request Item)" at bounding box center [448, 189] width 123 height 9
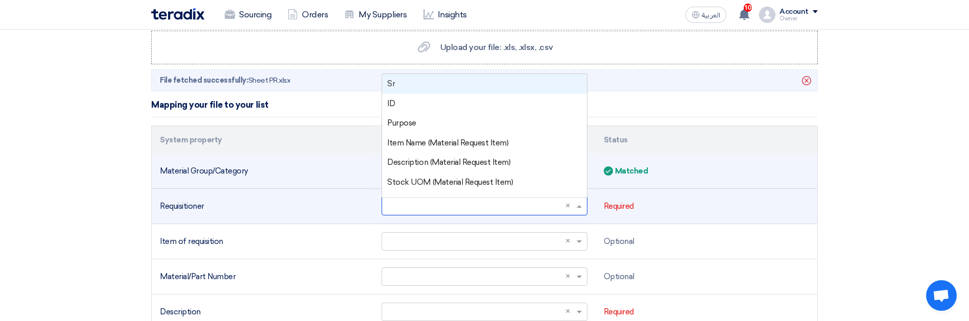
click at [425, 204] on input "text" at bounding box center [479, 206] width 184 height 17
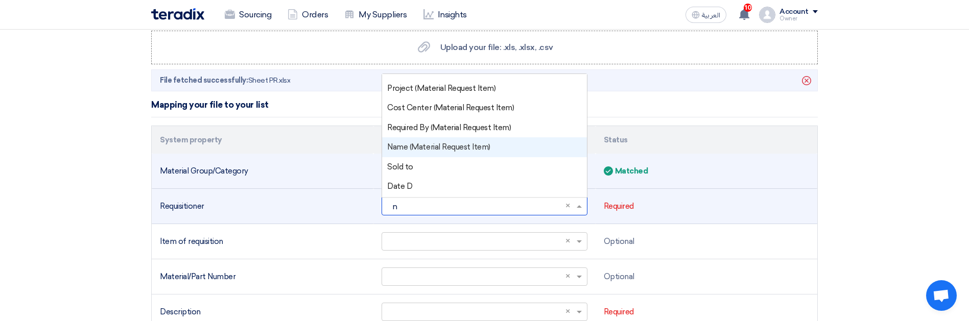
scroll to position [0, 0]
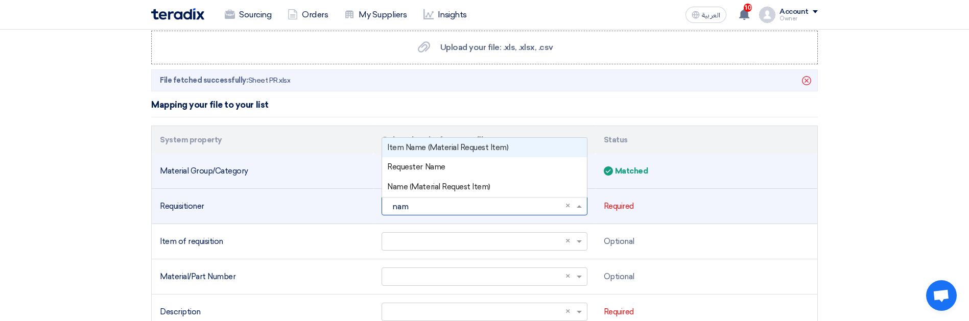
type input "name"
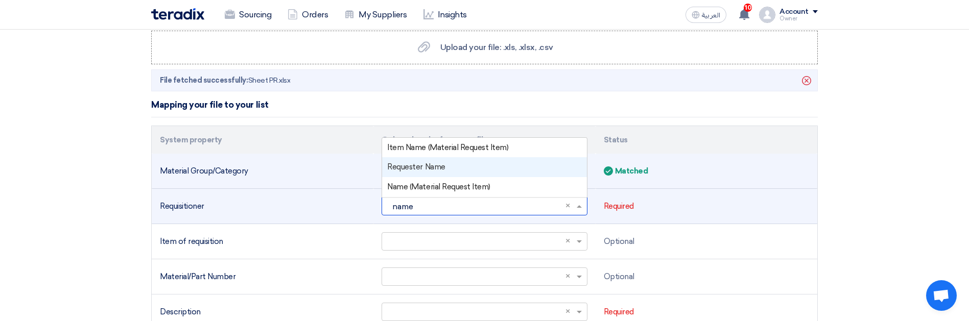
click at [395, 164] on span "Requester Name" at bounding box center [416, 166] width 58 height 9
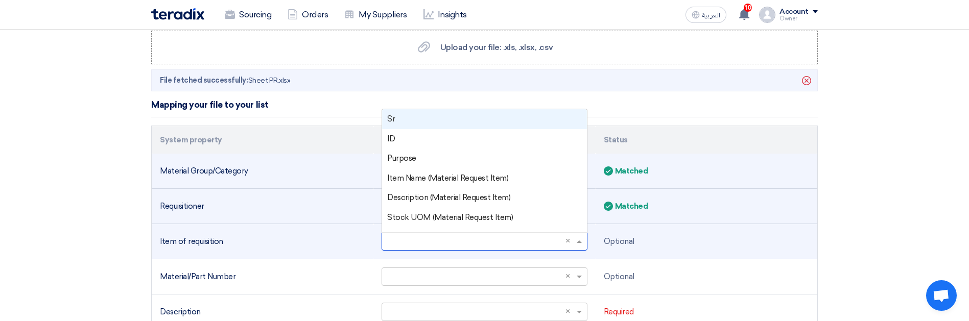
click at [408, 244] on input "text" at bounding box center [479, 241] width 184 height 17
click at [403, 114] on div "Sr" at bounding box center [484, 119] width 204 height 20
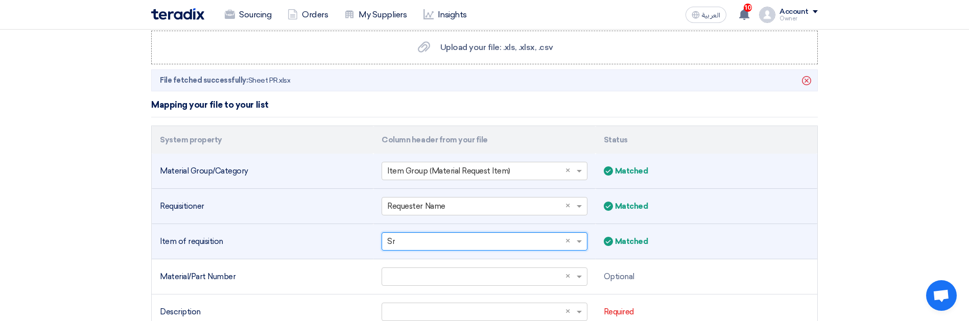
scroll to position [216, 0]
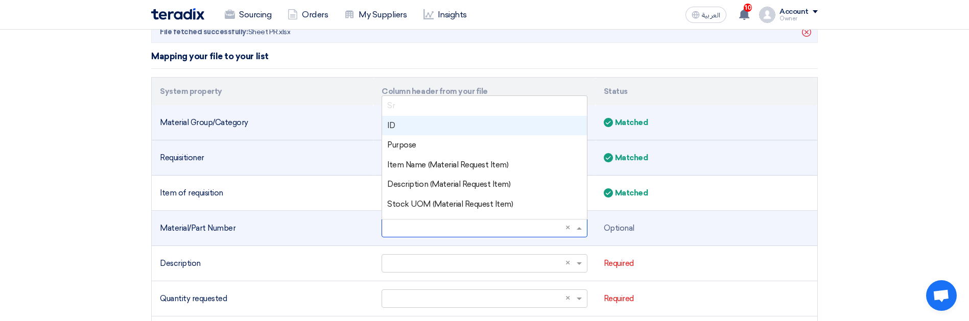
click at [409, 231] on input "text" at bounding box center [479, 228] width 184 height 17
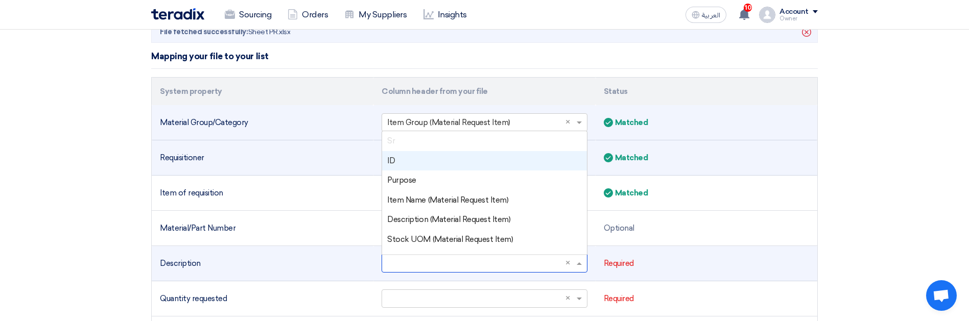
click at [415, 255] on input "text" at bounding box center [479, 263] width 184 height 17
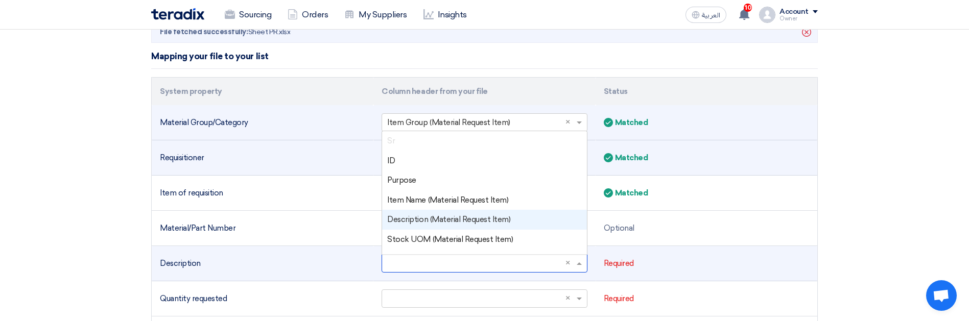
click at [461, 216] on span "Description (Material Request Item)" at bounding box center [448, 219] width 123 height 9
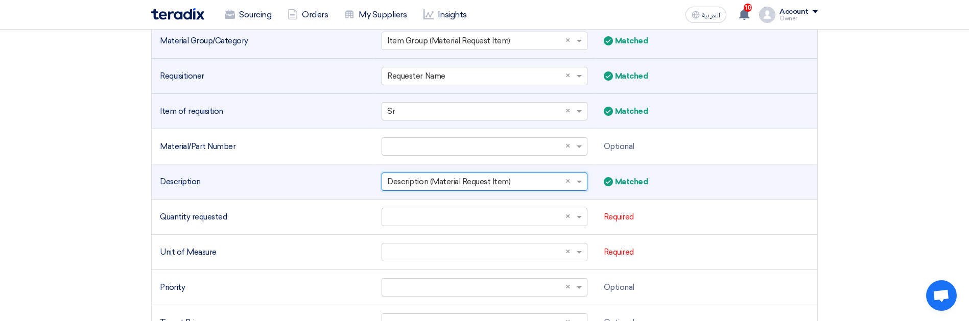
scroll to position [309, 0]
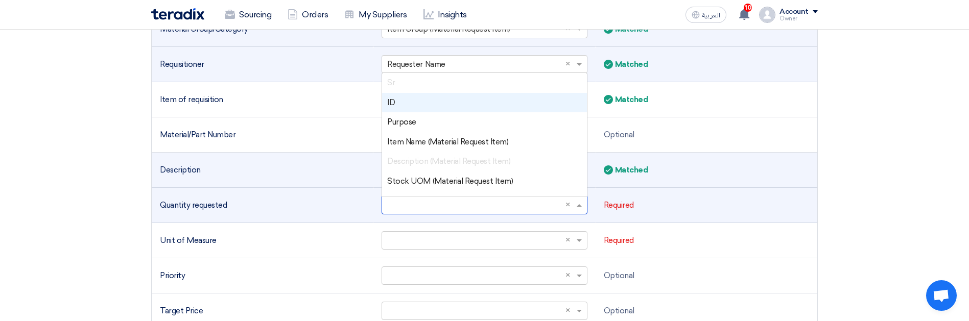
click at [410, 201] on input "text" at bounding box center [479, 205] width 184 height 17
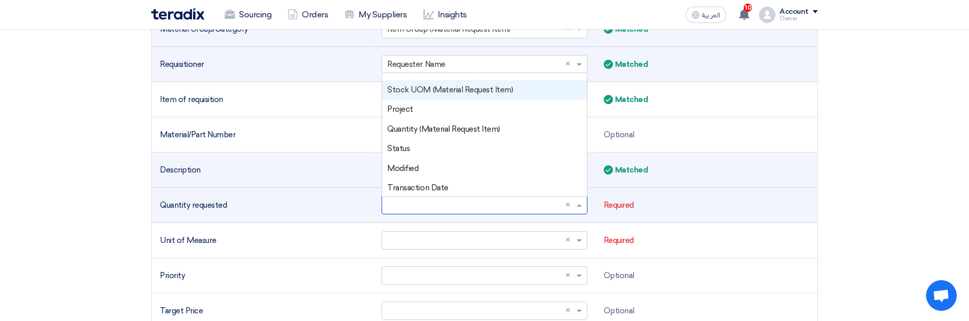
scroll to position [92, 0]
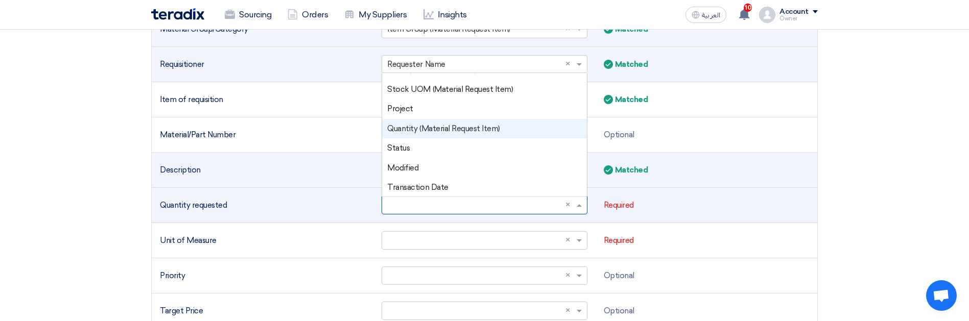
click at [417, 129] on span "Quantity (Material Request Item)" at bounding box center [443, 128] width 113 height 9
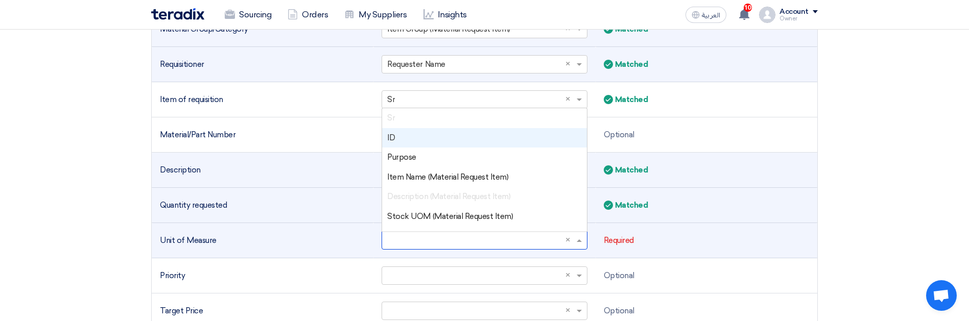
click at [411, 247] on input "text" at bounding box center [479, 240] width 184 height 17
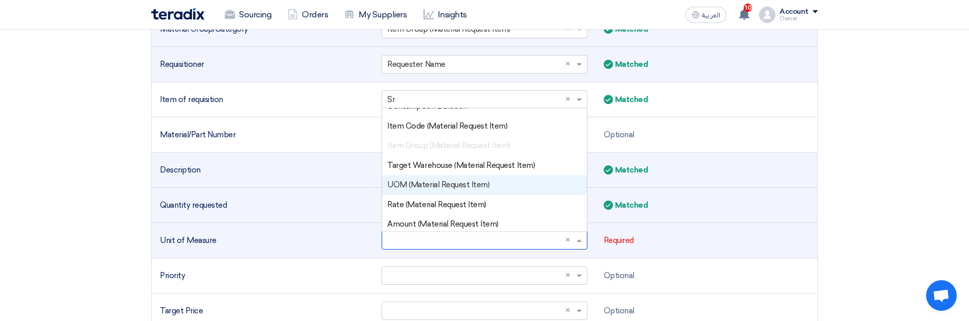
scroll to position [445, 0]
click at [433, 176] on div "UOM (Material Request Item)" at bounding box center [484, 184] width 204 height 20
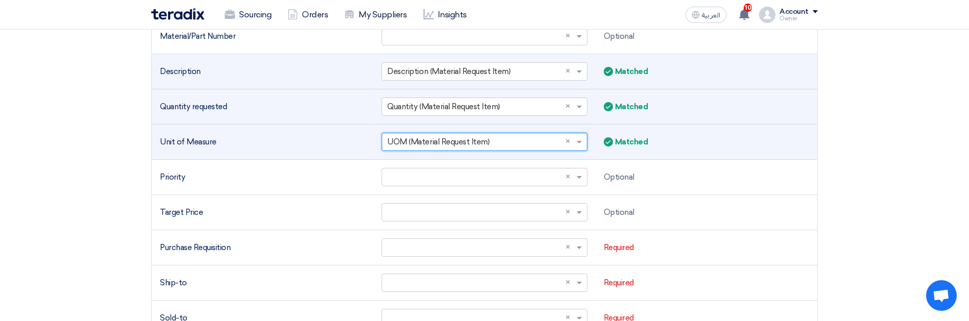
scroll to position [409, 0]
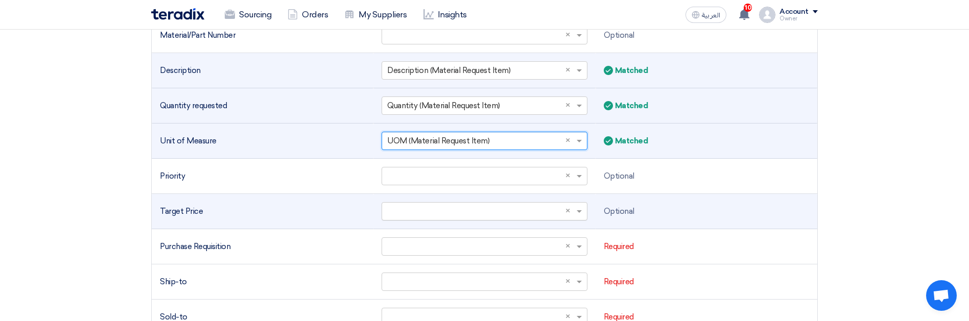
click at [441, 211] on input "text" at bounding box center [479, 211] width 184 height 17
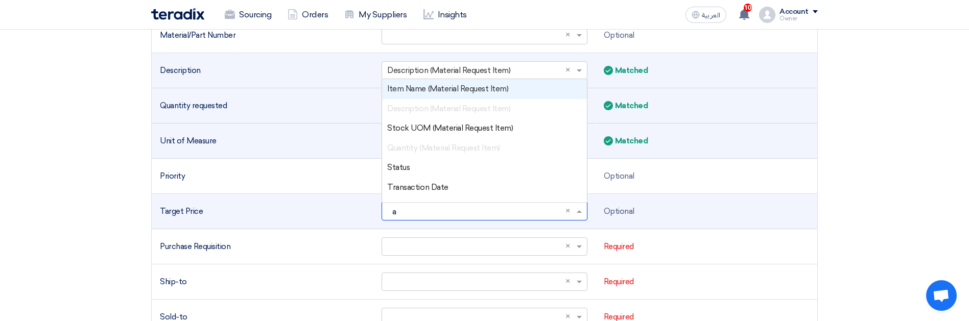
type input "am"
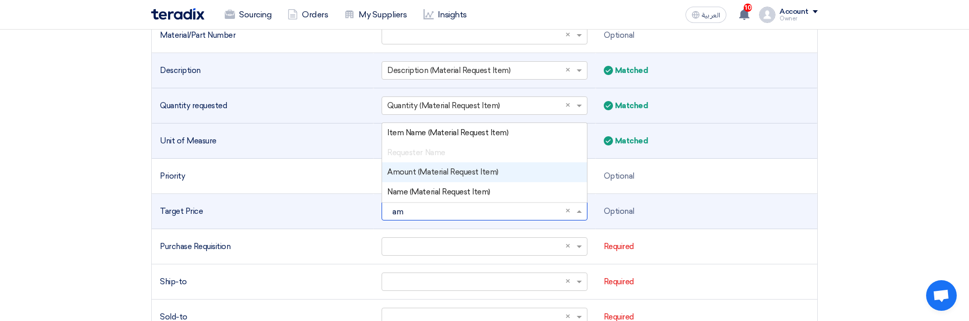
click at [393, 175] on span "Amount (Material Request Item)" at bounding box center [442, 172] width 111 height 9
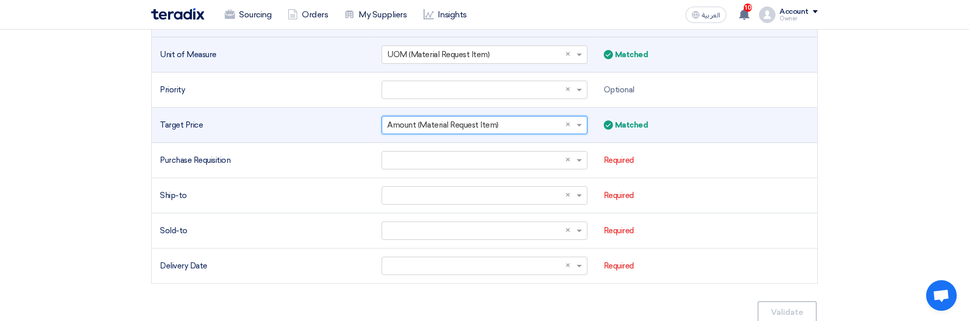
scroll to position [506, 0]
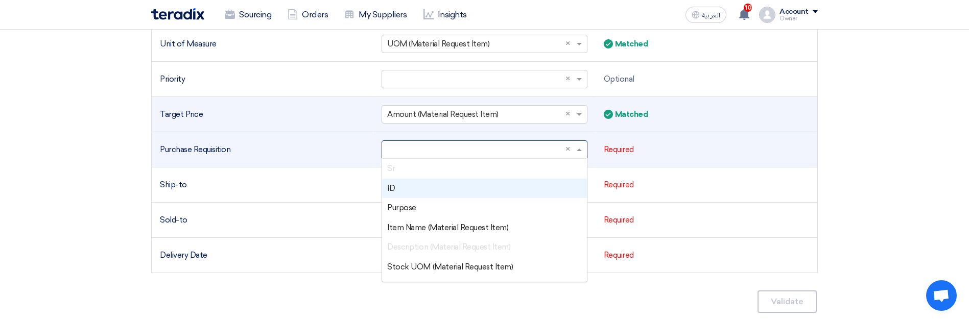
click at [398, 150] on input "text" at bounding box center [479, 150] width 184 height 17
click at [392, 191] on span "ID" at bounding box center [391, 188] width 8 height 9
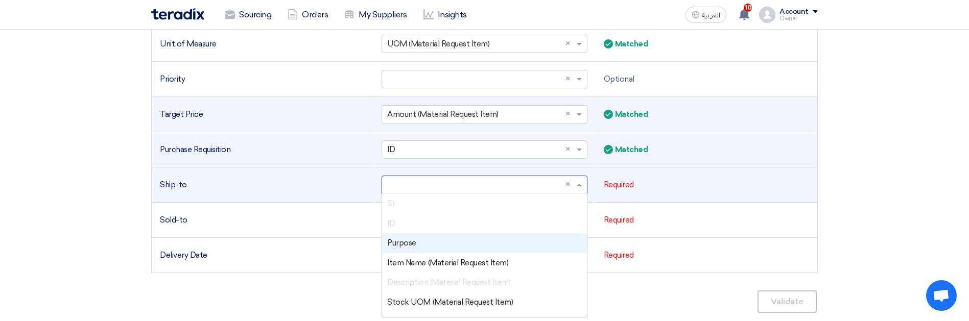
click at [392, 186] on input "text" at bounding box center [479, 185] width 184 height 17
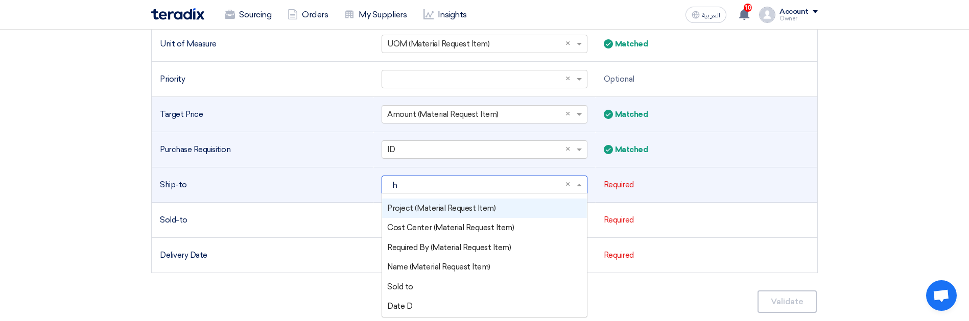
scroll to position [0, 0]
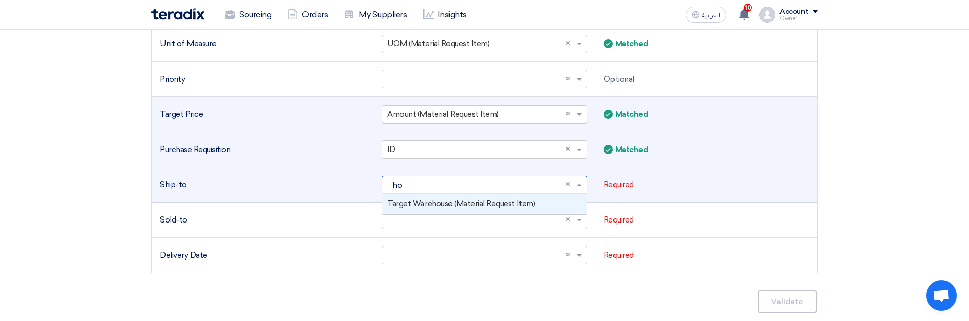
type input "hou"
click at [404, 207] on span "Target Warehouse (Material Request Item)" at bounding box center [461, 203] width 148 height 9
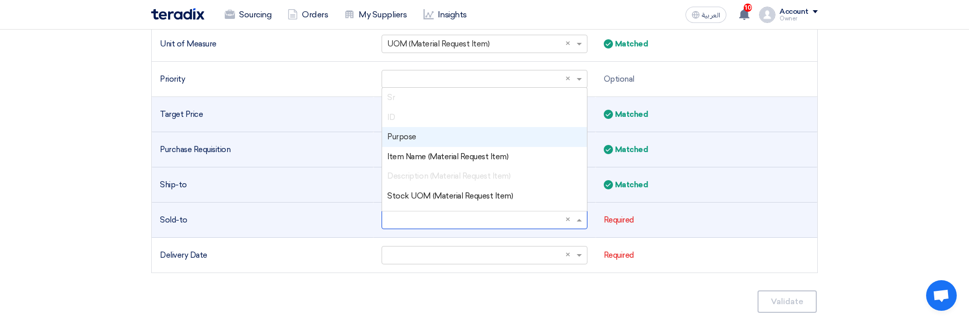
click at [423, 226] on input "text" at bounding box center [479, 220] width 184 height 17
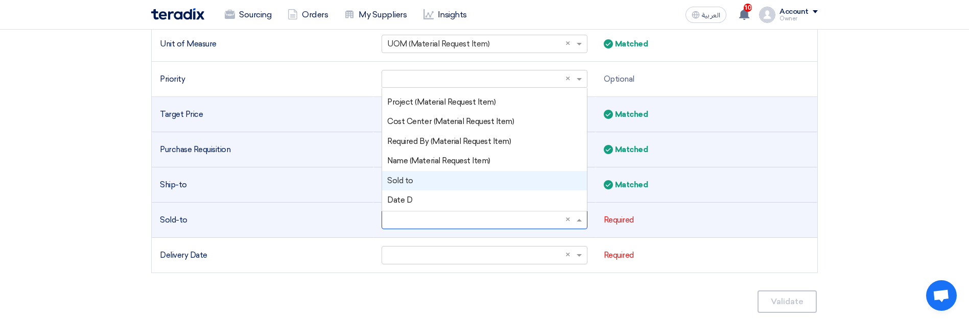
click at [421, 183] on div "Sold to" at bounding box center [484, 181] width 204 height 20
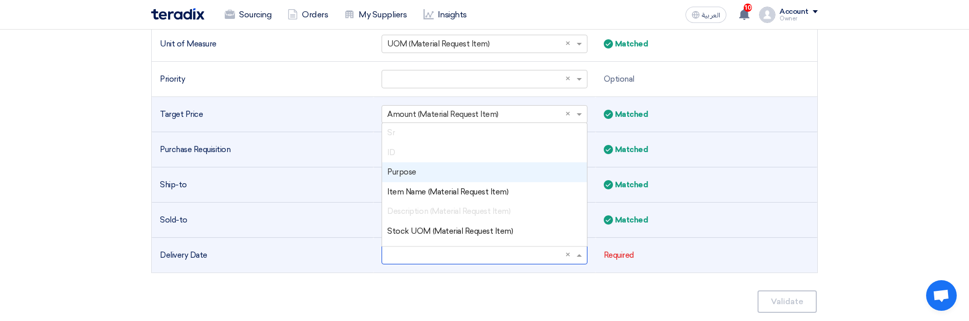
click at [408, 251] on input "text" at bounding box center [479, 255] width 184 height 17
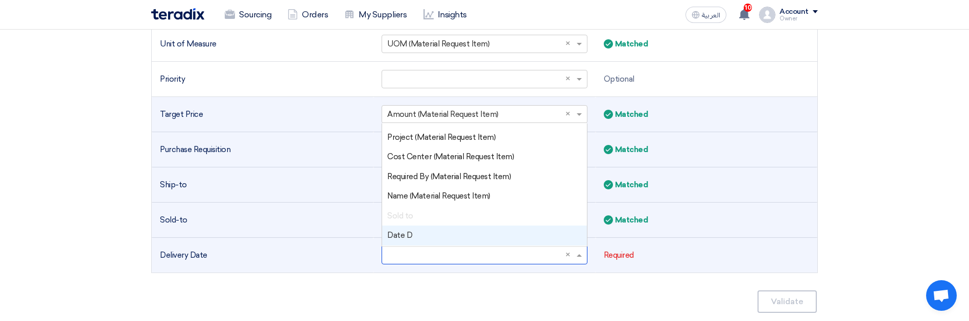
click at [408, 235] on span "Date D" at bounding box center [399, 235] width 25 height 9
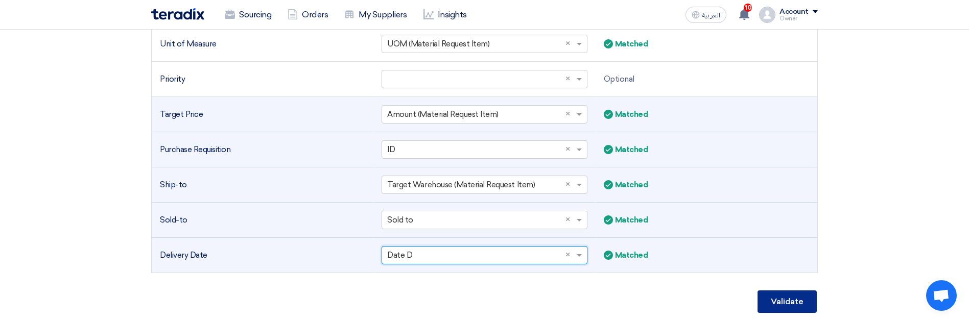
click at [791, 299] on button "Validate" at bounding box center [787, 302] width 59 height 22
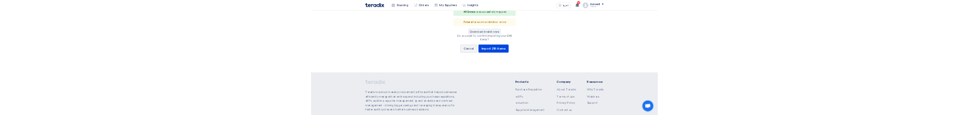
scroll to position [338, 0]
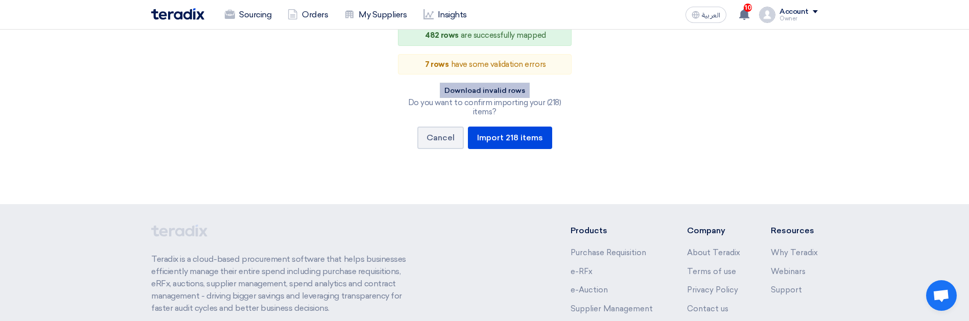
click at [482, 86] on button "Download invalid rows" at bounding box center [485, 90] width 90 height 15
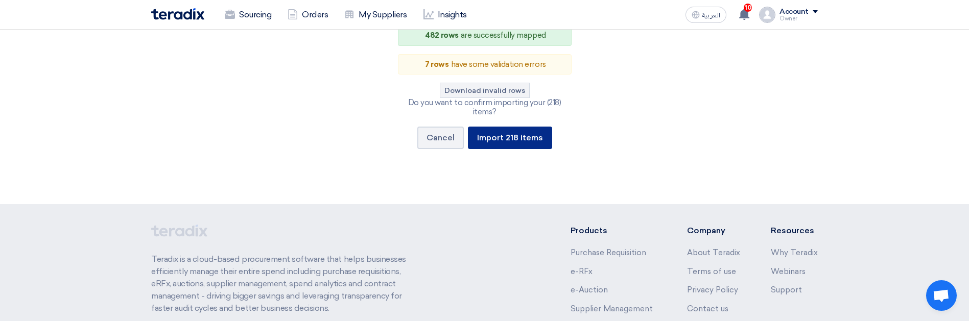
click at [525, 139] on button "Import 218 items" at bounding box center [510, 138] width 84 height 22
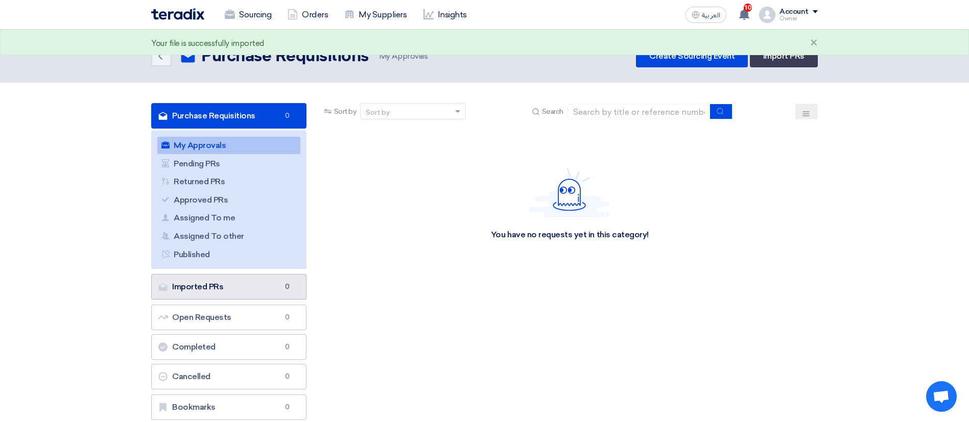
click at [226, 277] on link "Imported PRs Imported PRs 0" at bounding box center [228, 287] width 155 height 26
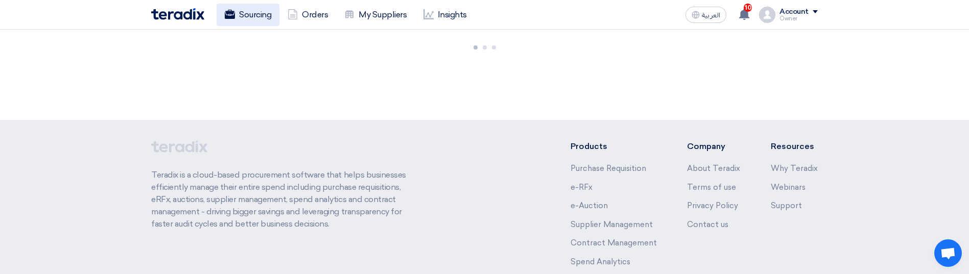
click at [252, 17] on link "Sourcing" at bounding box center [248, 15] width 63 height 22
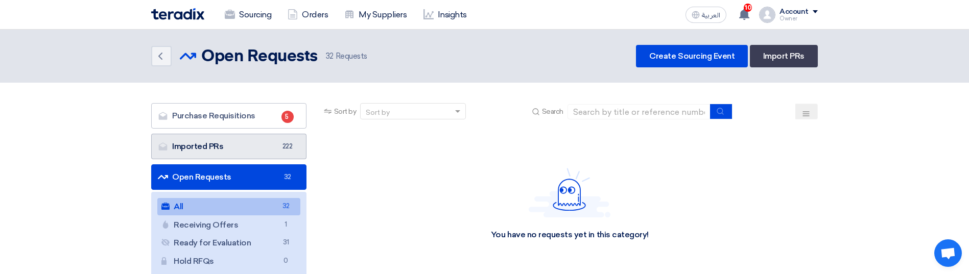
click at [243, 144] on link "Imported PRs Imported PRs 222" at bounding box center [228, 147] width 155 height 26
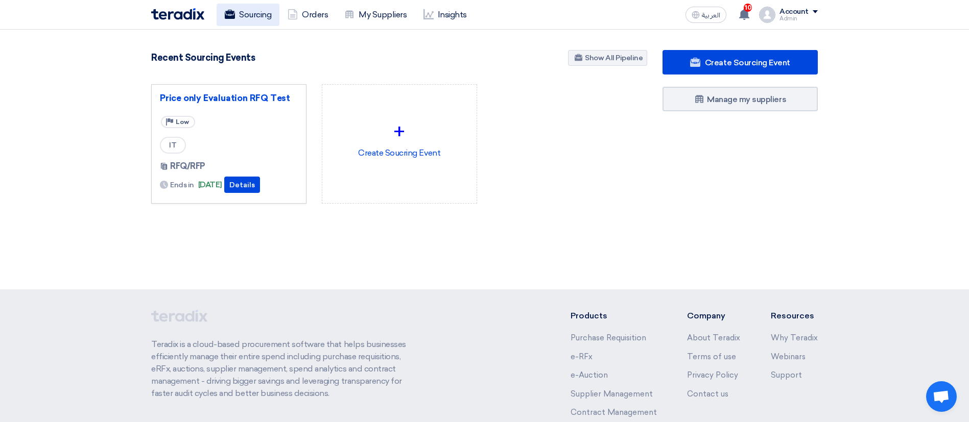
click at [256, 21] on link "Sourcing" at bounding box center [248, 15] width 63 height 22
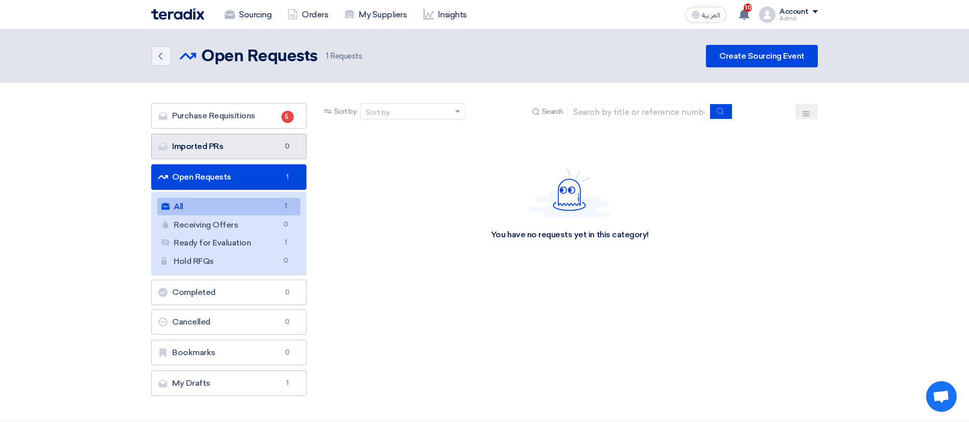
click at [279, 144] on link "Imported PRs Imported PRs 0" at bounding box center [228, 147] width 155 height 26
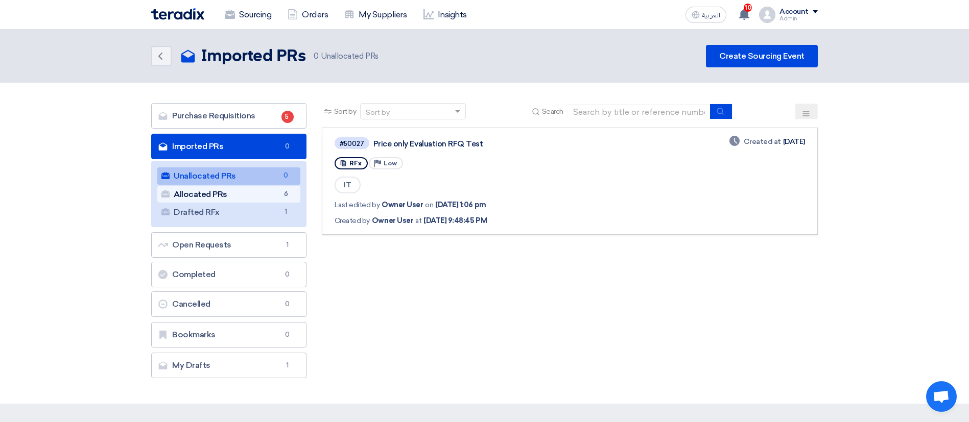
click at [278, 197] on link "Allocated PRs Allocated PRs 6" at bounding box center [228, 194] width 143 height 17
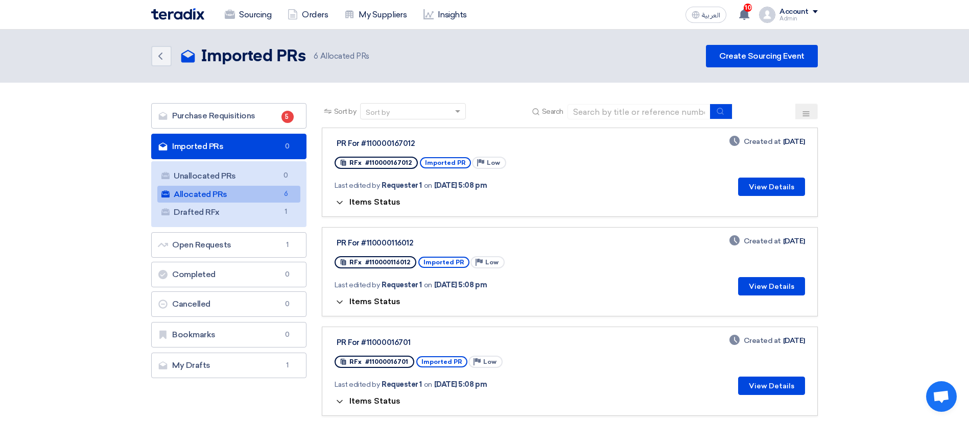
click at [794, 13] on div "Account" at bounding box center [794, 12] width 29 height 9
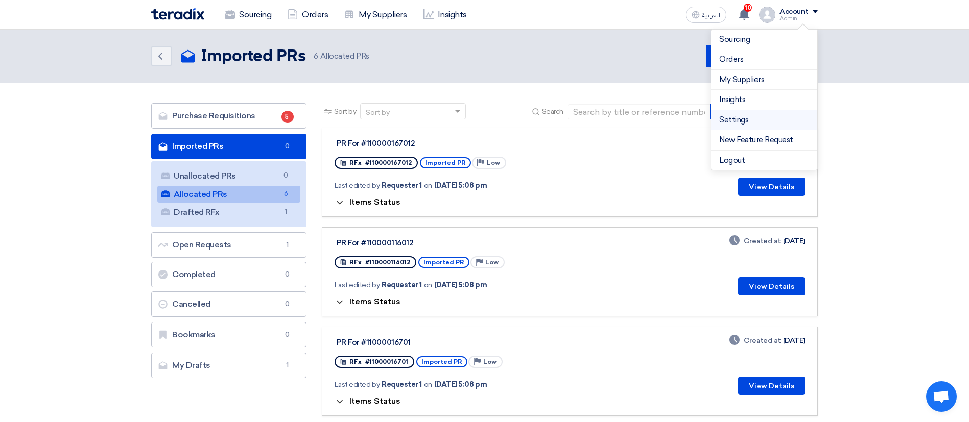
click at [742, 116] on link "Settings" at bounding box center [764, 120] width 90 height 12
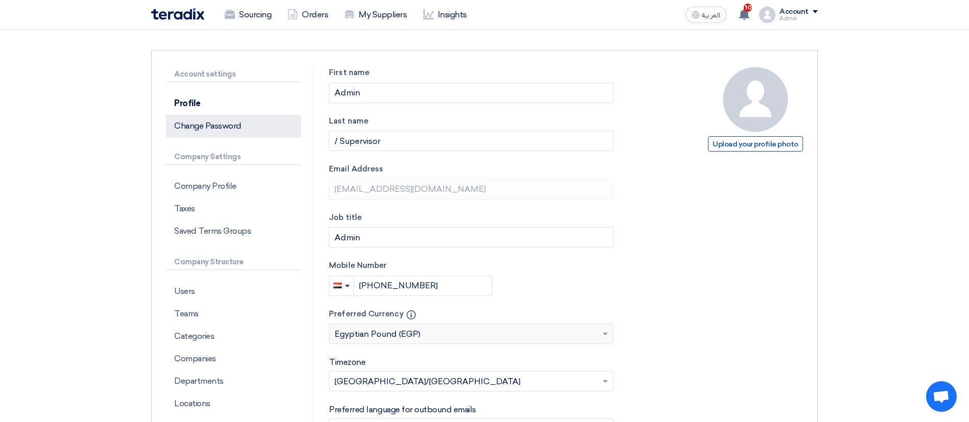
scroll to position [292, 0]
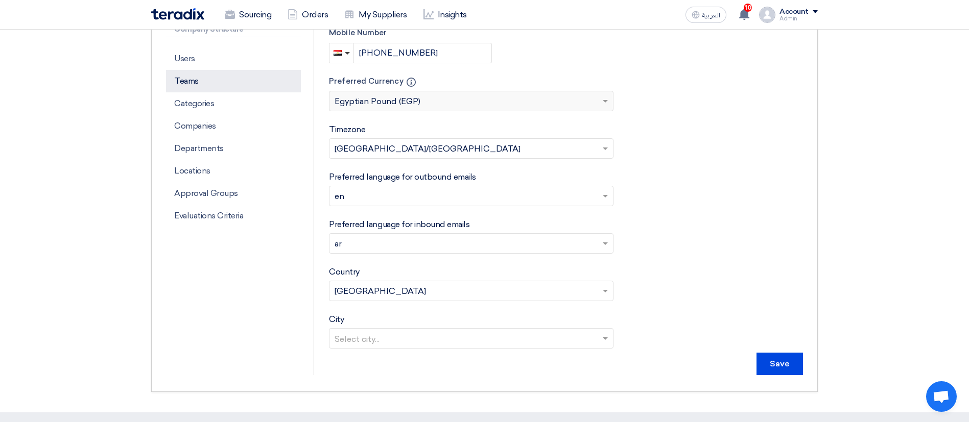
click at [201, 85] on p "Teams" at bounding box center [233, 81] width 135 height 22
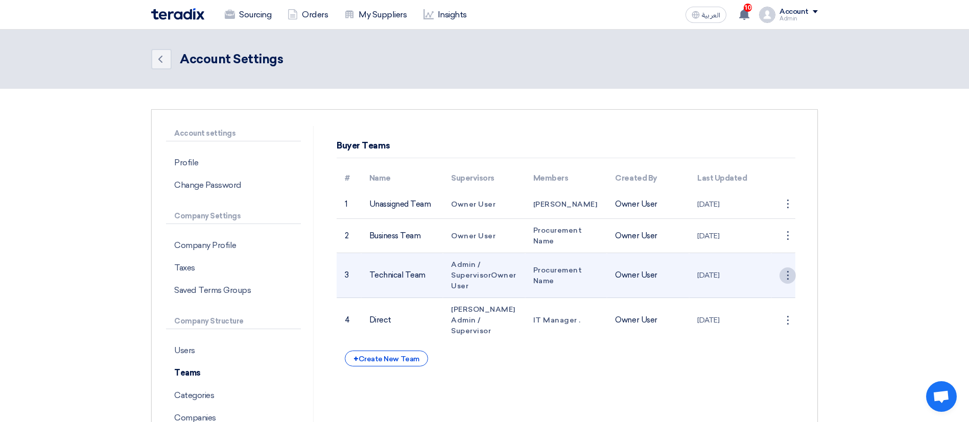
click at [791, 277] on div "⋮" at bounding box center [788, 276] width 16 height 16
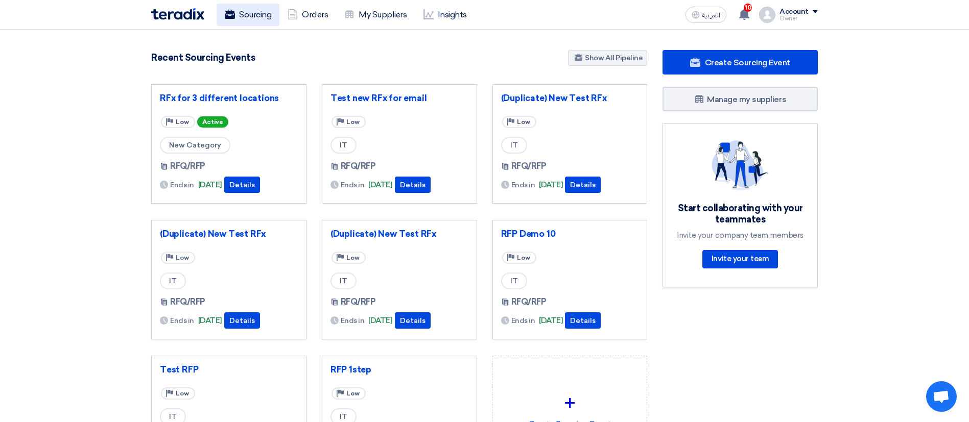
click at [243, 12] on link "Sourcing" at bounding box center [248, 15] width 63 height 22
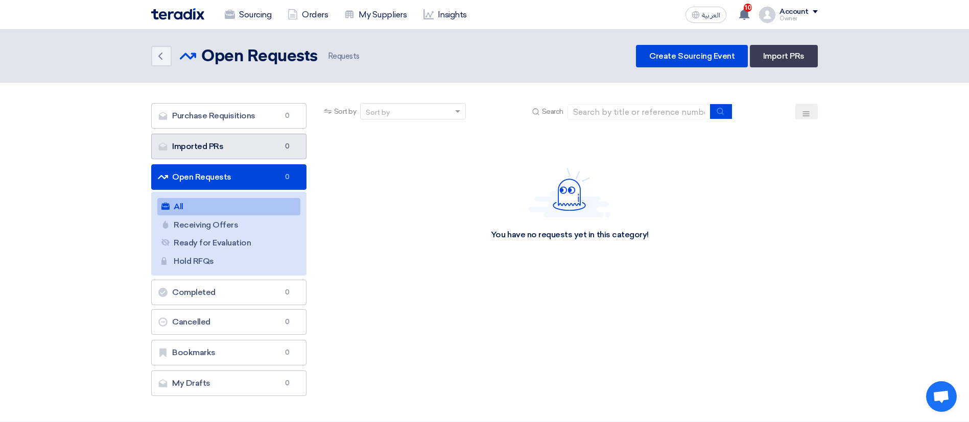
click at [244, 151] on link "Imported PRs Imported PRs 0" at bounding box center [228, 147] width 155 height 26
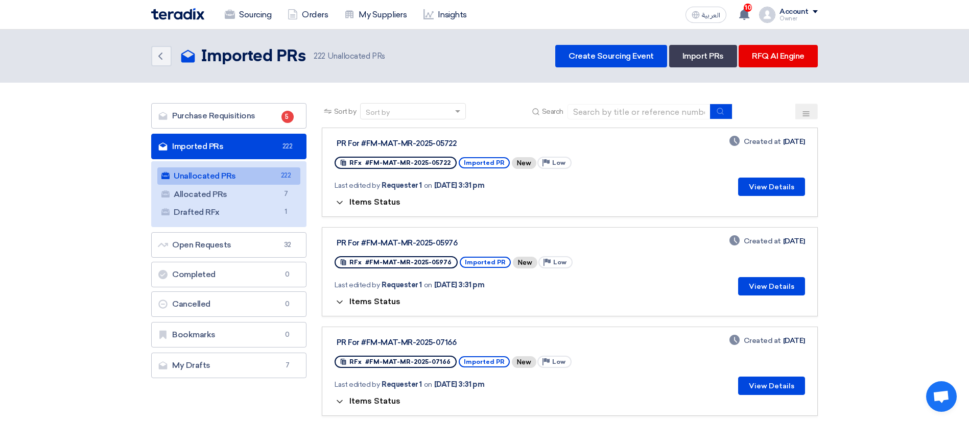
click at [367, 206] on span "Items Status" at bounding box center [374, 202] width 51 height 10
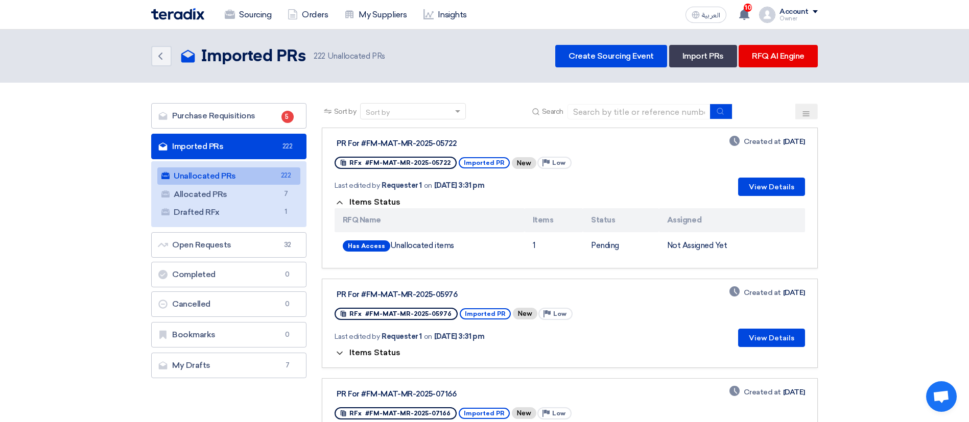
click at [363, 203] on span "Items Status" at bounding box center [374, 202] width 51 height 10
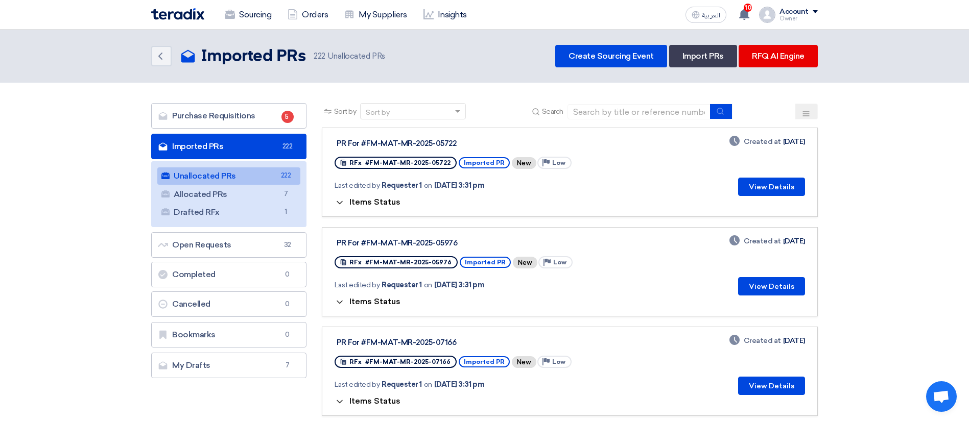
click at [366, 298] on span "Items Status" at bounding box center [374, 302] width 51 height 10
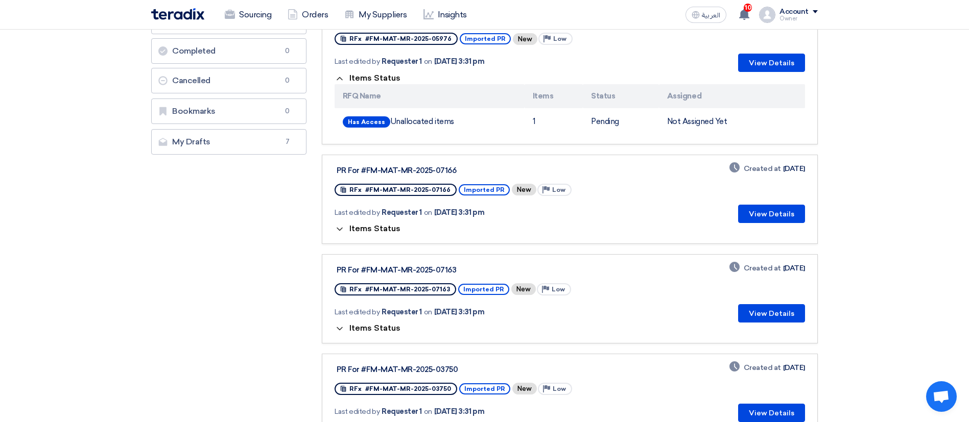
scroll to position [225, 0]
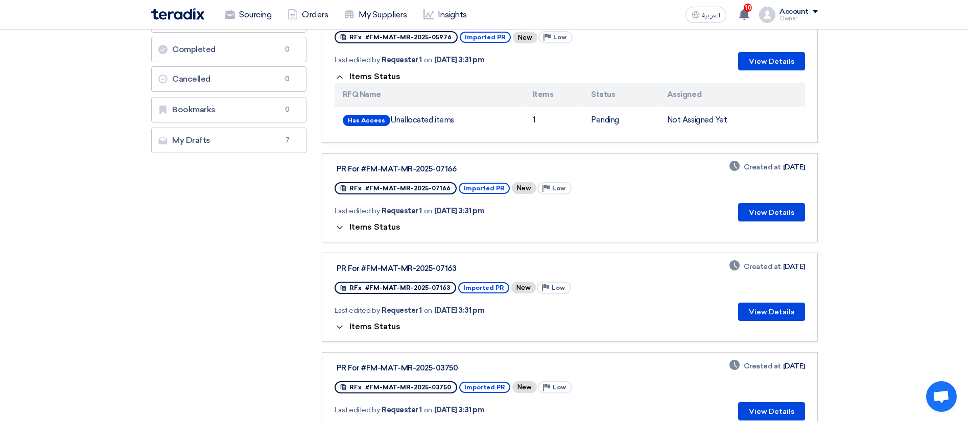
click at [344, 222] on div "Items Status" at bounding box center [570, 228] width 471 height 12
click at [358, 224] on span "Items Status" at bounding box center [374, 228] width 51 height 10
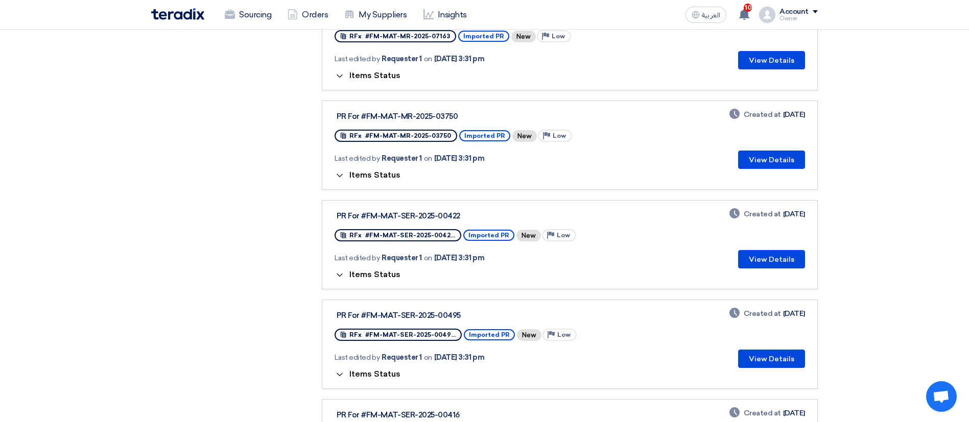
scroll to position [539, 0]
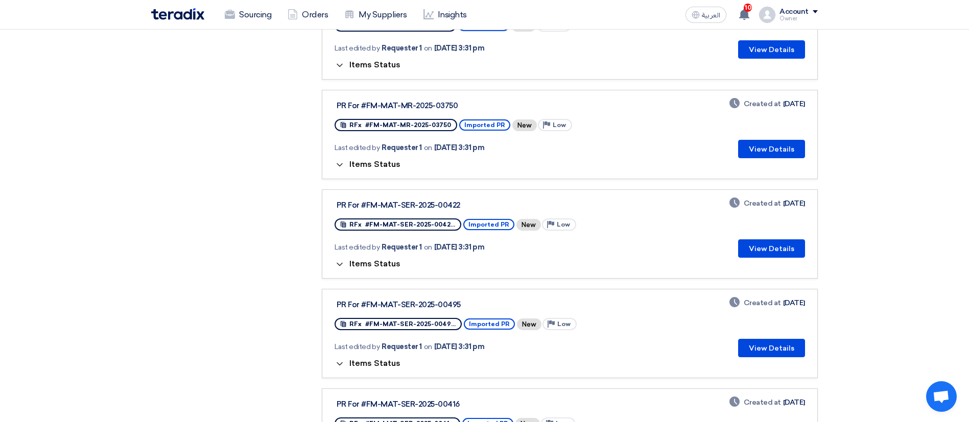
click at [382, 265] on span "Items Status" at bounding box center [374, 264] width 51 height 10
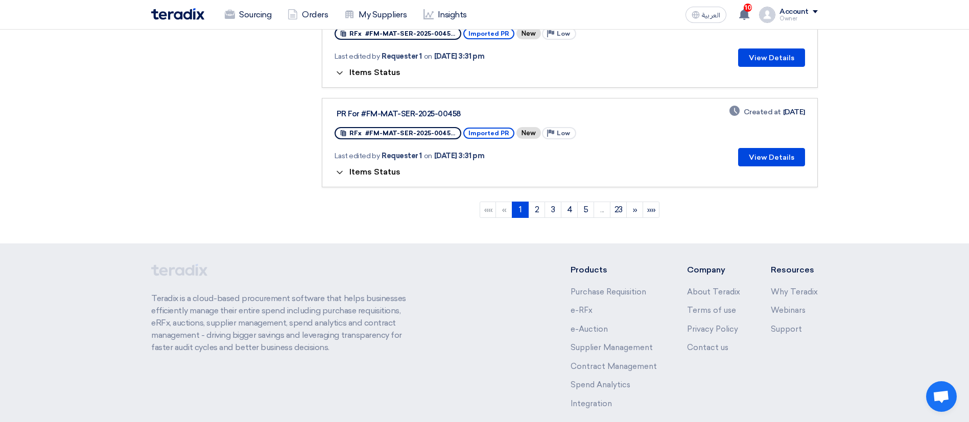
scroll to position [1133, 0]
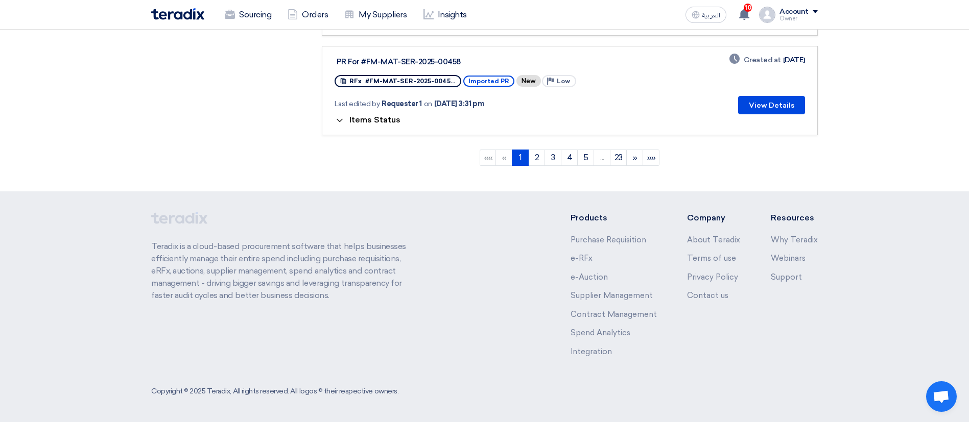
click at [367, 122] on span "Items Status" at bounding box center [374, 120] width 51 height 10
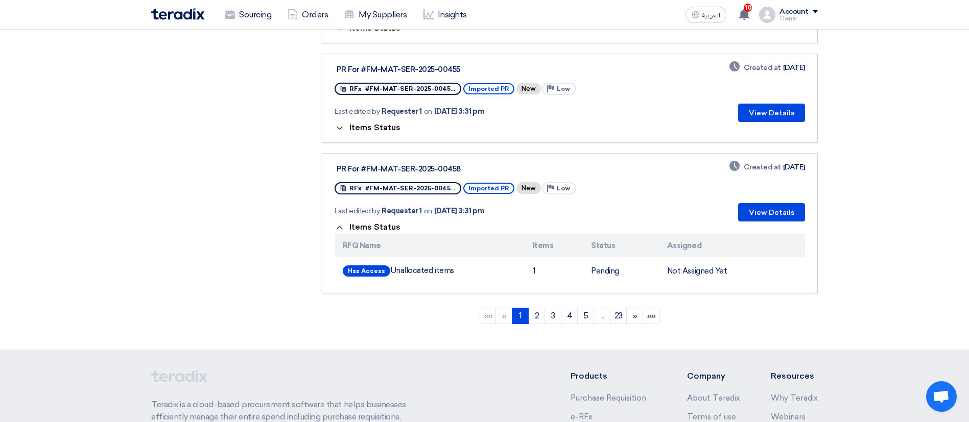
scroll to position [1024, 0]
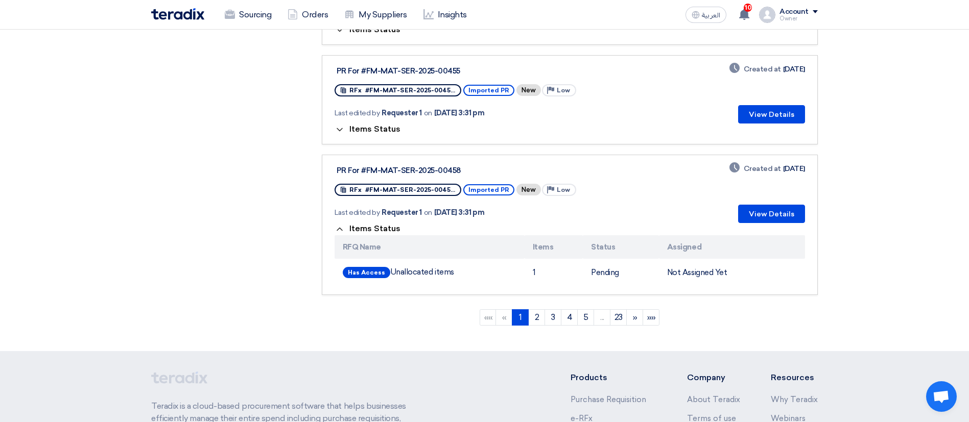
click at [369, 129] on span "Items Status" at bounding box center [374, 130] width 51 height 10
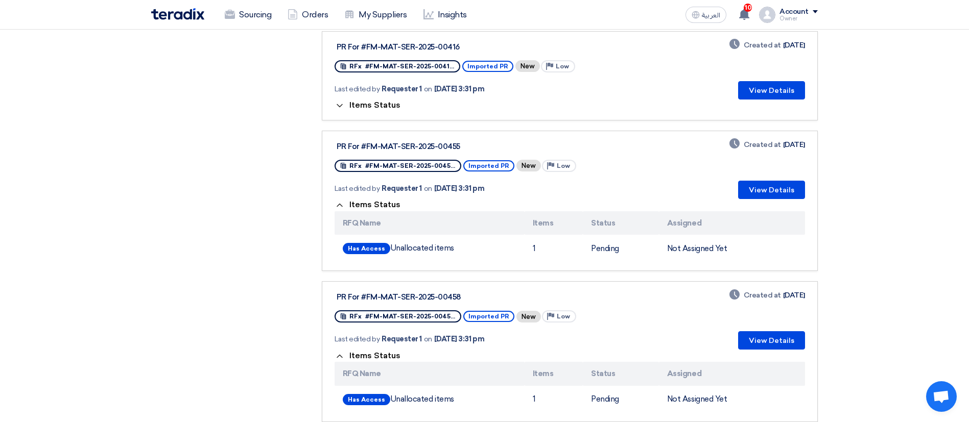
scroll to position [949, 0]
click at [364, 107] on span "Items Status" at bounding box center [374, 105] width 51 height 10
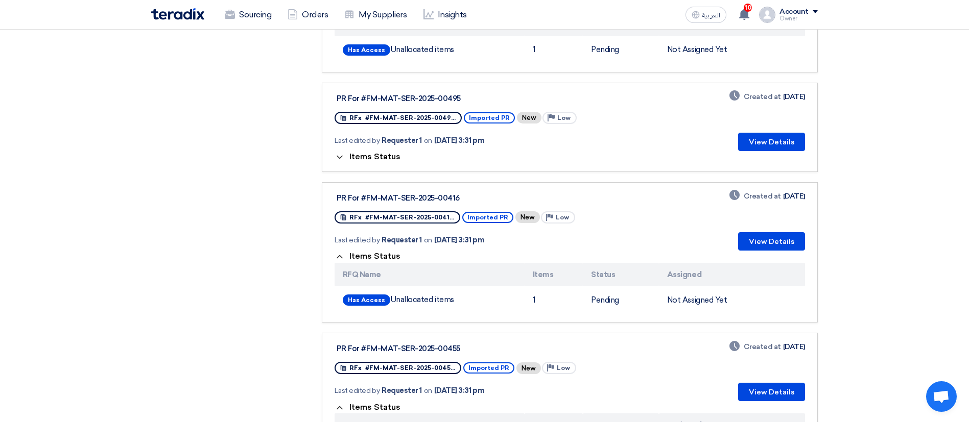
scroll to position [792, 0]
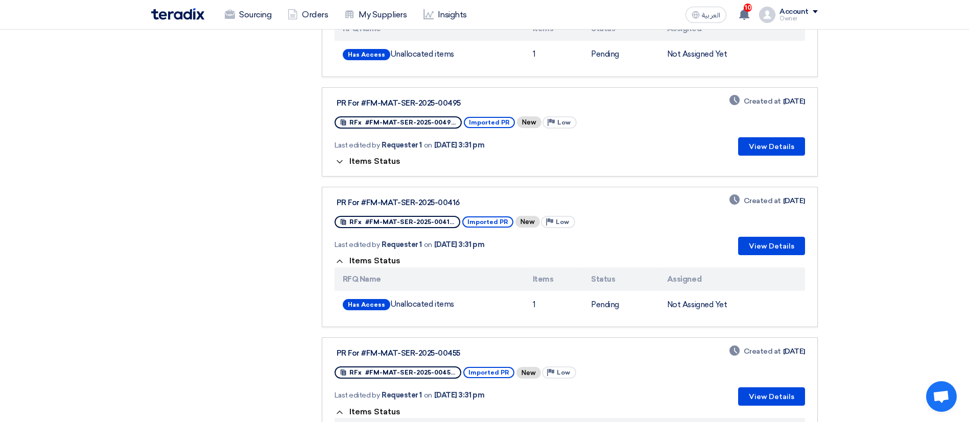
click at [365, 156] on div "Items Status" at bounding box center [570, 162] width 471 height 12
click at [376, 162] on span "Items Status" at bounding box center [374, 162] width 51 height 10
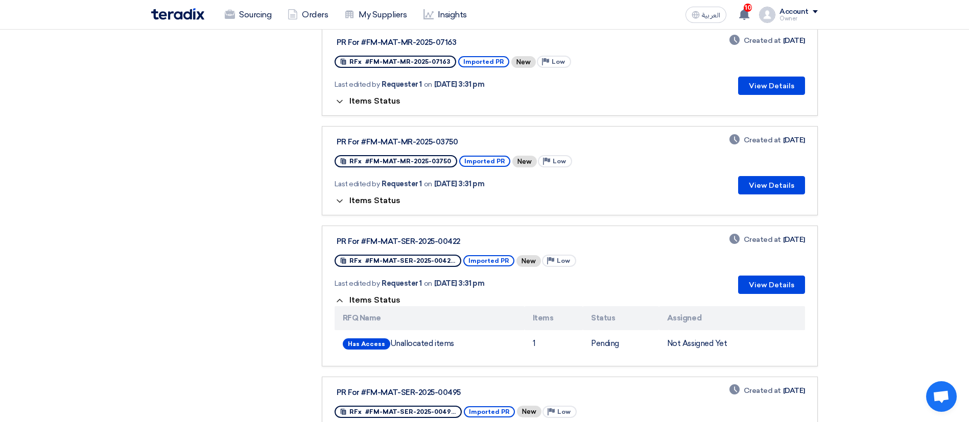
scroll to position [501, 0]
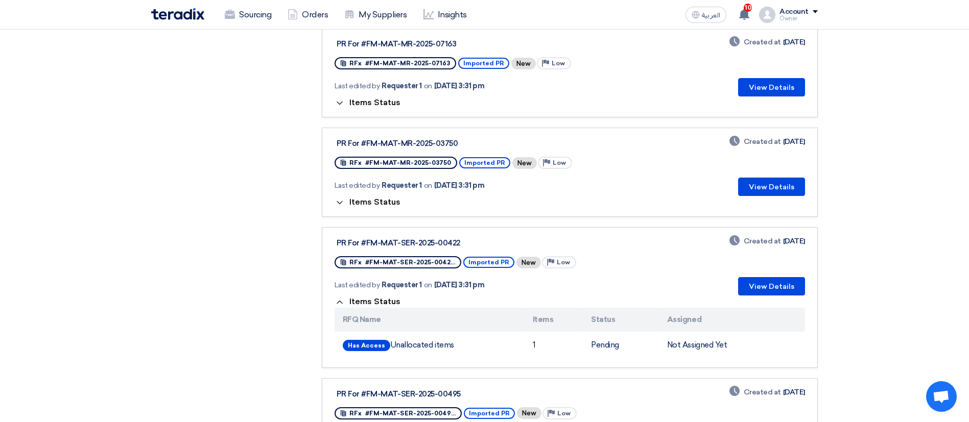
click at [376, 198] on span "Items Status" at bounding box center [374, 202] width 51 height 10
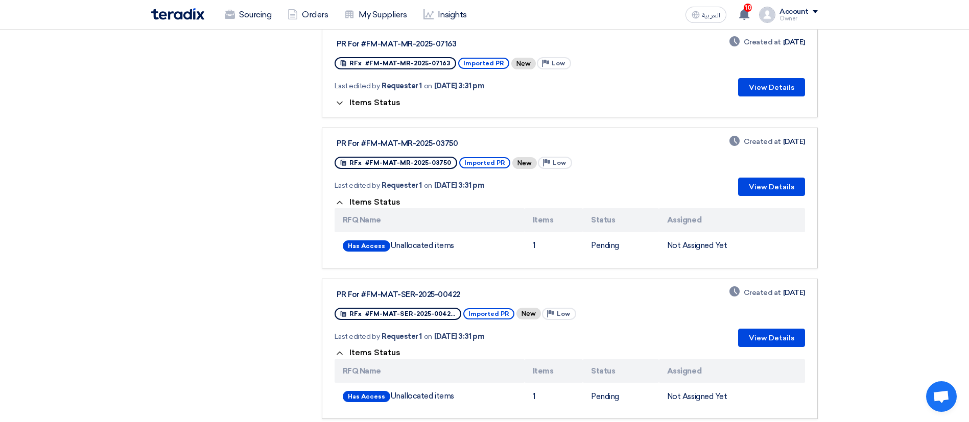
click at [351, 103] on span "Items Status" at bounding box center [374, 103] width 51 height 10
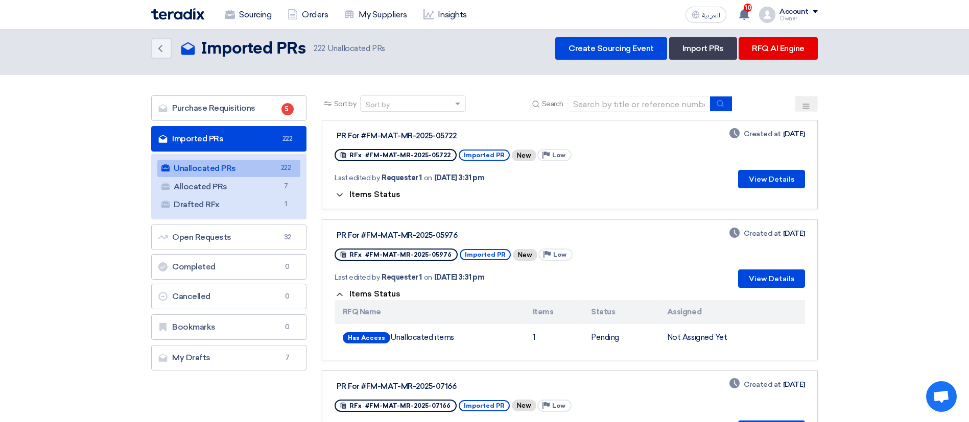
scroll to position [0, 0]
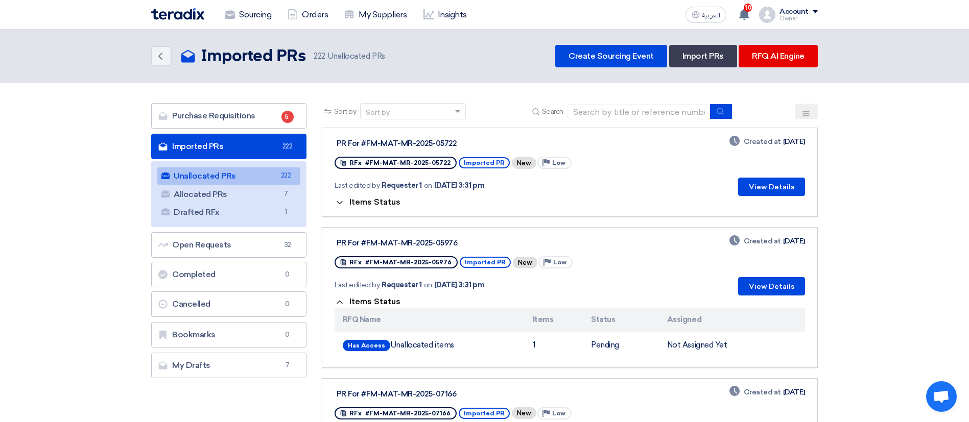
click at [367, 205] on span "Items Status" at bounding box center [374, 202] width 51 height 10
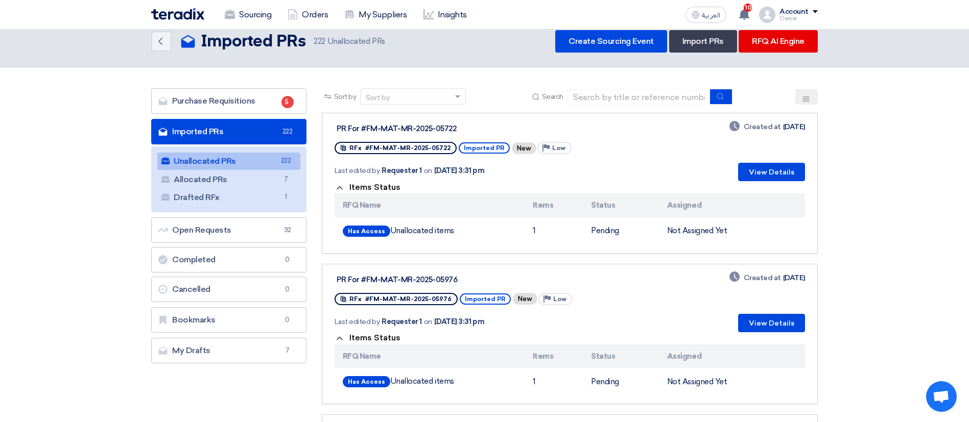
scroll to position [10, 0]
